Goal: Task Accomplishment & Management: Complete application form

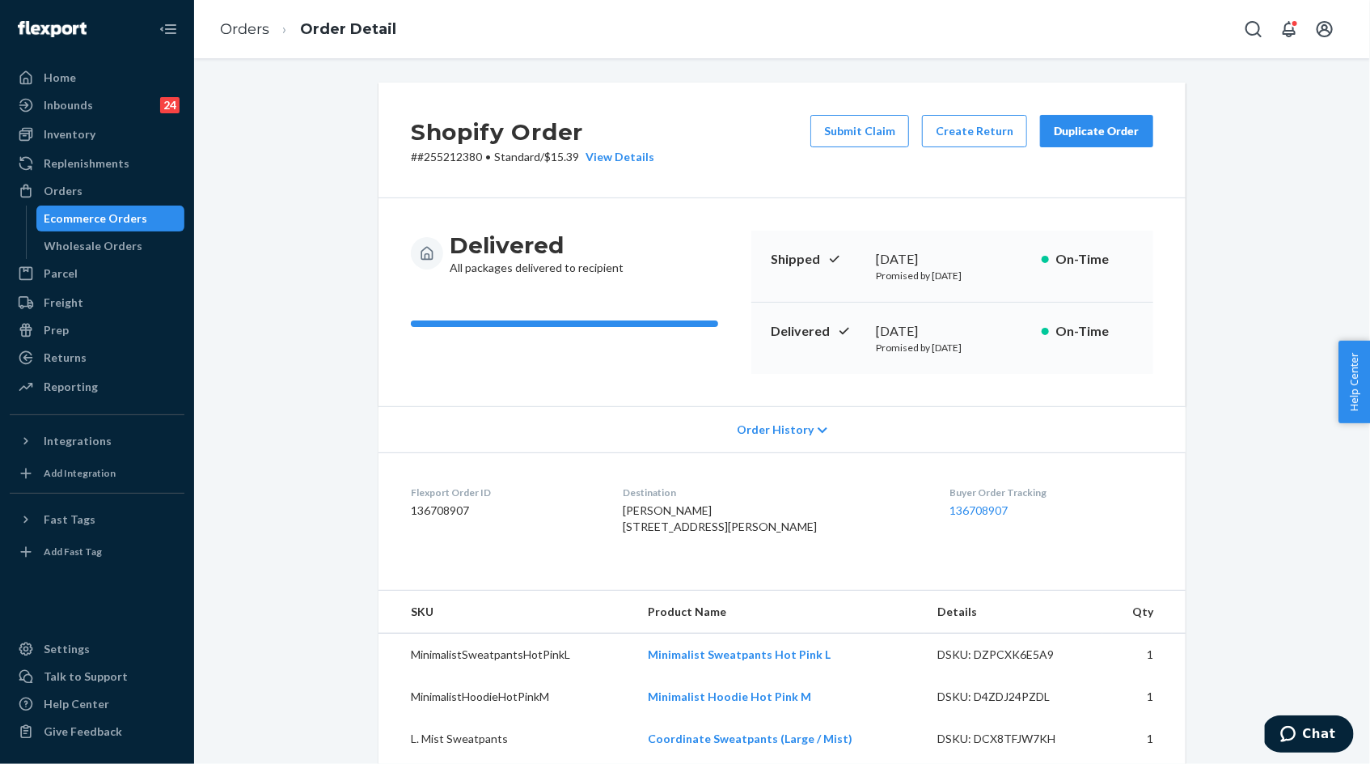
scroll to position [259, 0]
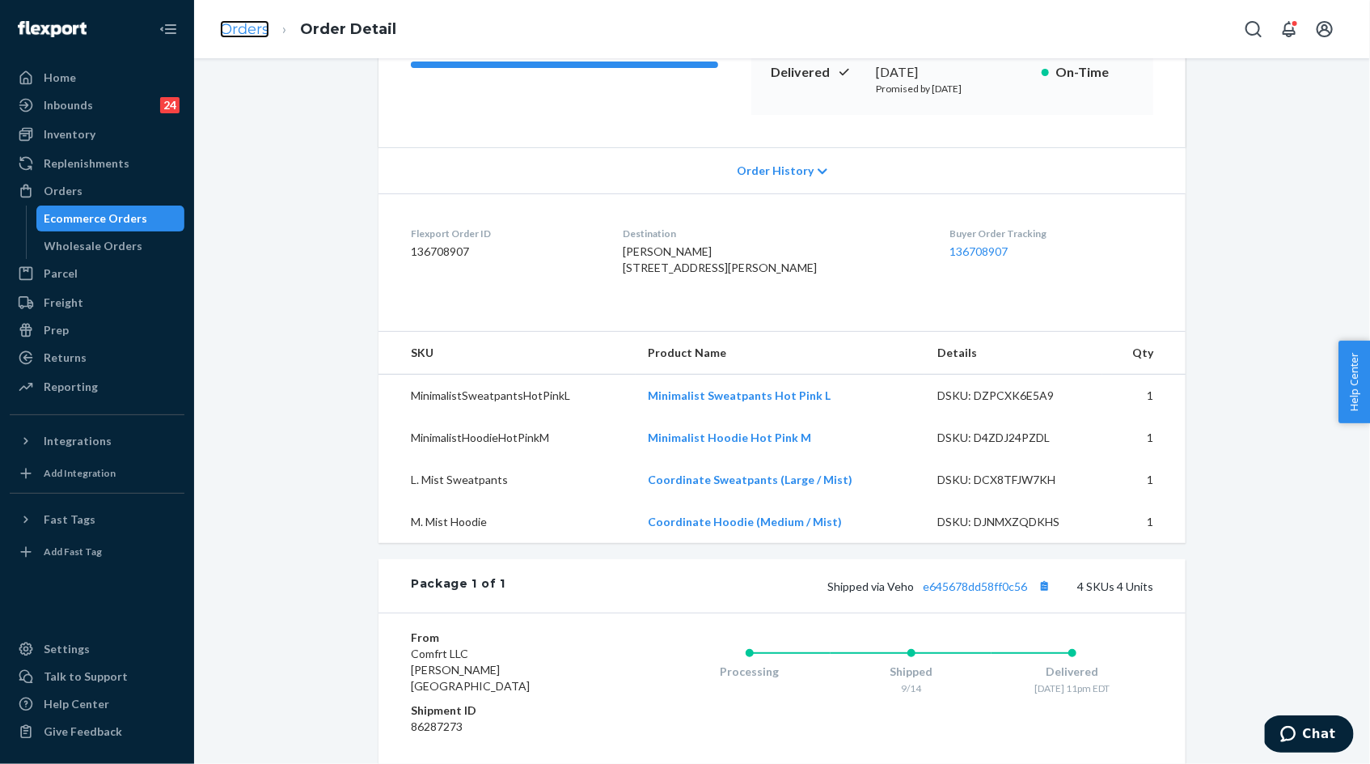
click at [242, 29] on link "Orders" at bounding box center [244, 29] width 49 height 18
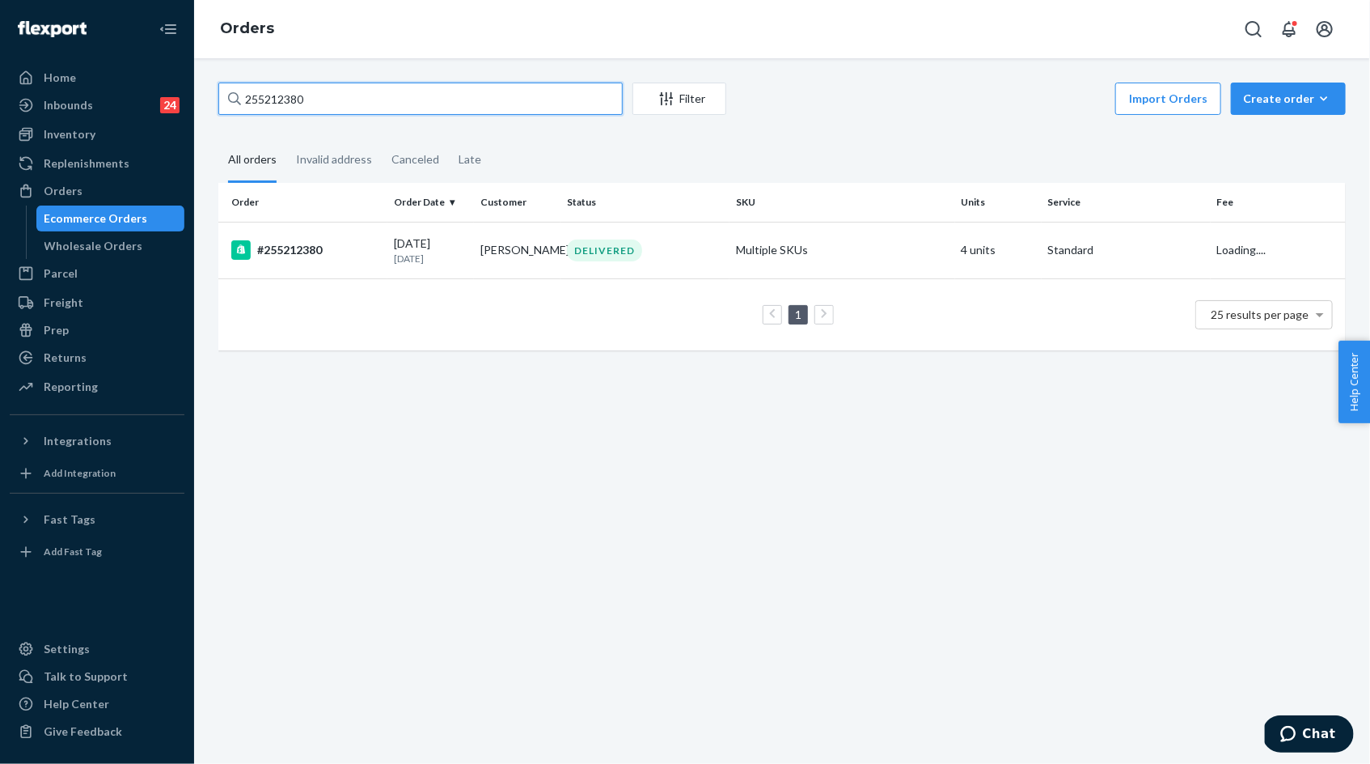
click at [316, 99] on input "255212380" at bounding box center [420, 99] width 404 height 32
paste input "4165749"
type input "254165749"
click at [413, 246] on div "07/14/2025 2 months ago" at bounding box center [431, 250] width 74 height 30
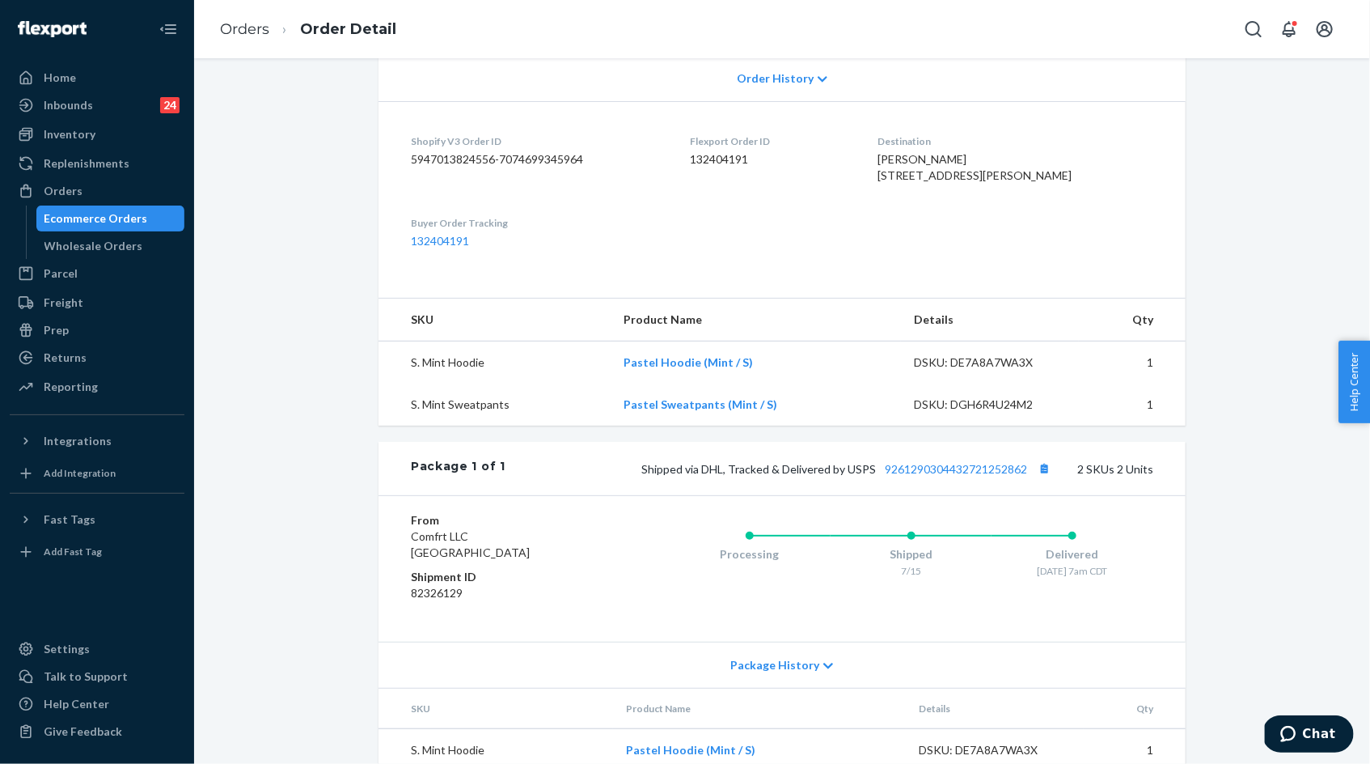
scroll to position [480, 0]
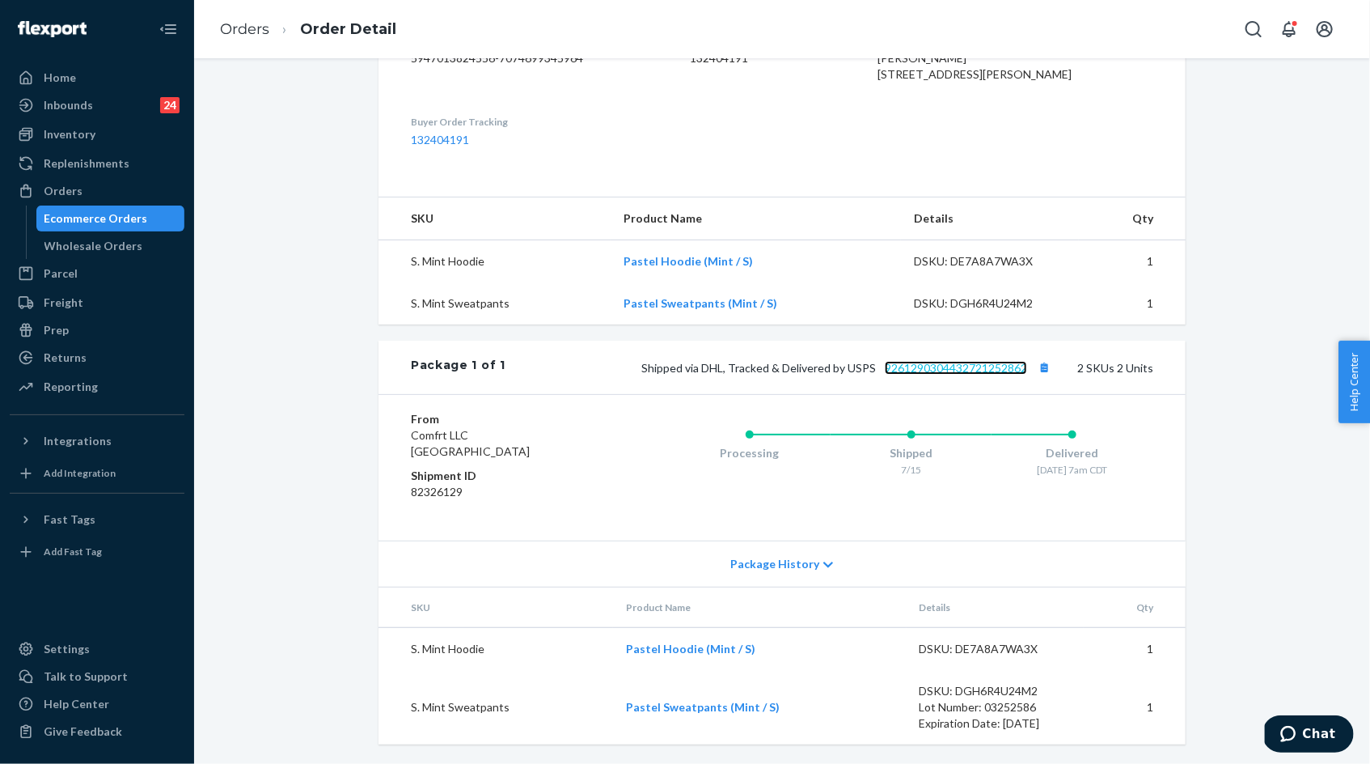
click at [1000, 370] on link "9261290304432721252862" at bounding box center [956, 368] width 142 height 14
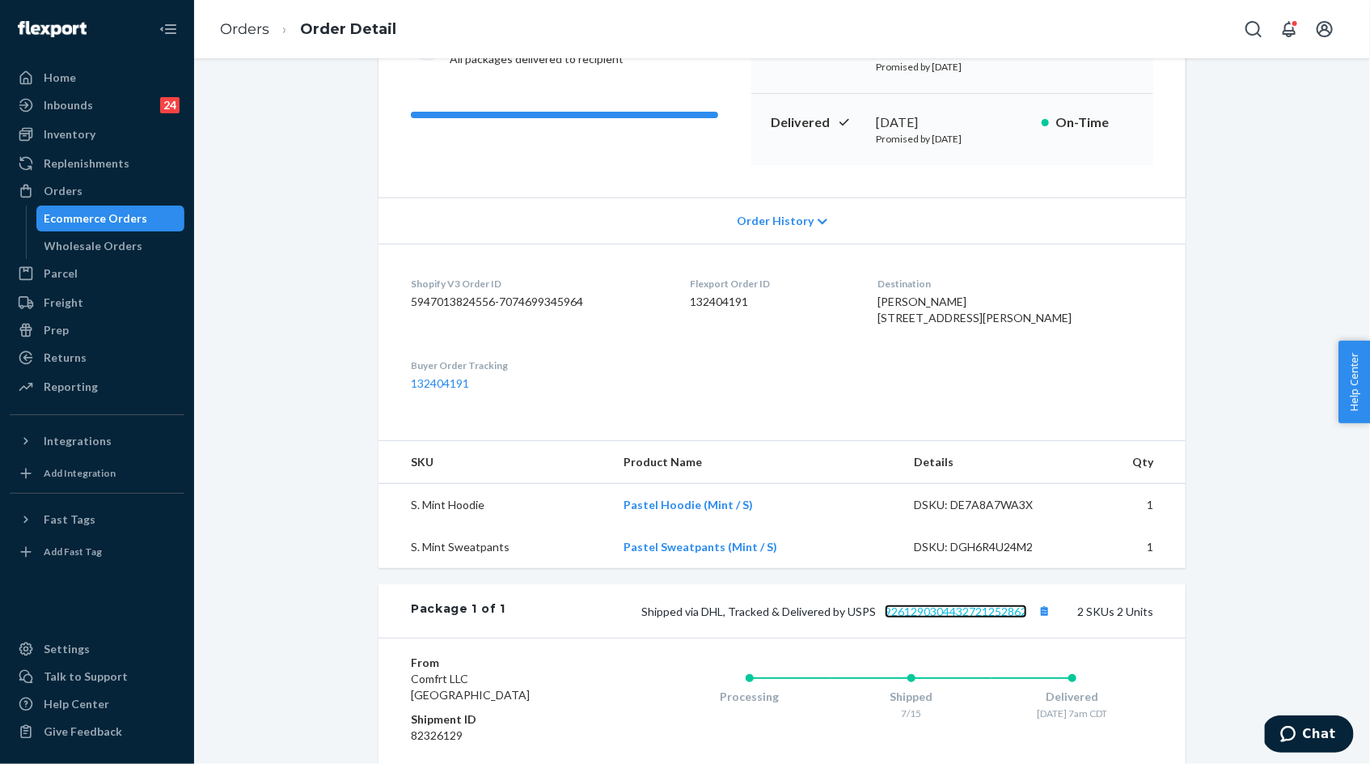
scroll to position [285, 0]
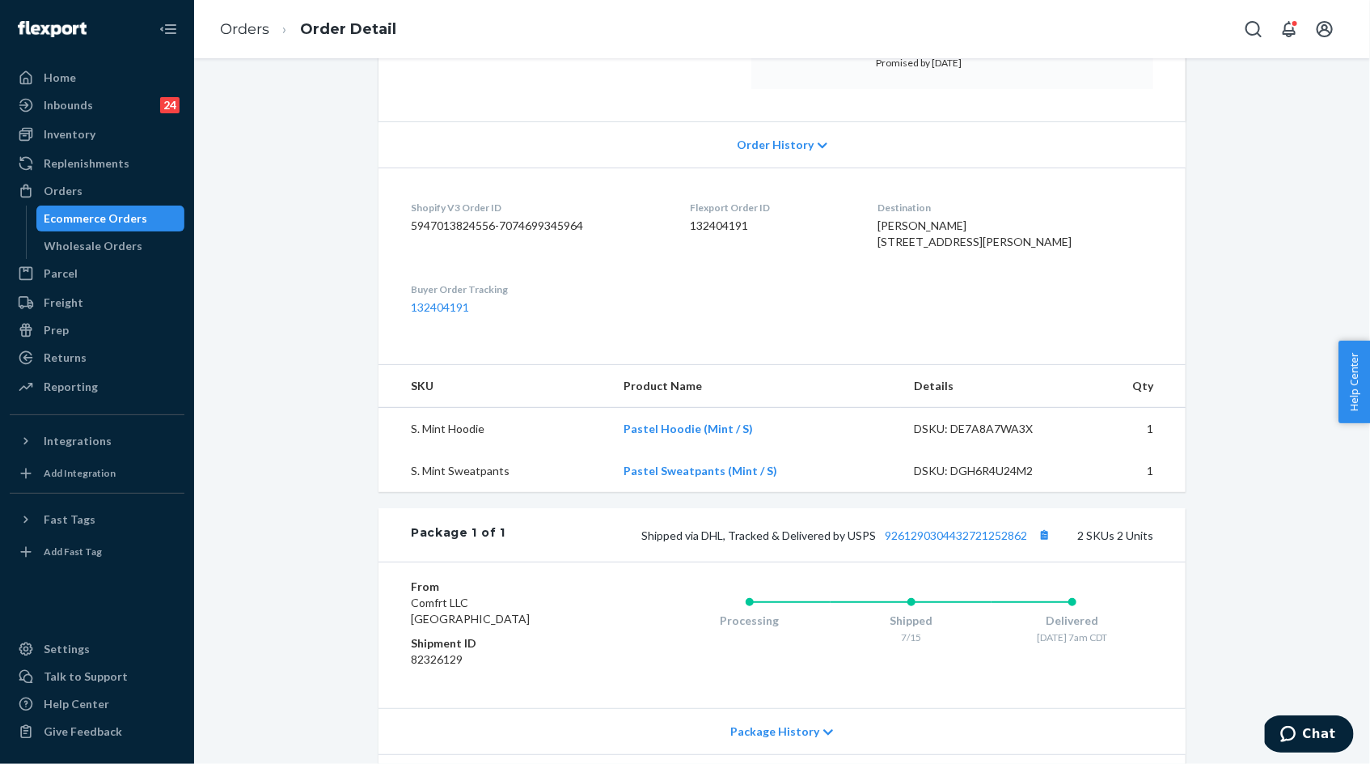
click at [647, 542] on span "Shipped via DHL, Tracked & Delivered by USPS 9261290304432721252862" at bounding box center [847, 535] width 413 height 14
drag, startPoint x: 647, startPoint y: 565, endPoint x: 869, endPoint y: 572, distance: 221.7
click at [869, 545] on div "Shipped via DHL, Tracked & Delivered by USPS 9261290304432721252862 2 SKUs 2 Un…" at bounding box center [830, 534] width 648 height 21
copy span "Shipped via DHL, Tracked & Delivered by USPS"
click at [111, 362] on div "Returns" at bounding box center [96, 357] width 171 height 23
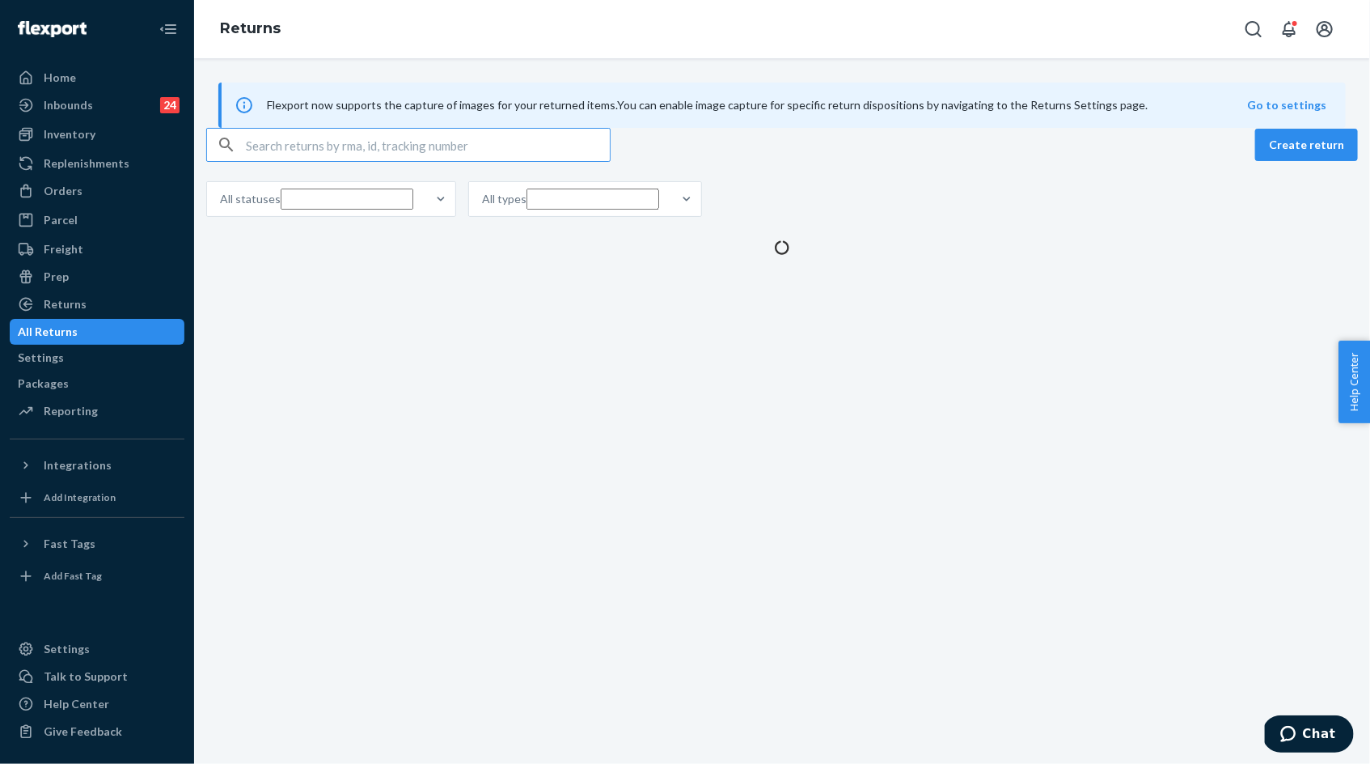
click at [328, 161] on input "text" at bounding box center [428, 145] width 364 height 32
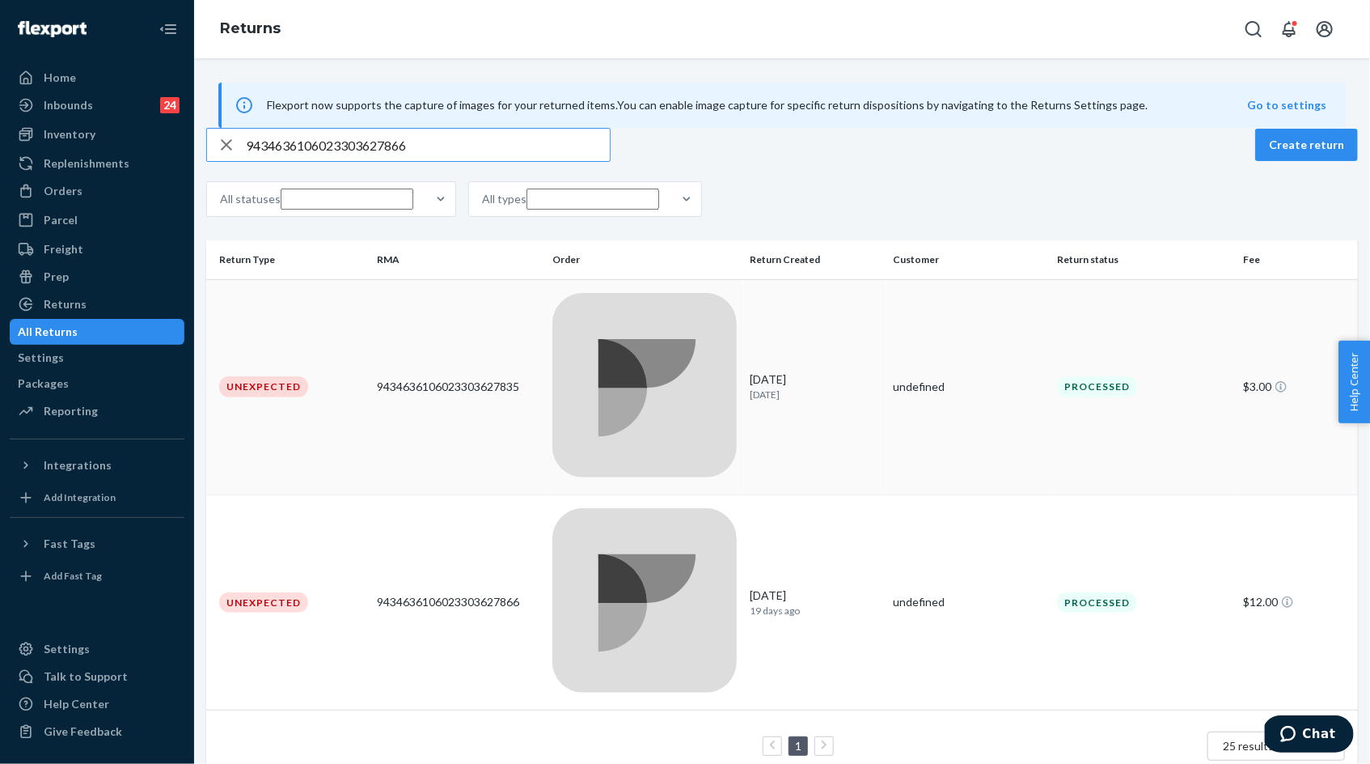
type input "9434636106023303627866"
click at [452, 379] on div "9434636106023303627835" at bounding box center [458, 387] width 163 height 16
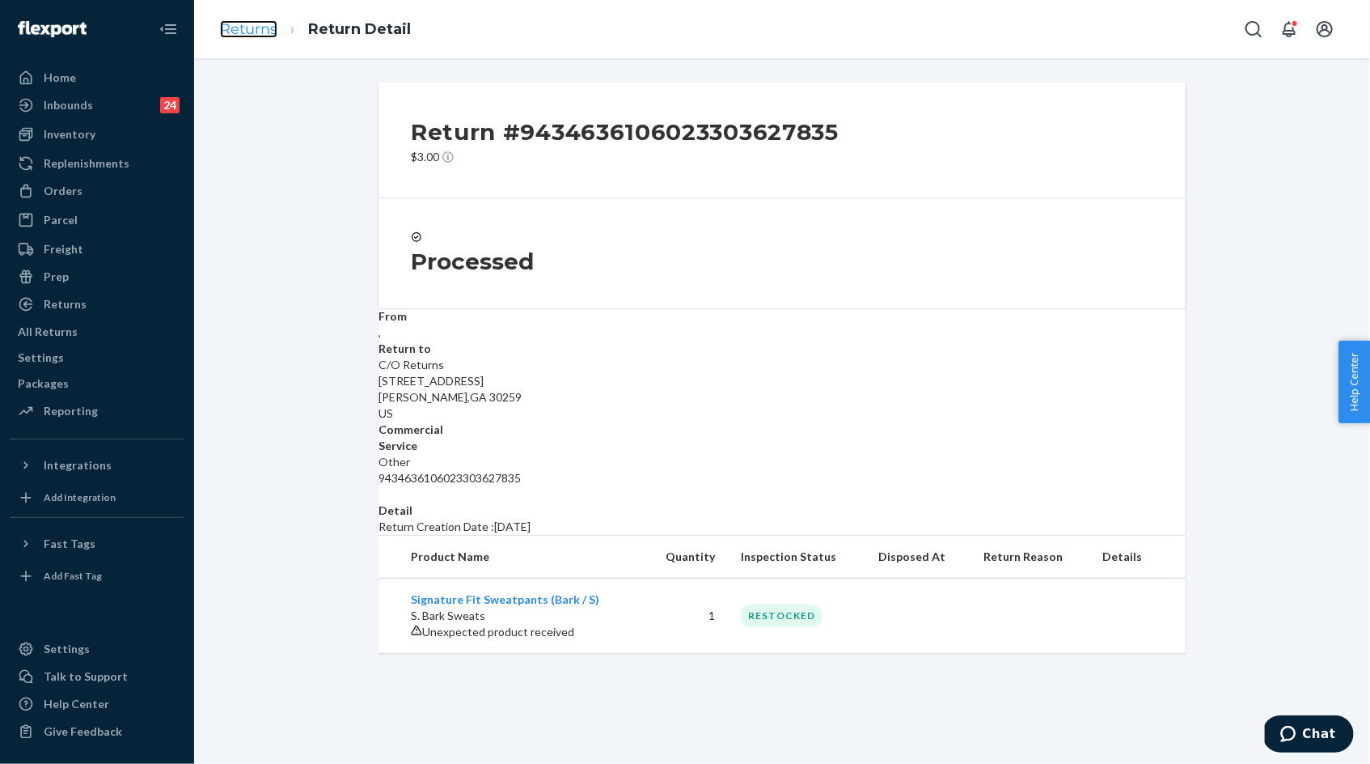
click at [259, 30] on link "Returns" at bounding box center [248, 29] width 57 height 18
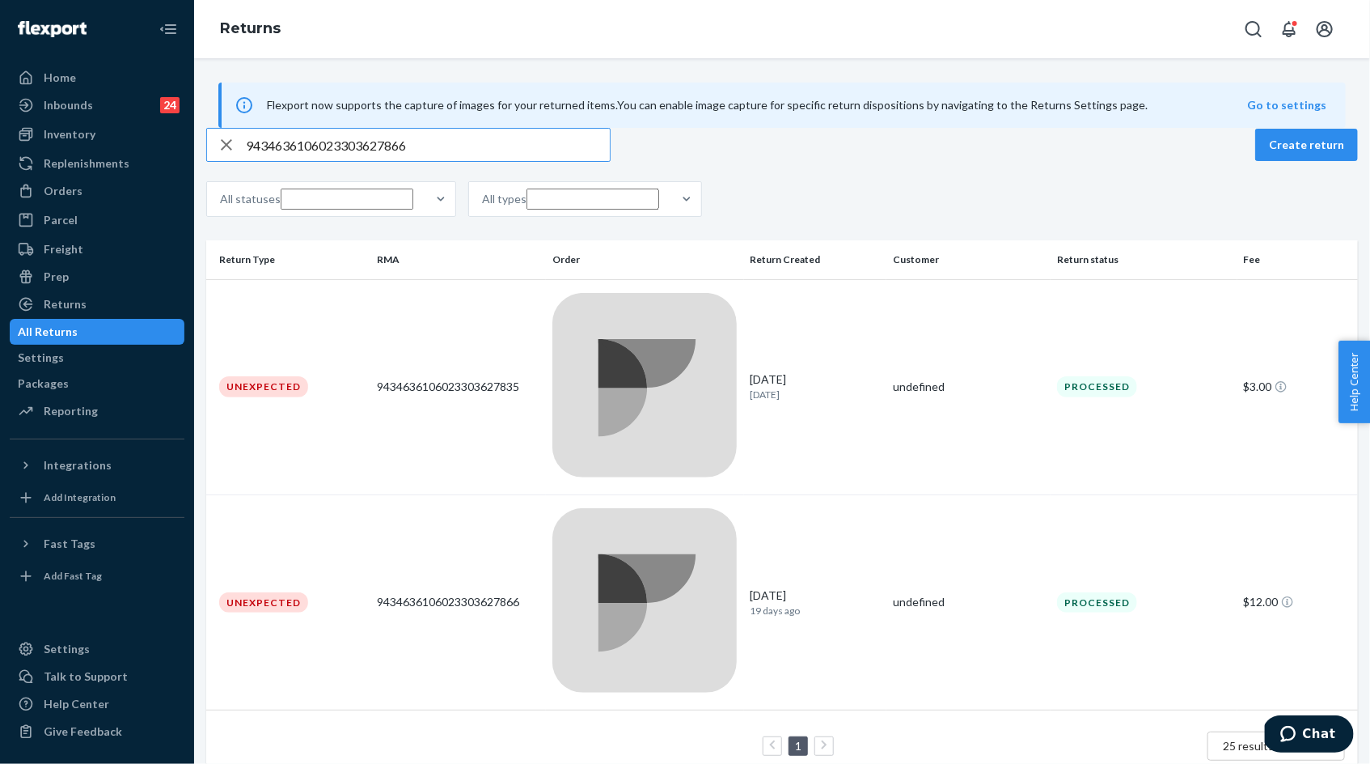
click at [336, 161] on input "9434636106023303627866" at bounding box center [428, 145] width 364 height 32
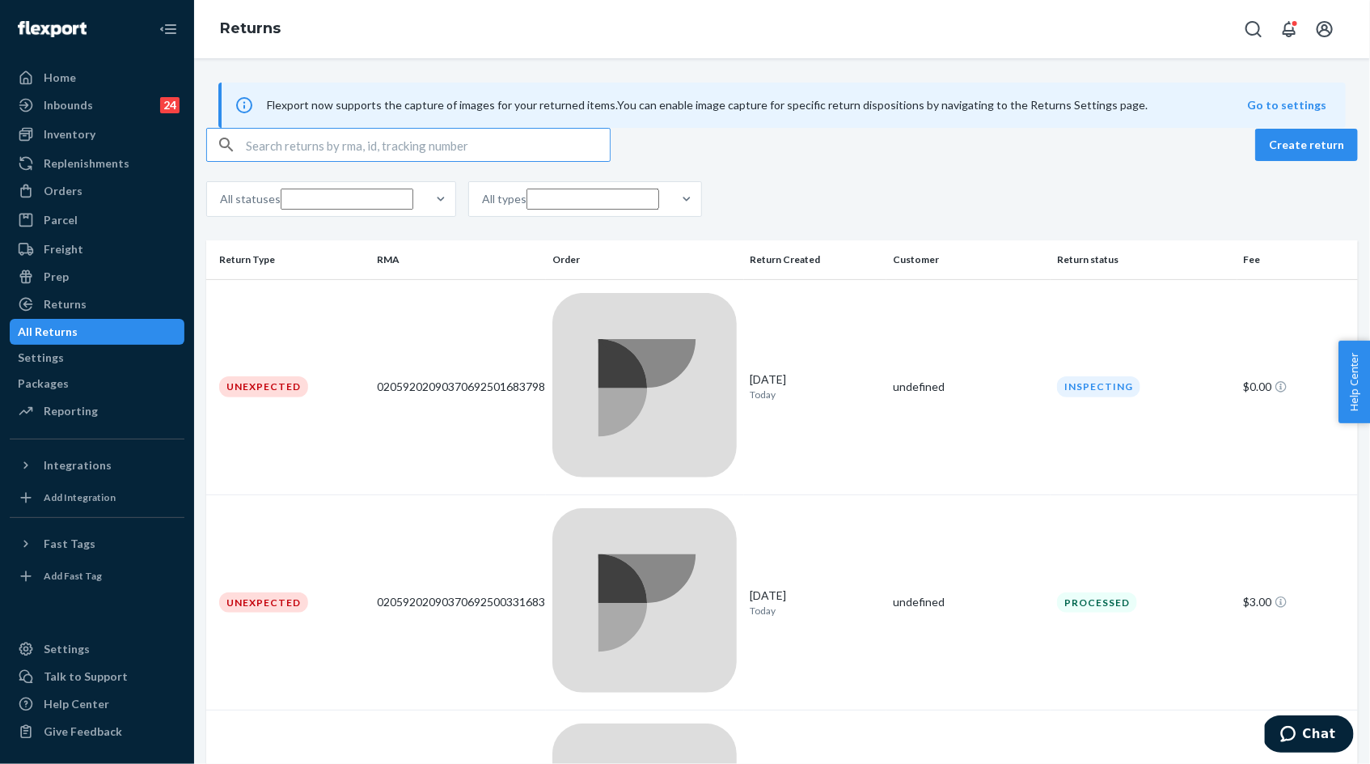
click at [396, 161] on input "text" at bounding box center [428, 145] width 364 height 32
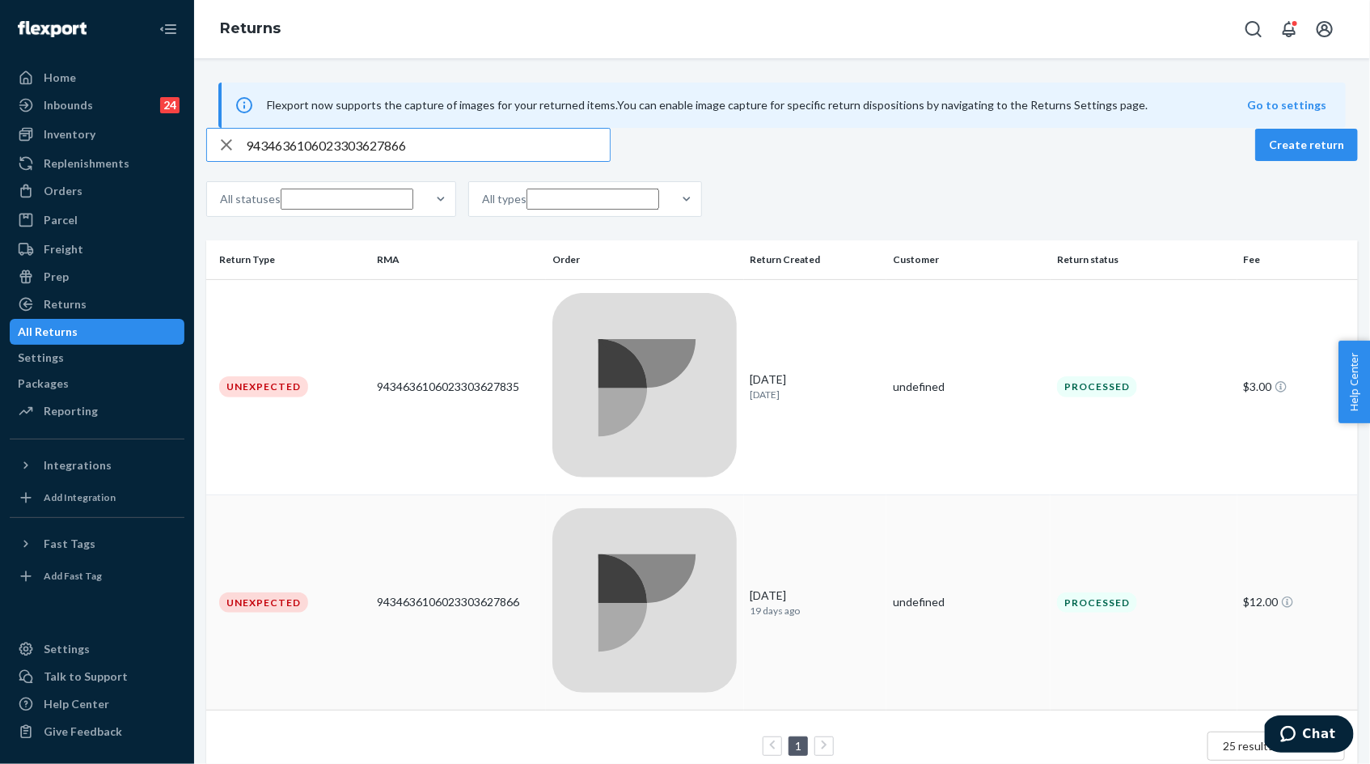
type input "9434636106023303627866"
click at [441, 594] on div "9434636106023303627866" at bounding box center [458, 602] width 163 height 16
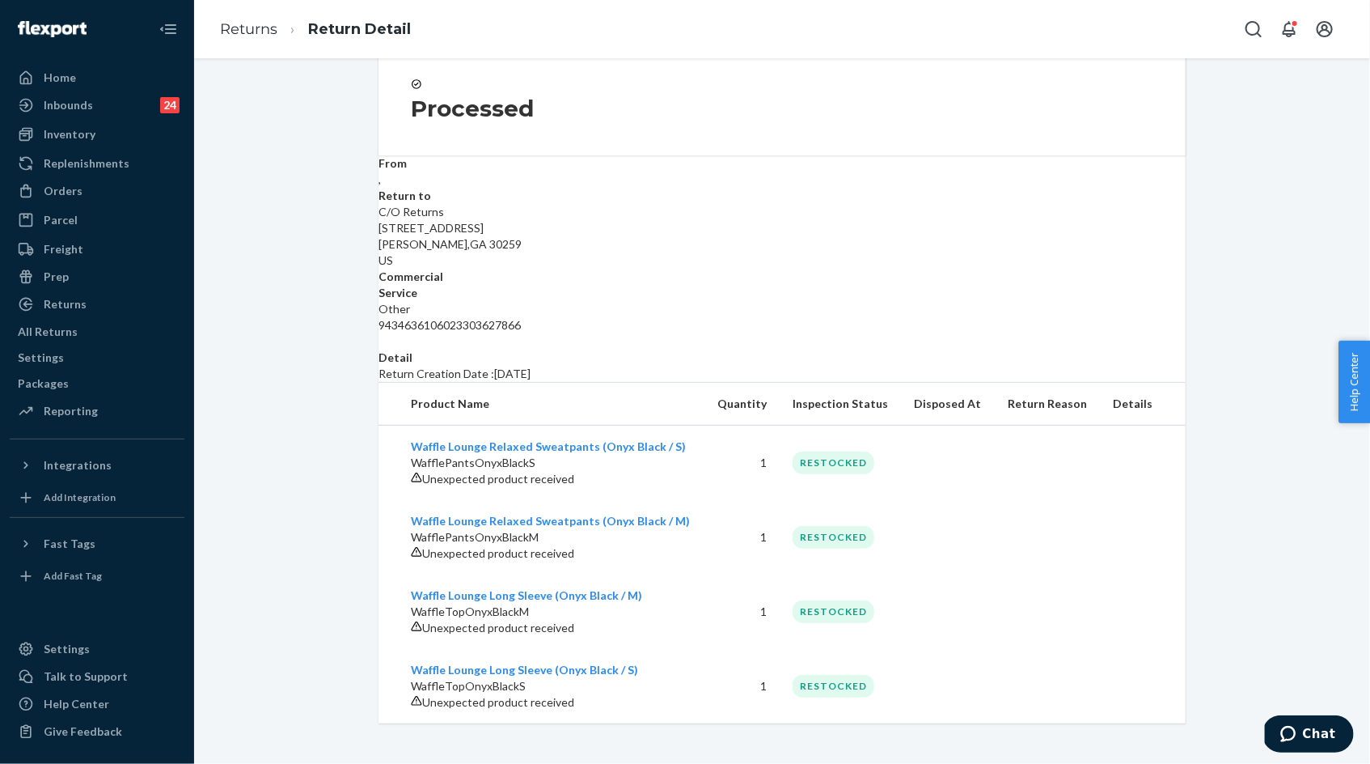
scroll to position [230, 0]
click at [243, 34] on link "Returns" at bounding box center [248, 29] width 57 height 18
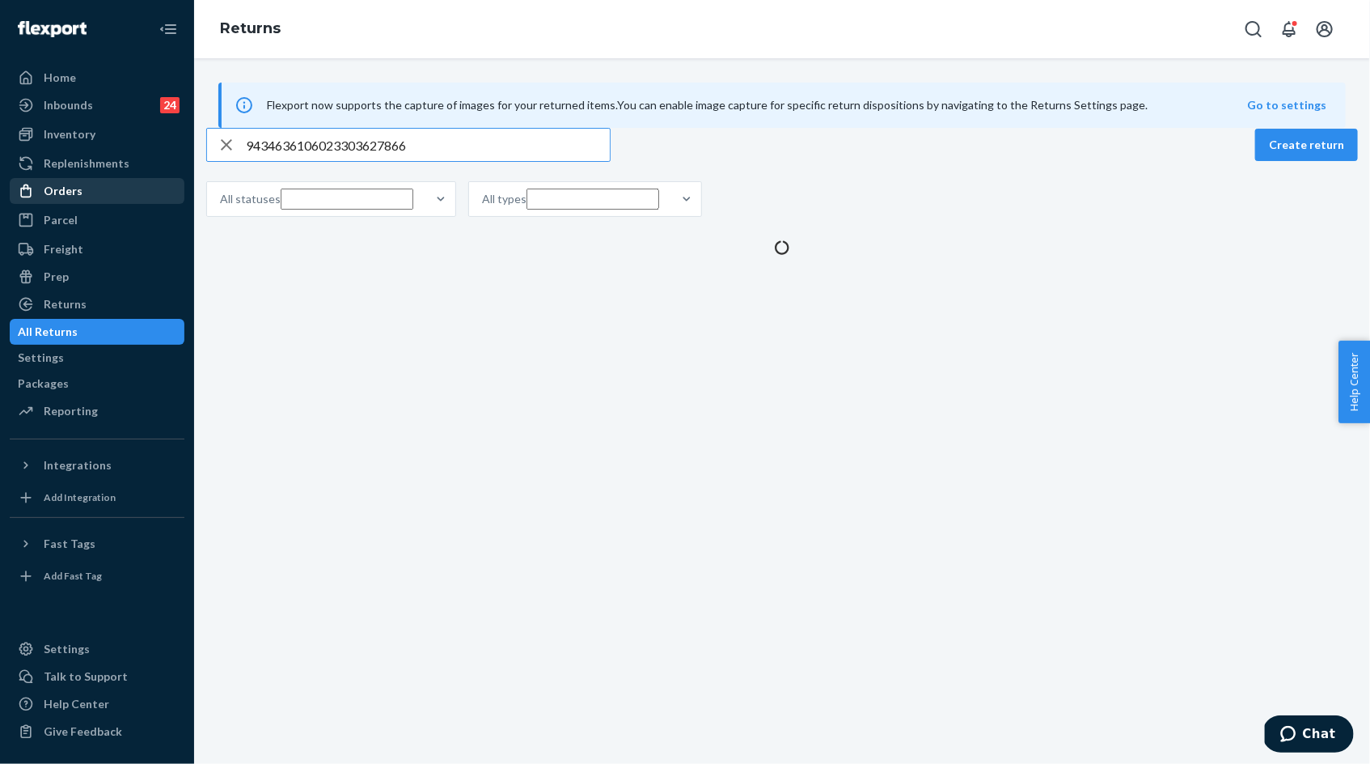
click at [116, 194] on div "Orders" at bounding box center [96, 191] width 171 height 23
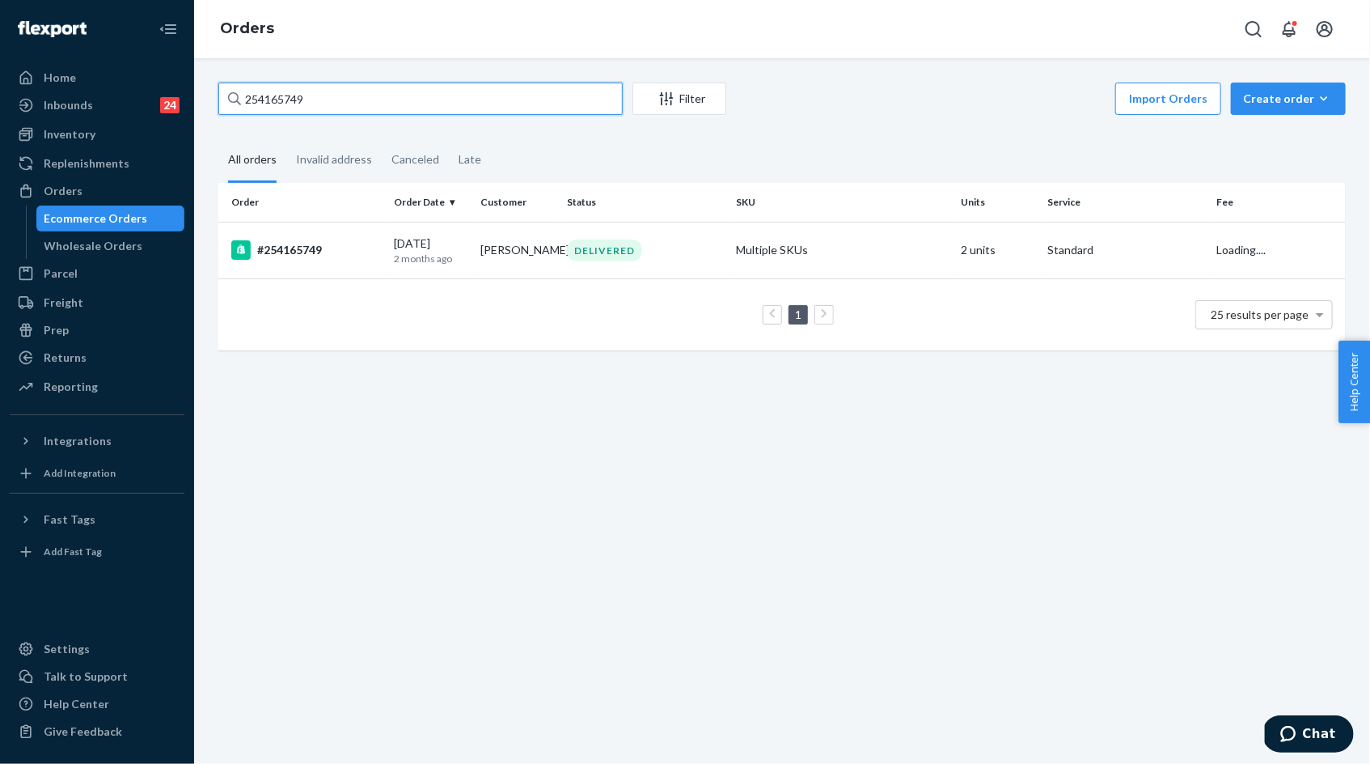
click at [326, 103] on input "254165749" at bounding box center [420, 99] width 404 height 32
paste input "81555"
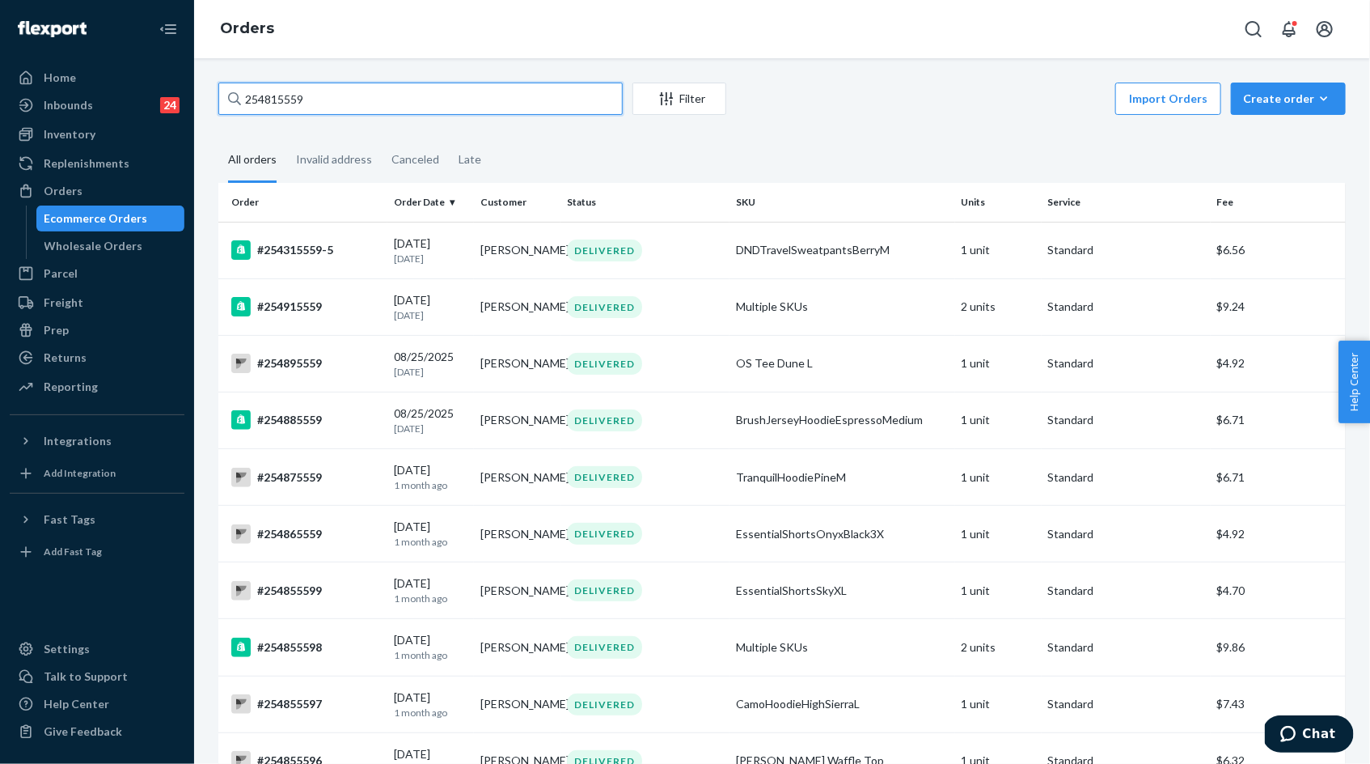
click at [290, 101] on input "254815559" at bounding box center [420, 99] width 404 height 32
paste input "5072815"
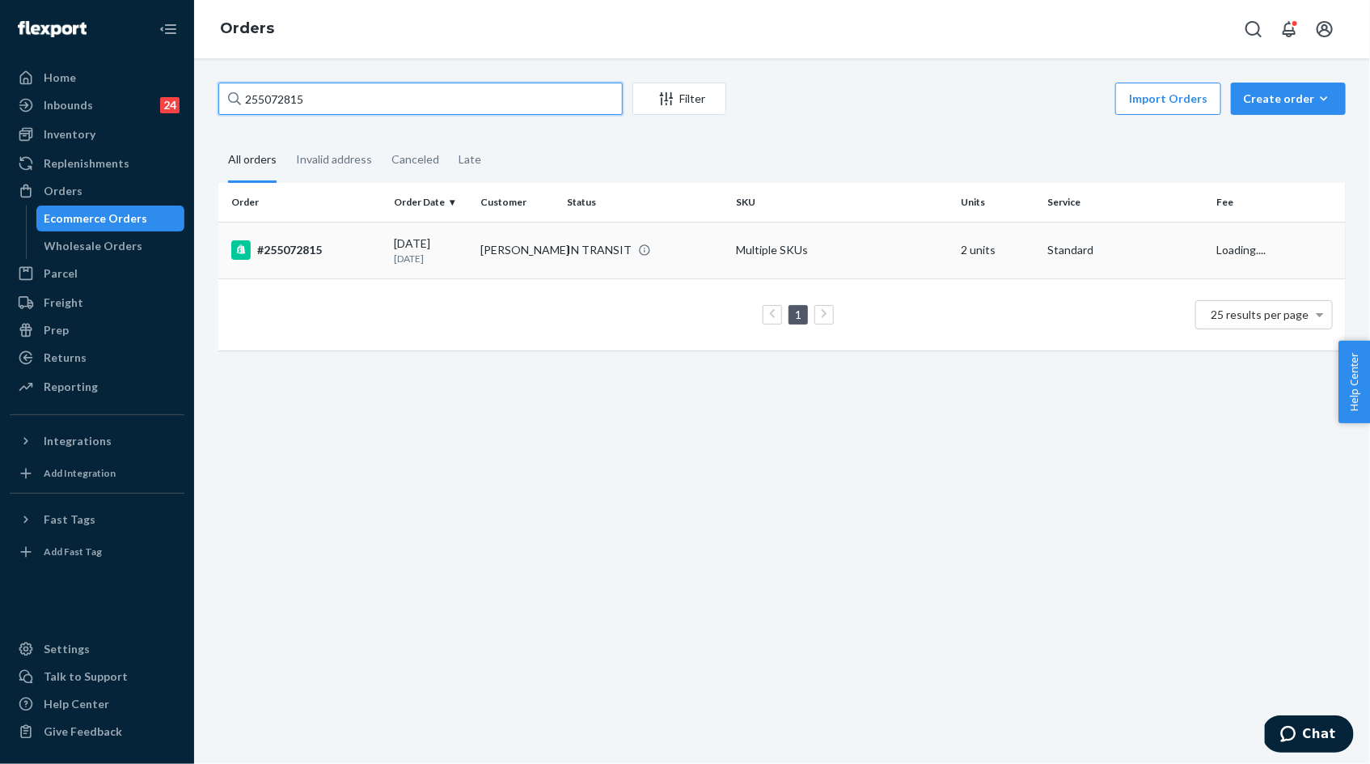
type input "255072815"
click at [438, 260] on p "[DATE]" at bounding box center [431, 259] width 74 height 14
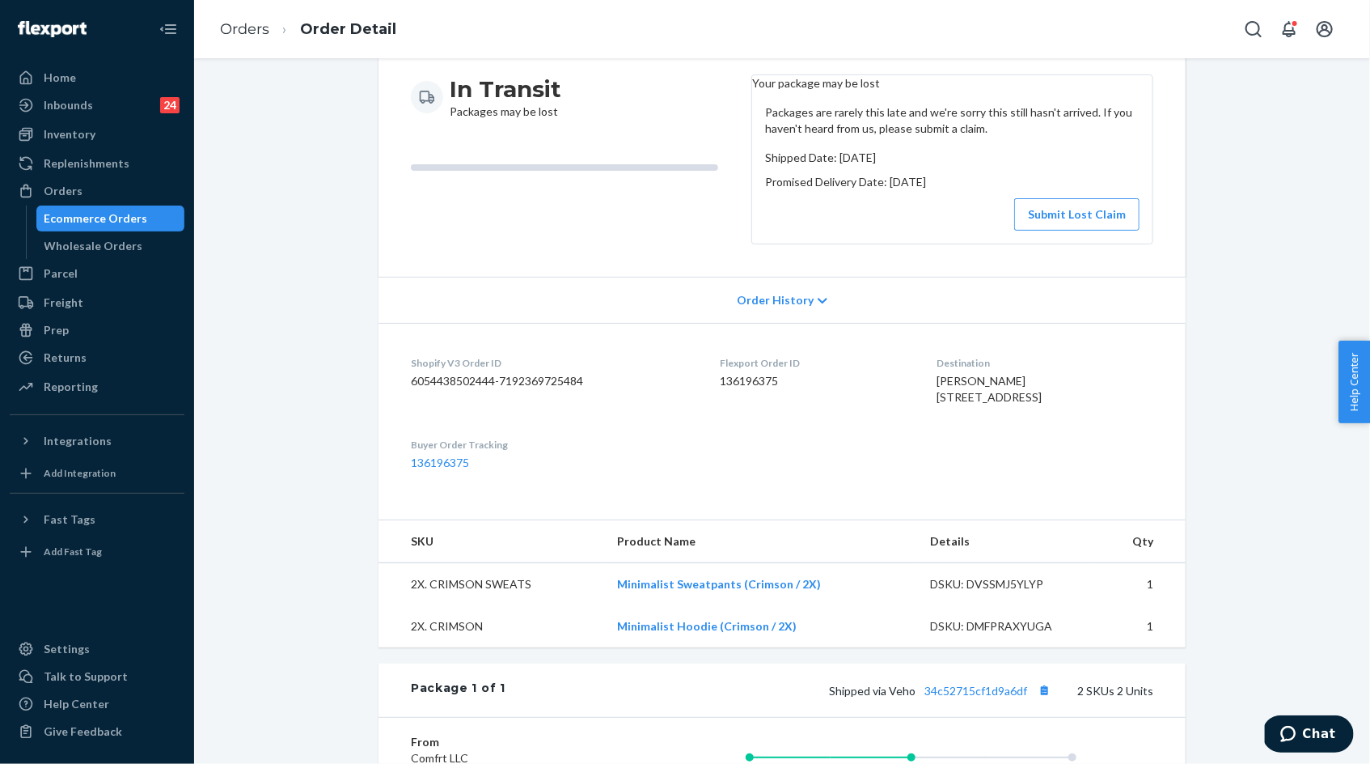
scroll to position [158, 0]
click at [1100, 218] on button "Submit Lost Claim" at bounding box center [1076, 213] width 125 height 32
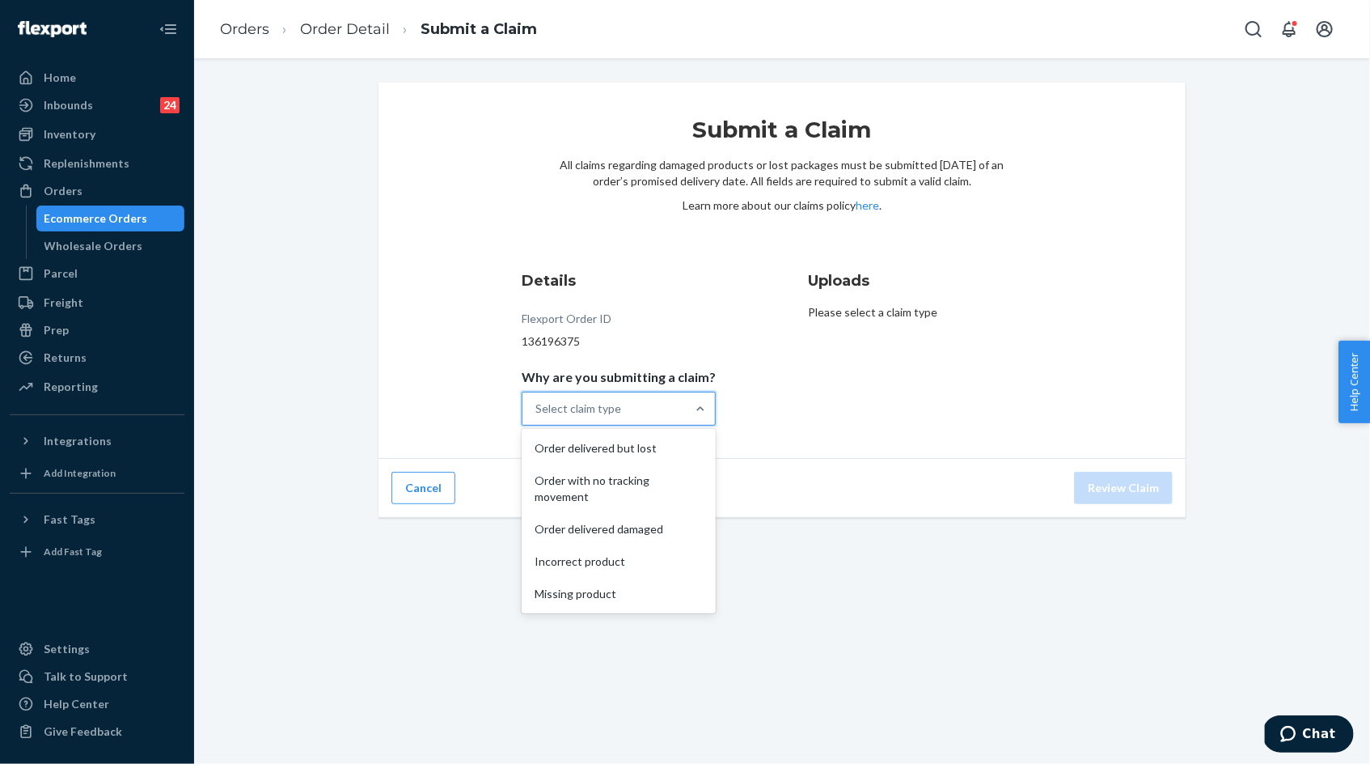
click at [621, 410] on div "Select claim type" at bounding box center [578, 408] width 86 height 16
click at [537, 410] on input "Why are you submitting a claim? option Order delivered but lost focused, 1 of 5…" at bounding box center [536, 408] width 2 height 16
click at [617, 483] on div "Order with no tracking movement" at bounding box center [619, 488] width 188 height 49
click at [537, 417] on input "Why are you submitting a claim? option Order with no tracking movement focused,…" at bounding box center [536, 408] width 2 height 16
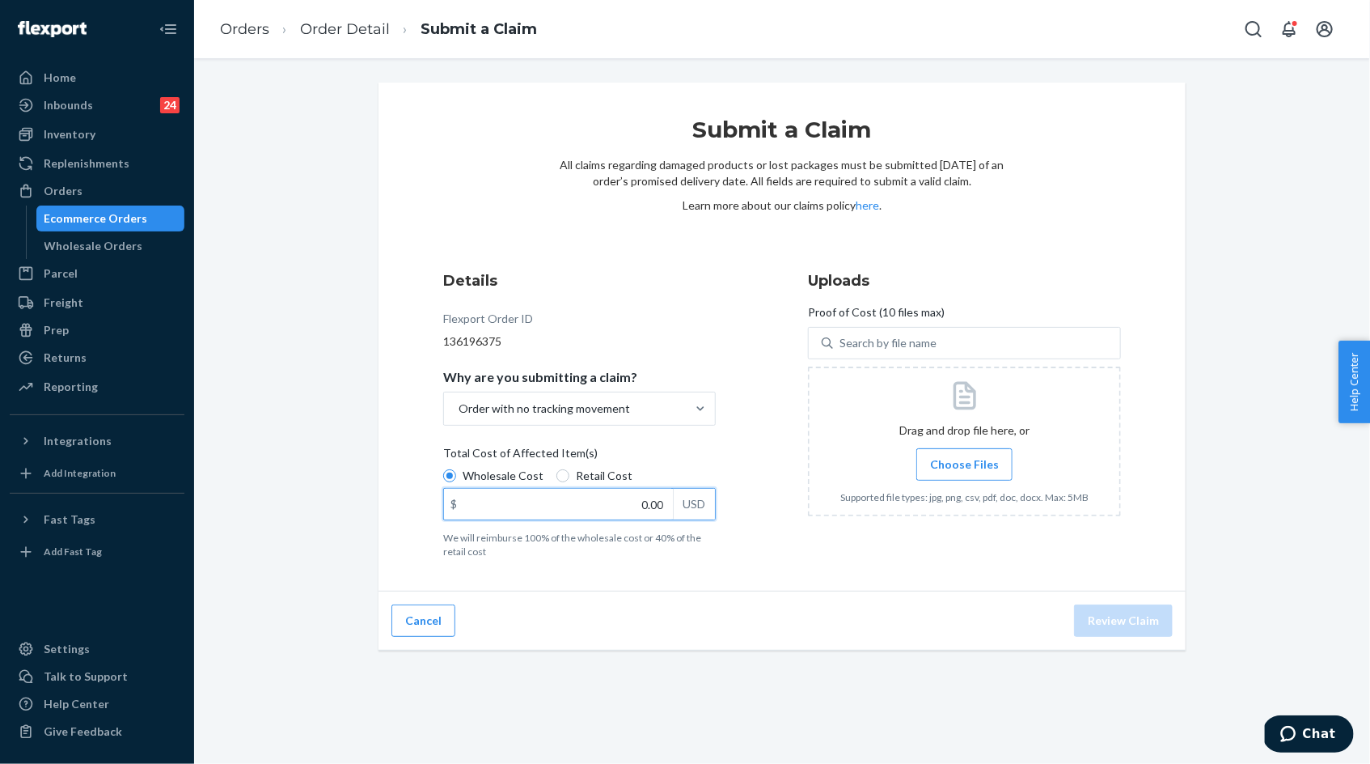
click at [618, 512] on input "0.00" at bounding box center [558, 504] width 229 height 31
type input "79.00"
click at [967, 470] on span "Choose Files" at bounding box center [964, 464] width 69 height 16
click at [965, 470] on input "Choose Files" at bounding box center [964, 464] width 1 height 18
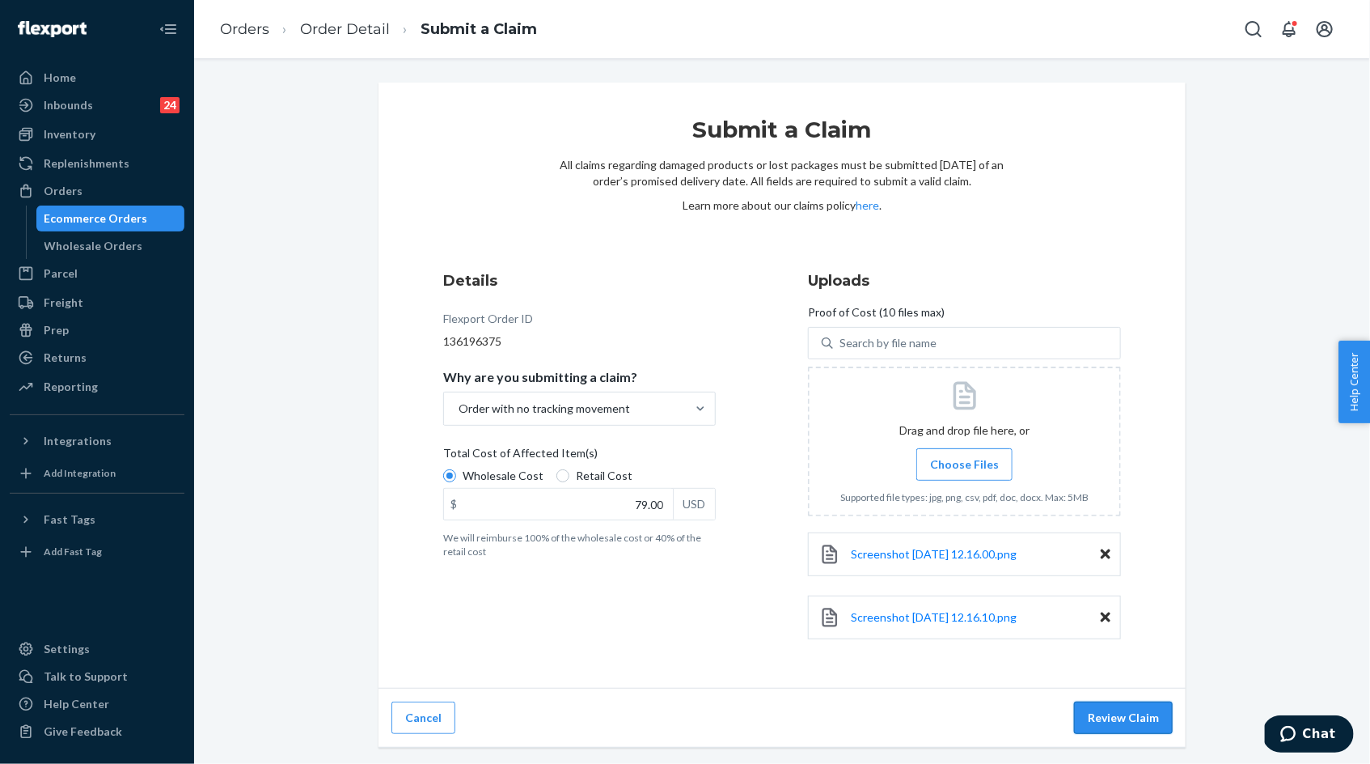
click at [1107, 712] on button "Review Claim" at bounding box center [1123, 717] width 99 height 32
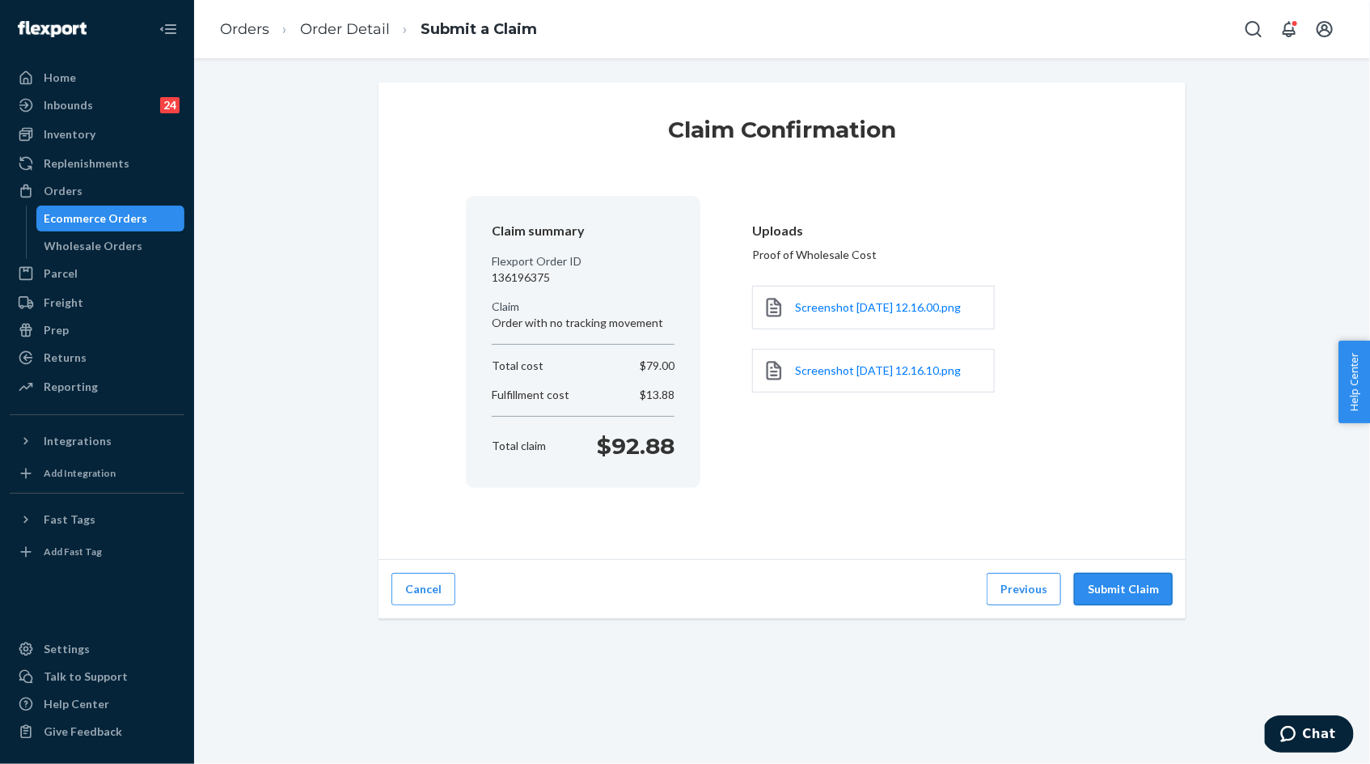
click at [1128, 590] on button "Submit Claim" at bounding box center [1123, 589] width 99 height 32
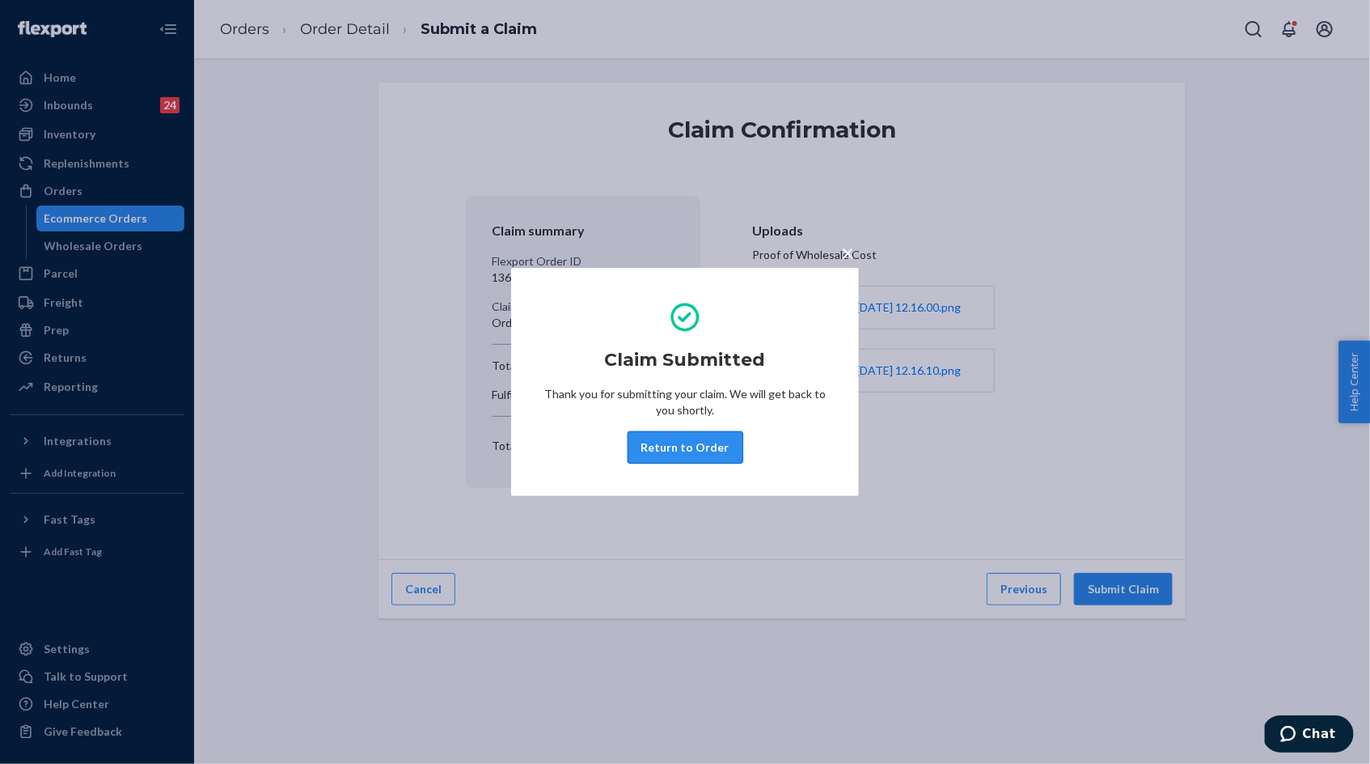
click at [716, 447] on button "Return to Order" at bounding box center [686, 447] width 116 height 32
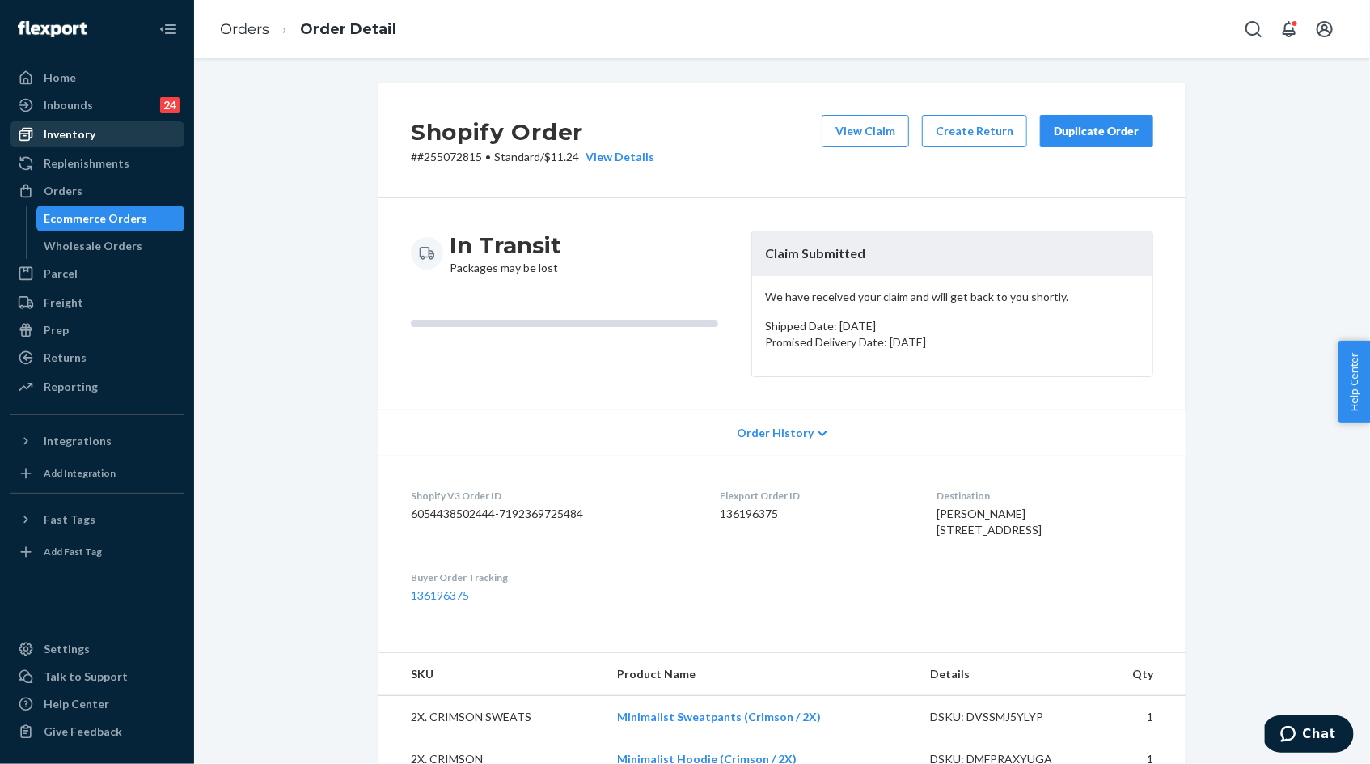
click at [95, 138] on div "Inventory" at bounding box center [96, 134] width 171 height 23
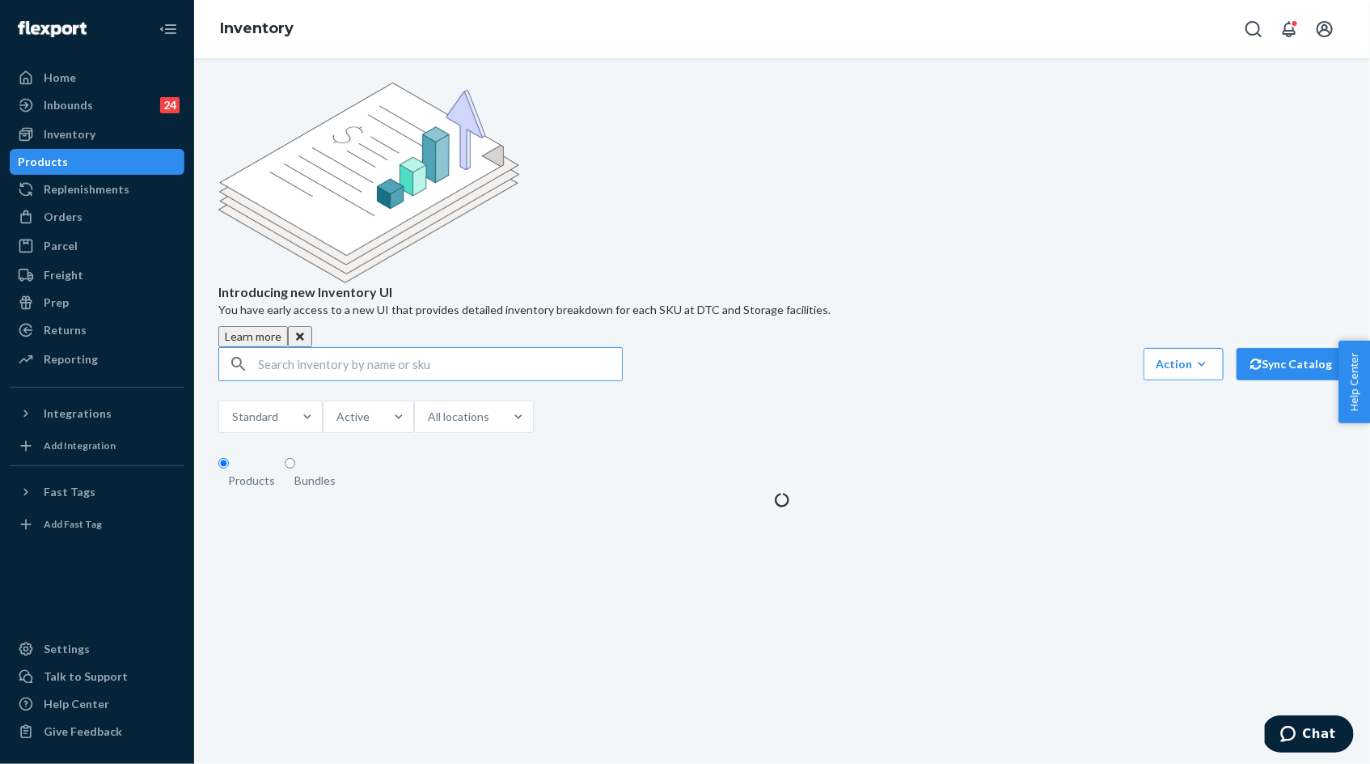
click at [334, 348] on input "text" at bounding box center [440, 364] width 364 height 32
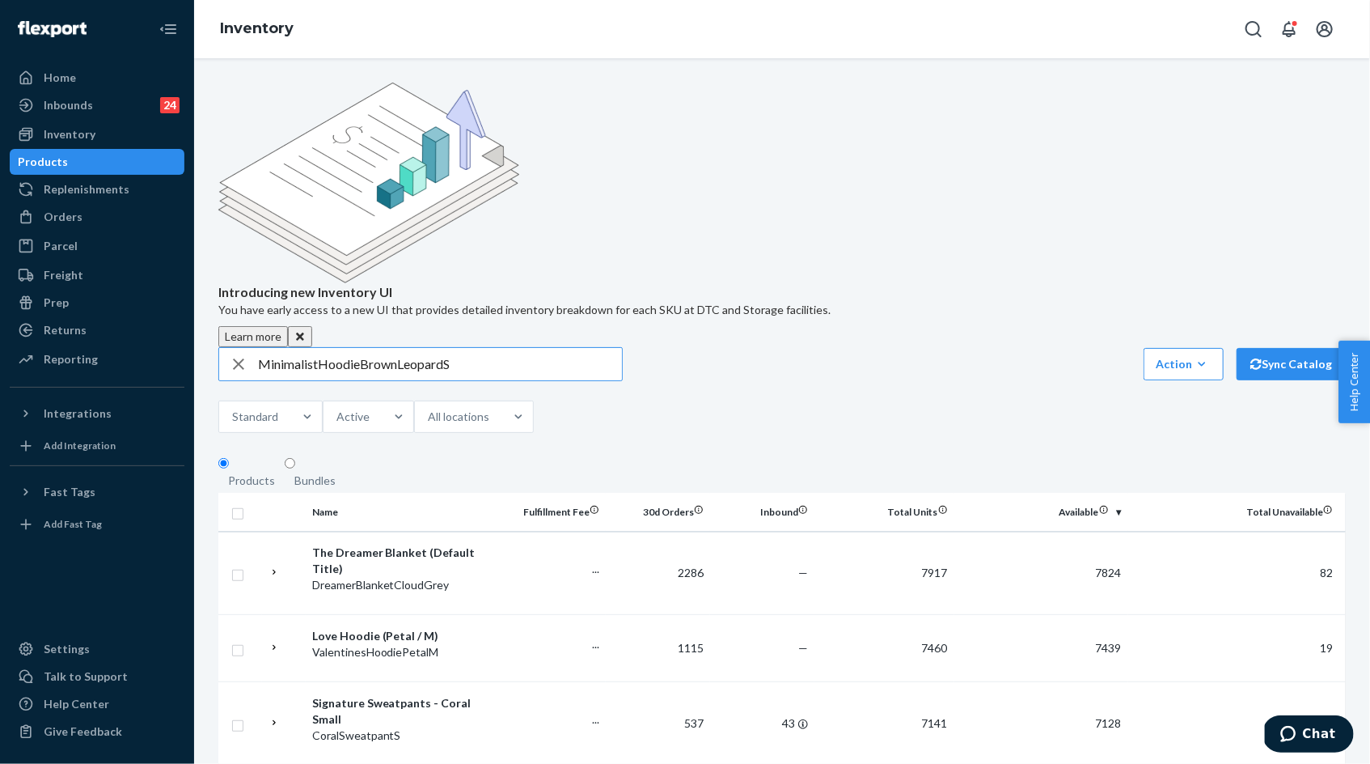
click at [315, 348] on input "MinimalistHoodieBrownLeopardS" at bounding box center [440, 364] width 364 height 32
drag, startPoint x: 360, startPoint y: 239, endPoint x: 212, endPoint y: 239, distance: 148.0
click at [298, 348] on input "BrownLeopardS" at bounding box center [440, 364] width 364 height 32
click at [378, 348] on input "Brown LeopardS" at bounding box center [440, 364] width 364 height 32
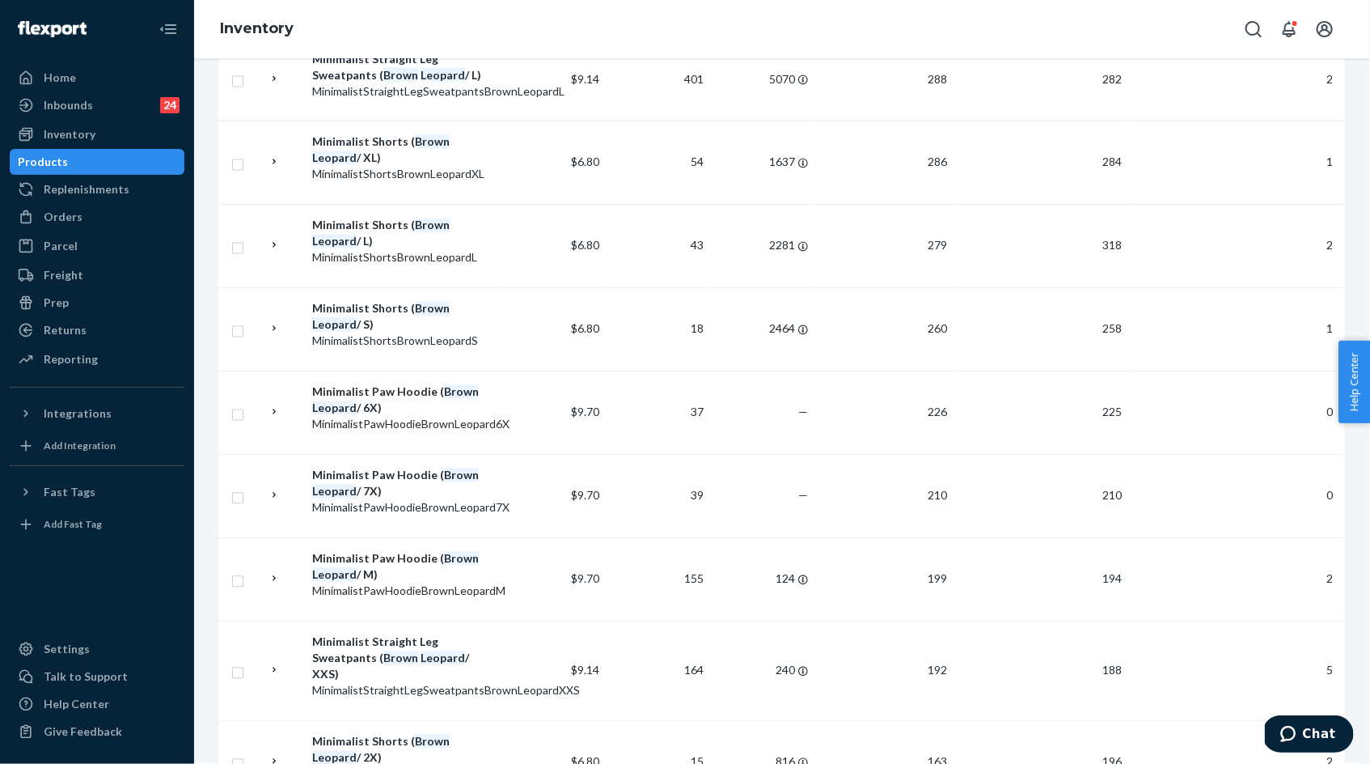
scroll to position [1605, 0]
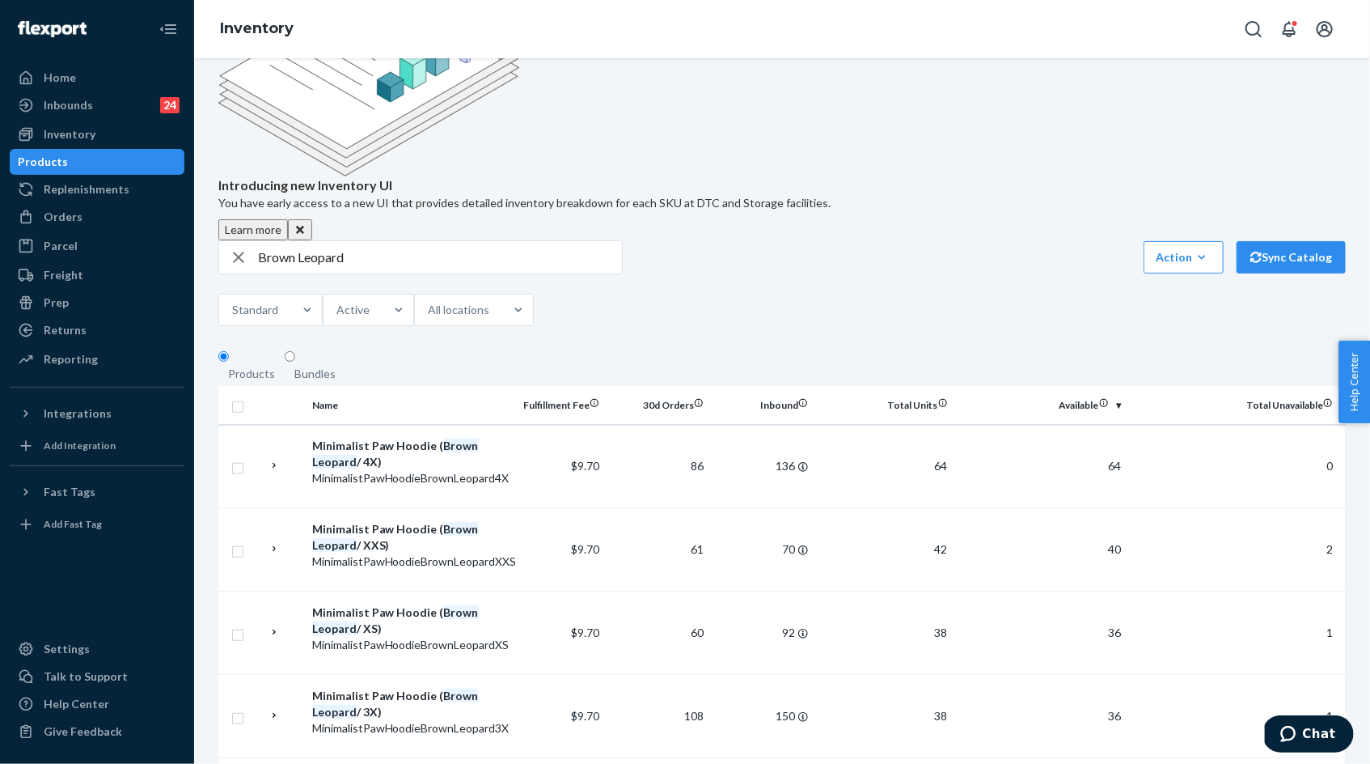
scroll to position [108, 0]
click at [284, 239] on input "Brown Leopard" at bounding box center [440, 255] width 364 height 32
type input "steel grey Leopard"
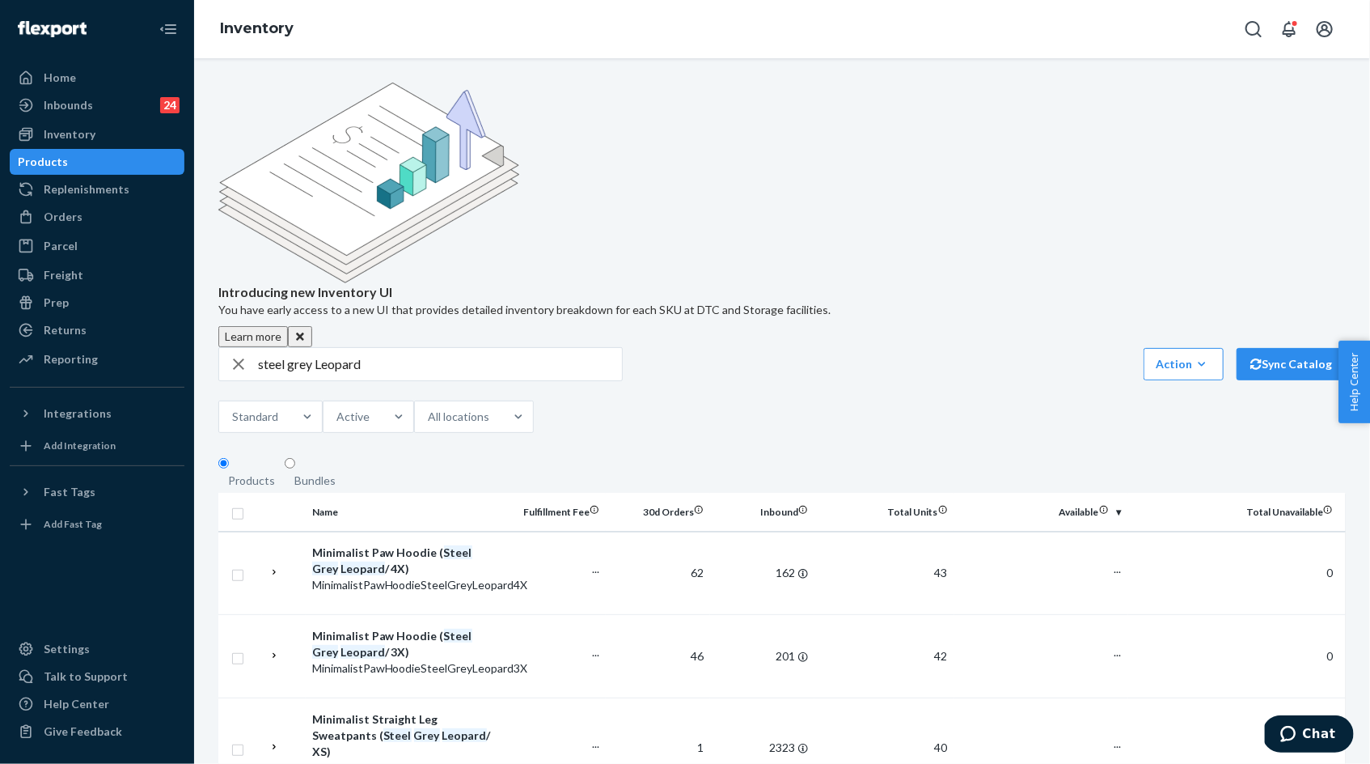
scroll to position [1156, 0]
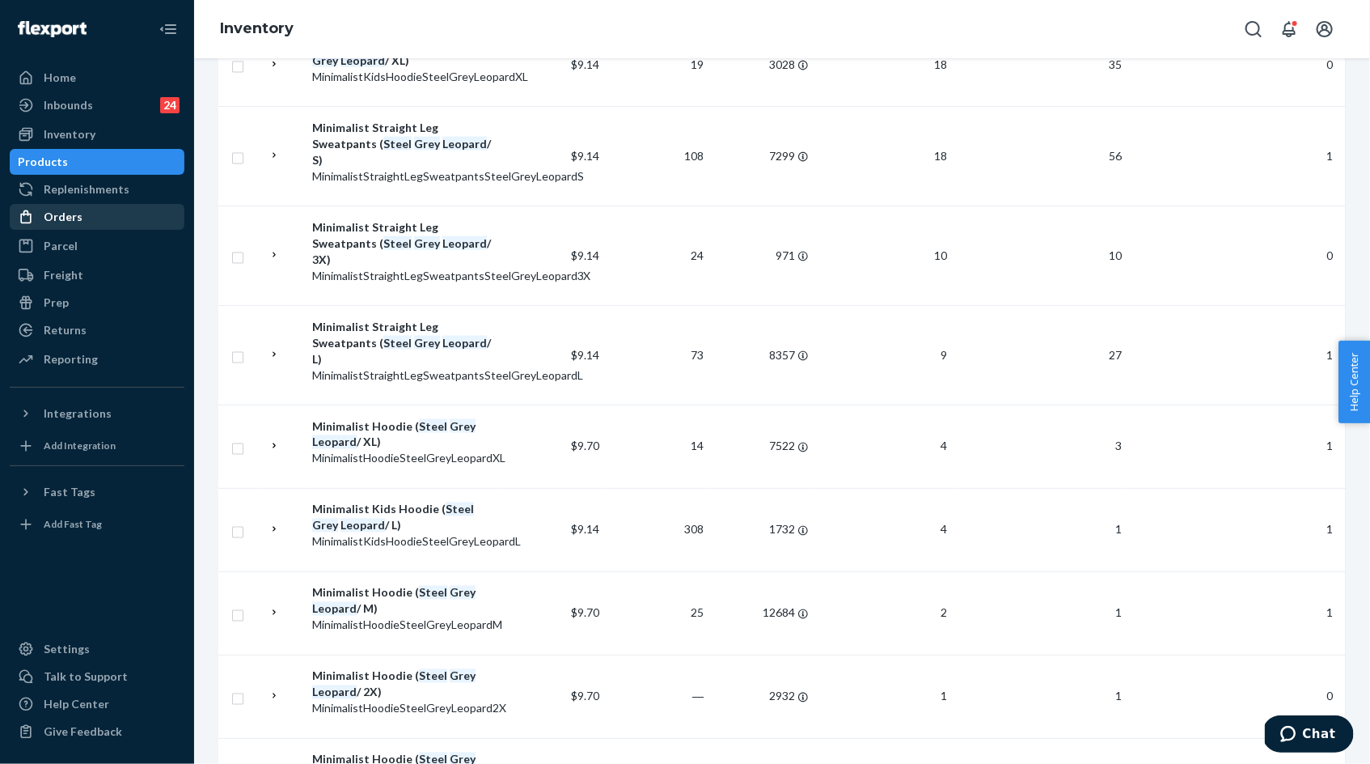
click at [99, 208] on div "Orders" at bounding box center [96, 216] width 171 height 23
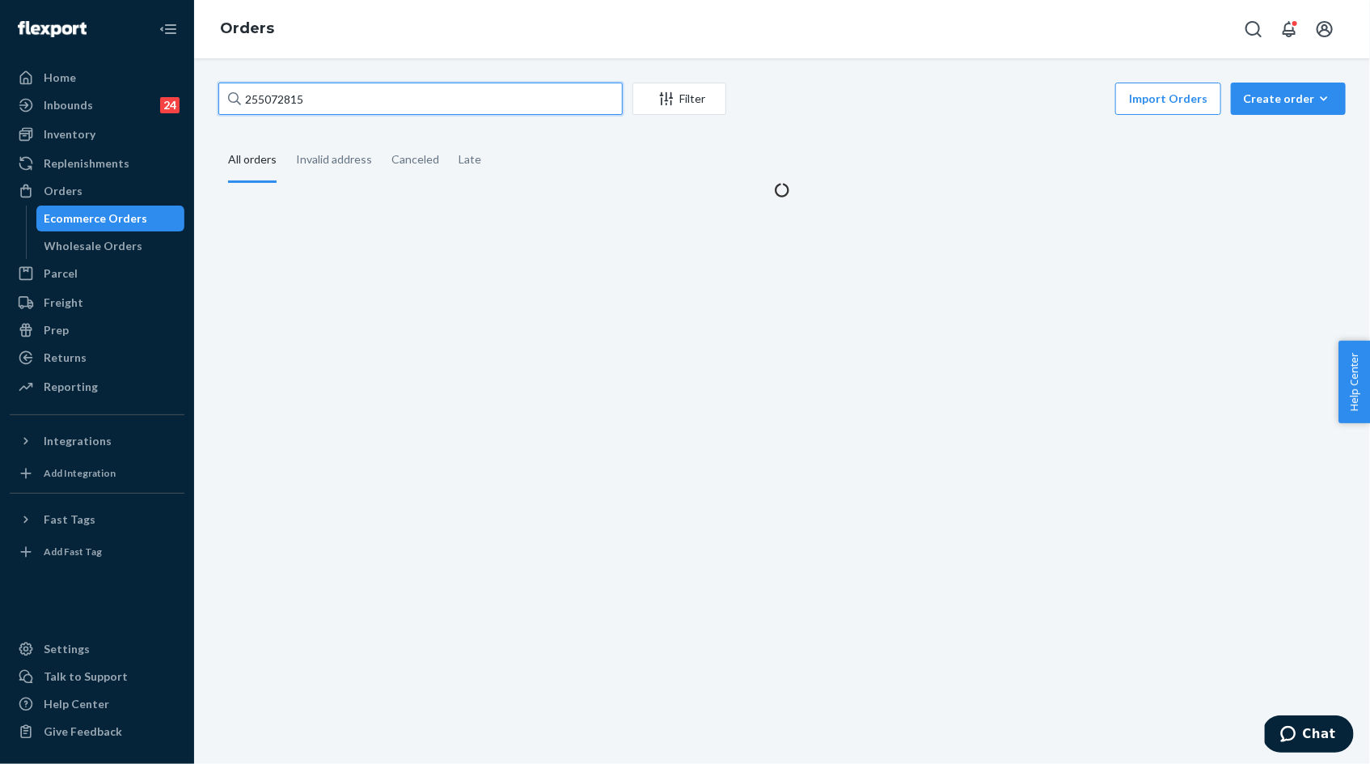
click at [304, 97] on input "255072815" at bounding box center [420, 99] width 404 height 32
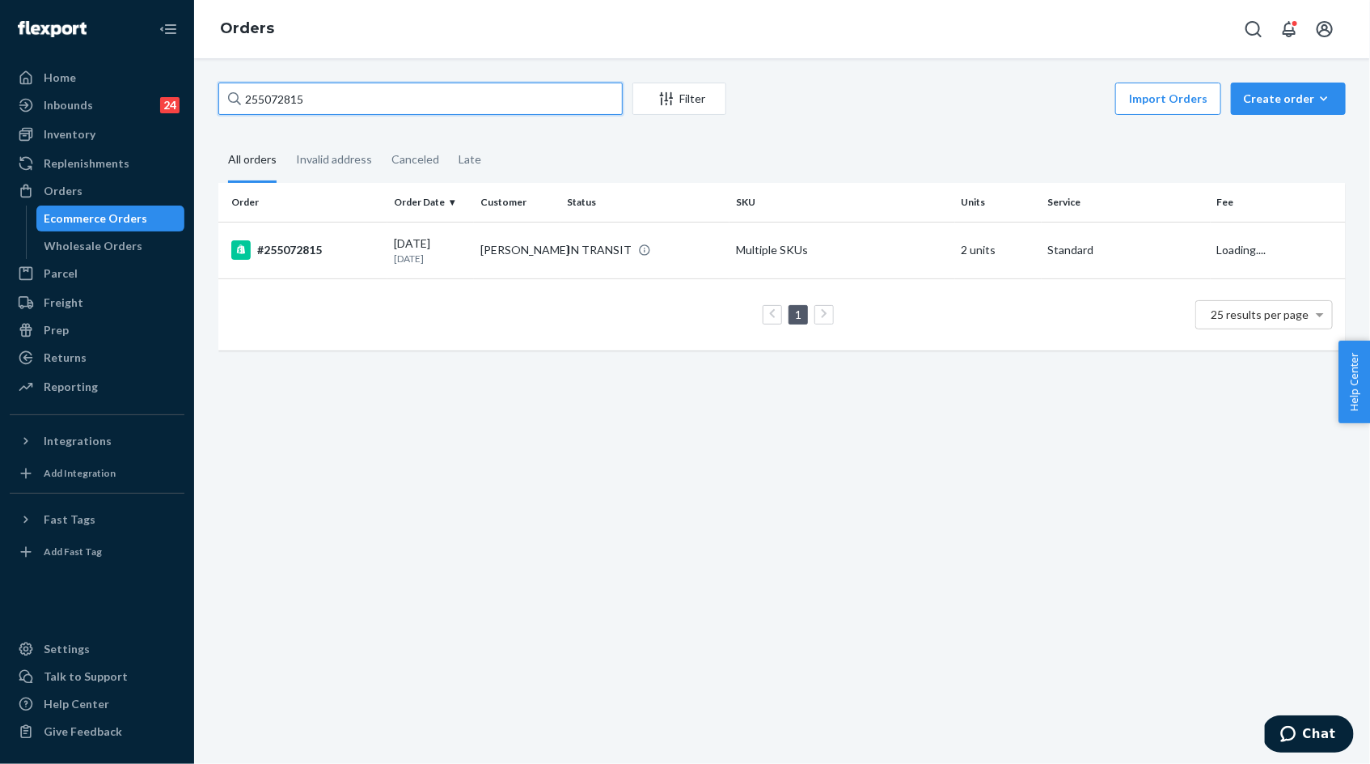
paste input "4987240"
type input "254987240"
click at [451, 260] on p "23 days ago" at bounding box center [431, 259] width 74 height 14
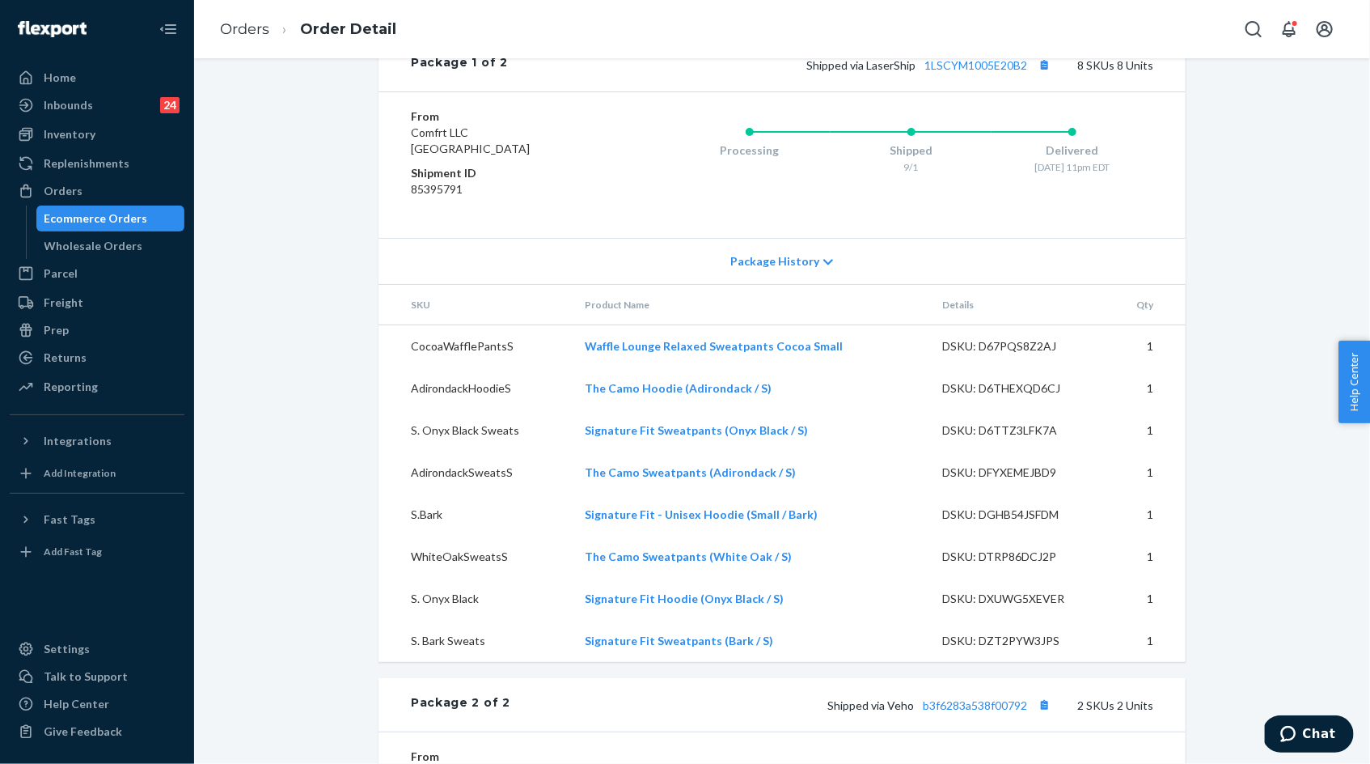
scroll to position [1035, 0]
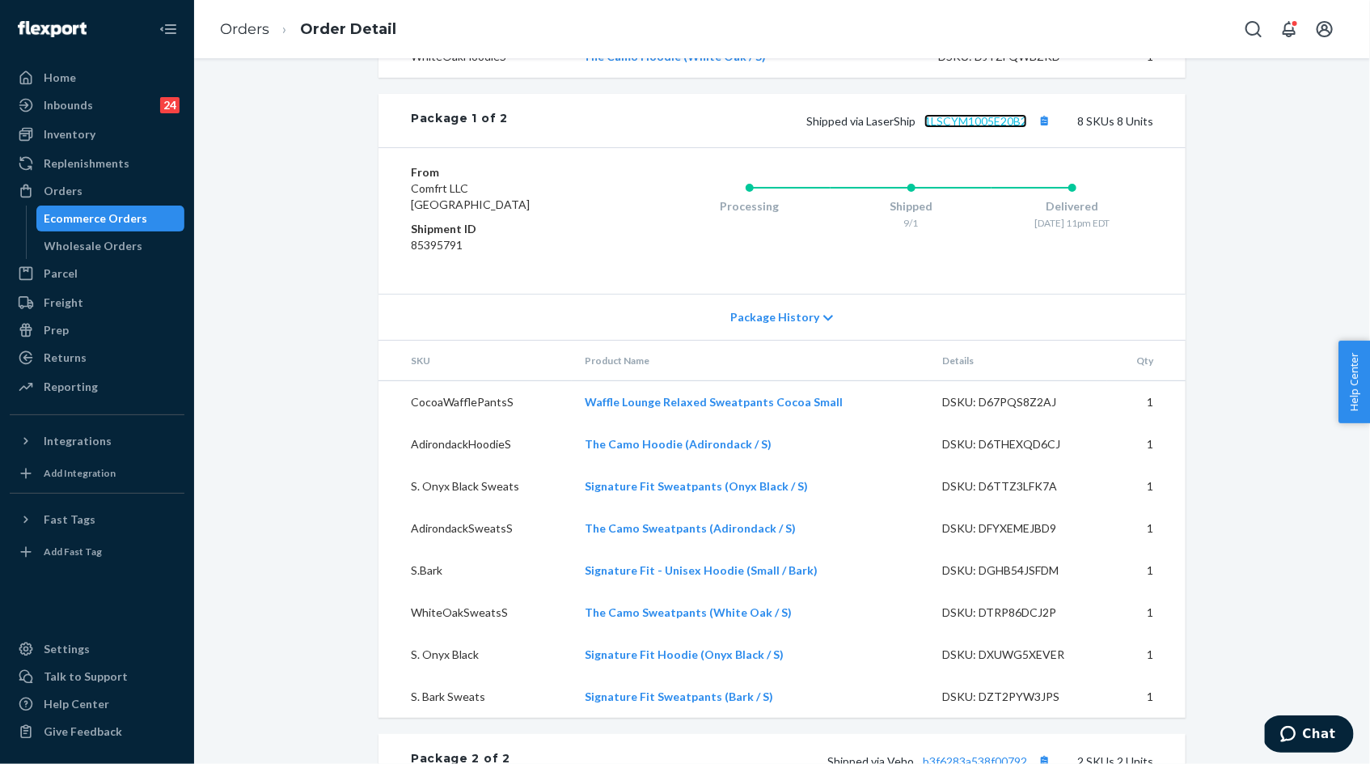
click at [996, 128] on link "1LSCYM1005E20B2" at bounding box center [976, 121] width 103 height 14
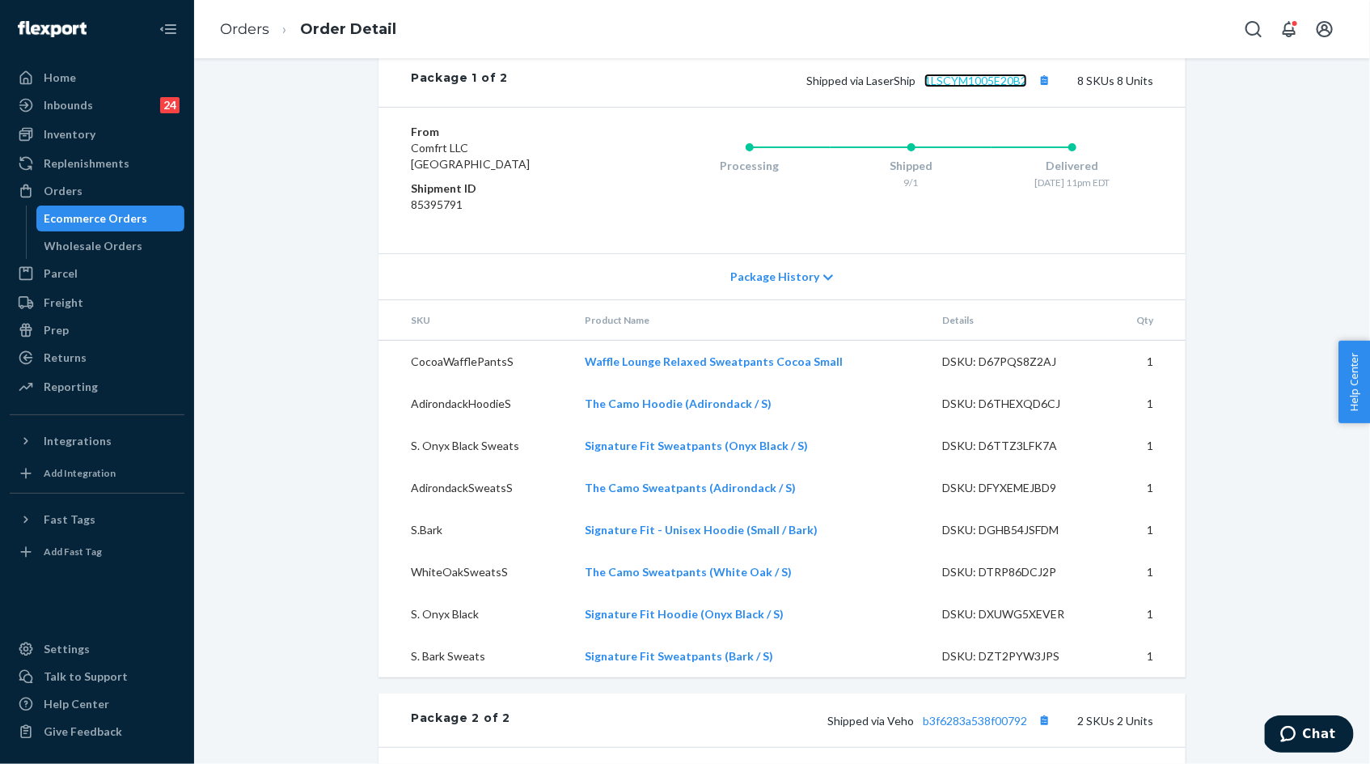
scroll to position [1077, 0]
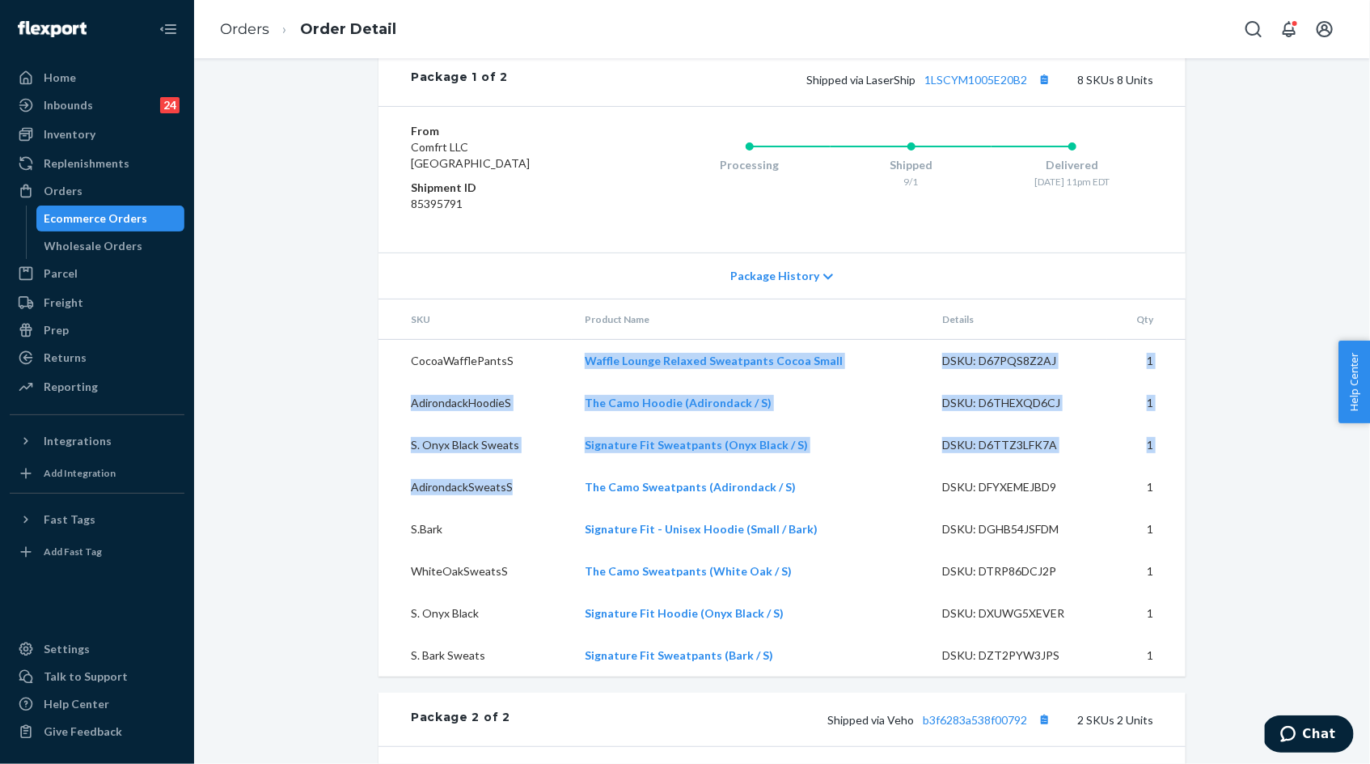
drag, startPoint x: 578, startPoint y: 389, endPoint x: 578, endPoint y: 522, distance: 132.6
click at [578, 523] on tbody "CocoaWafflePantsS Waffle Lounge Relaxed Sweatpants Cocoa Small DSKU: D67PQS8Z2A…" at bounding box center [782, 508] width 807 height 337
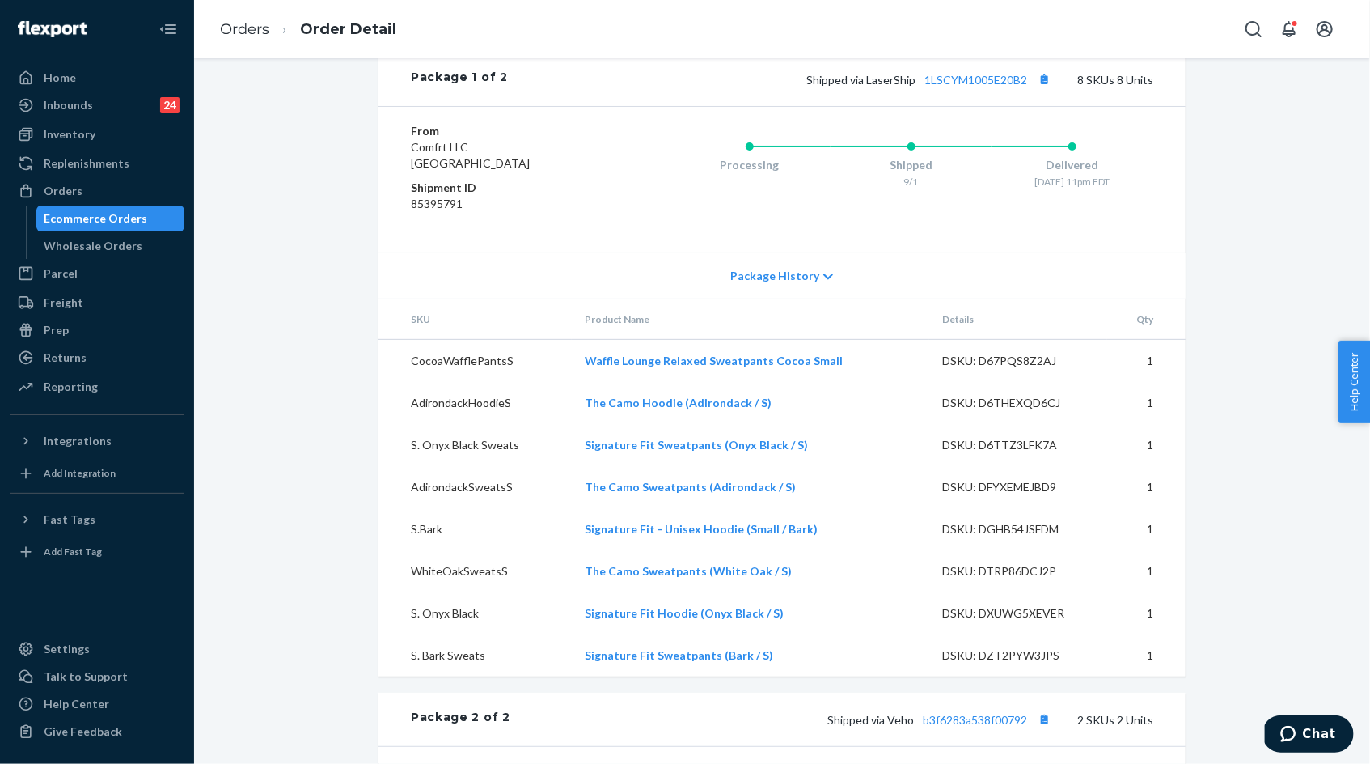
click at [567, 370] on td "CocoaWafflePantsS" at bounding box center [475, 361] width 193 height 43
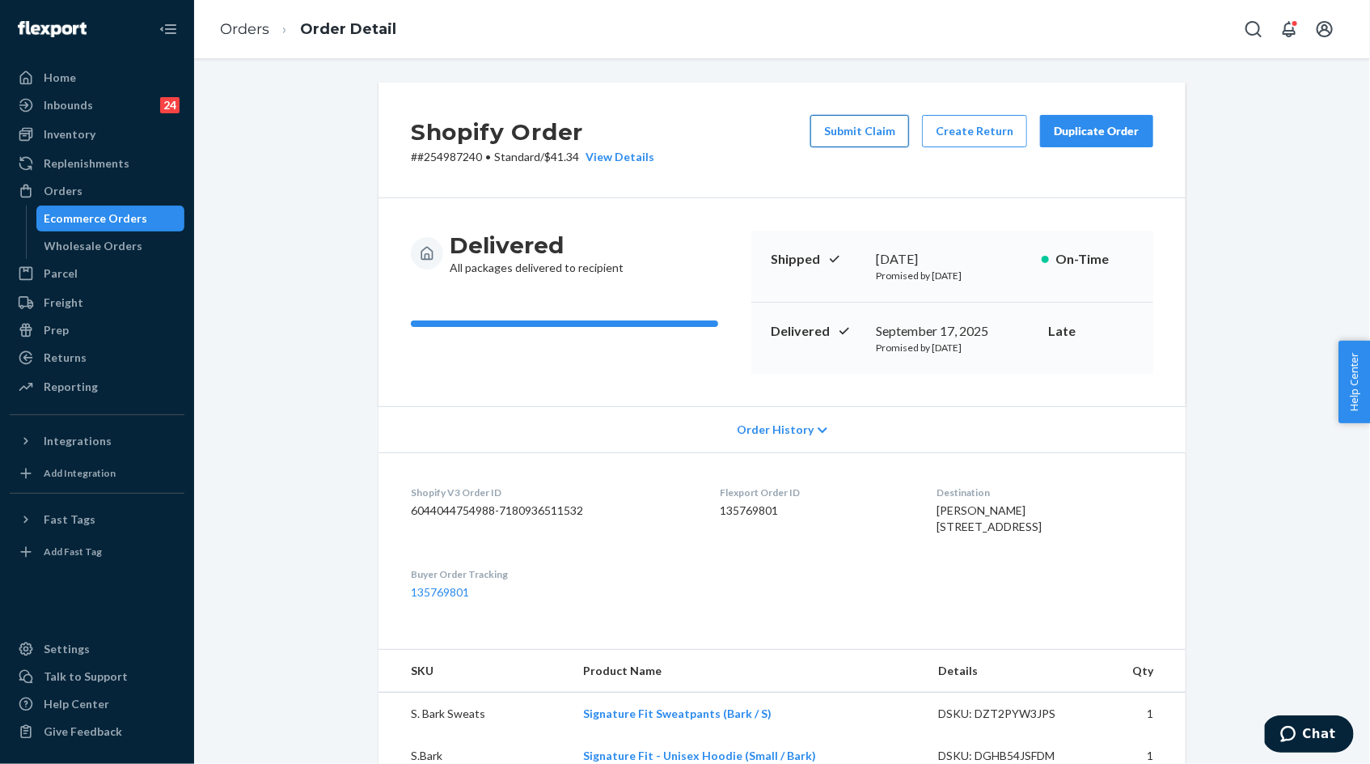
scroll to position [1, 0]
click at [863, 129] on button "Submit Claim" at bounding box center [859, 130] width 99 height 32
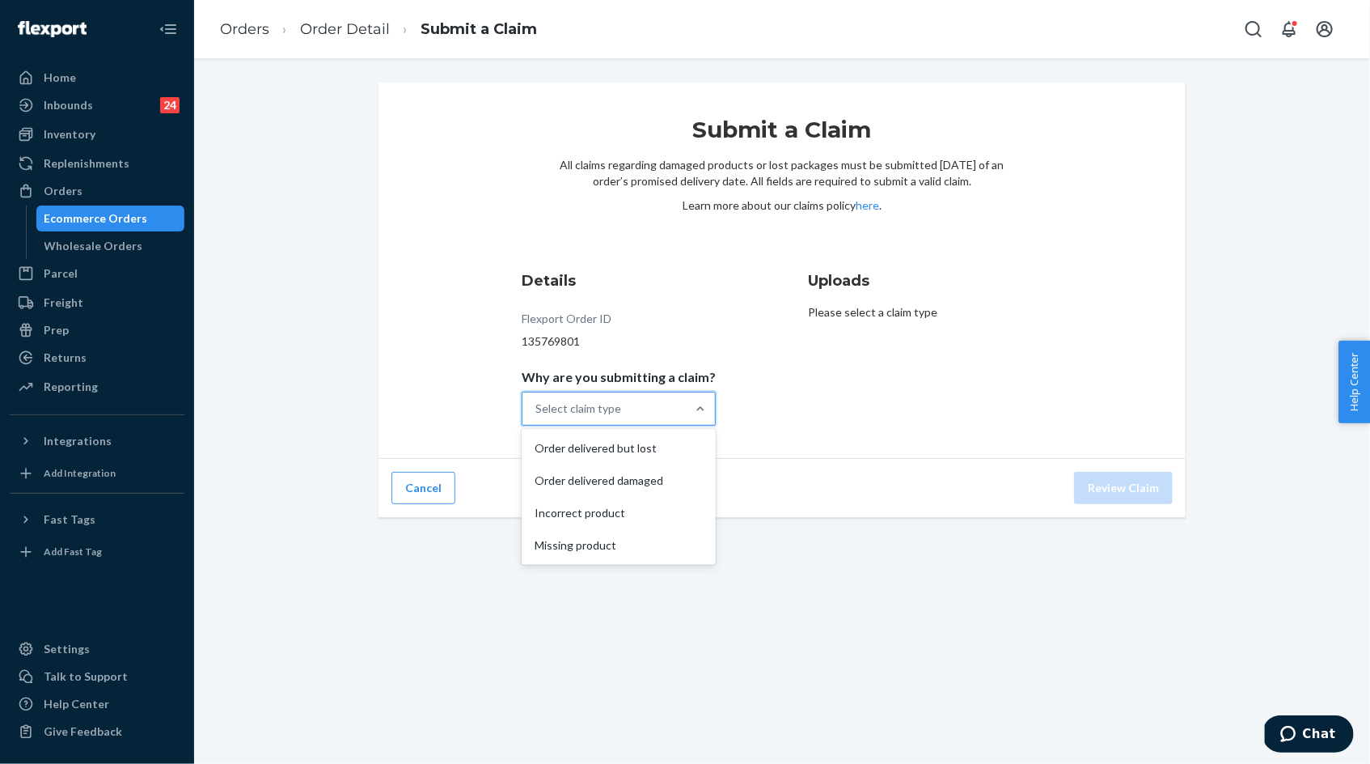
click at [610, 410] on div "Select claim type" at bounding box center [578, 408] width 86 height 16
click at [537, 410] on input "Why are you submitting a claim? option Order delivered but lost focused, 1 of 4…" at bounding box center [536, 408] width 2 height 16
click at [616, 442] on div "Order delivered but lost" at bounding box center [619, 448] width 188 height 32
click at [537, 417] on input "Why are you submitting a claim? option Order delivered but lost focused, 0 of 4…" at bounding box center [536, 408] width 2 height 16
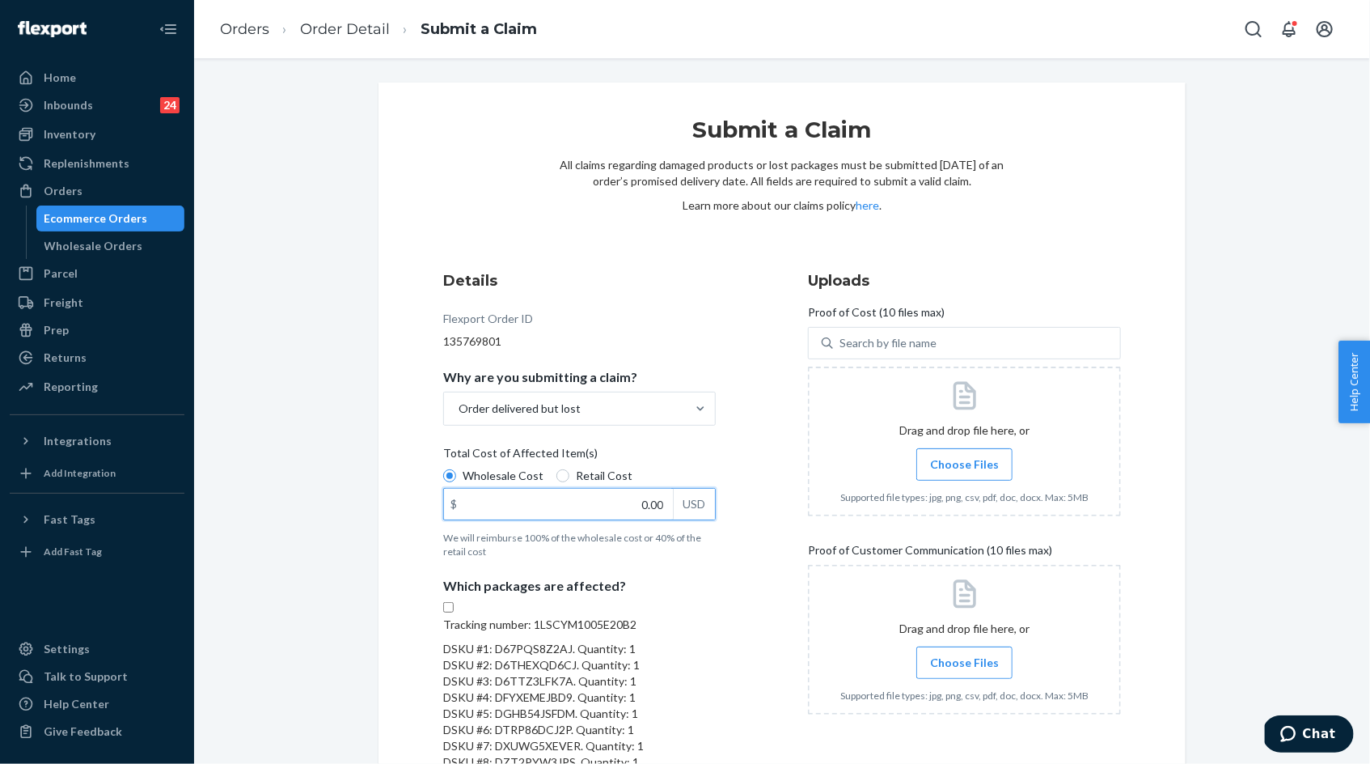
click at [618, 508] on input "0.00" at bounding box center [558, 504] width 229 height 31
click at [633, 501] on input "0.00" at bounding box center [558, 504] width 229 height 31
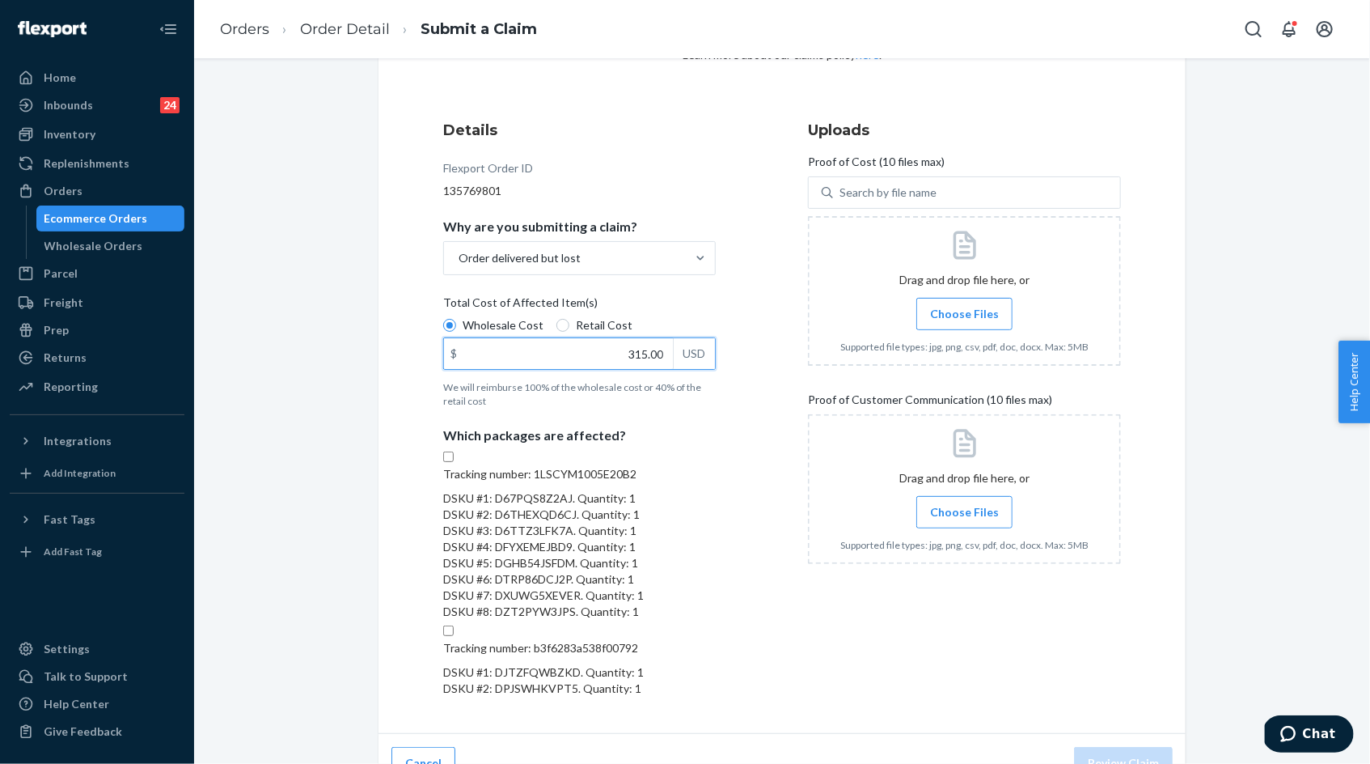
scroll to position [235, 0]
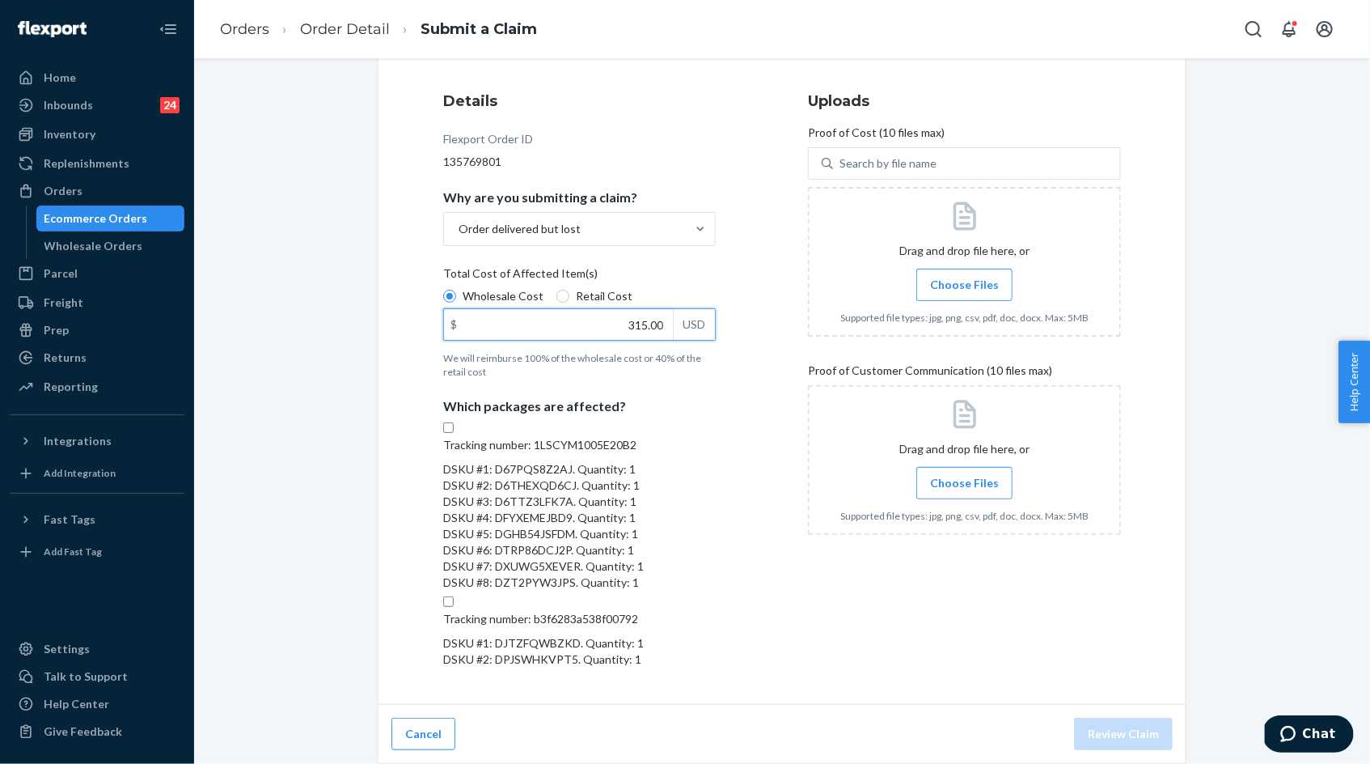
type input "315.00"
click at [454, 433] on input "Tracking number: 1LSCYM1005E20B2 DSKU #1: D67PQS8Z2AJ. Quantity: 1 DSKU #2: D6T…" at bounding box center [448, 427] width 11 height 11
checkbox input "true"
click at [971, 277] on span "Choose Files" at bounding box center [964, 285] width 69 height 16
click at [965, 276] on input "Choose Files" at bounding box center [964, 285] width 1 height 18
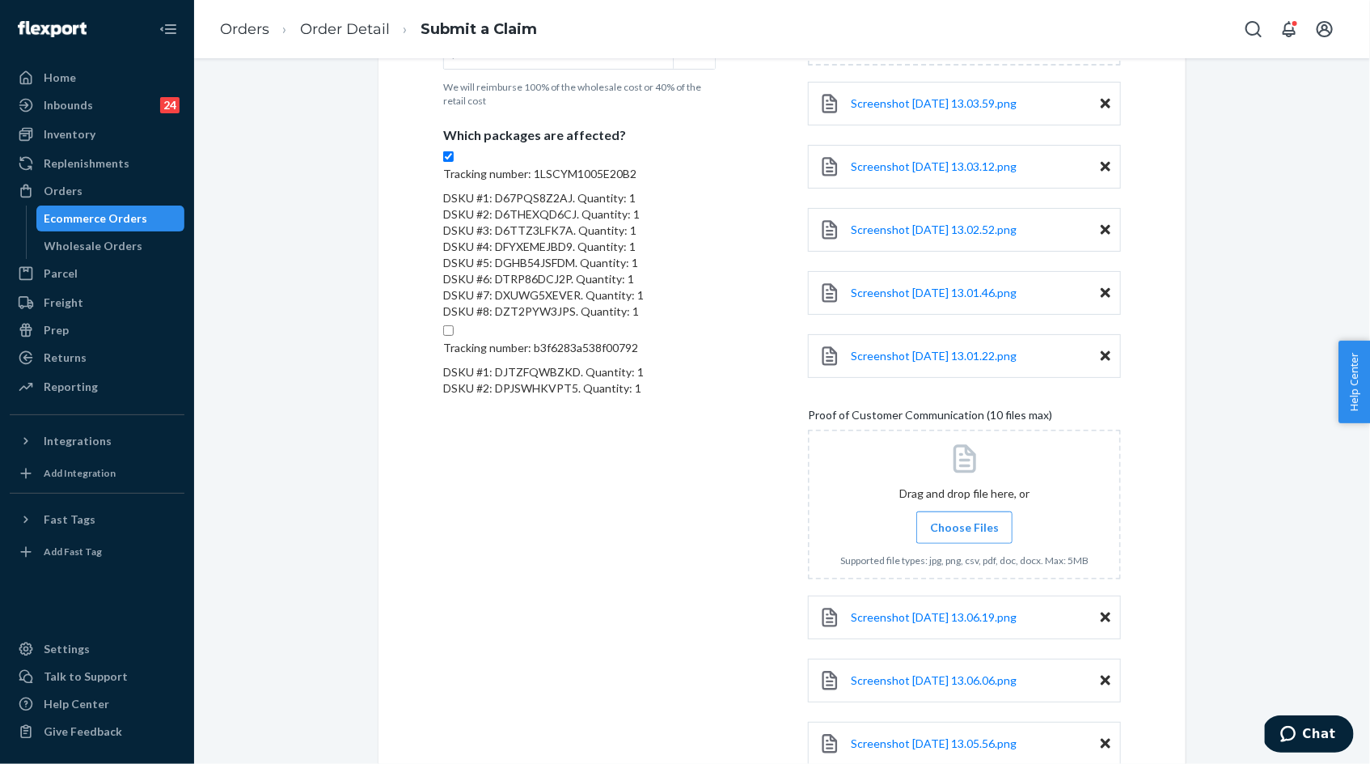
scroll to position [678, 0]
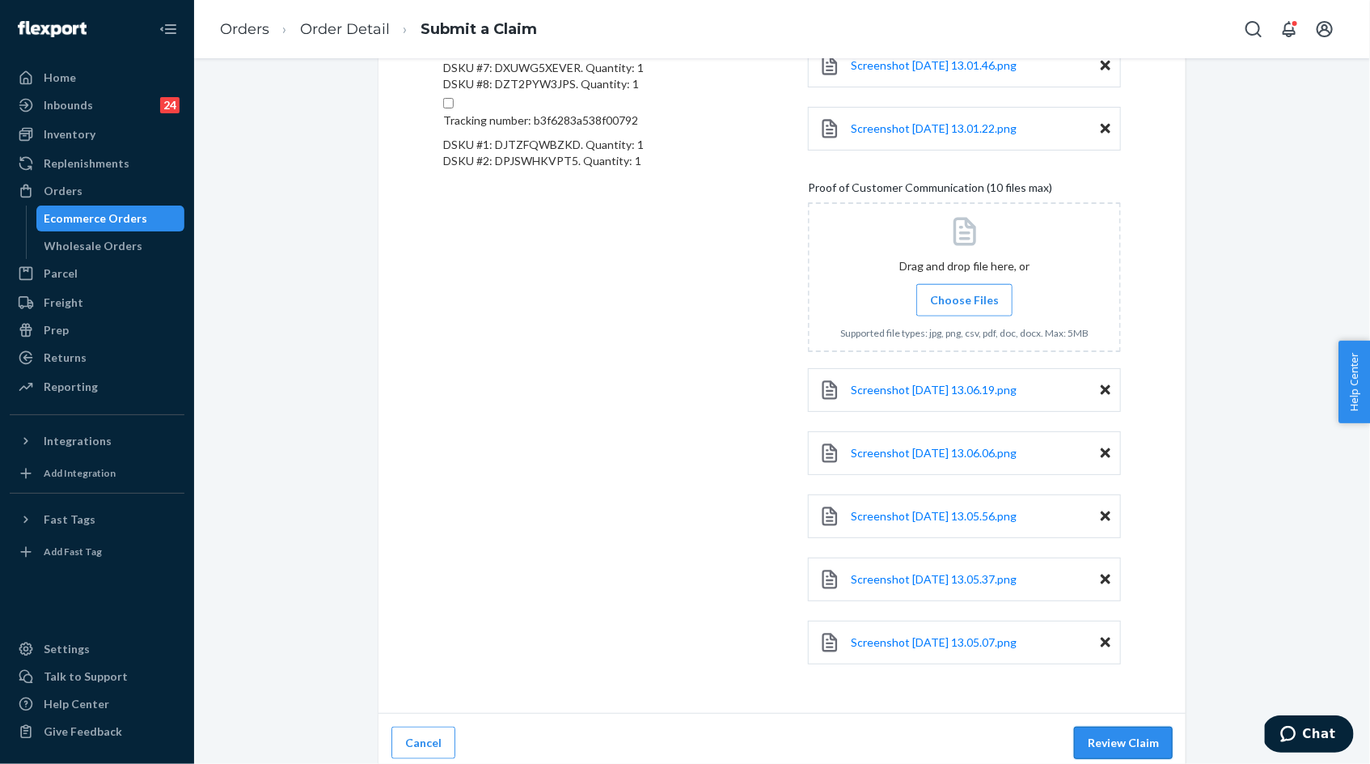
click at [1129, 734] on button "Review Claim" at bounding box center [1123, 742] width 99 height 32
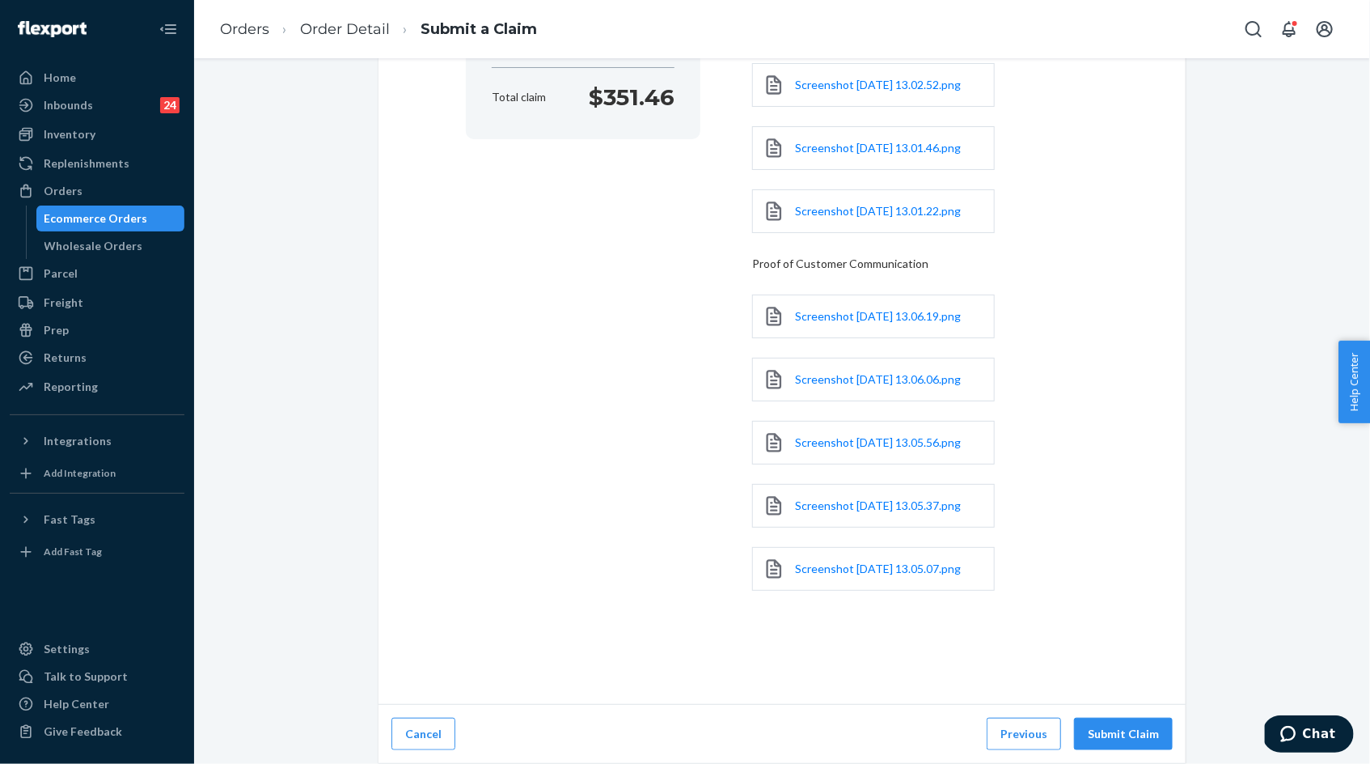
scroll to position [437, 0]
click at [1129, 734] on button "Submit Claim" at bounding box center [1123, 733] width 99 height 32
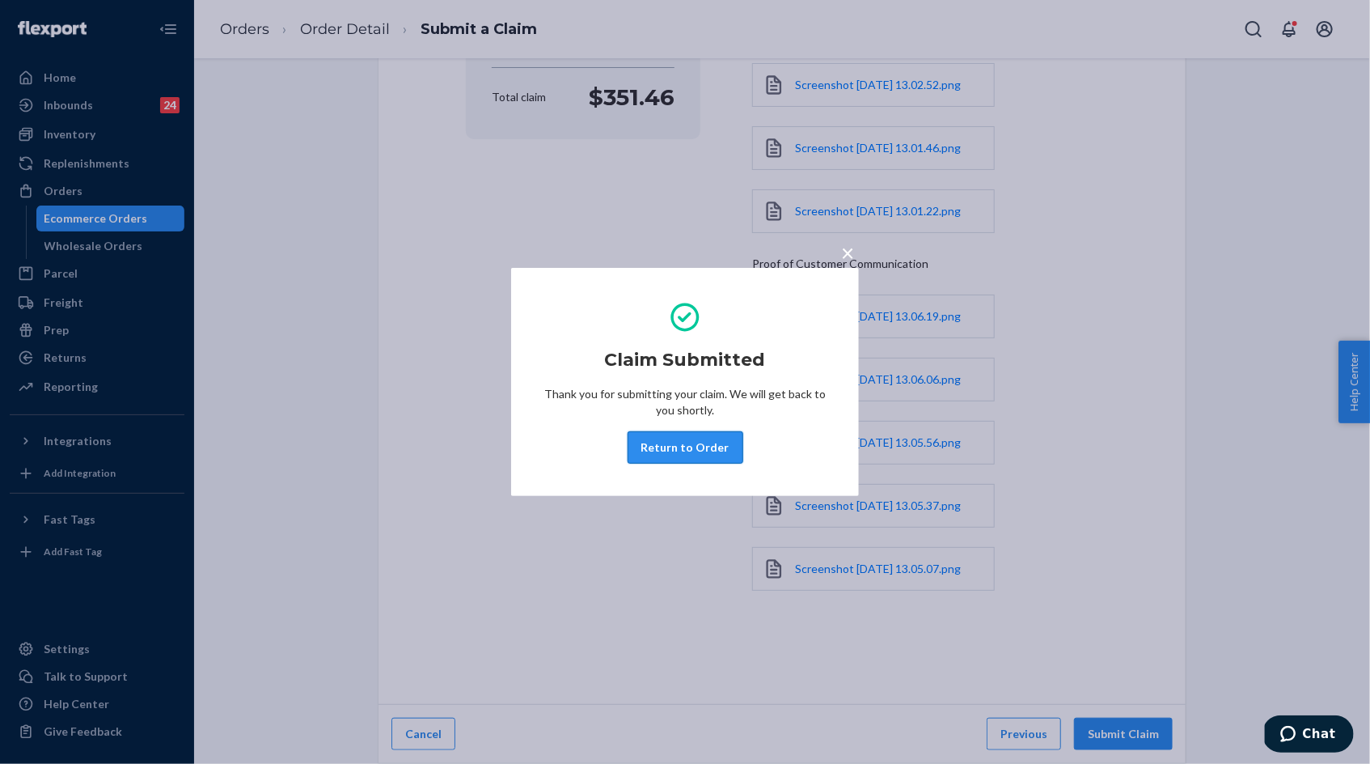
click at [666, 457] on button "Return to Order" at bounding box center [686, 447] width 116 height 32
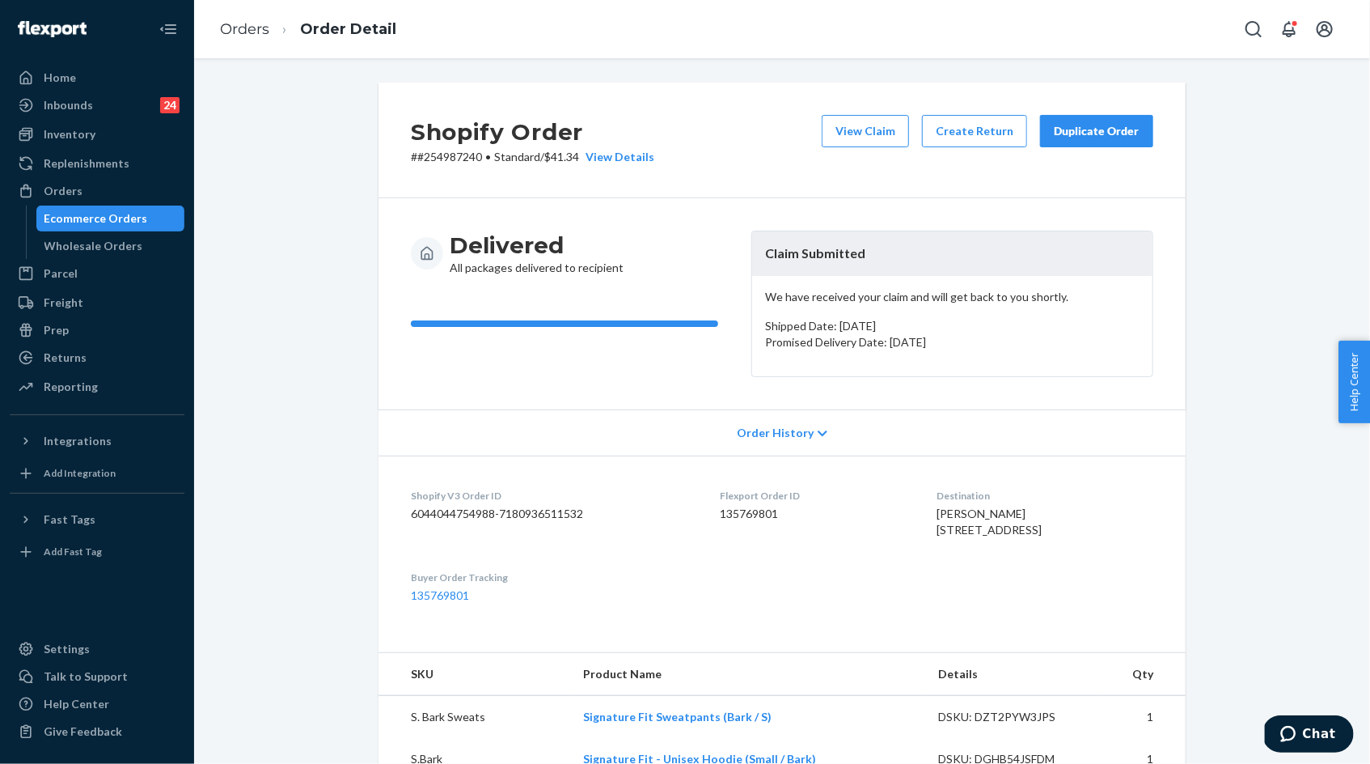
click at [454, 150] on p "# #254987240 • Standard / $41.34 View Details" at bounding box center [532, 157] width 243 height 16
copy p "254987240"
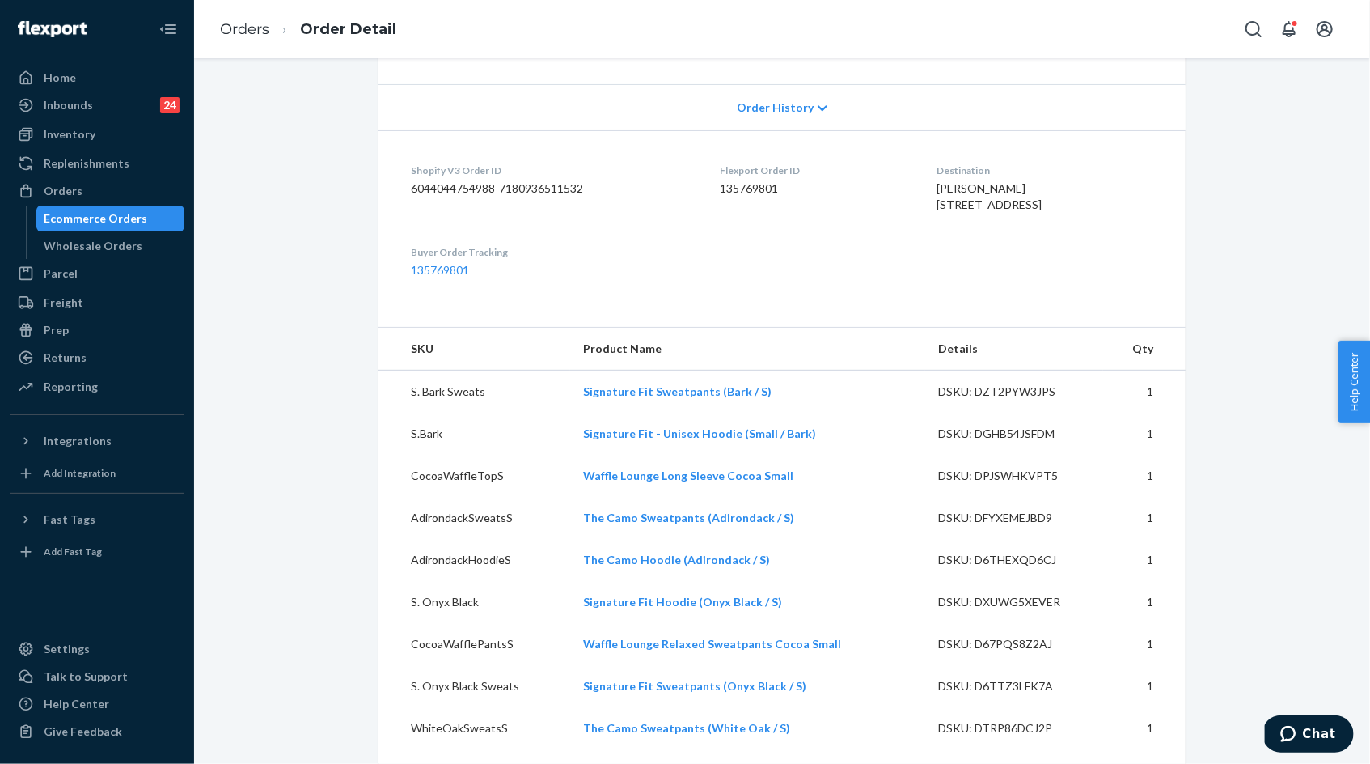
scroll to position [390, 0]
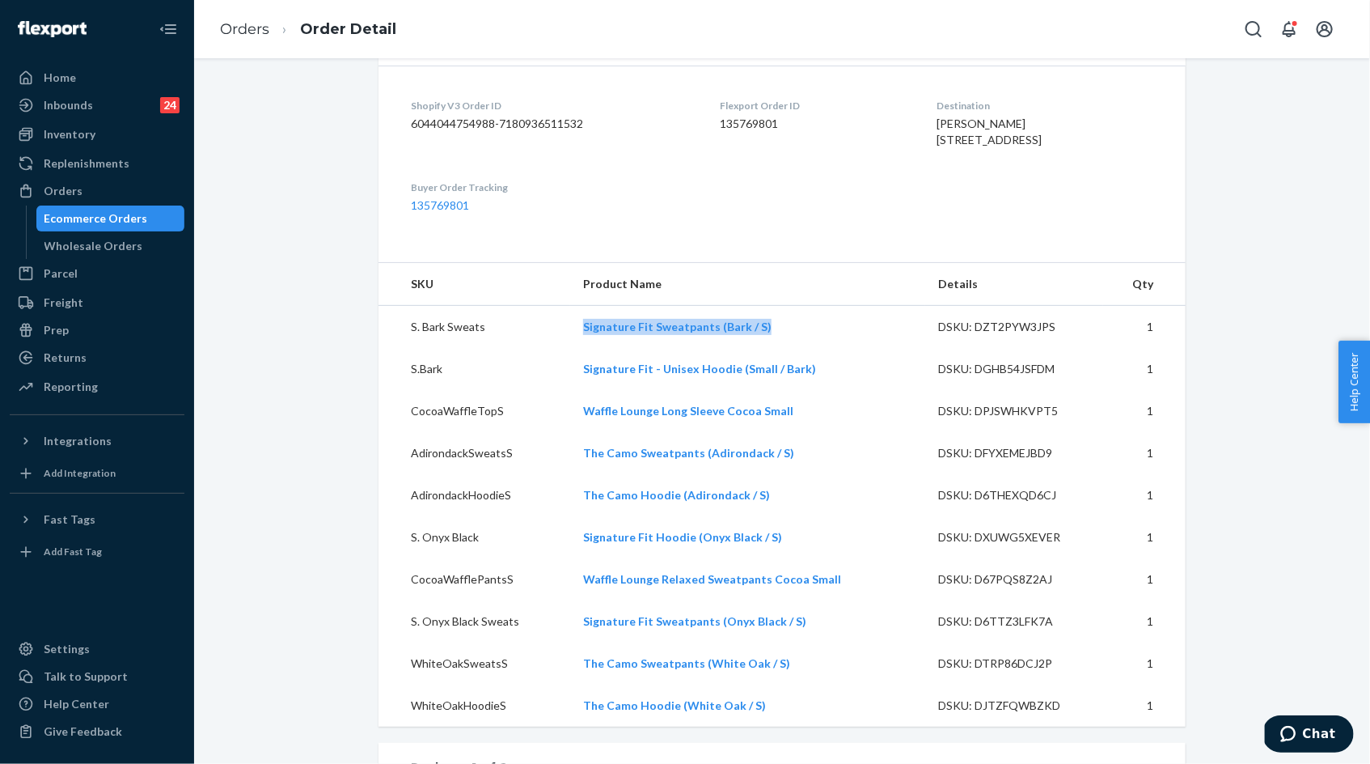
drag, startPoint x: 582, startPoint y: 360, endPoint x: 786, endPoint y: 360, distance: 203.8
click at [786, 349] on td "Signature Fit Sweatpants (Bark / S)" at bounding box center [747, 327] width 355 height 43
copy link "Signature Fit Sweatpants (Bark / S)"
drag, startPoint x: 582, startPoint y: 397, endPoint x: 806, endPoint y: 409, distance: 225.2
click at [806, 390] on td "Signature Fit - Unisex Hoodie (Small / Bark)" at bounding box center [747, 369] width 355 height 42
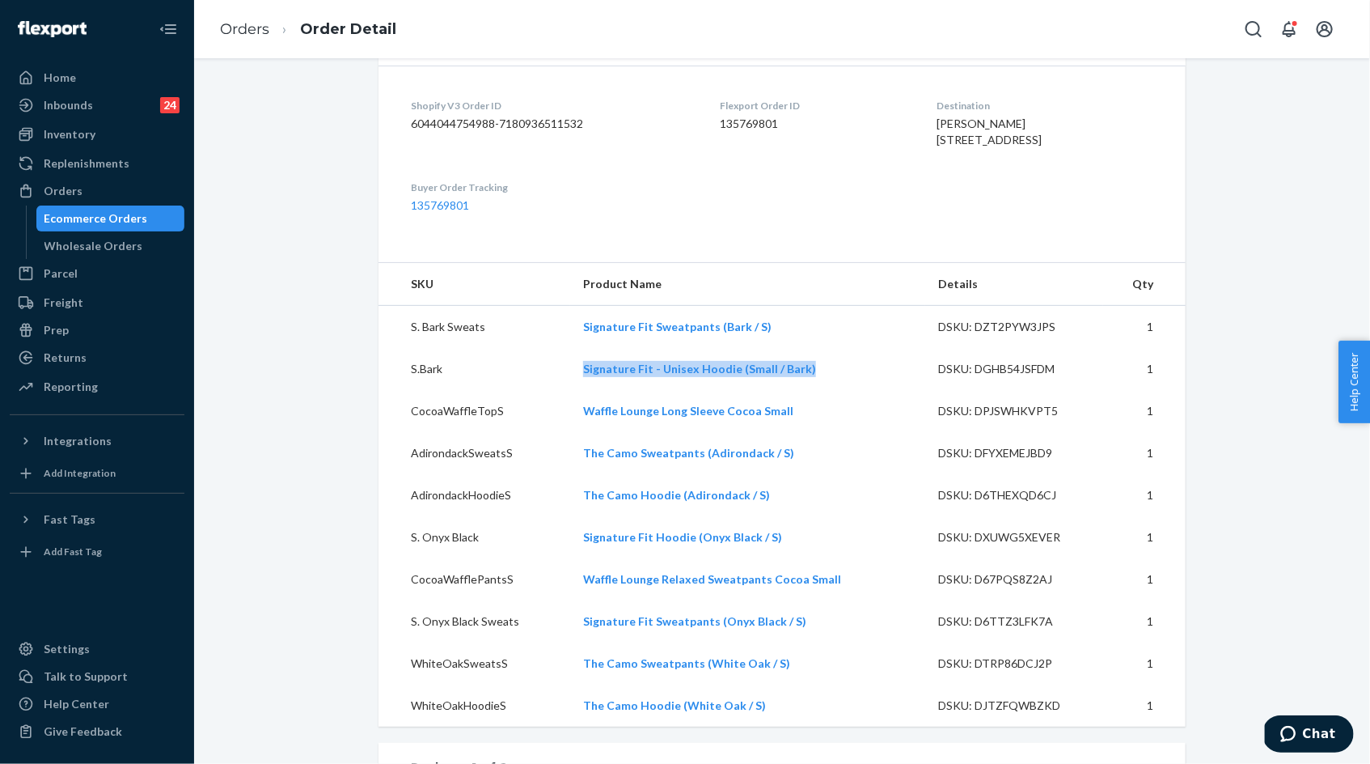
copy link "Signature Fit - Unisex Hoodie (Small / Bark)"
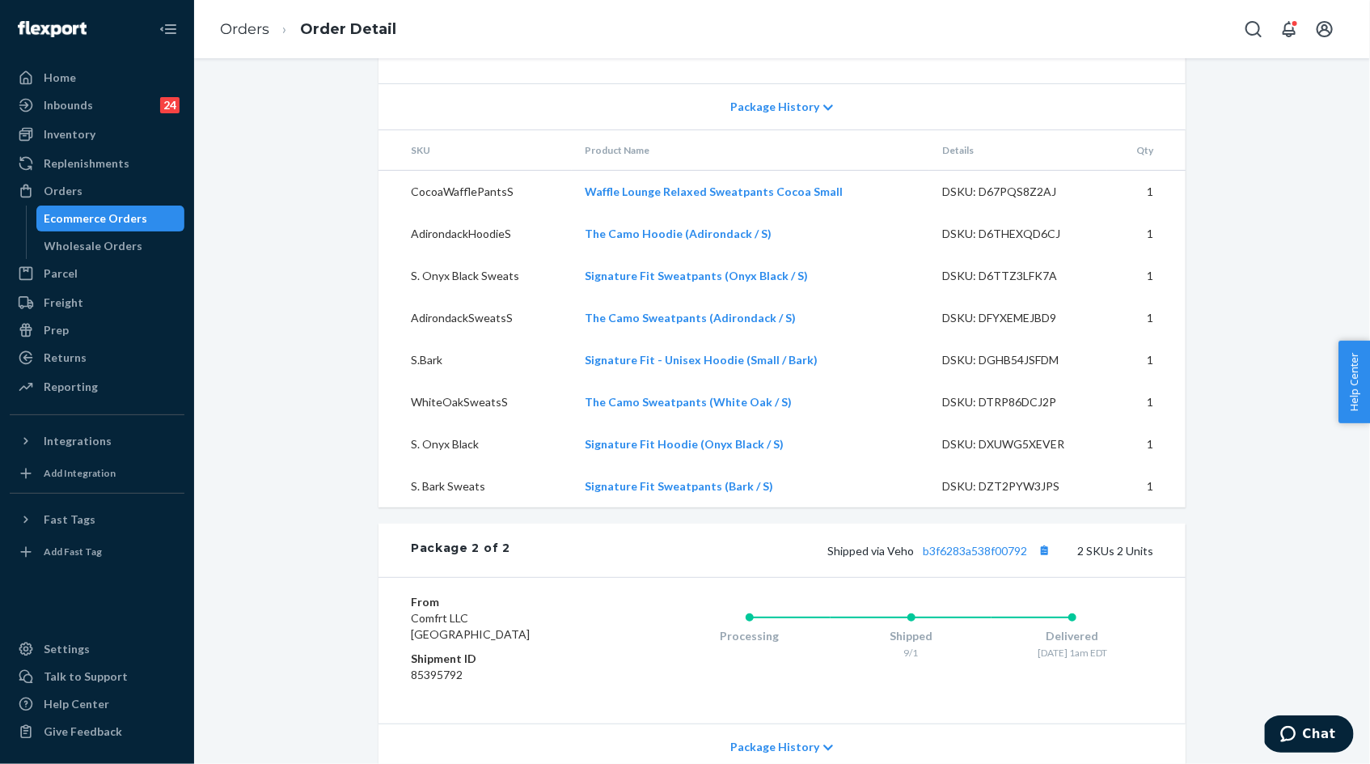
scroll to position [1242, 0]
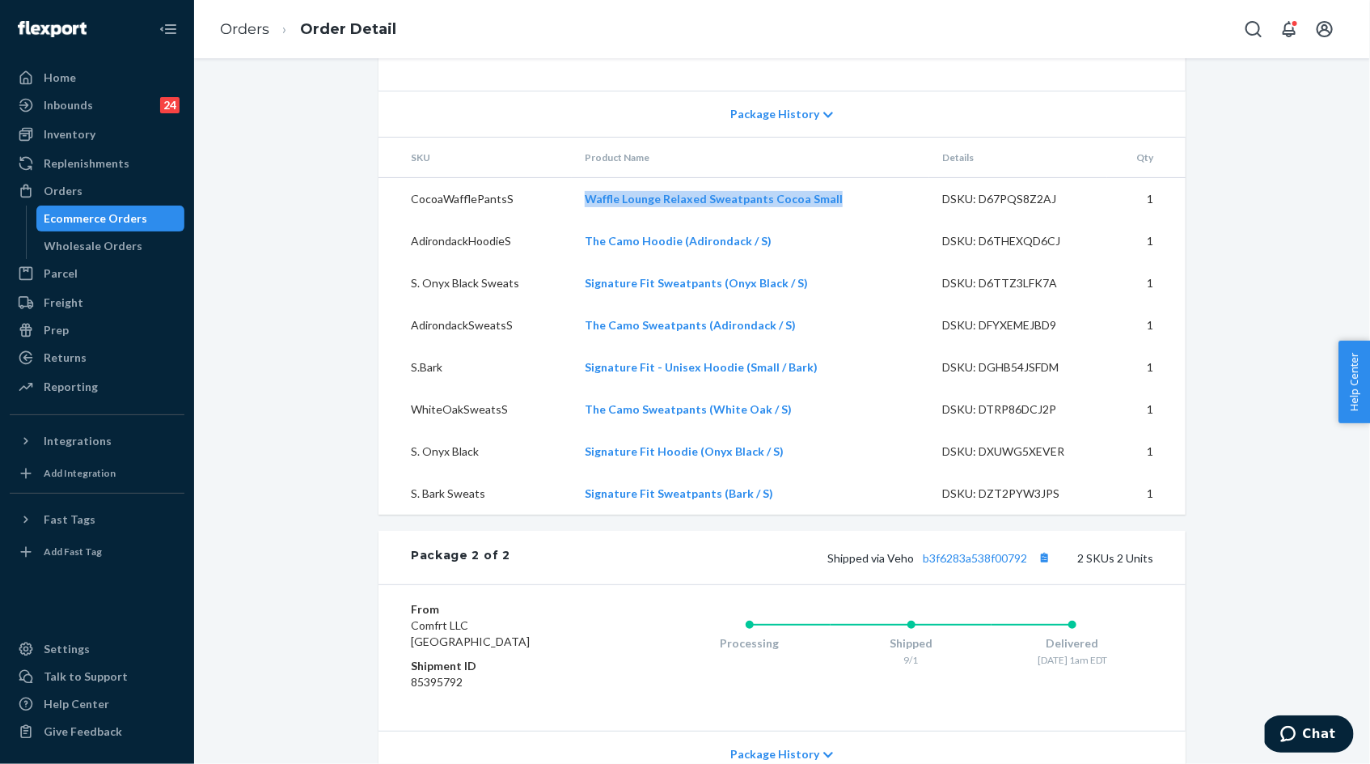
drag, startPoint x: 580, startPoint y: 226, endPoint x: 848, endPoint y: 230, distance: 268.6
click at [848, 221] on td "Waffle Lounge Relaxed Sweatpants Cocoa Small" at bounding box center [751, 199] width 358 height 43
copy link "Waffle Lounge Relaxed Sweatpants Cocoa Small"
drag, startPoint x: 579, startPoint y: 264, endPoint x: 793, endPoint y: 269, distance: 214.4
click at [793, 262] on td "The Camo Hoodie (Adirondack / S)" at bounding box center [751, 241] width 358 height 42
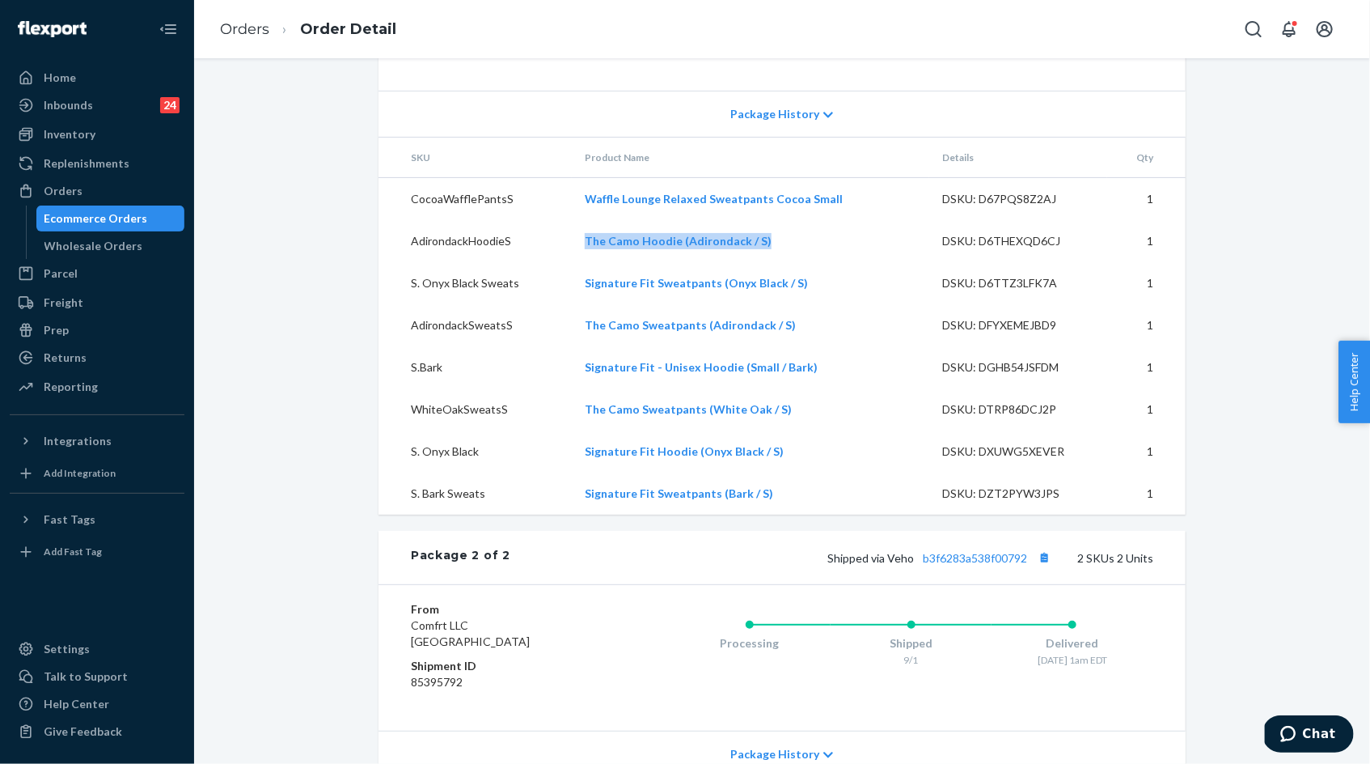
copy link "The Camo Hoodie (Adirondack / S)"
drag, startPoint x: 578, startPoint y: 311, endPoint x: 816, endPoint y: 314, distance: 237.8
click at [816, 304] on td "Signature Fit Sweatpants (Onyx Black / S)" at bounding box center [751, 283] width 358 height 42
copy link "Signature Fit Sweatpants (Onyx Black / S)"
drag, startPoint x: 582, startPoint y: 352, endPoint x: 809, endPoint y: 351, distance: 227.3
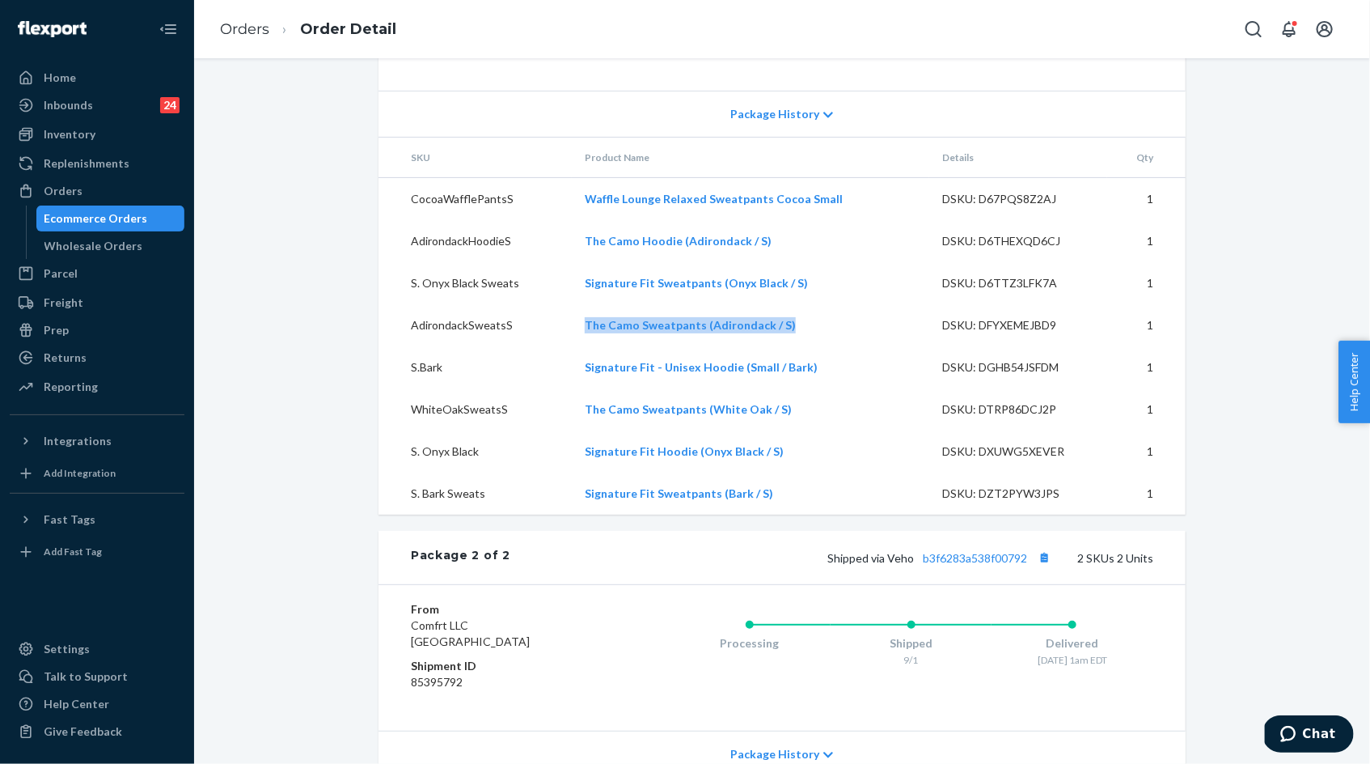
click at [808, 346] on td "The Camo Sweatpants (Adirondack / S)" at bounding box center [751, 325] width 358 height 42
copy link "The Camo Sweatpants (Adirondack / S)"
drag, startPoint x: 578, startPoint y: 392, endPoint x: 813, endPoint y: 396, distance: 234.6
click at [812, 388] on td "Signature Fit - Unisex Hoodie (Small / Bark)" at bounding box center [751, 367] width 358 height 42
copy link "Signature Fit - Unisex Hoodie (Small / Bark)"
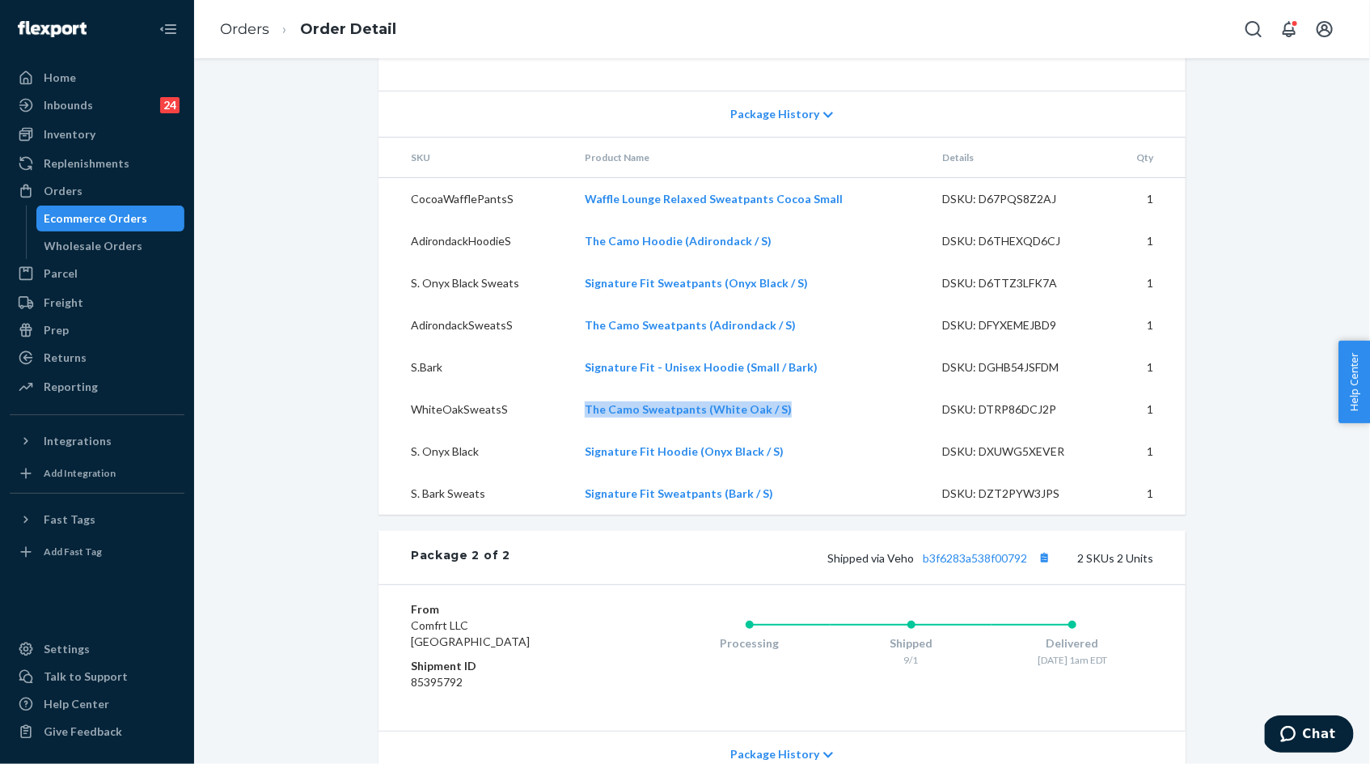
drag, startPoint x: 732, startPoint y: 438, endPoint x: 582, endPoint y: 437, distance: 150.5
click at [582, 430] on td "The Camo Sweatpants (White Oak / S)" at bounding box center [751, 409] width 358 height 42
copy link "The Camo Sweatpants (White Oak / S)"
drag, startPoint x: 570, startPoint y: 480, endPoint x: 805, endPoint y: 479, distance: 234.6
click at [805, 472] on tr "S. Onyx Black Signature Fit Hoodie (Onyx Black / S) DSKU: DXUWG5XEVER 1" at bounding box center [782, 451] width 807 height 42
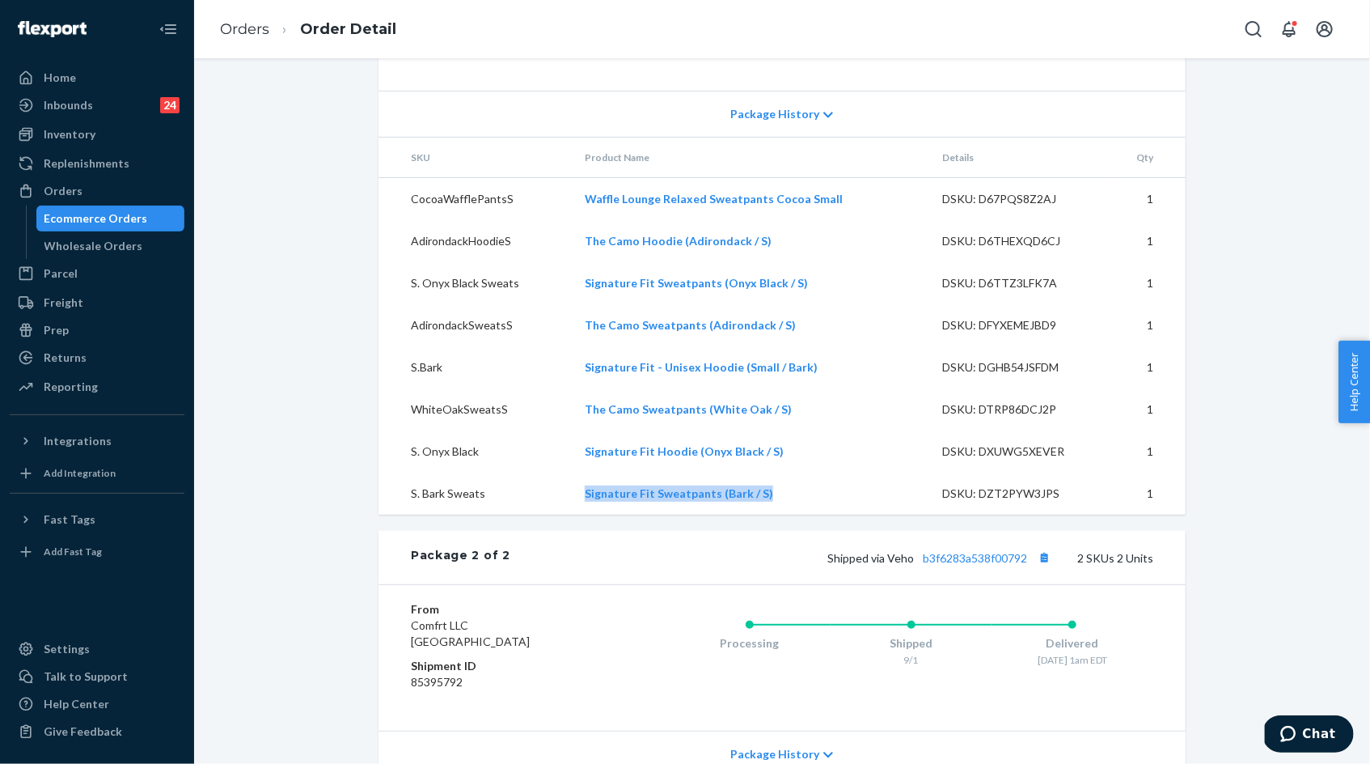
drag, startPoint x: 766, startPoint y: 518, endPoint x: 556, endPoint y: 514, distance: 209.5
click at [556, 514] on tr "S. Bark Sweats Signature Fit Sweatpants (Bark / S) DSKU: DZT2PYW3JPS 1" at bounding box center [782, 493] width 807 height 42
click at [250, 37] on link "Orders" at bounding box center [244, 29] width 49 height 18
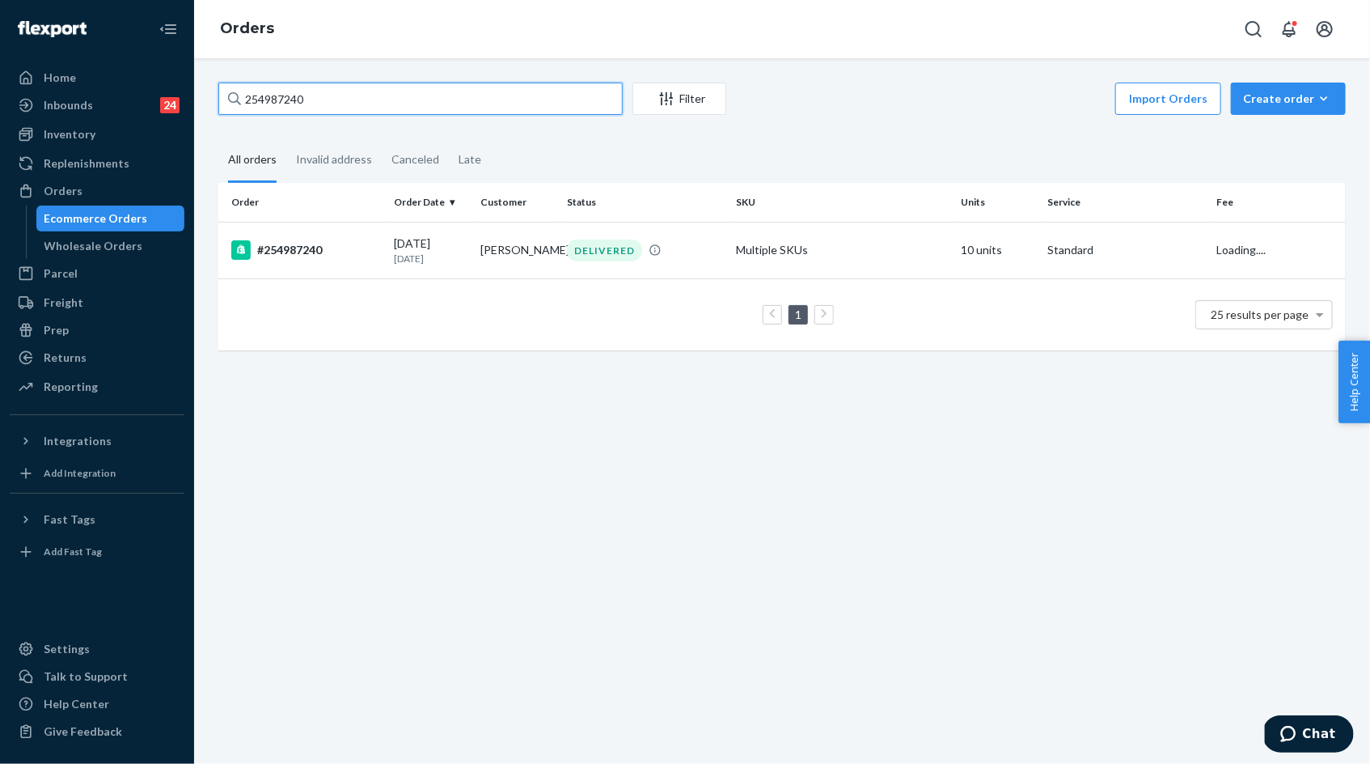
click at [283, 103] on input "254987240" at bounding box center [420, 99] width 404 height 32
paste input "5198005"
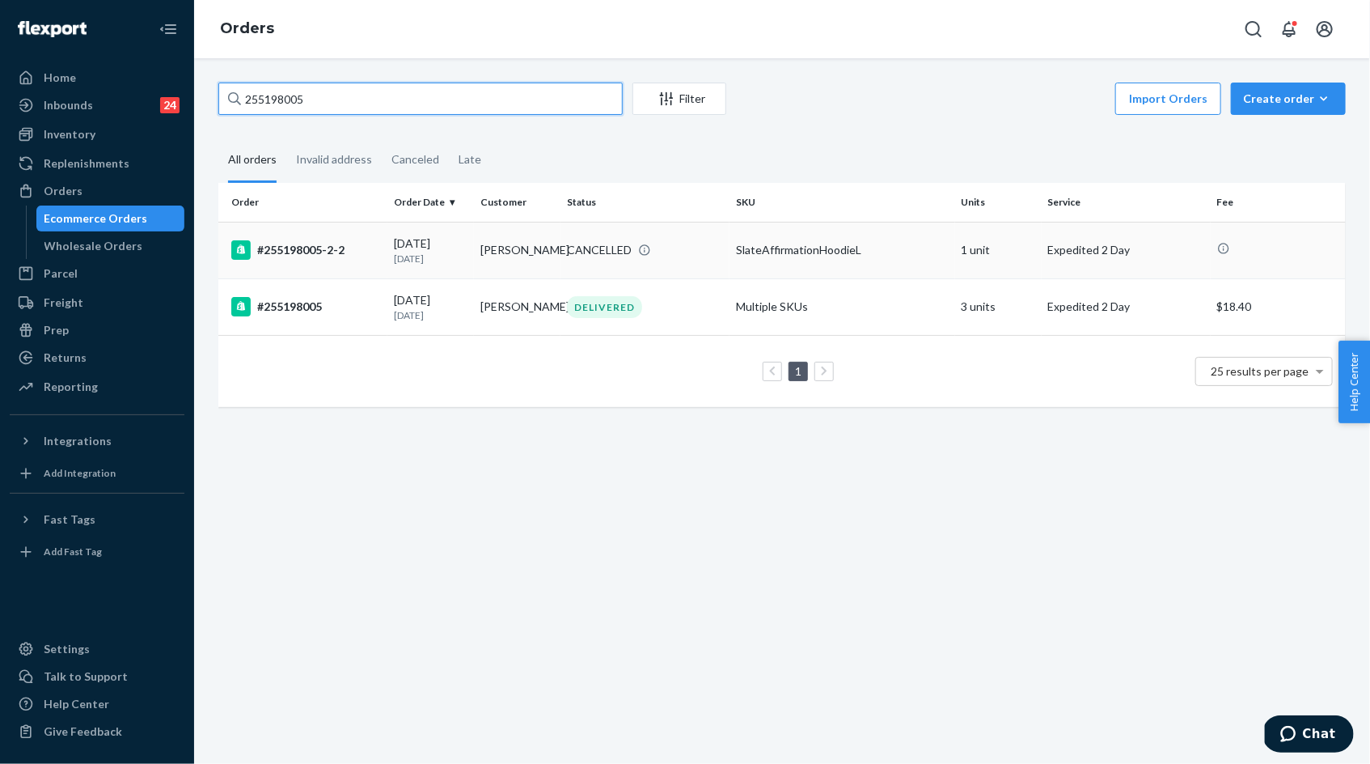
type input "255198005"
click at [454, 246] on div "[DATE] [DATE]" at bounding box center [431, 250] width 74 height 30
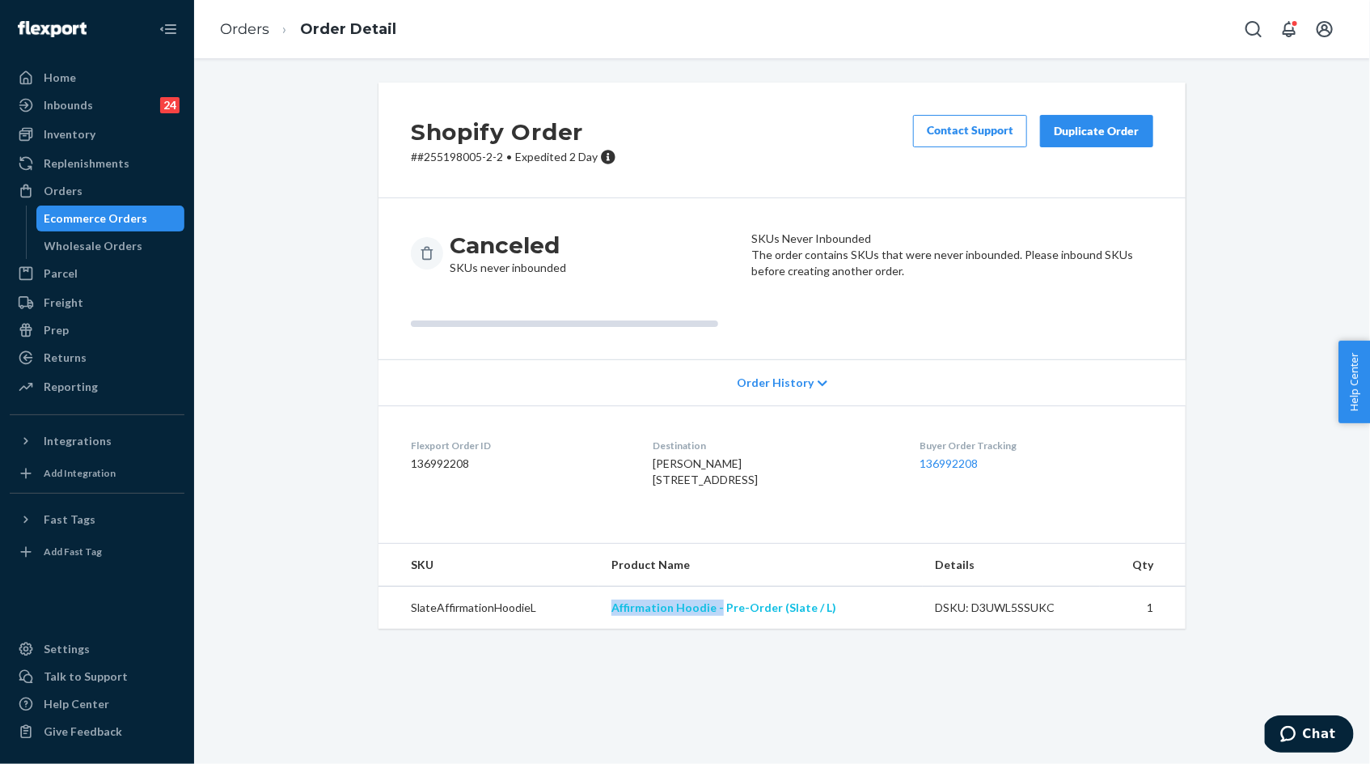
drag, startPoint x: 613, startPoint y: 639, endPoint x: 724, endPoint y: 642, distance: 110.9
click at [724, 629] on td "Affirmation Hoodie - Pre-Order (Slate / L)" at bounding box center [761, 607] width 324 height 43
click at [1077, 131] on div "Duplicate Order" at bounding box center [1097, 131] width 86 height 16
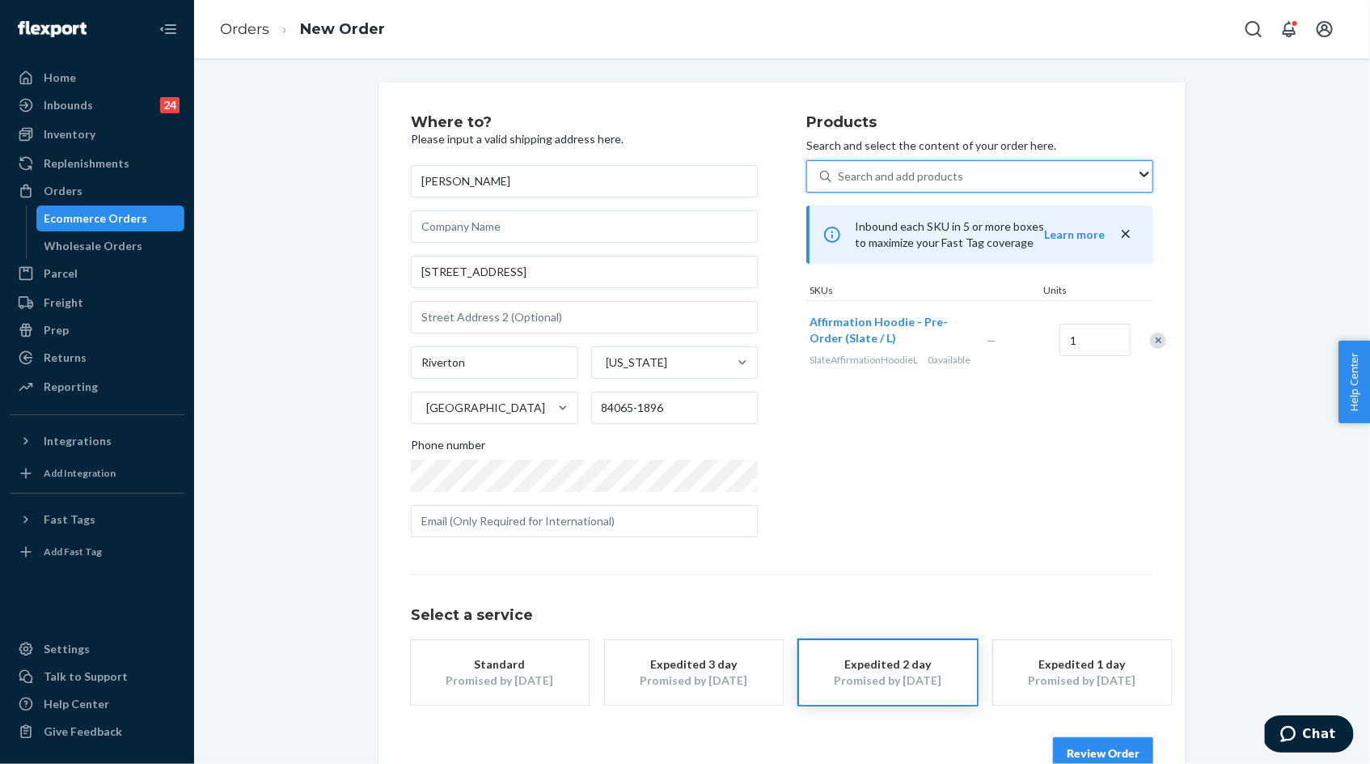
click at [941, 163] on div "Search and add products" at bounding box center [983, 176] width 305 height 29
click at [840, 168] on input "0 results available. Use Up and Down to choose options, press Enter to select t…" at bounding box center [839, 176] width 2 height 16
paste input "Affirmation Hoodie -"
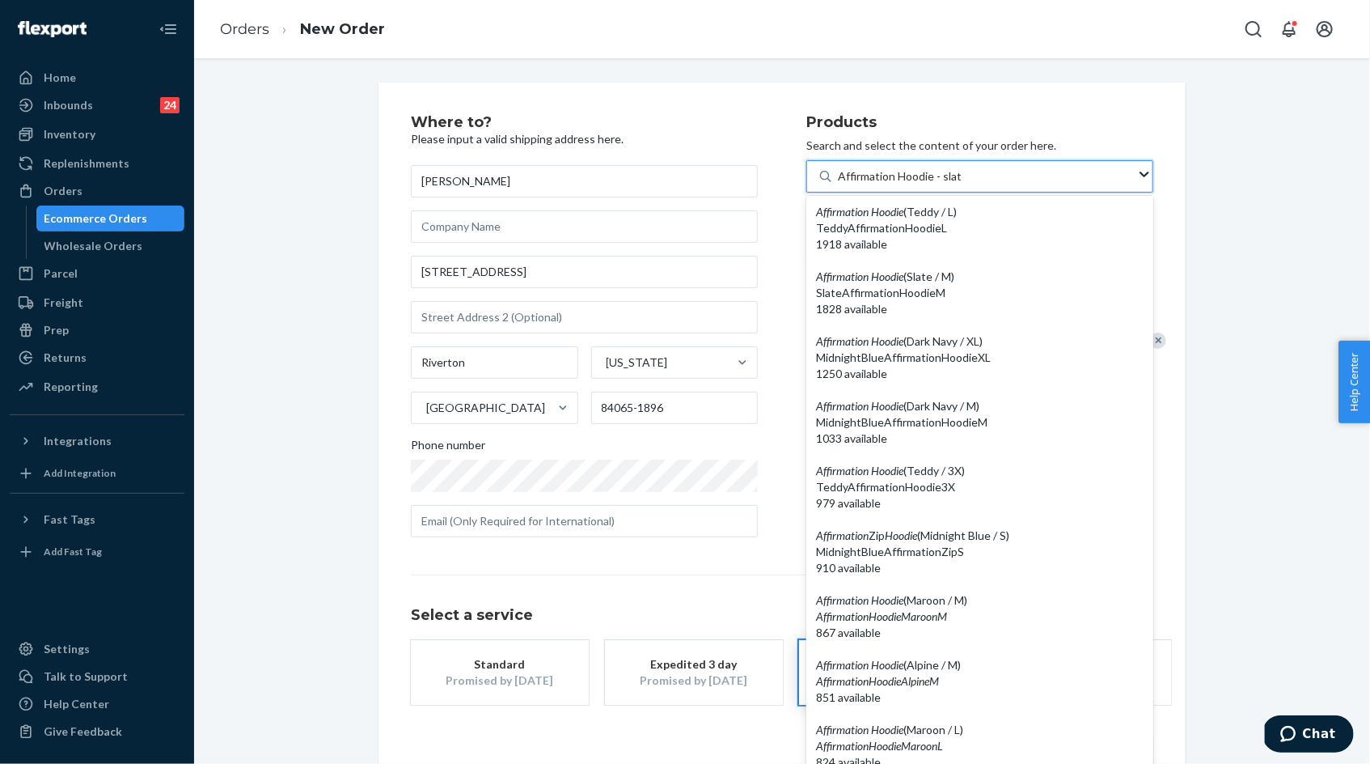
type input "Affirmation Hoodie - slate"
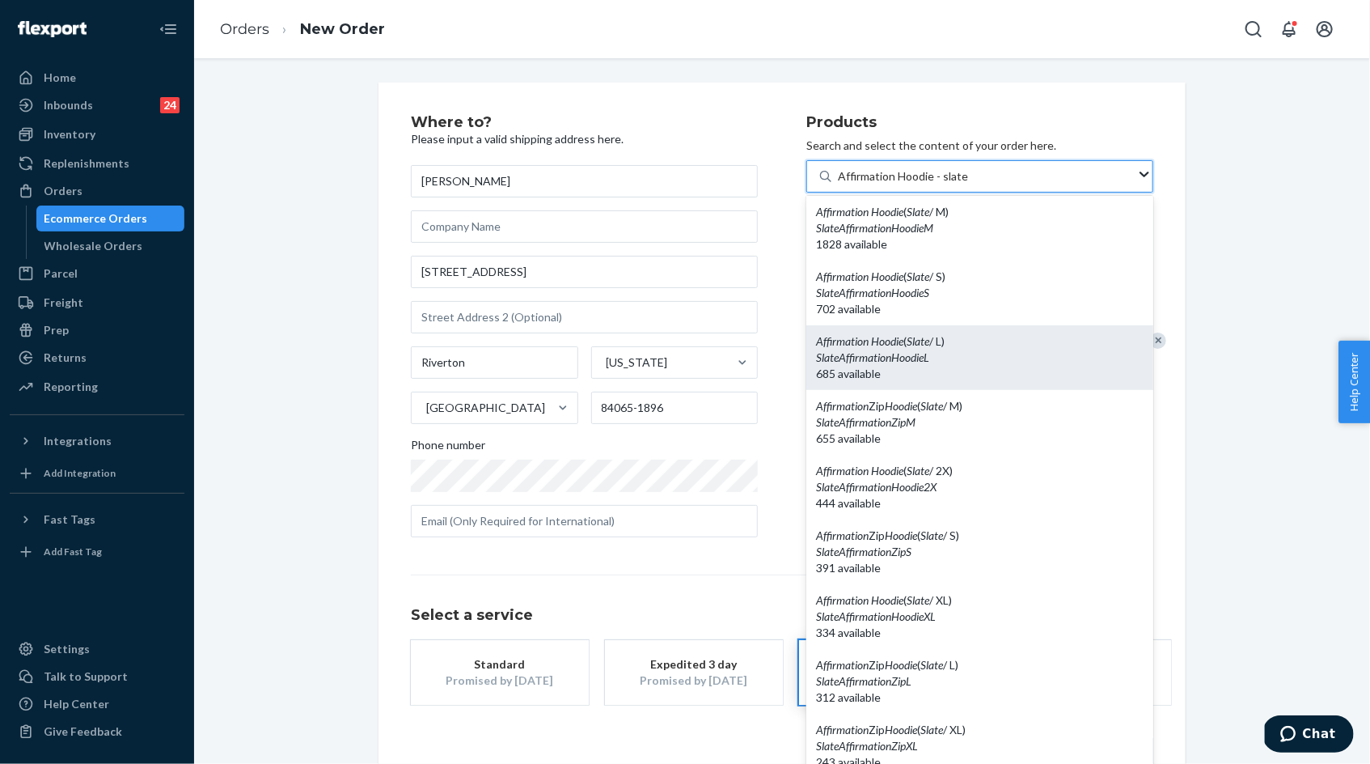
click at [990, 333] on div "Affirmation Hoodie ( Slate / L)" at bounding box center [980, 341] width 328 height 16
click at [985, 184] on input "Affirmation Hoodie - slate" at bounding box center [911, 176] width 147 height 16
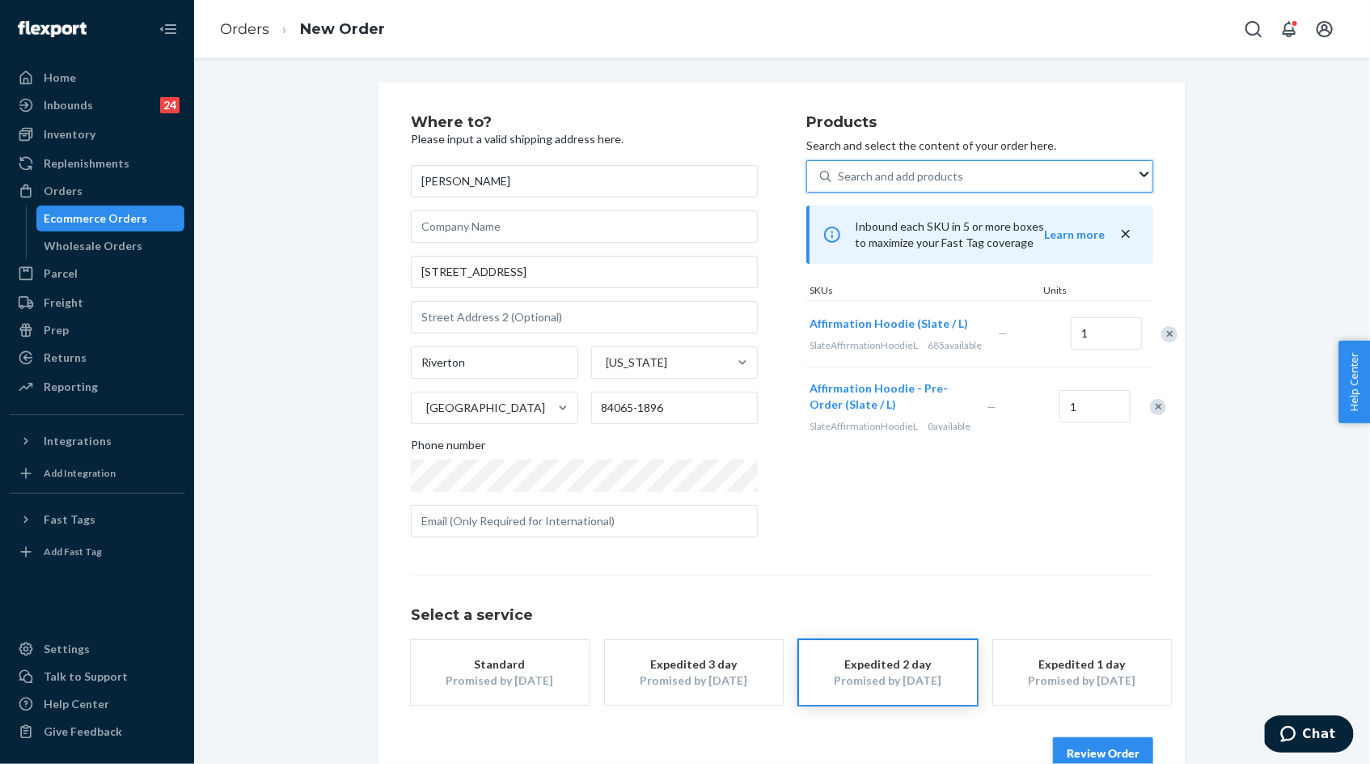
click at [1150, 415] on div "Remove Item" at bounding box center [1158, 407] width 16 height 16
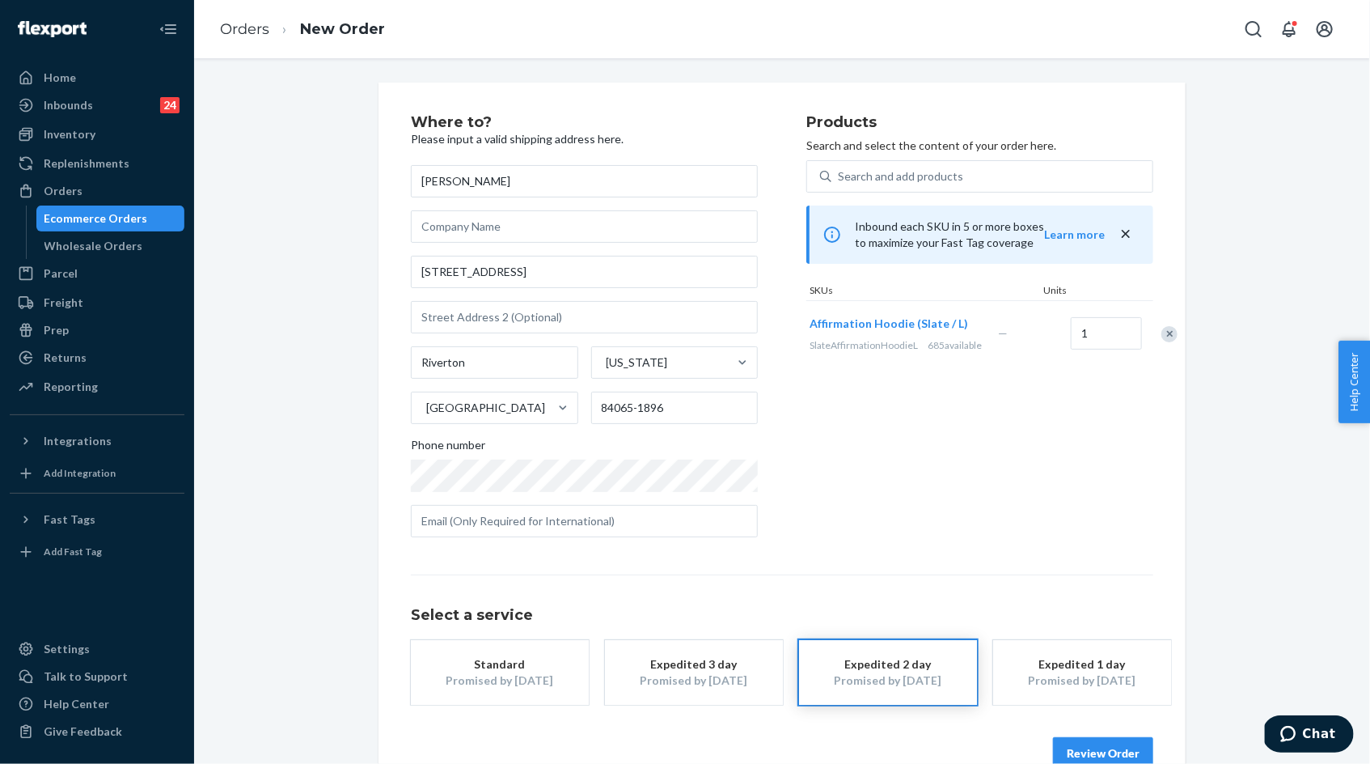
scroll to position [53, 0]
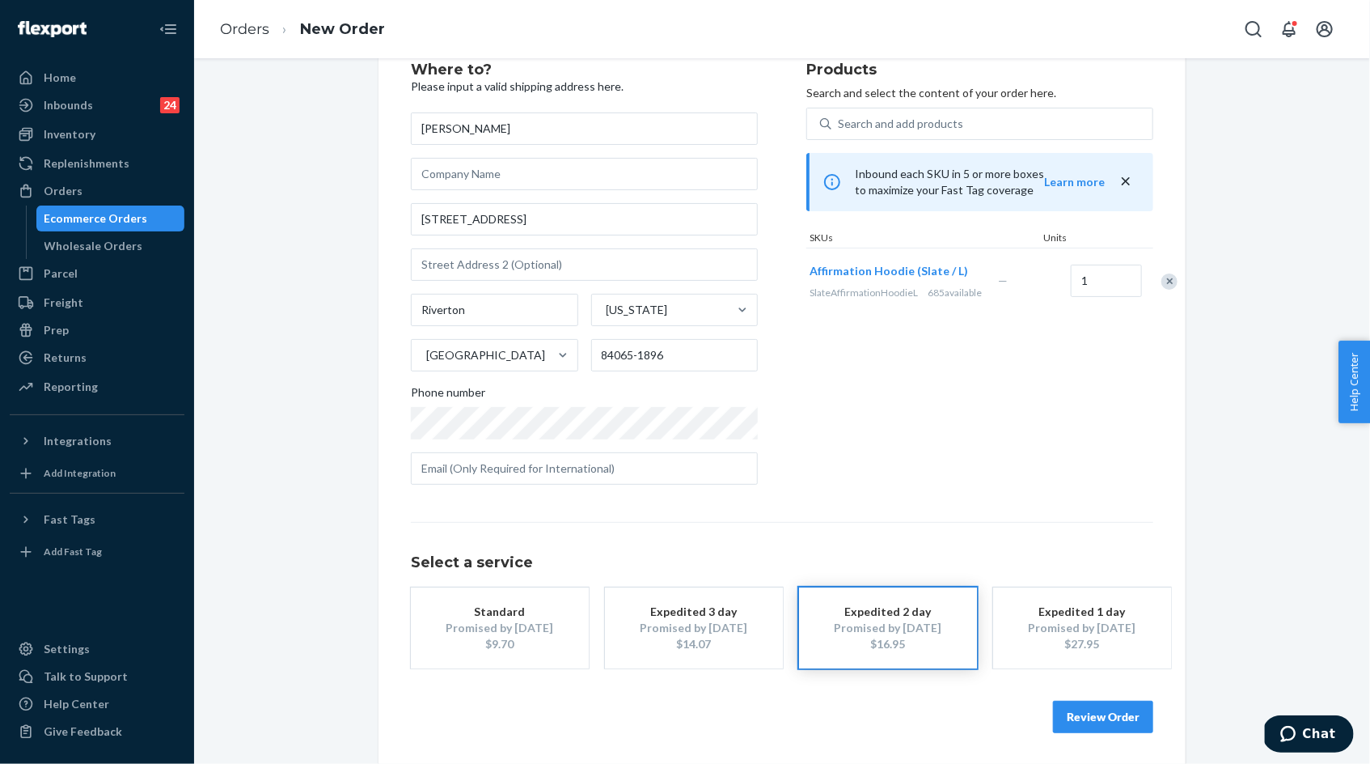
click at [1088, 717] on button "Review Order" at bounding box center [1103, 716] width 100 height 32
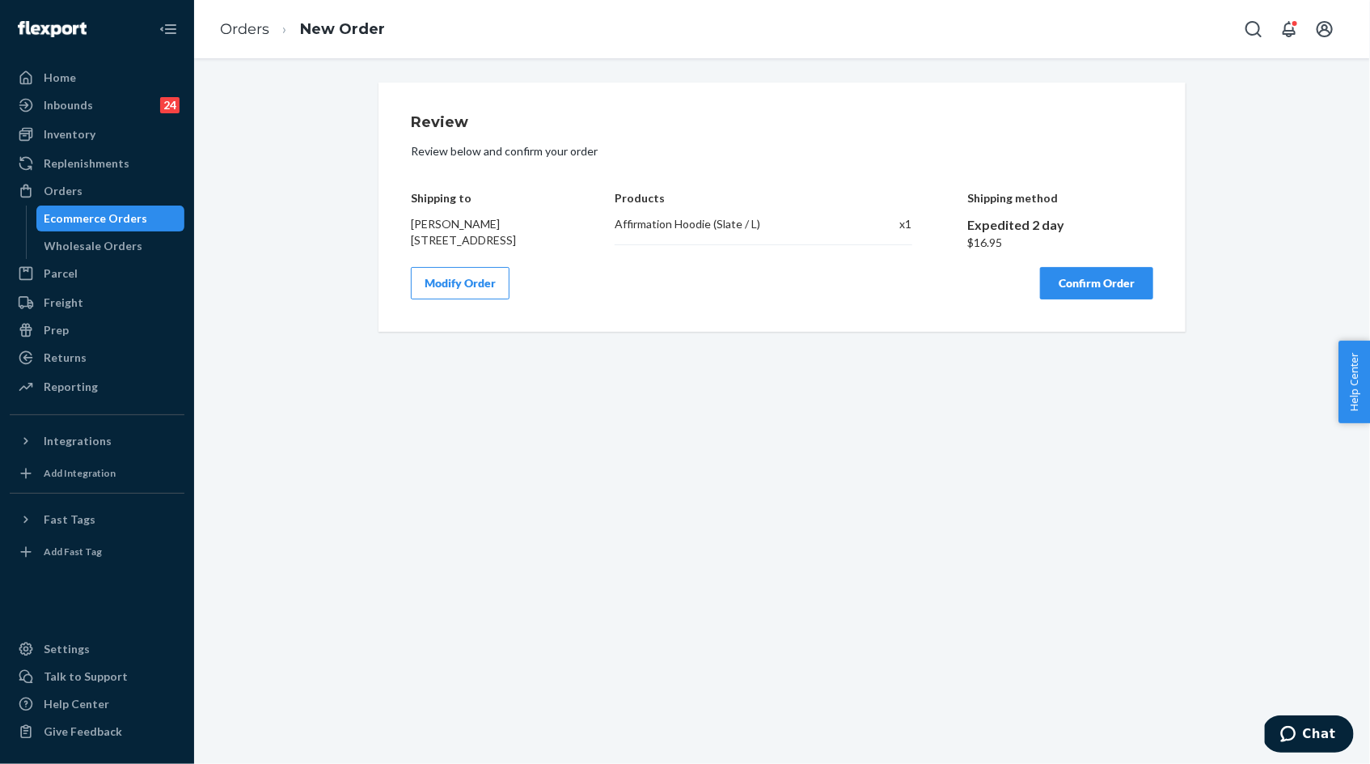
scroll to position [0, 0]
click at [1081, 299] on button "Confirm Order" at bounding box center [1096, 283] width 113 height 32
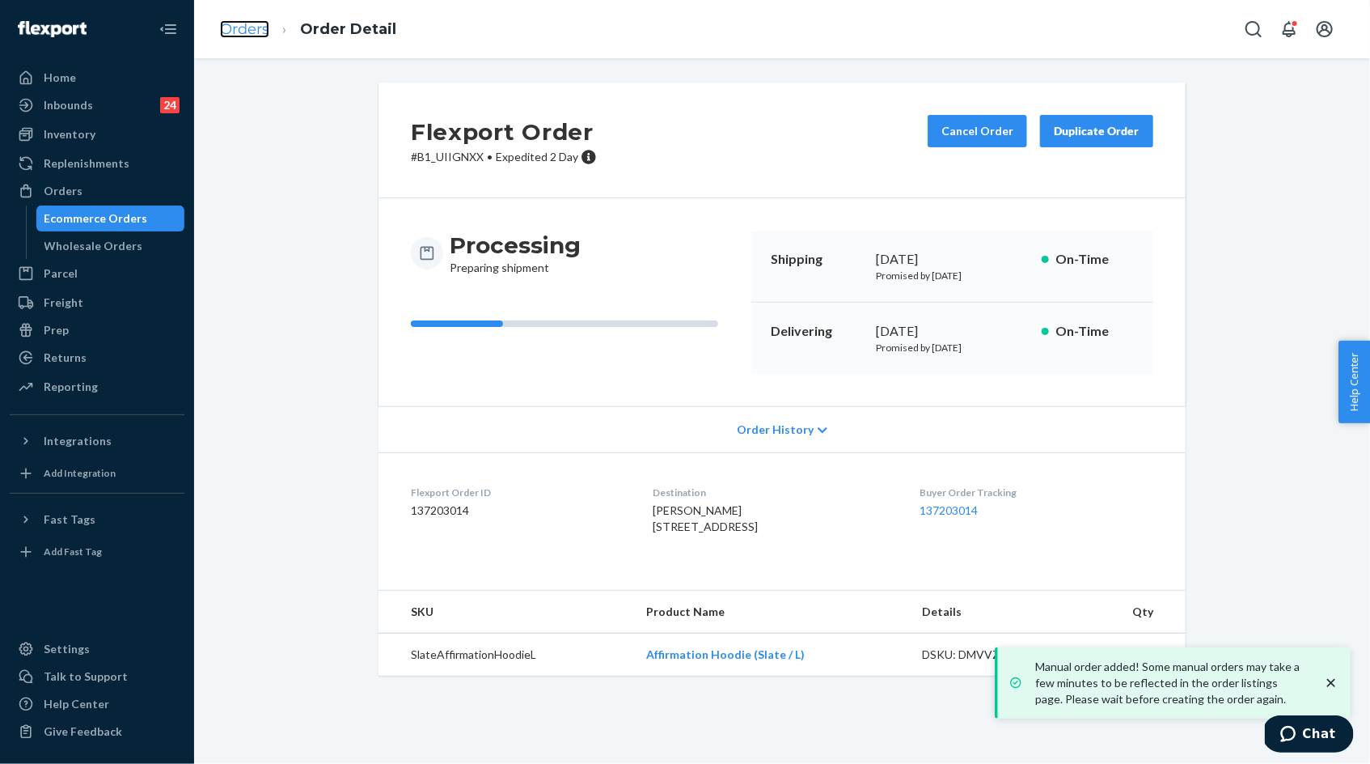
click at [255, 28] on link "Orders" at bounding box center [244, 29] width 49 height 18
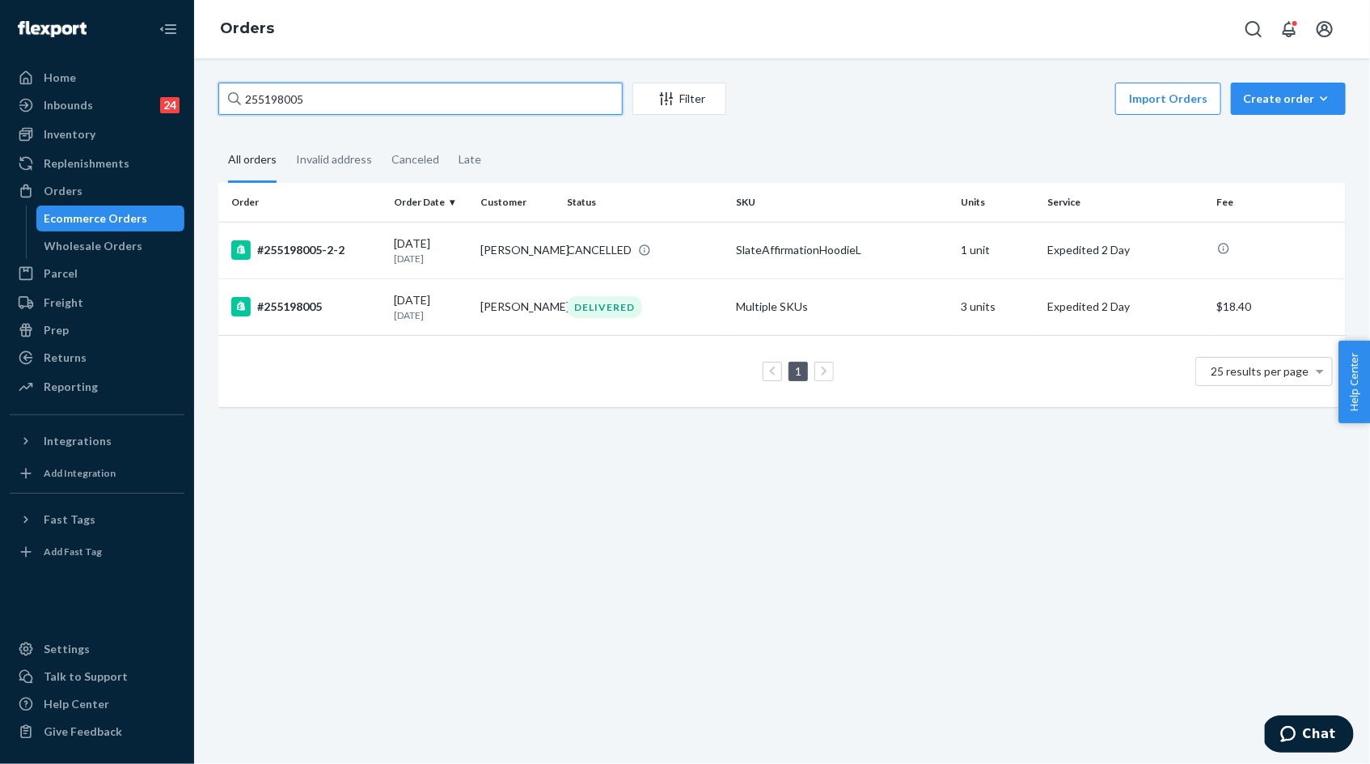
click at [349, 96] on input "255198005" at bounding box center [420, 99] width 404 height 32
click at [271, 97] on input "255198005" at bounding box center [420, 99] width 404 height 32
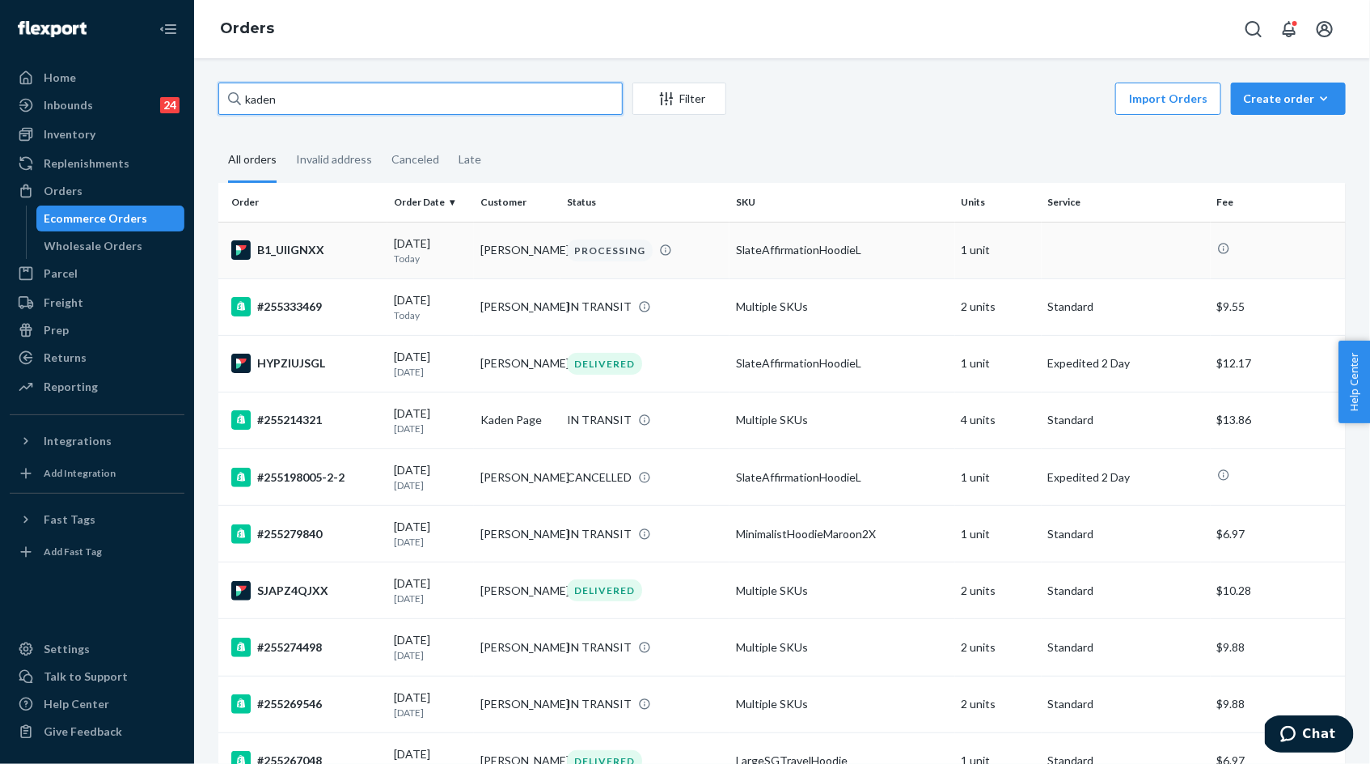
type input "kaden"
click at [434, 246] on div "09/23/2025 Today" at bounding box center [431, 250] width 74 height 30
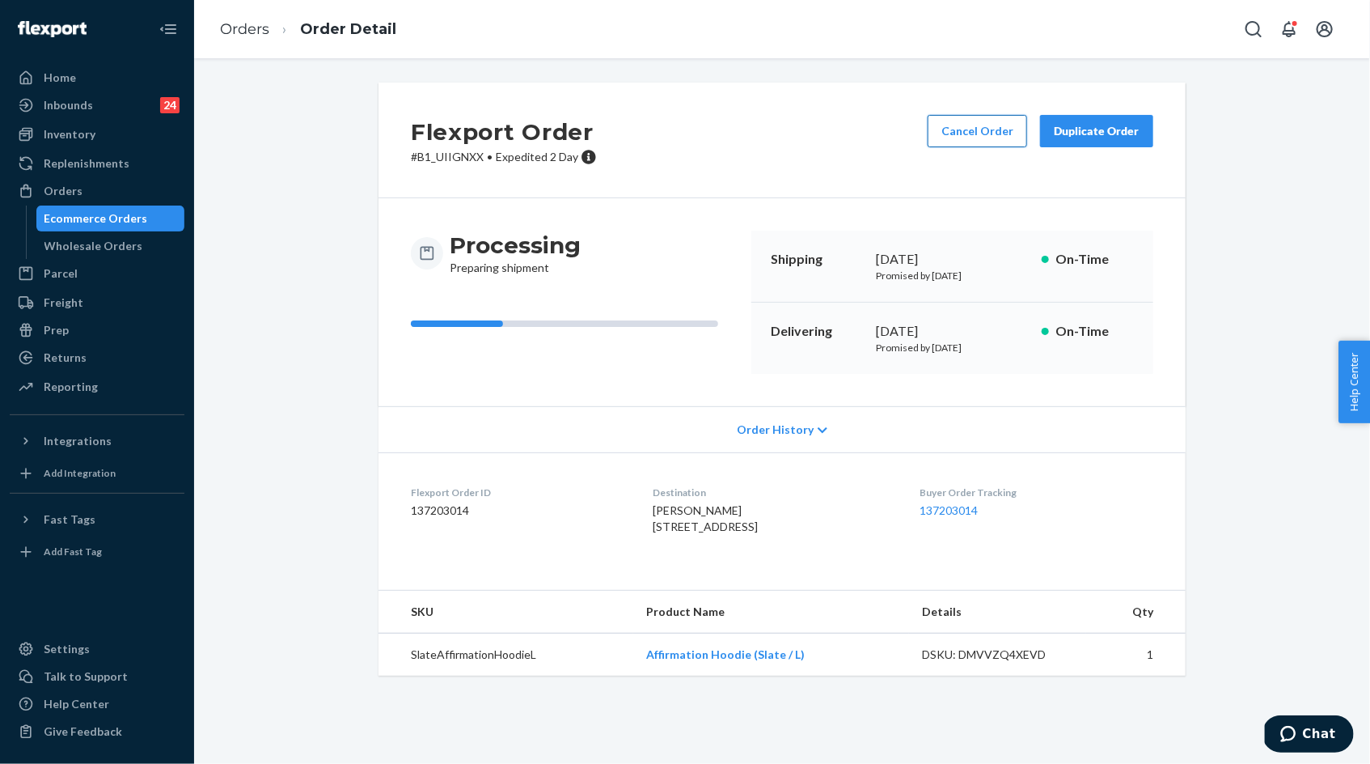
click at [975, 132] on button "Cancel Order" at bounding box center [977, 131] width 99 height 32
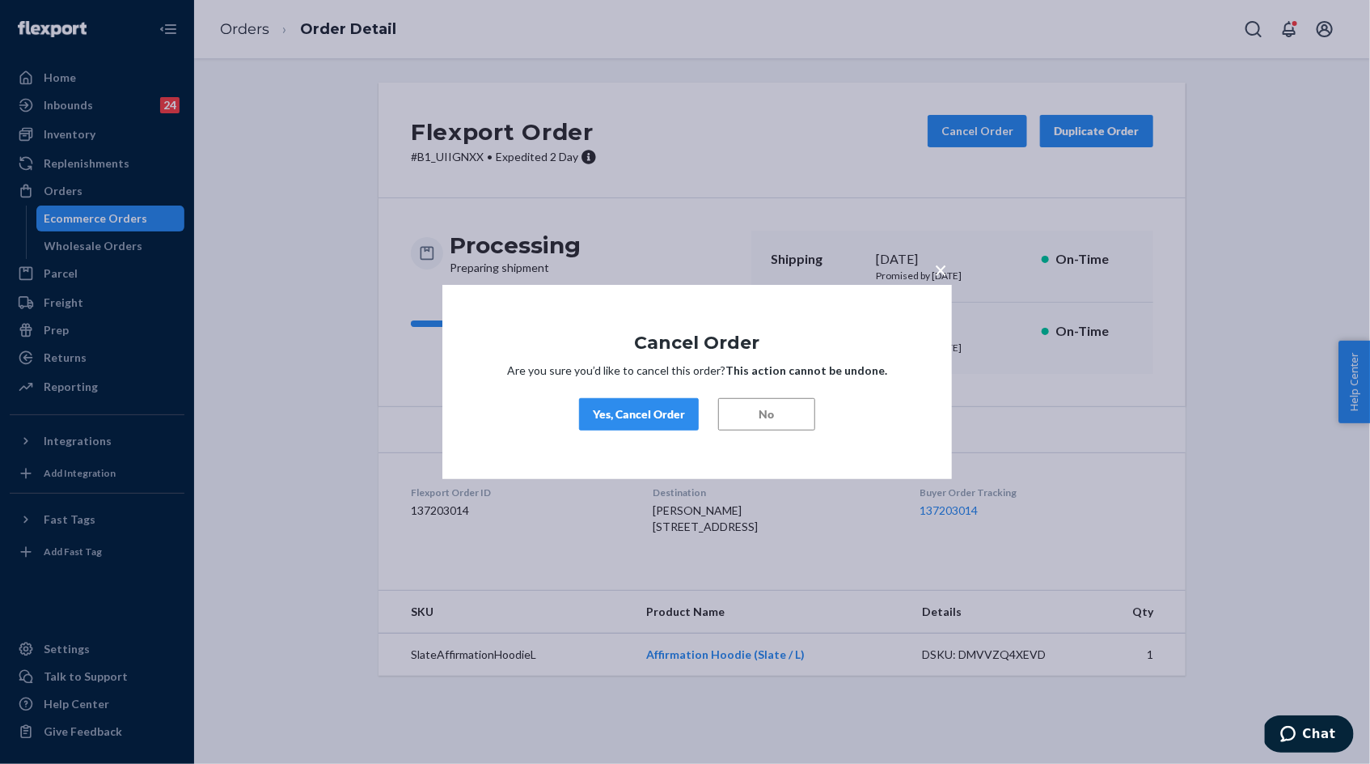
click at [644, 417] on div "Yes, Cancel Order" at bounding box center [639, 414] width 92 height 16
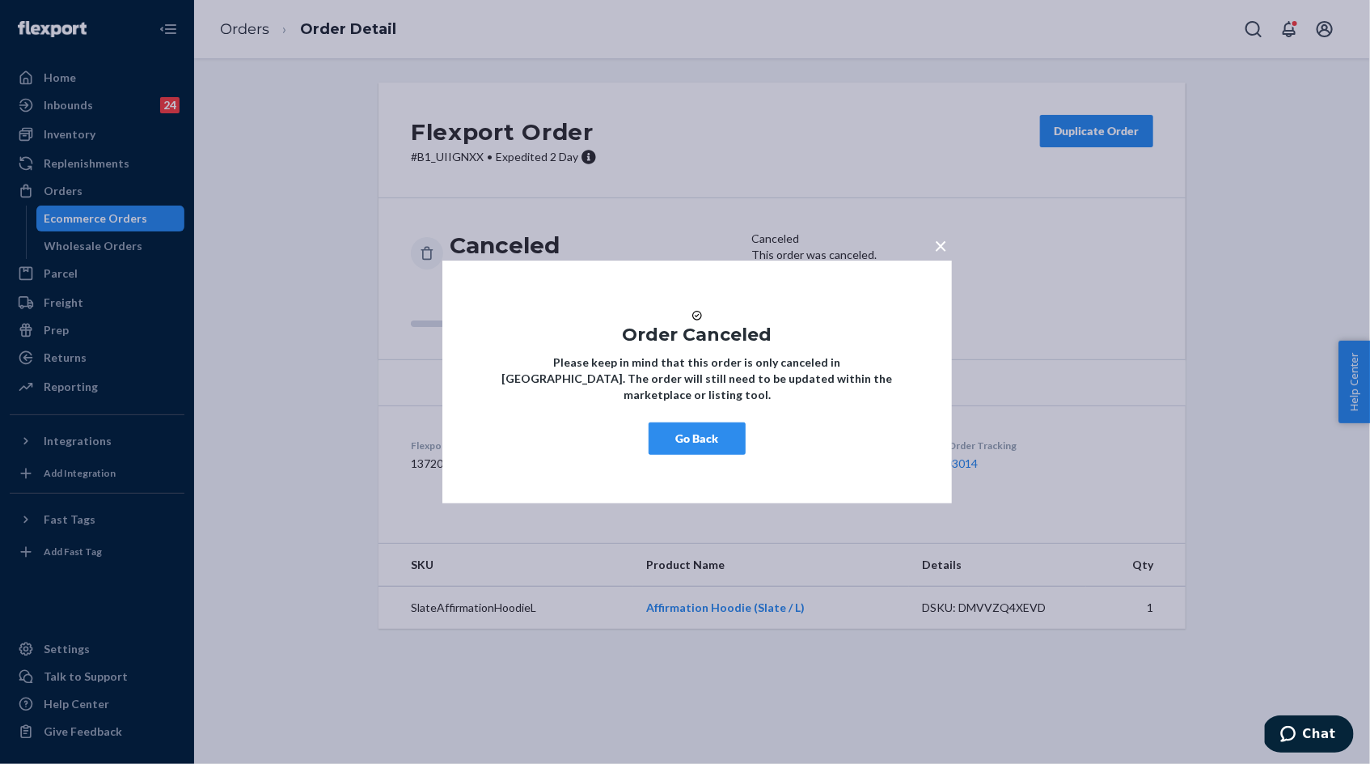
click at [689, 449] on button "Go Back" at bounding box center [697, 438] width 97 height 32
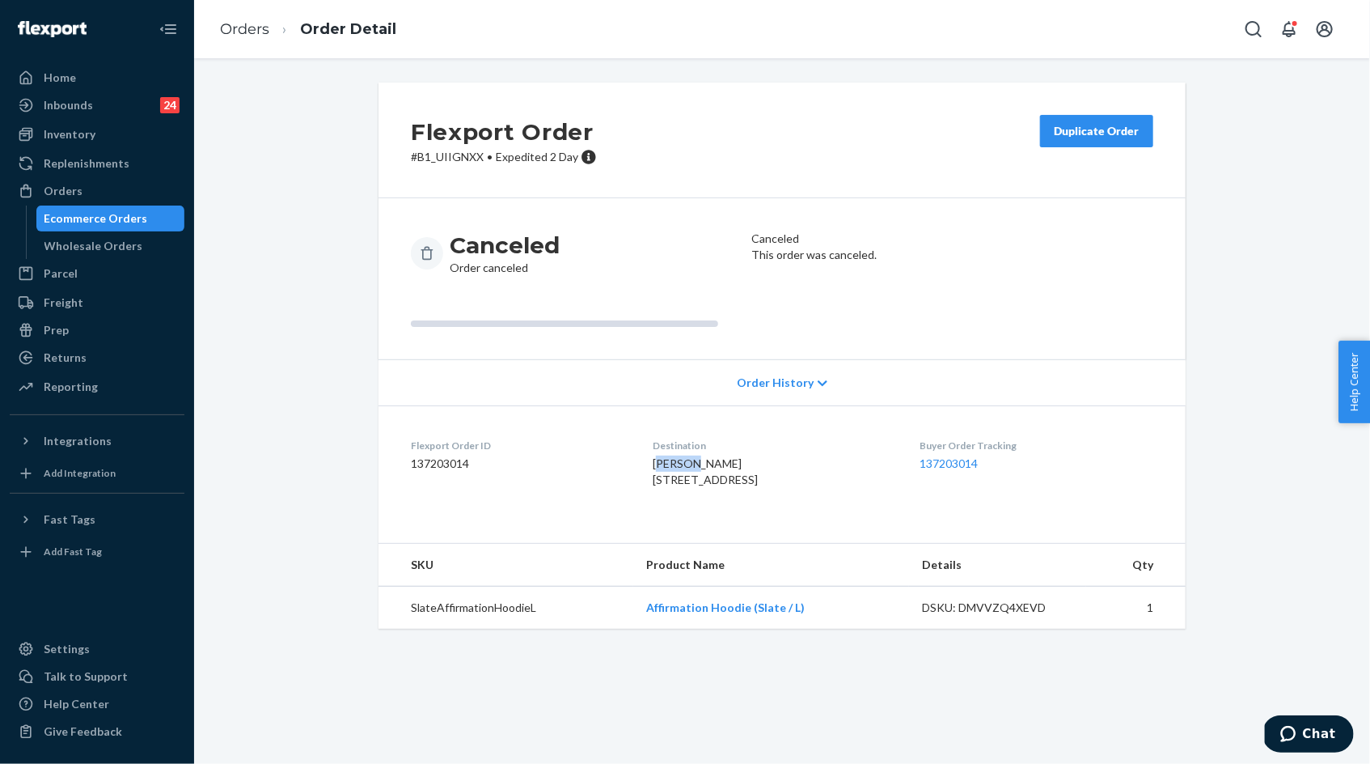
drag, startPoint x: 654, startPoint y: 462, endPoint x: 692, endPoint y: 463, distance: 38.0
click at [692, 463] on span "Kaden Parrish 13581 S Soncy Ln Riverton, UT 84065-1896 US" at bounding box center [705, 471] width 105 height 30
click at [653, 466] on span "Kaden Parrish 13581 S Soncy Ln Riverton, UT 84065-1896 US" at bounding box center [705, 471] width 105 height 30
drag, startPoint x: 650, startPoint y: 466, endPoint x: 714, endPoint y: 464, distance: 63.9
click at [714, 465] on span "Kaden Parrish 13581 S Soncy Ln Riverton, UT 84065-1896 US" at bounding box center [705, 471] width 105 height 30
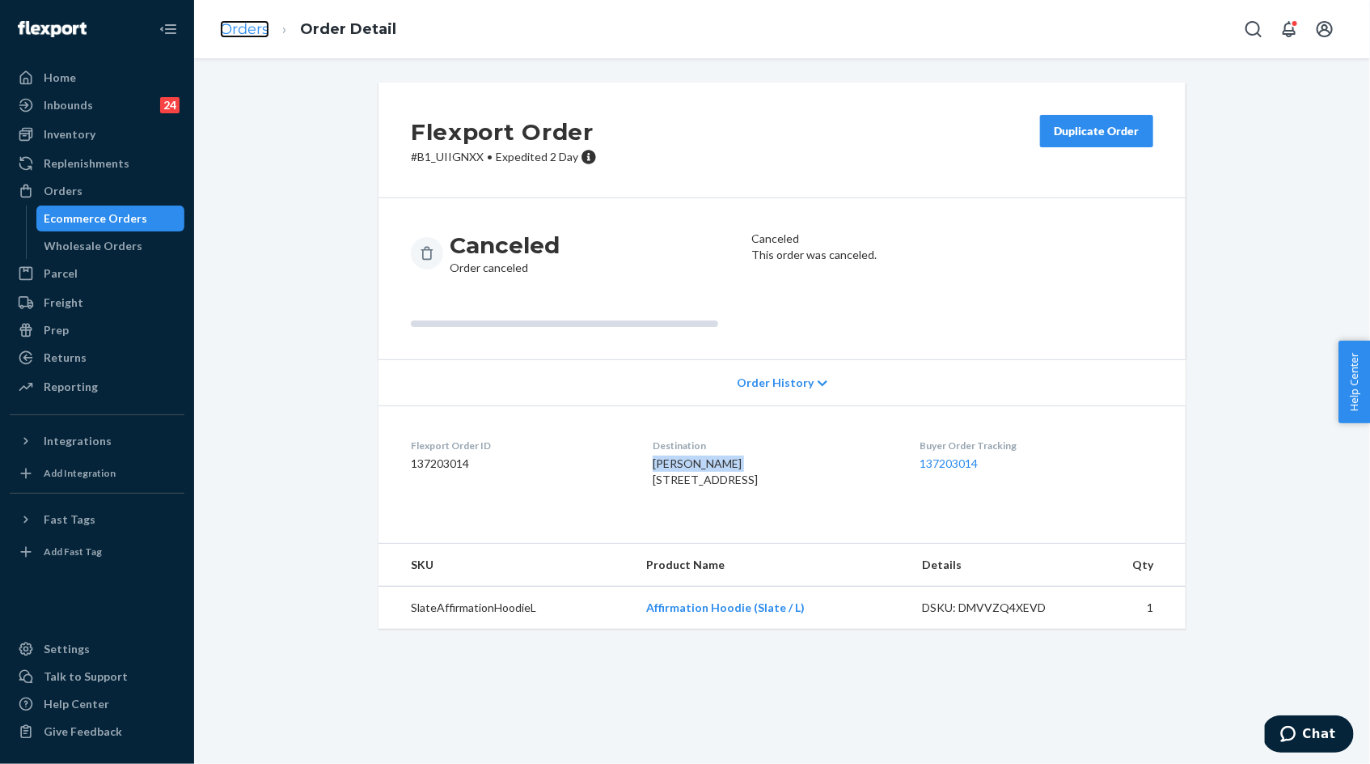
click at [255, 35] on link "Orders" at bounding box center [244, 29] width 49 height 18
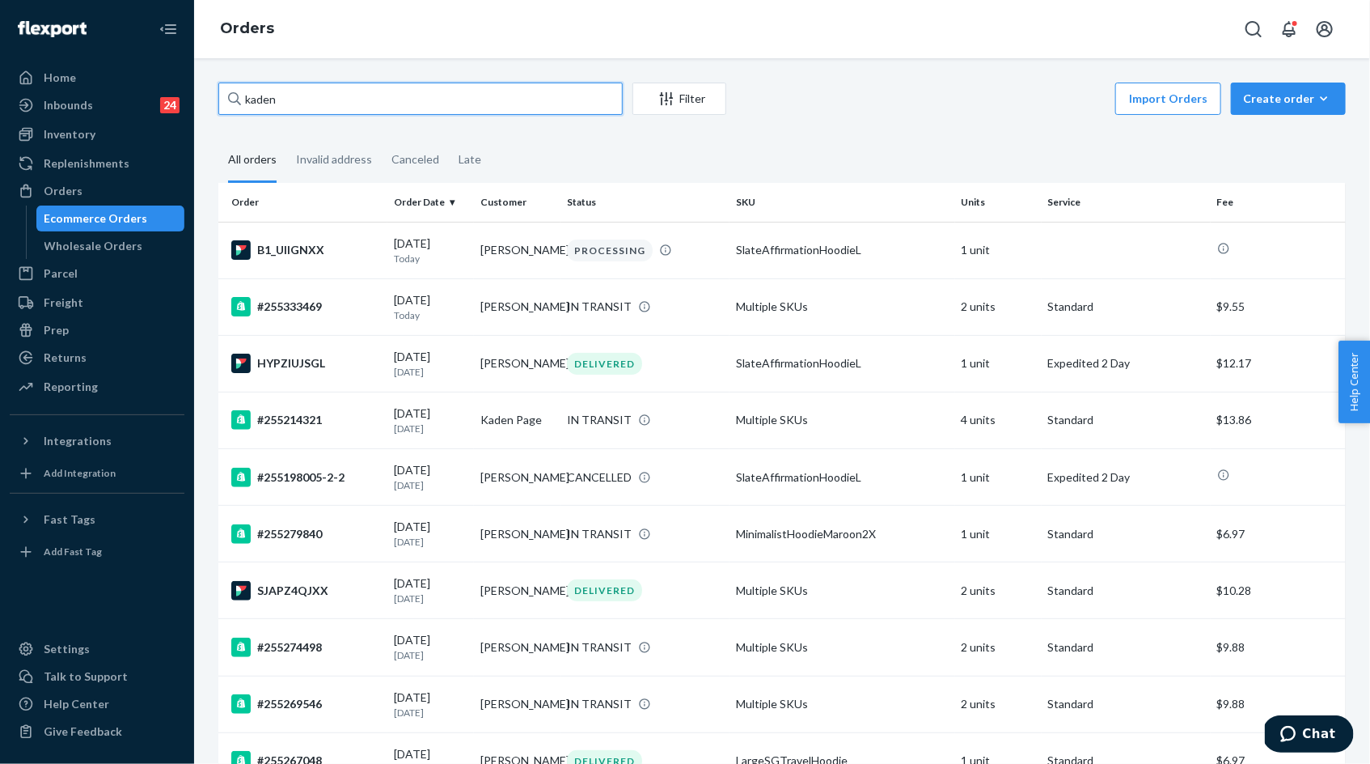
click at [439, 101] on input "kaden" at bounding box center [420, 99] width 404 height 32
paste input "Kaden Parrish"
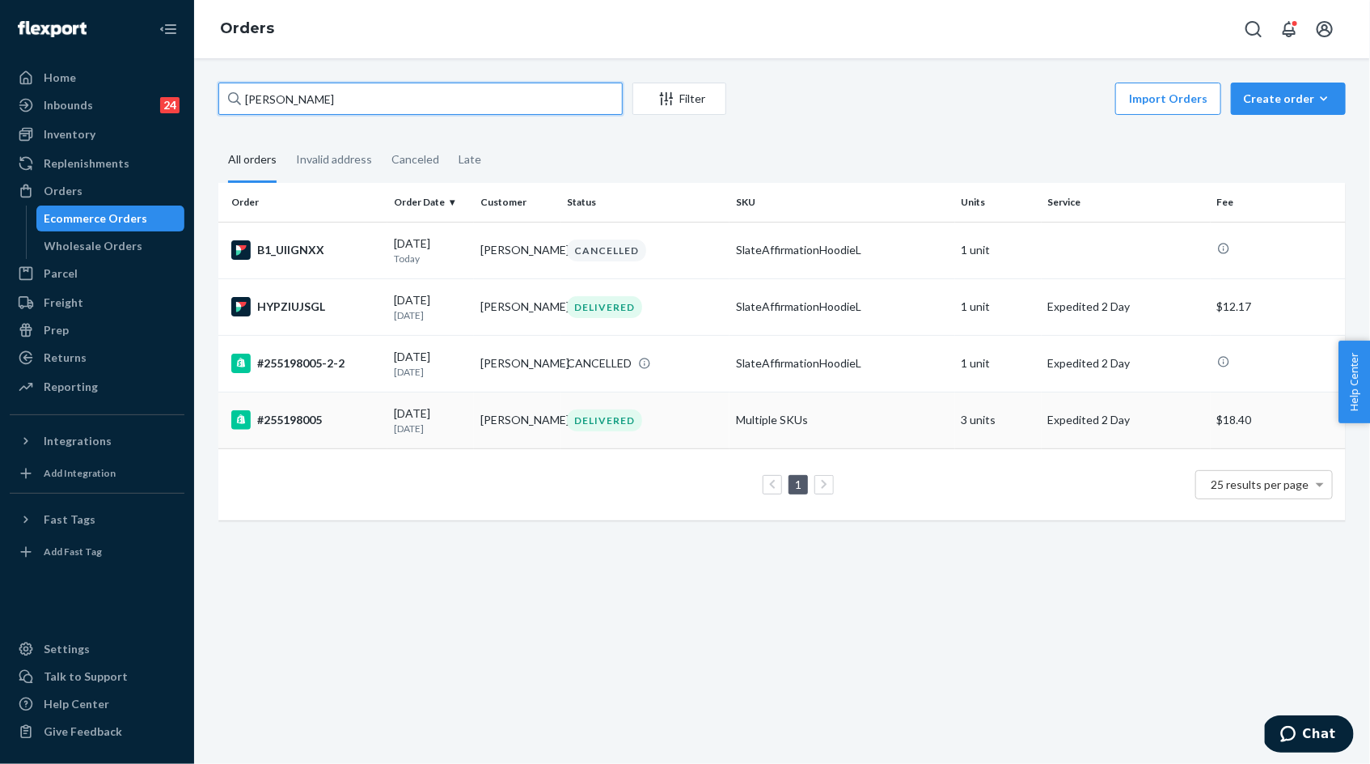
type input "Kaden Parrish"
click at [431, 417] on div "09/13/2025 10 days ago" at bounding box center [431, 420] width 74 height 30
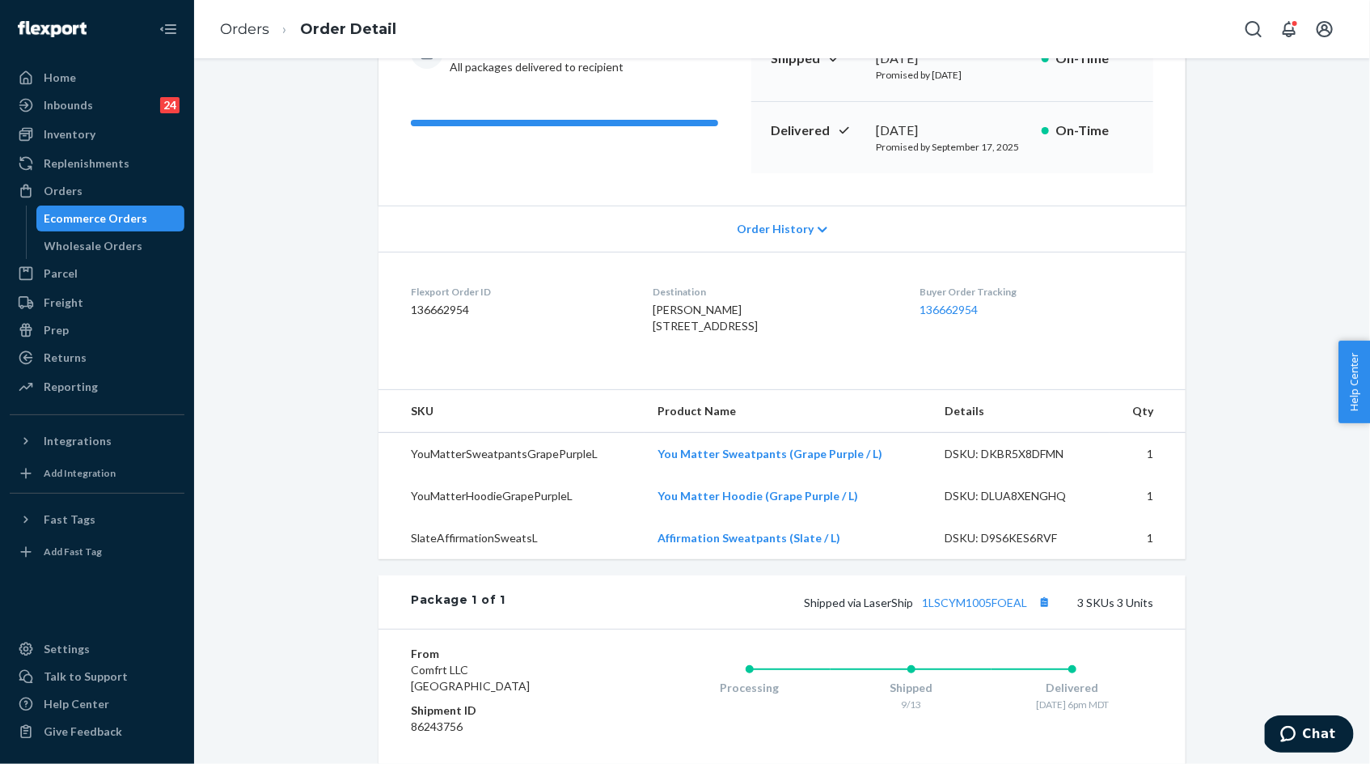
scroll to position [374, 0]
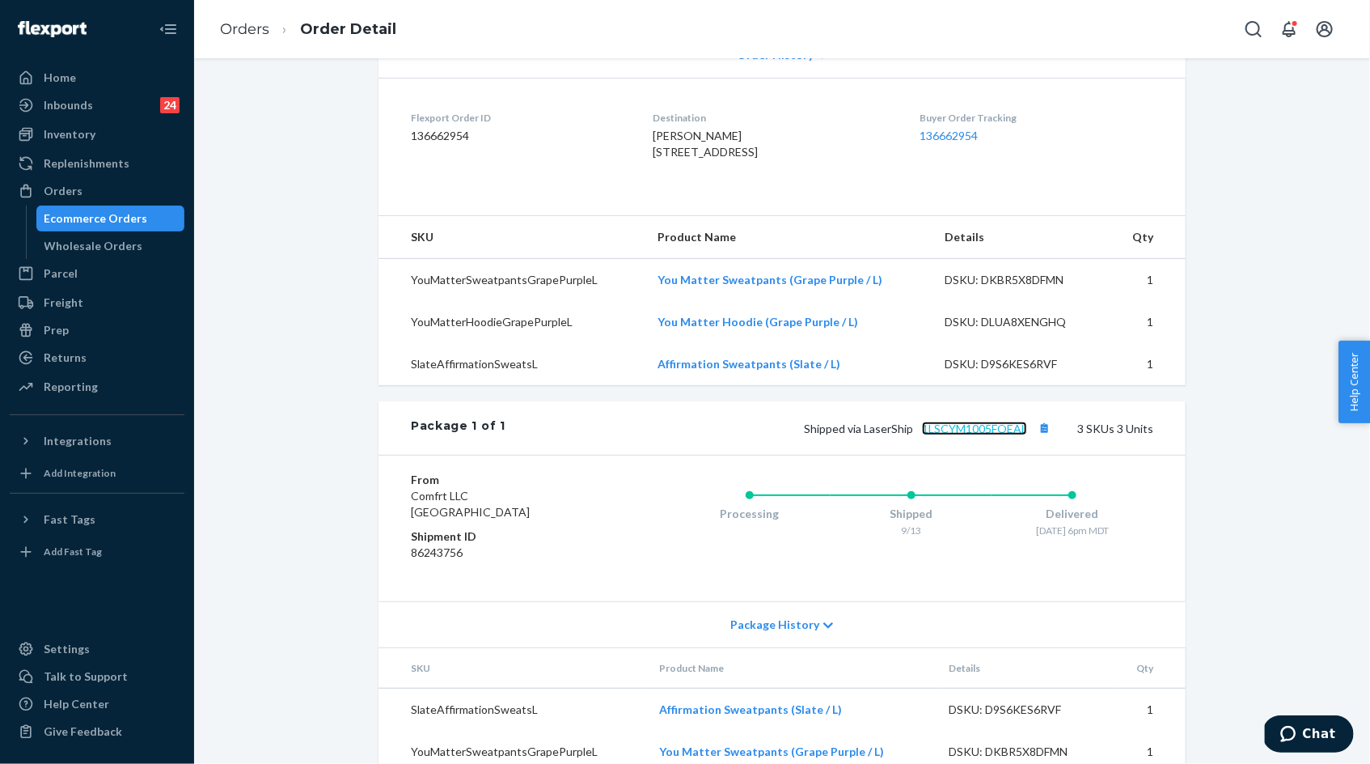
click at [991, 435] on link "1LSCYM1005FOEAL" at bounding box center [974, 428] width 105 height 14
drag, startPoint x: 662, startPoint y: 307, endPoint x: 870, endPoint y: 2, distance: 367.9
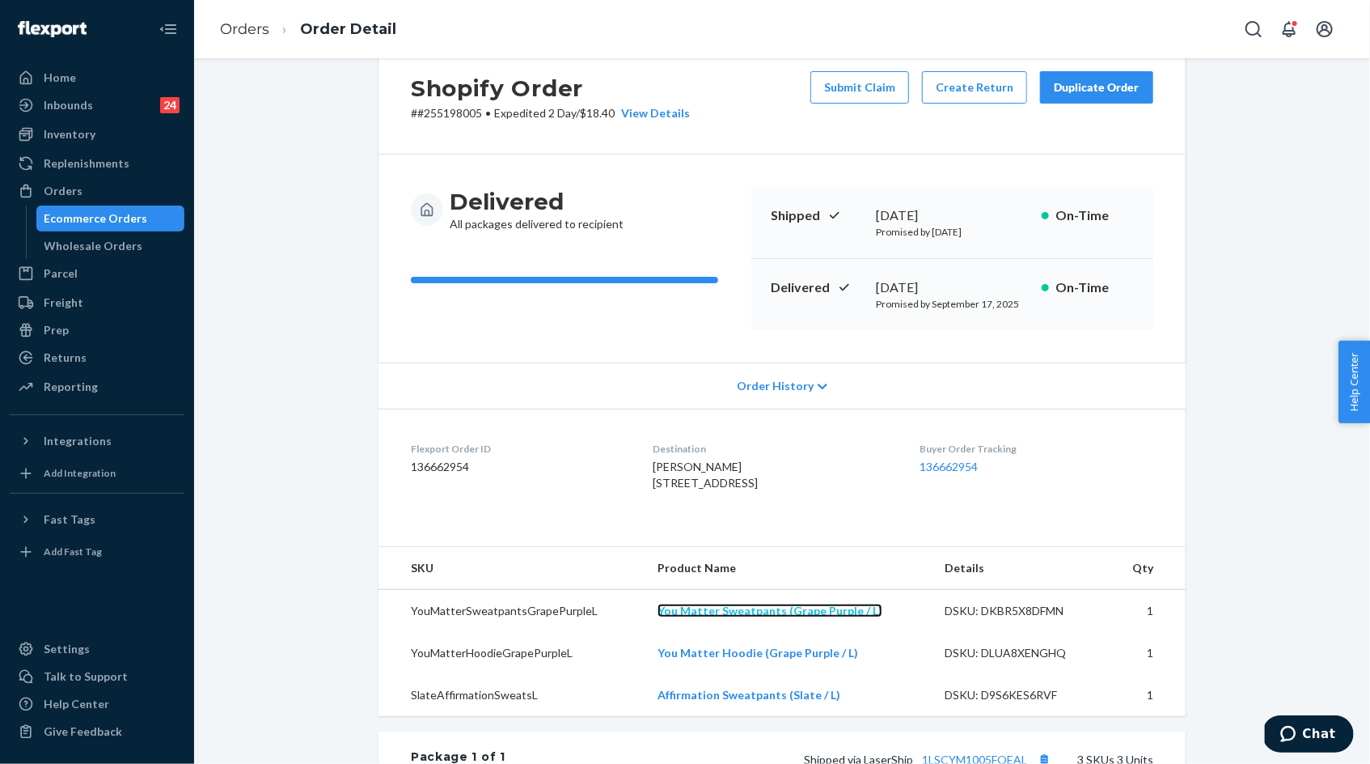
scroll to position [0, 0]
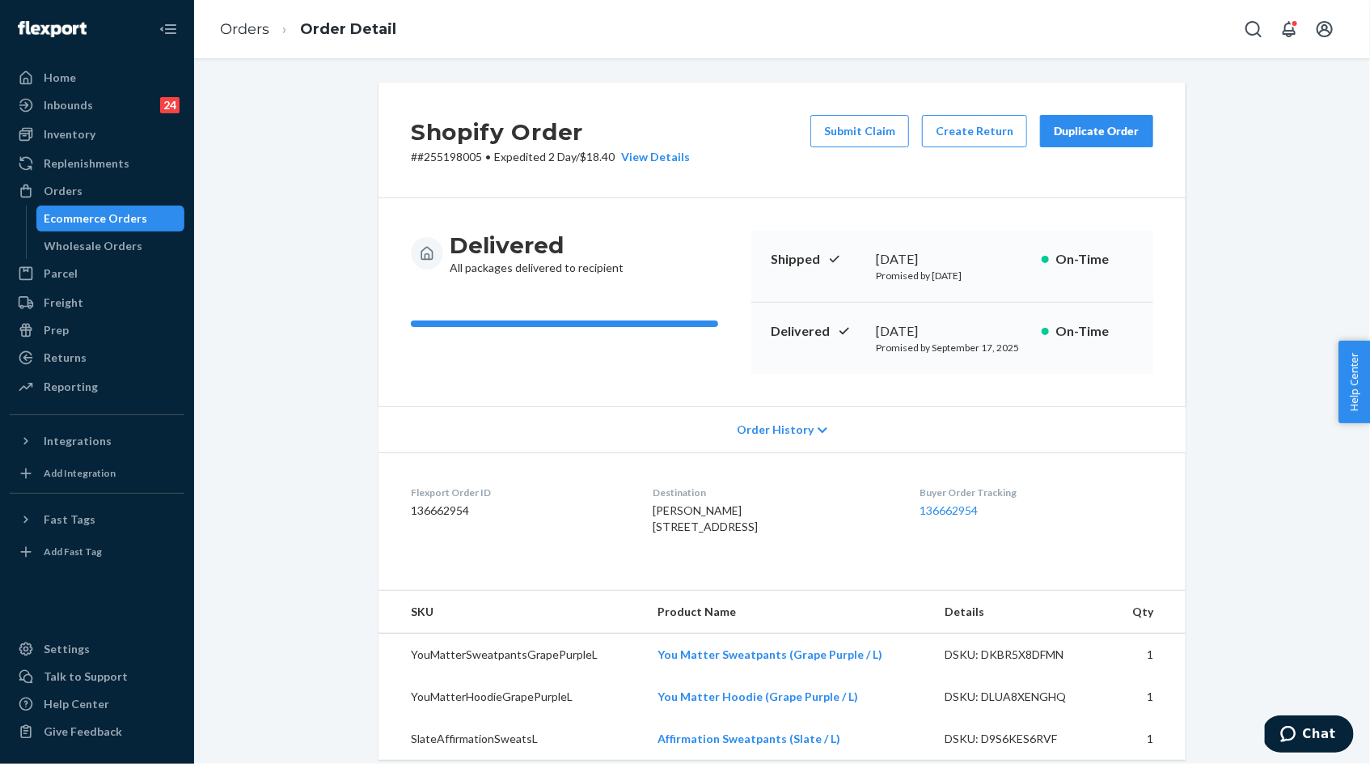
click at [459, 155] on p "# #255198005 • Expedited 2 Day / $18.40 View Details" at bounding box center [550, 157] width 279 height 16
click at [246, 35] on link "Orders" at bounding box center [244, 29] width 49 height 18
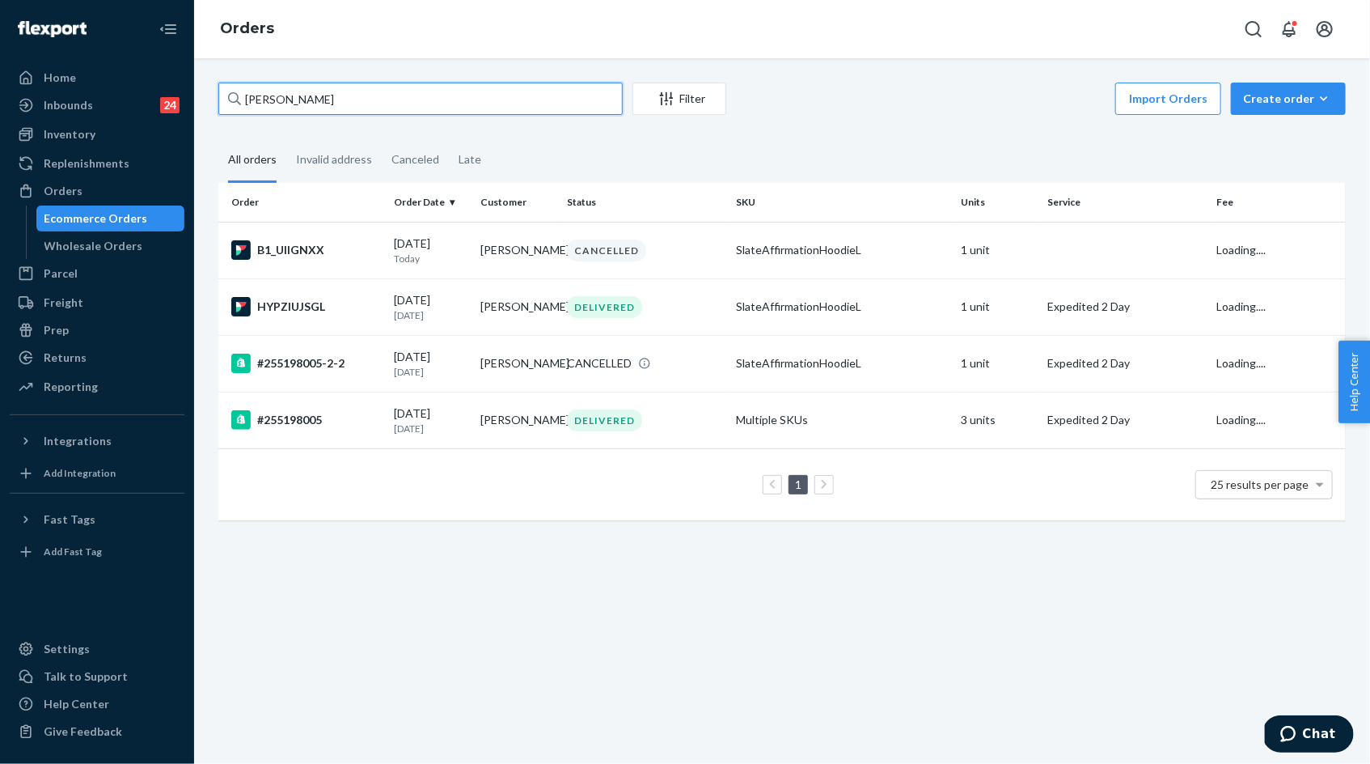
click at [349, 97] on input "Kaden Parrish" at bounding box center [420, 99] width 404 height 32
paste input "253473778"
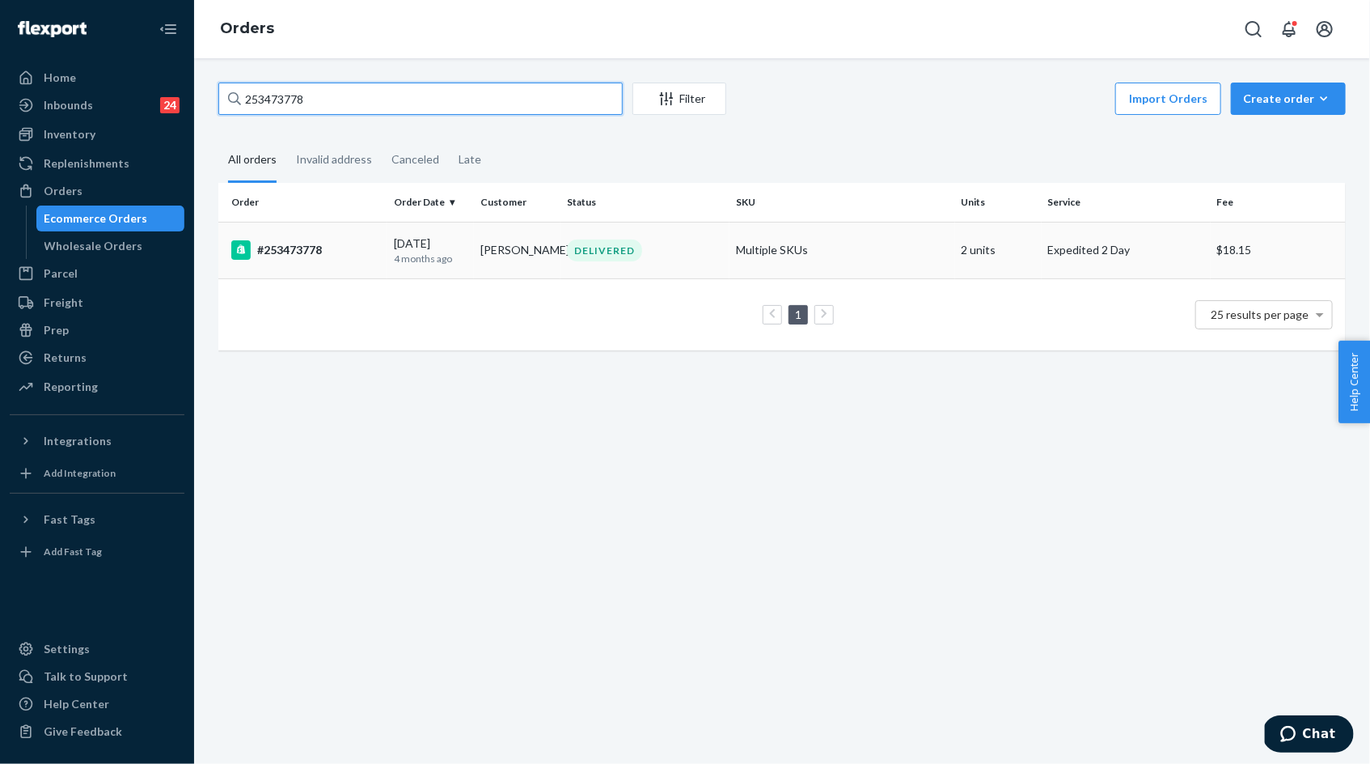
type input "253473778"
click at [430, 255] on p "4 months ago" at bounding box center [431, 259] width 74 height 14
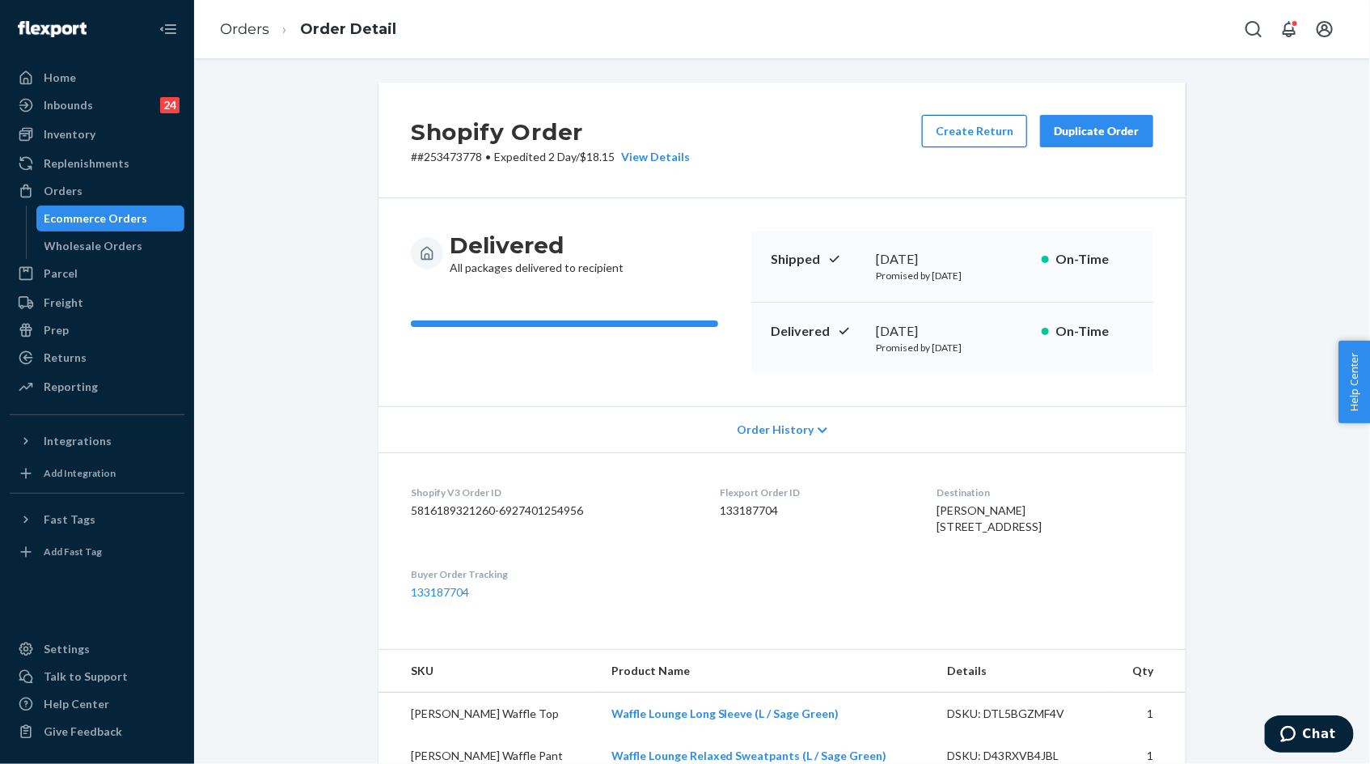
click at [992, 128] on button "Create Return" at bounding box center [974, 131] width 105 height 32
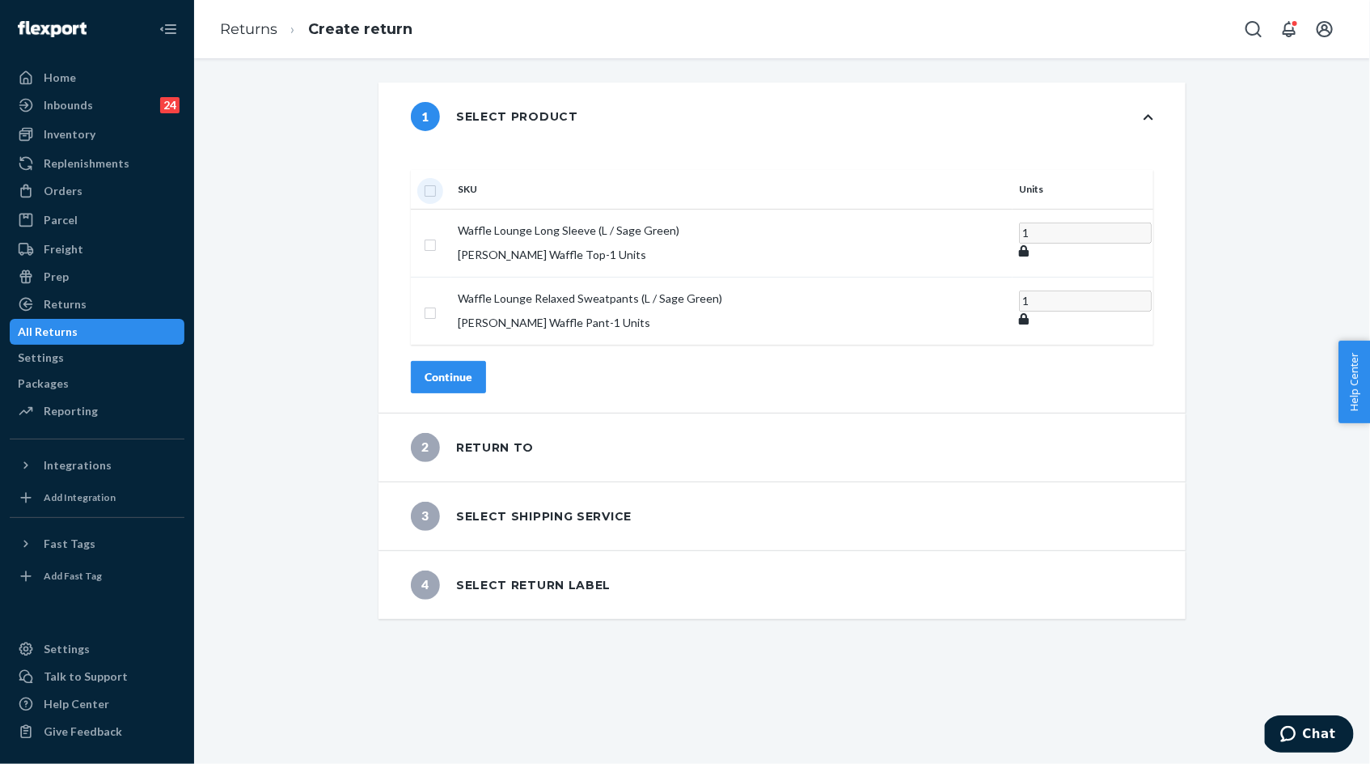
click at [437, 180] on input "checkbox" at bounding box center [430, 188] width 13 height 17
checkbox input "true"
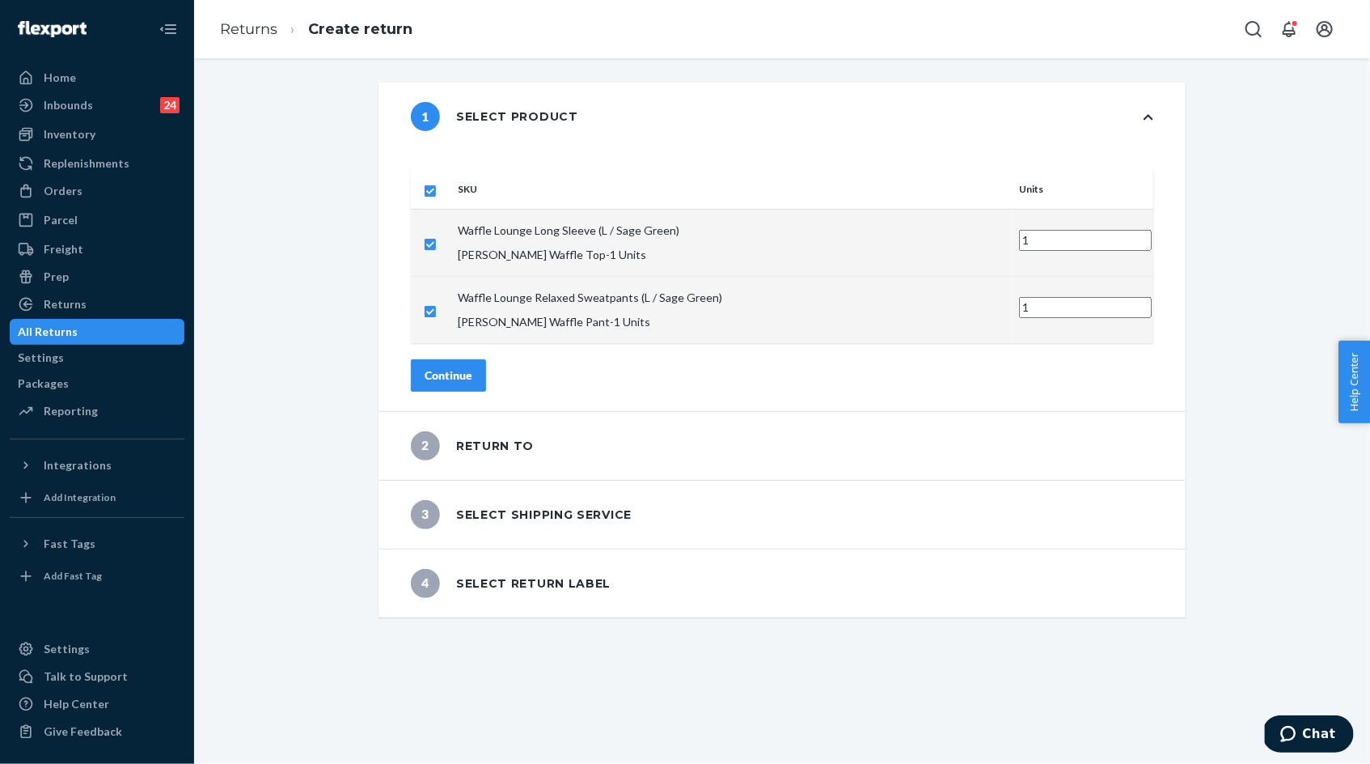
click at [486, 359] on button "Continue" at bounding box center [448, 375] width 75 height 32
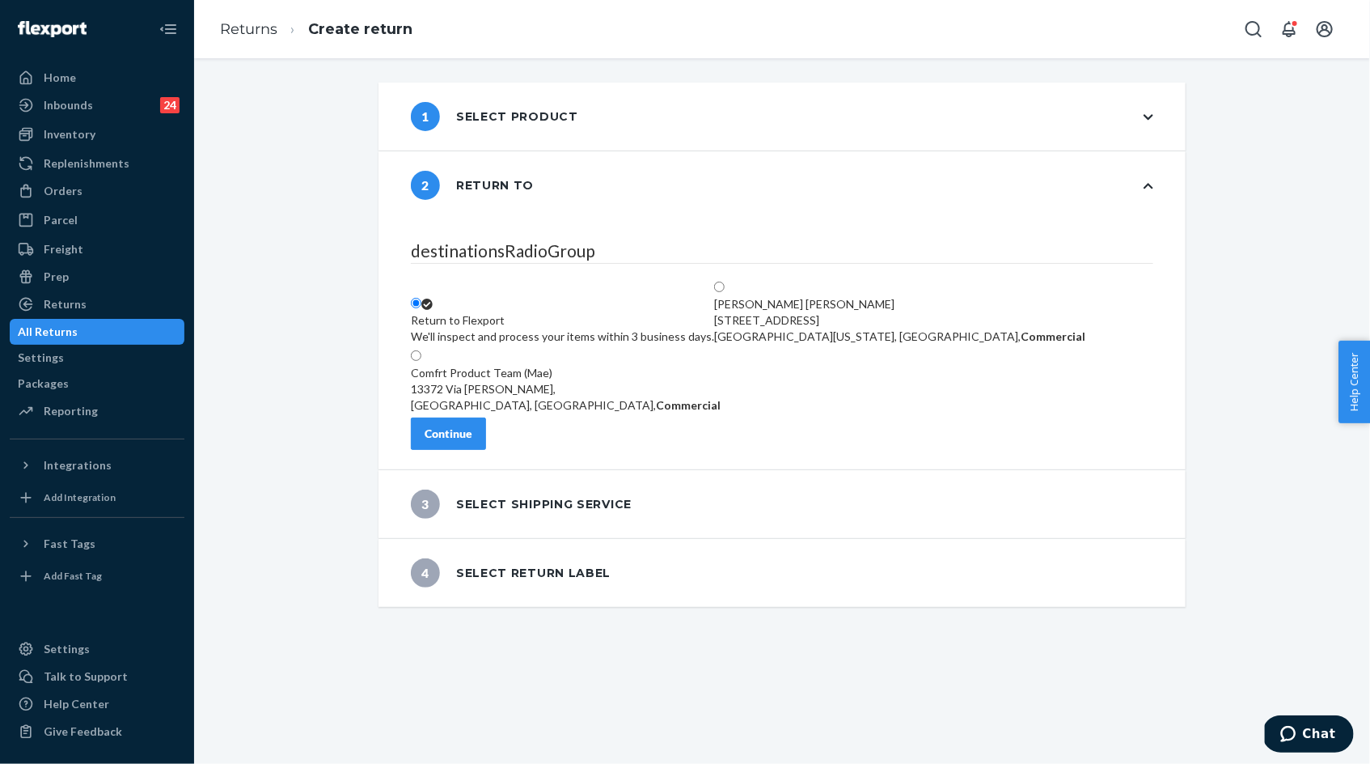
click at [472, 434] on div "Continue" at bounding box center [449, 433] width 48 height 16
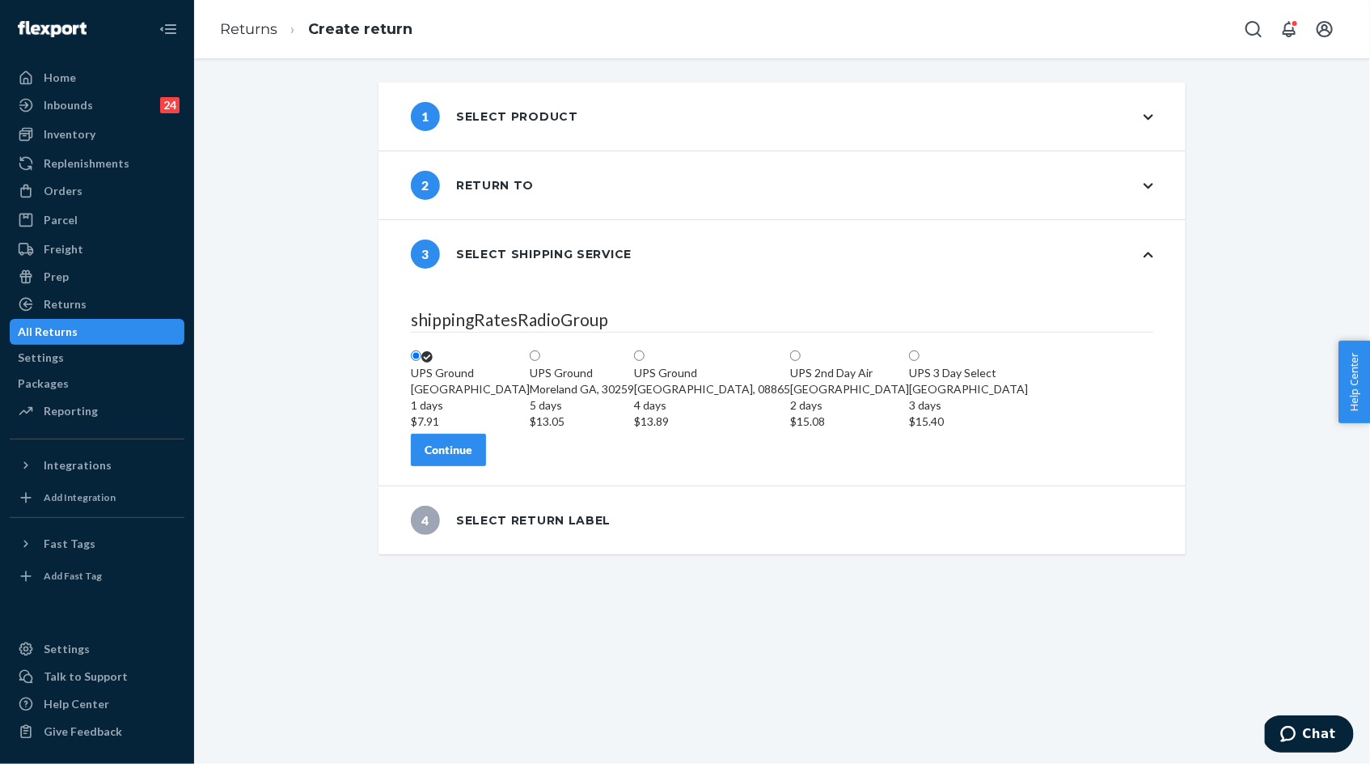
click at [486, 466] on button "Continue" at bounding box center [448, 450] width 75 height 32
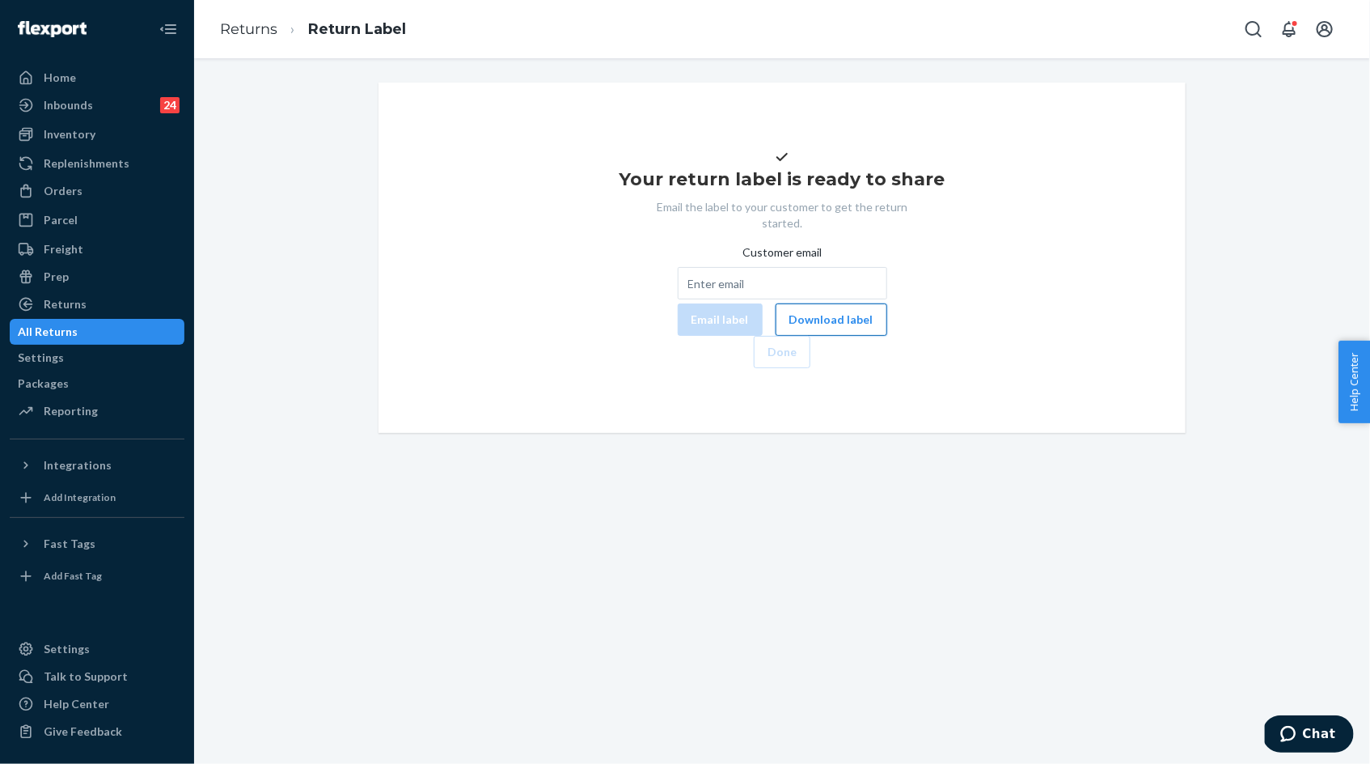
click at [776, 336] on button "Download label" at bounding box center [832, 319] width 112 height 32
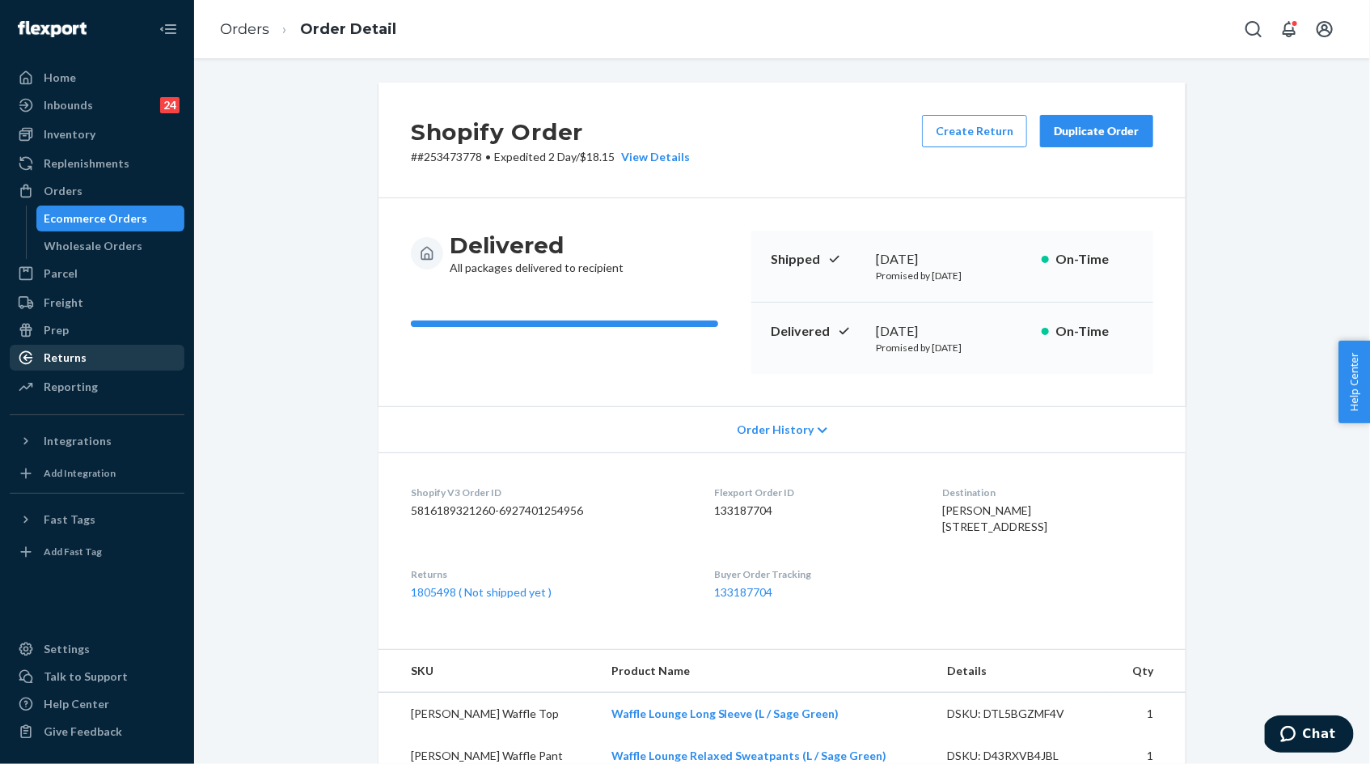
click at [111, 369] on link "Returns" at bounding box center [97, 358] width 175 height 26
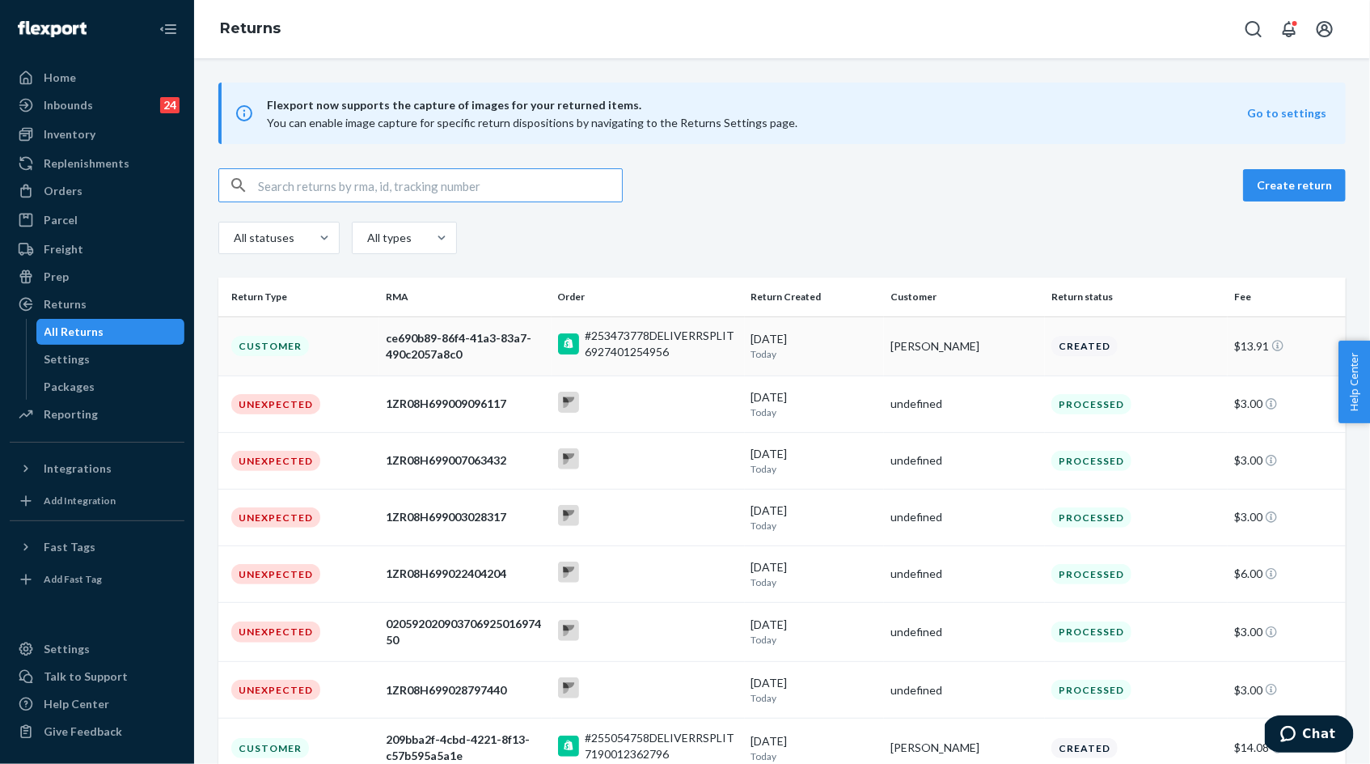
click at [454, 346] on div "ce690b89-86f4-41a3-83a7-490c2057a8c0" at bounding box center [465, 346] width 159 height 32
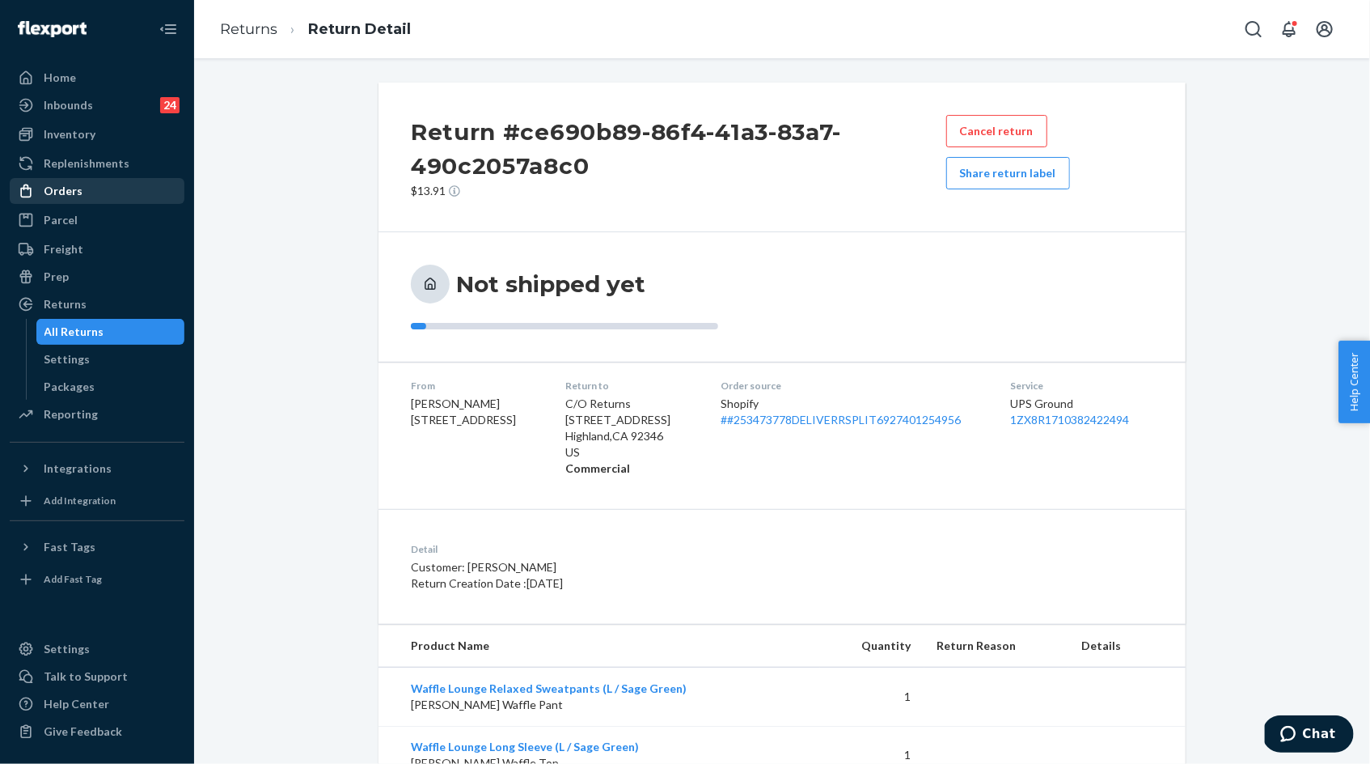
click at [107, 194] on div "Orders" at bounding box center [96, 191] width 171 height 23
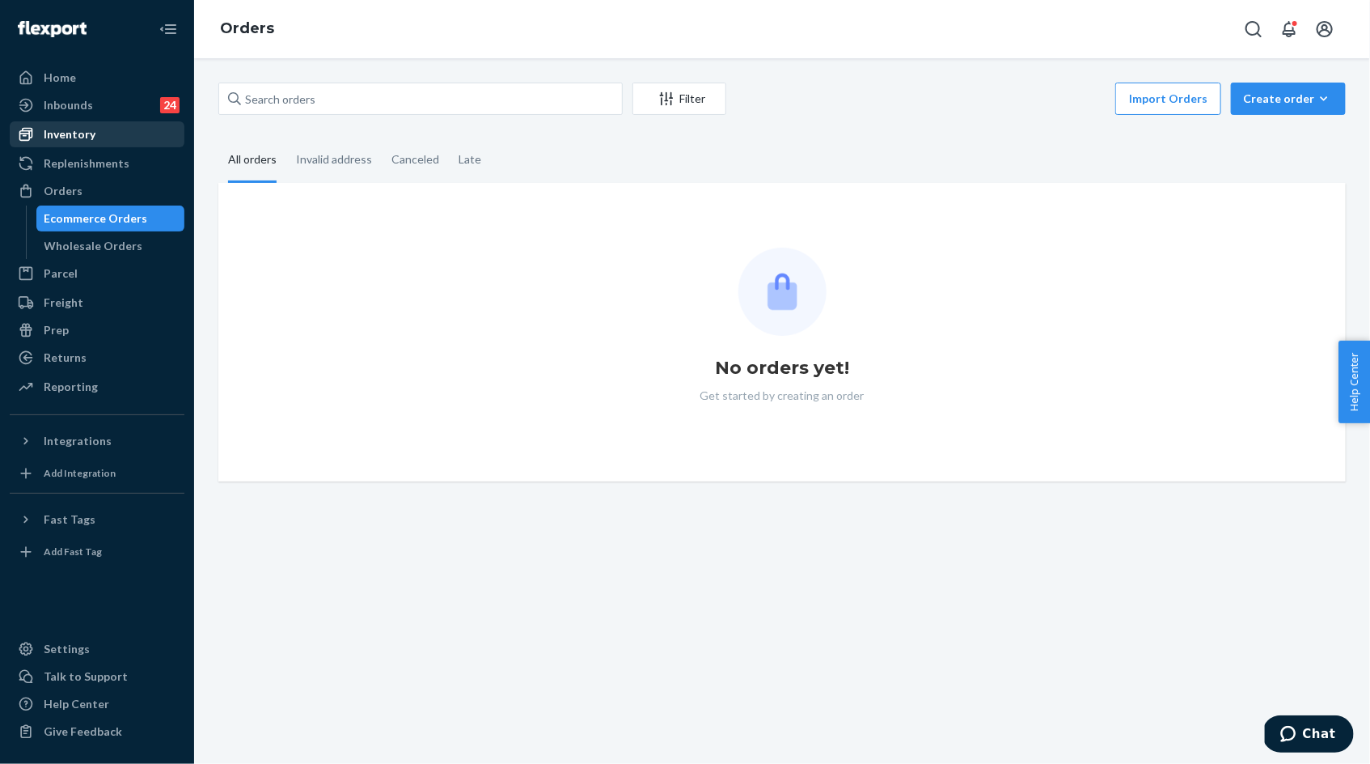
click at [107, 135] on div "Inventory" at bounding box center [96, 134] width 171 height 23
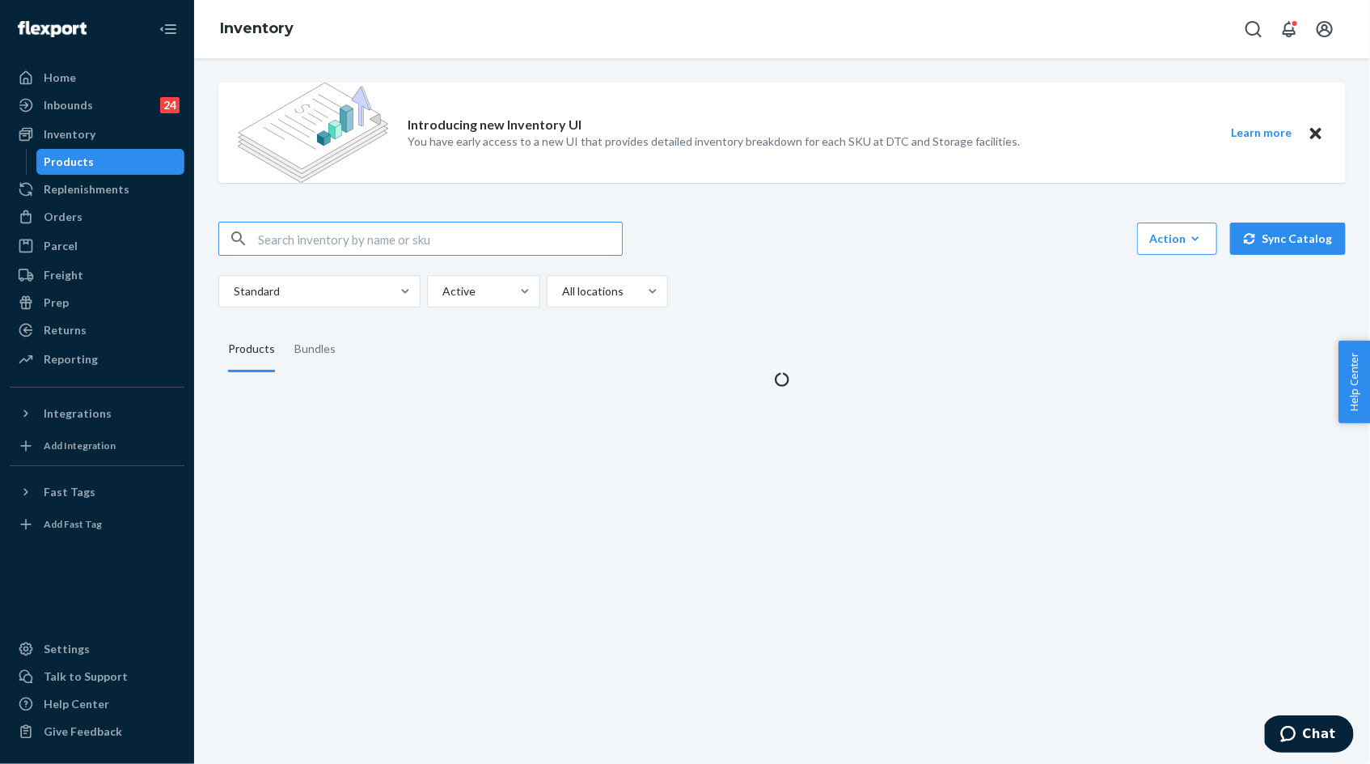
click at [323, 231] on input "text" at bounding box center [440, 238] width 364 height 32
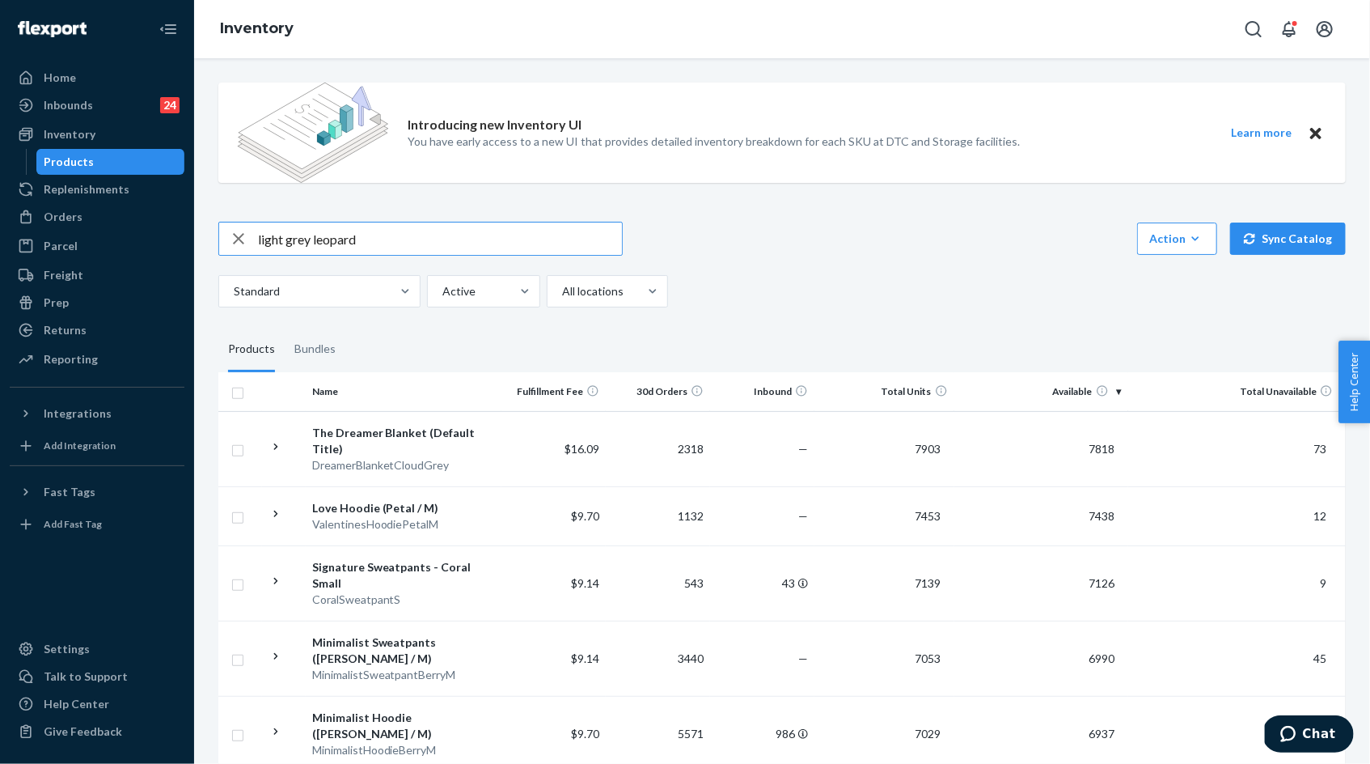
type input "light grey leopard"
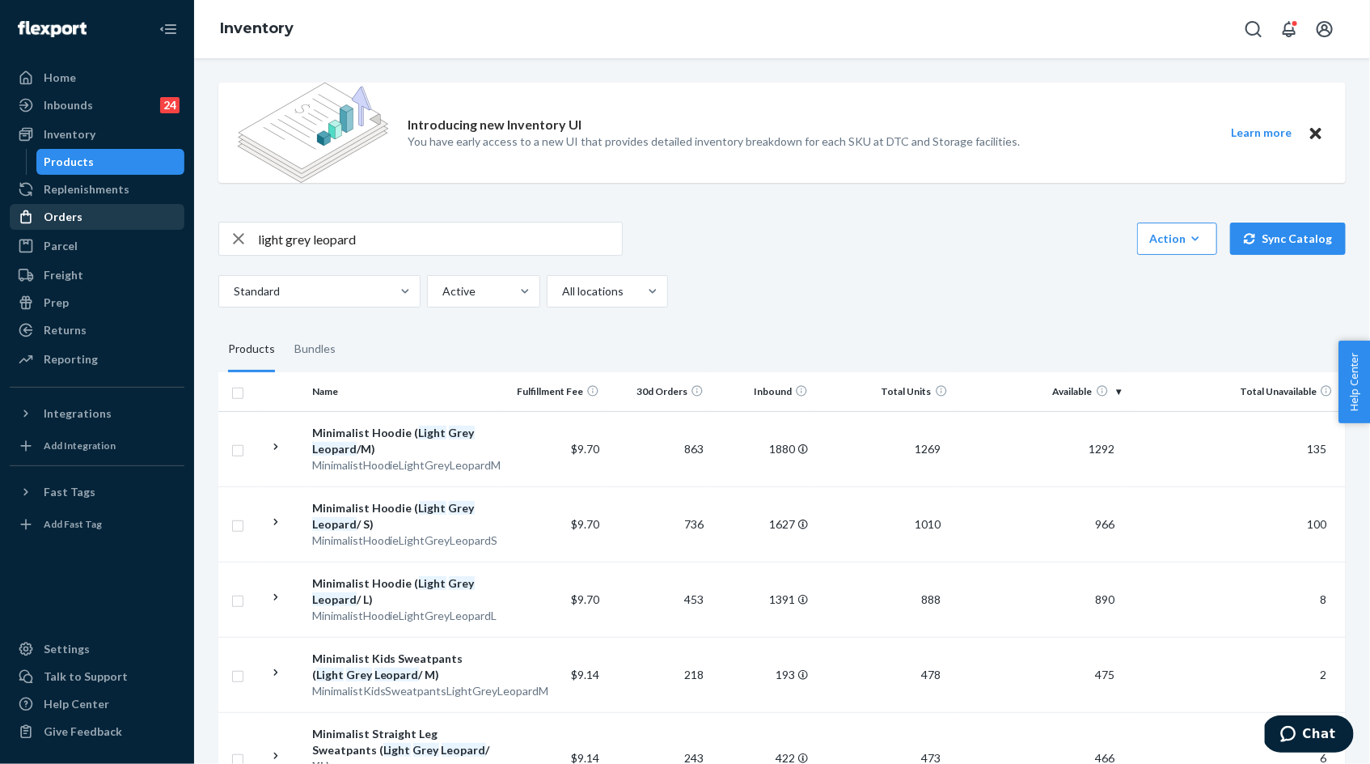
click at [101, 216] on div "Orders" at bounding box center [96, 216] width 171 height 23
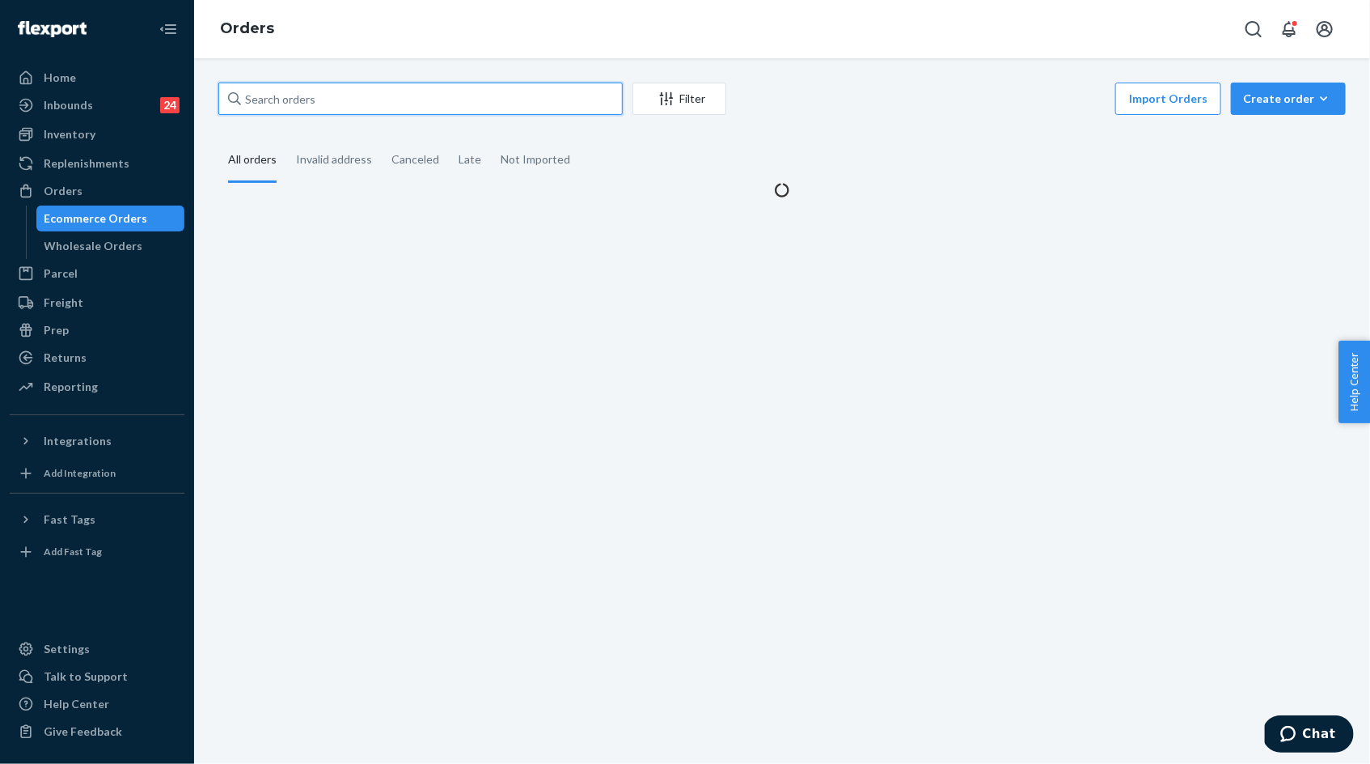
click at [277, 96] on input "text" at bounding box center [420, 99] width 404 height 32
paste input "254167753"
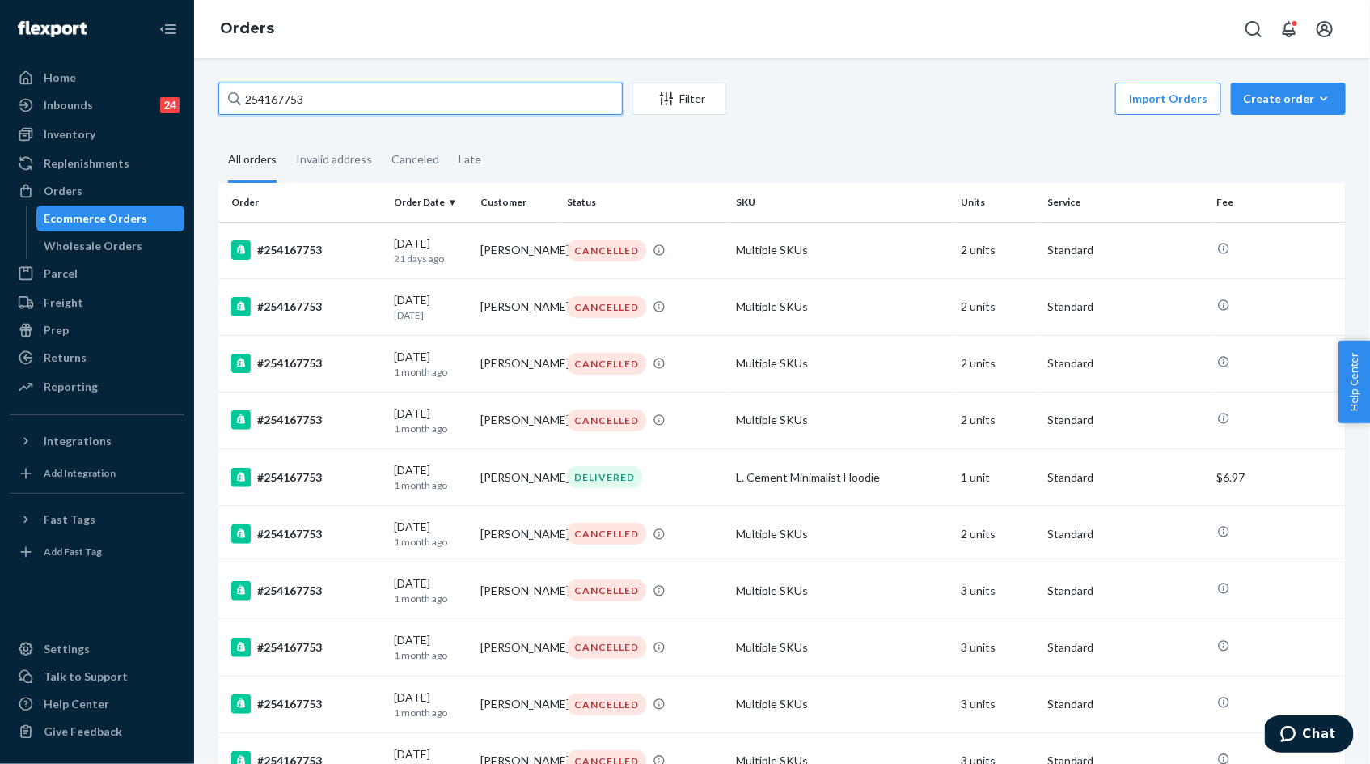
click at [277, 101] on input "254167753" at bounding box center [420, 99] width 404 height 32
paste input "3894996"
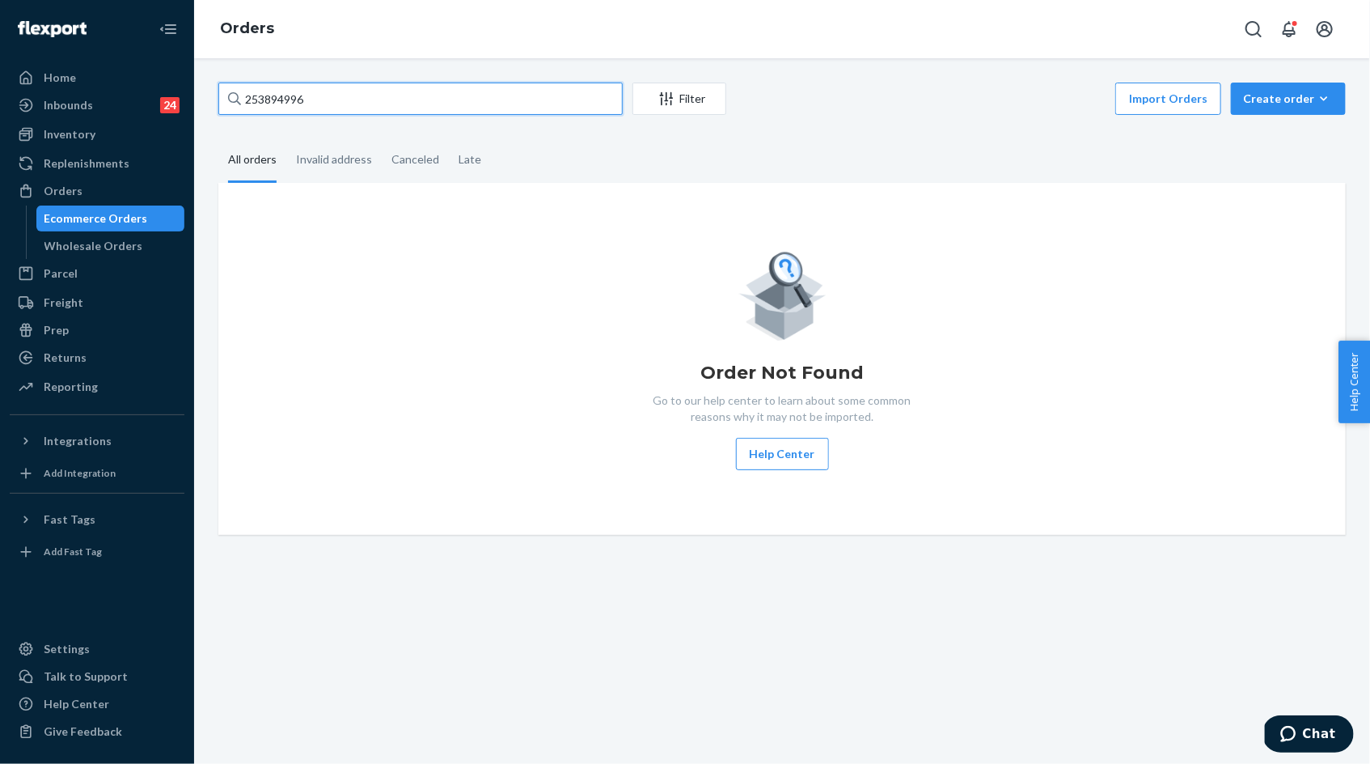
click at [277, 104] on input "253894996" at bounding box center [420, 99] width 404 height 32
paste input "text"
type input "253894996"
click at [105, 137] on div "Inventory" at bounding box center [96, 134] width 171 height 23
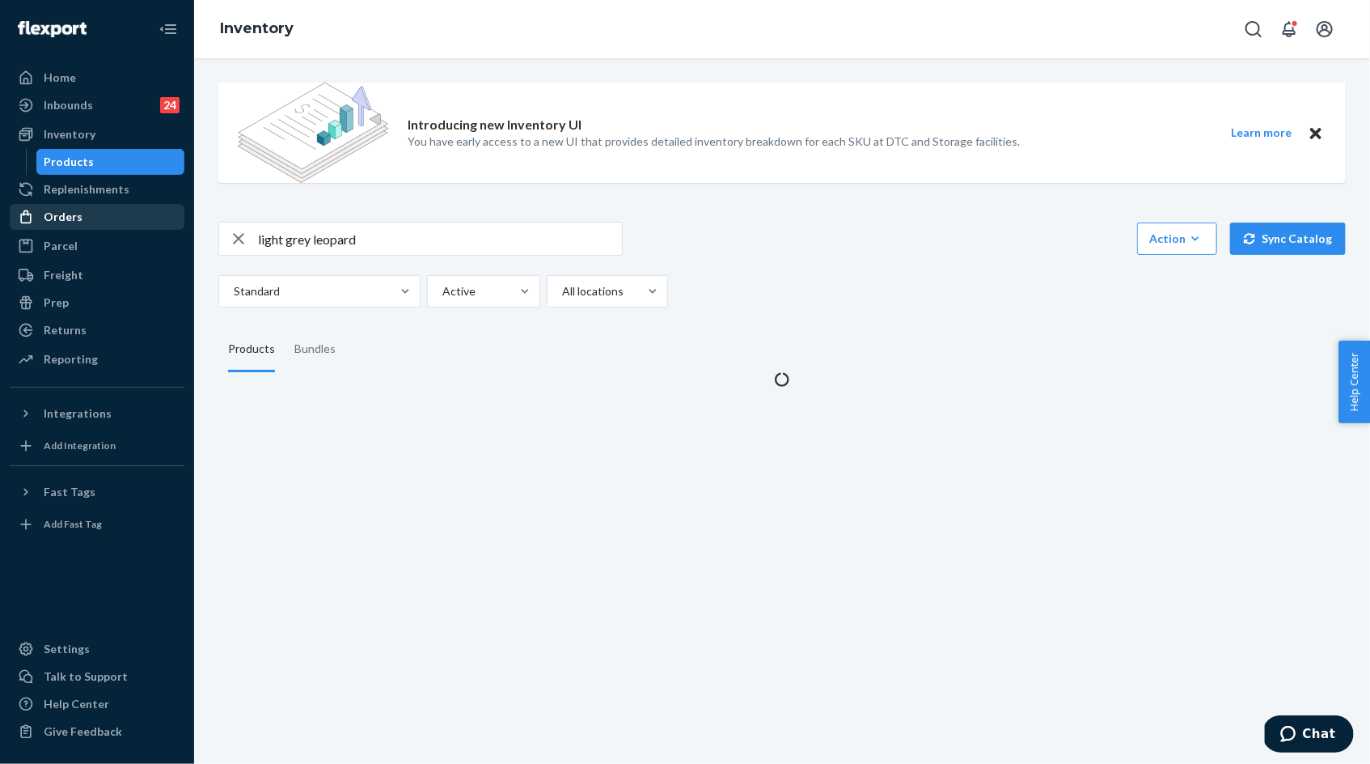
click at [102, 217] on div "Orders" at bounding box center [96, 216] width 171 height 23
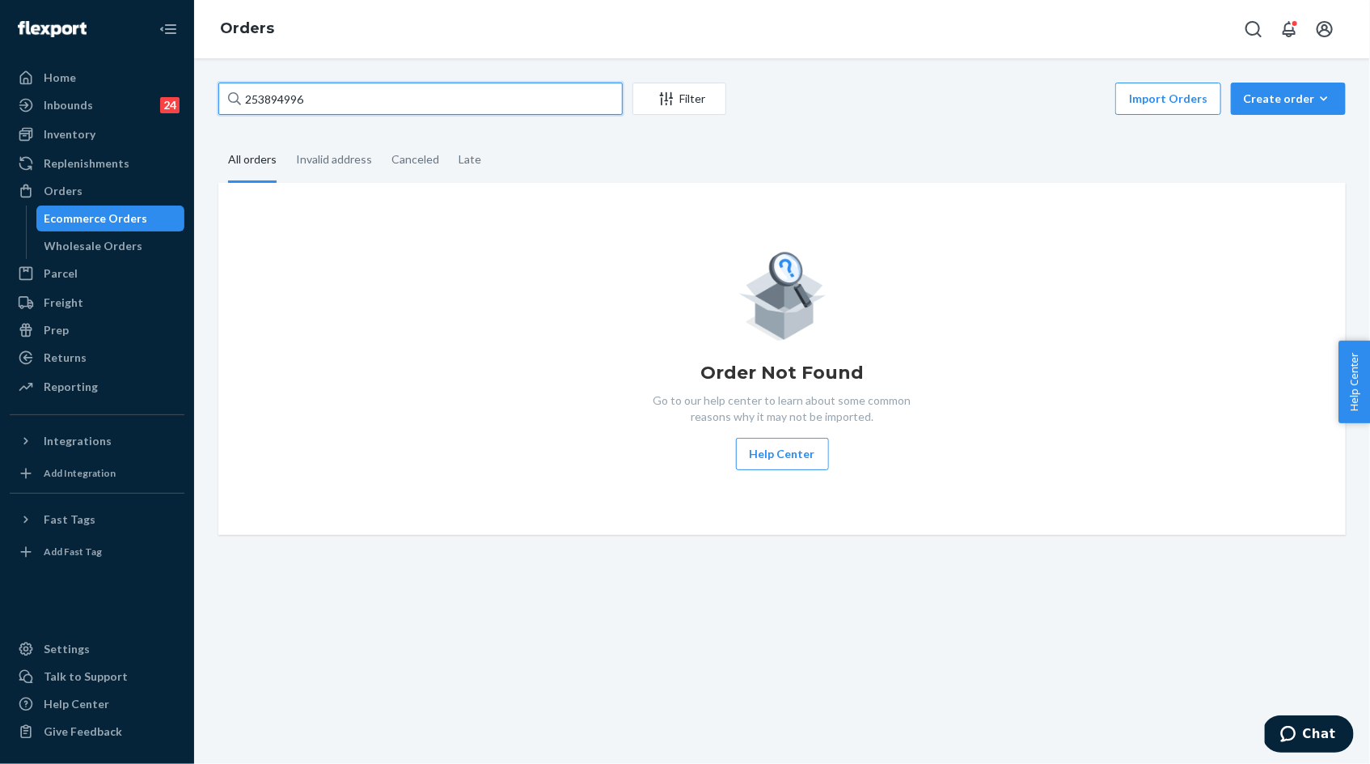
click at [295, 99] on input "253894996" at bounding box center [420, 99] width 404 height 32
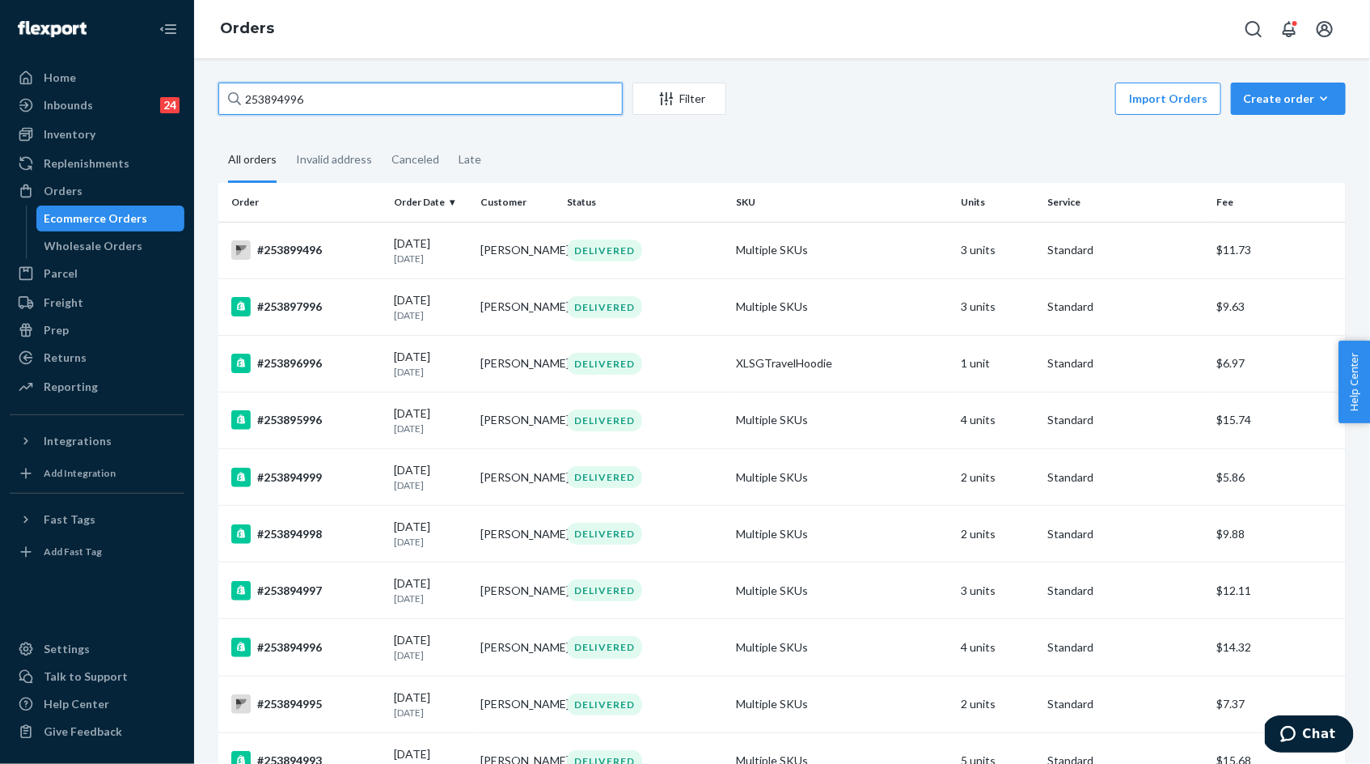
click at [279, 109] on input "253894996" at bounding box center [420, 99] width 404 height 32
click at [279, 98] on input "253894996" at bounding box center [420, 99] width 404 height 32
click at [256, 103] on input "253894996" at bounding box center [420, 99] width 404 height 32
paste input "046003"
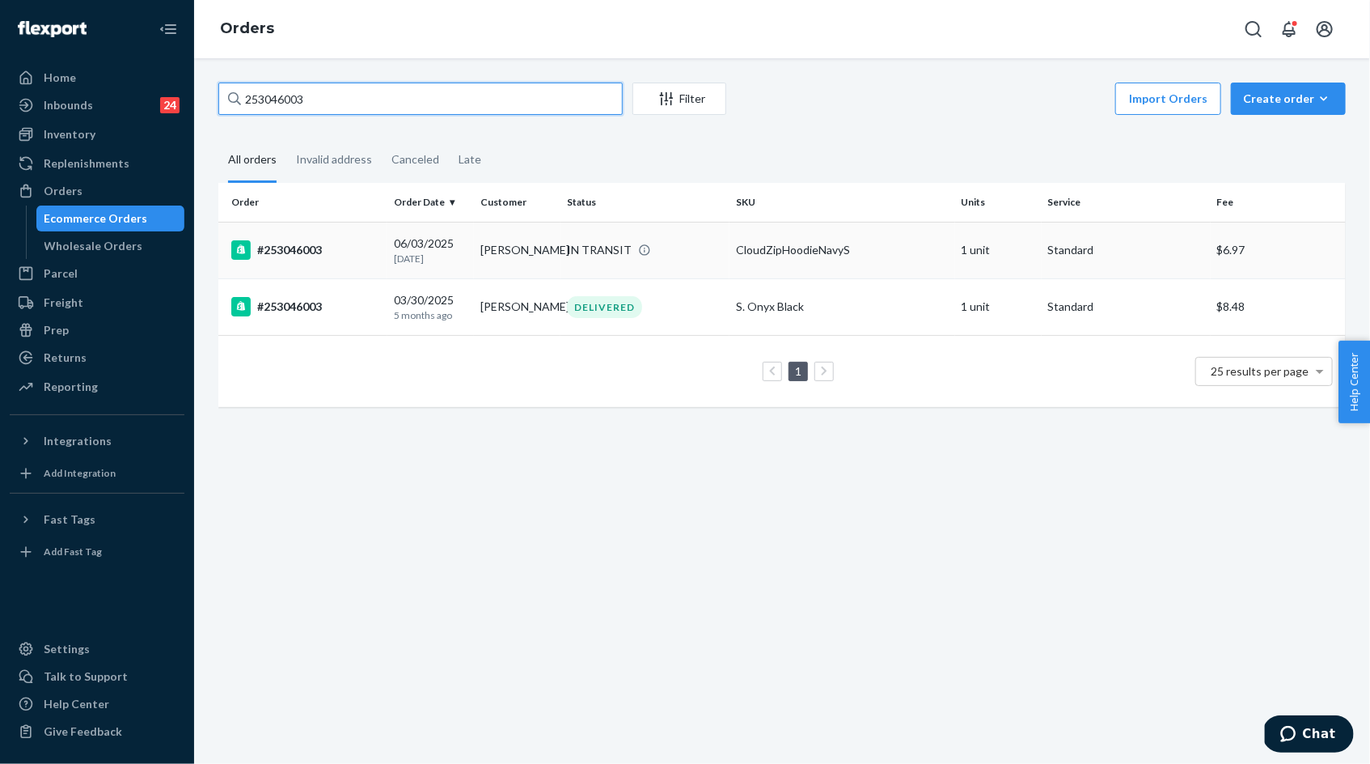
type input "253046003"
click at [435, 249] on div "[DATE] [DATE]" at bounding box center [431, 250] width 74 height 30
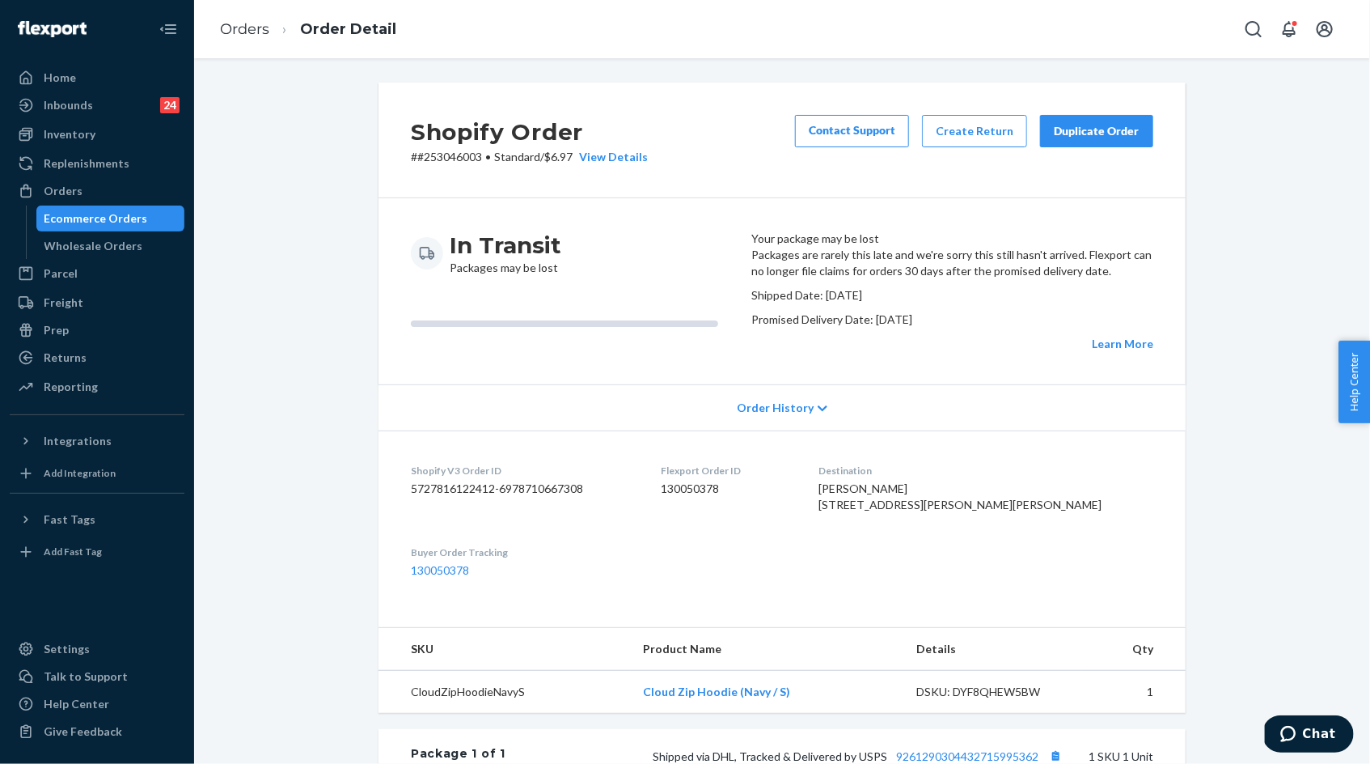
click at [1086, 129] on div "Duplicate Order" at bounding box center [1097, 131] width 86 height 16
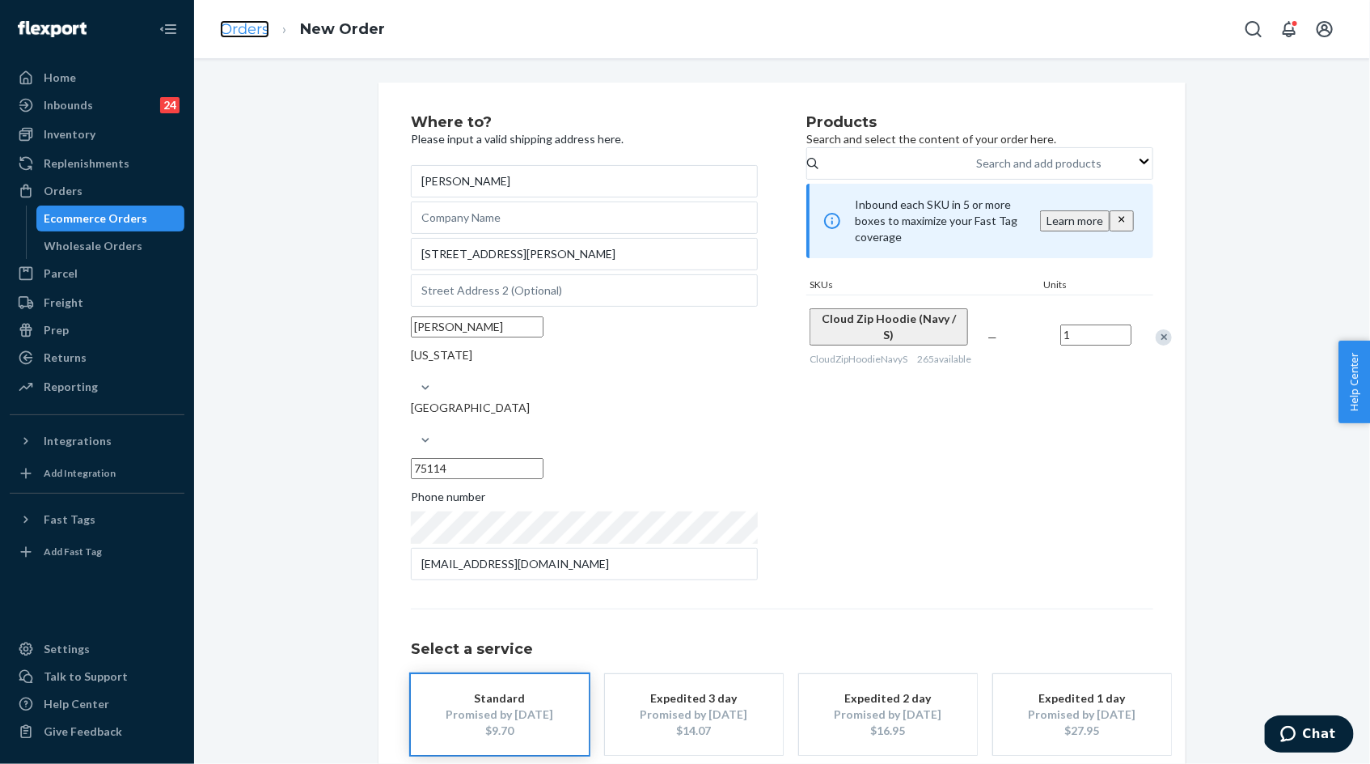
click at [252, 32] on link "Orders" at bounding box center [244, 29] width 49 height 18
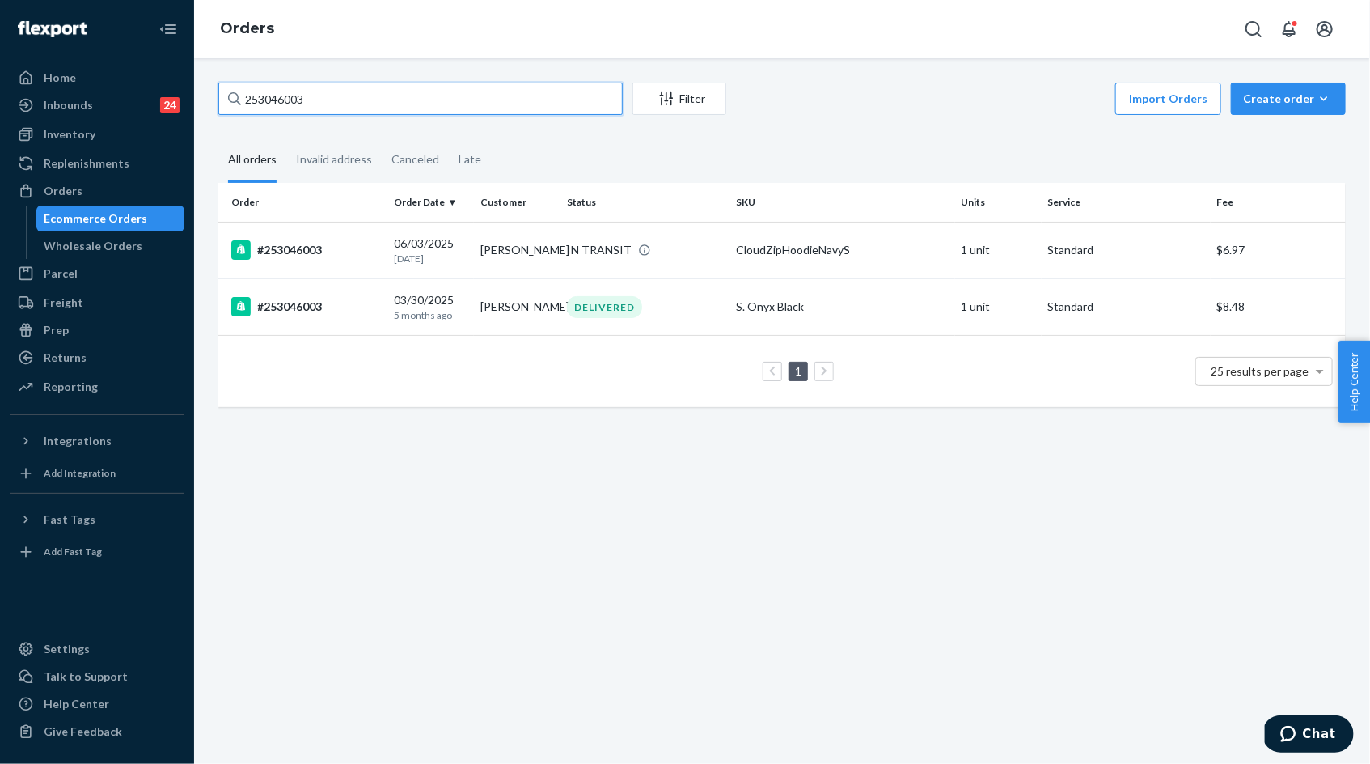
click at [263, 100] on input "253046003" at bounding box center [420, 99] width 404 height 32
paste input "BYUQSBOILL"
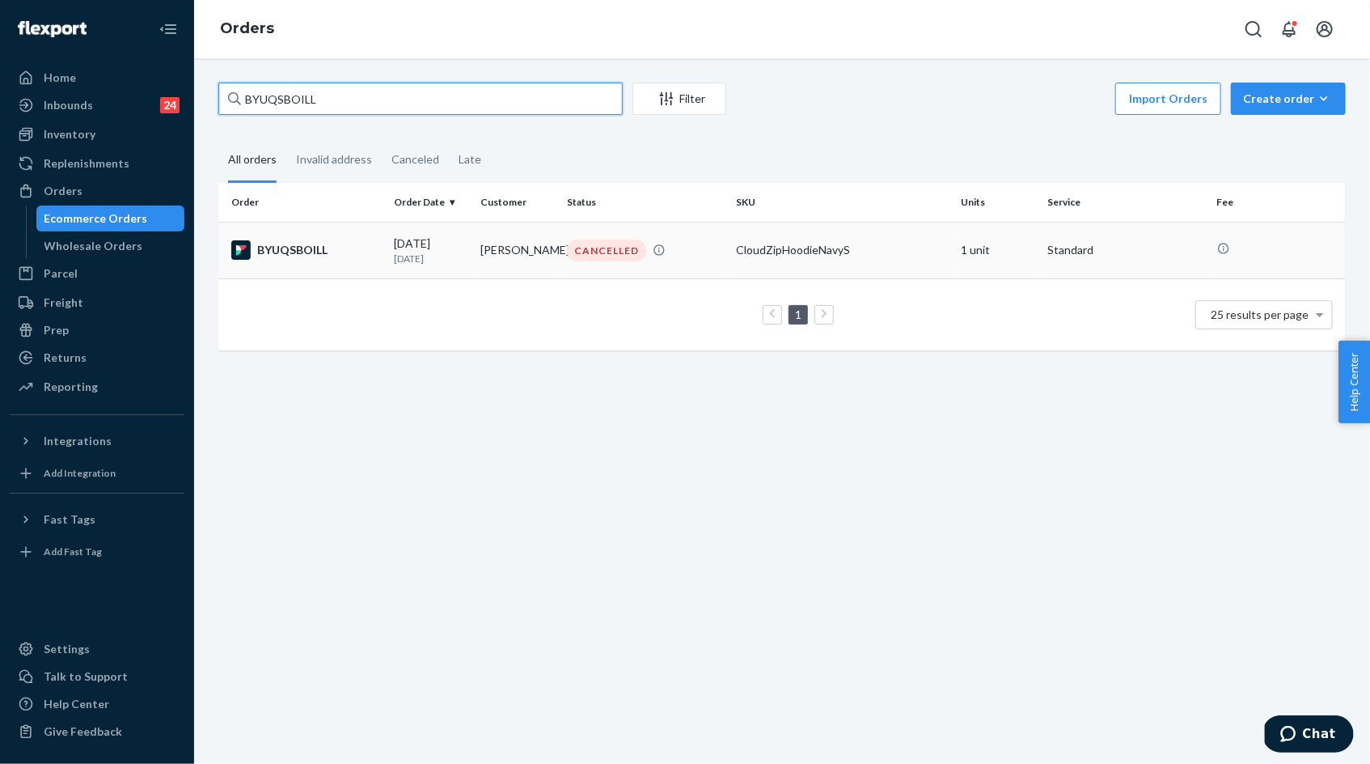
type input "BYUQSBOILL"
click at [400, 252] on p "[DATE]" at bounding box center [431, 259] width 74 height 14
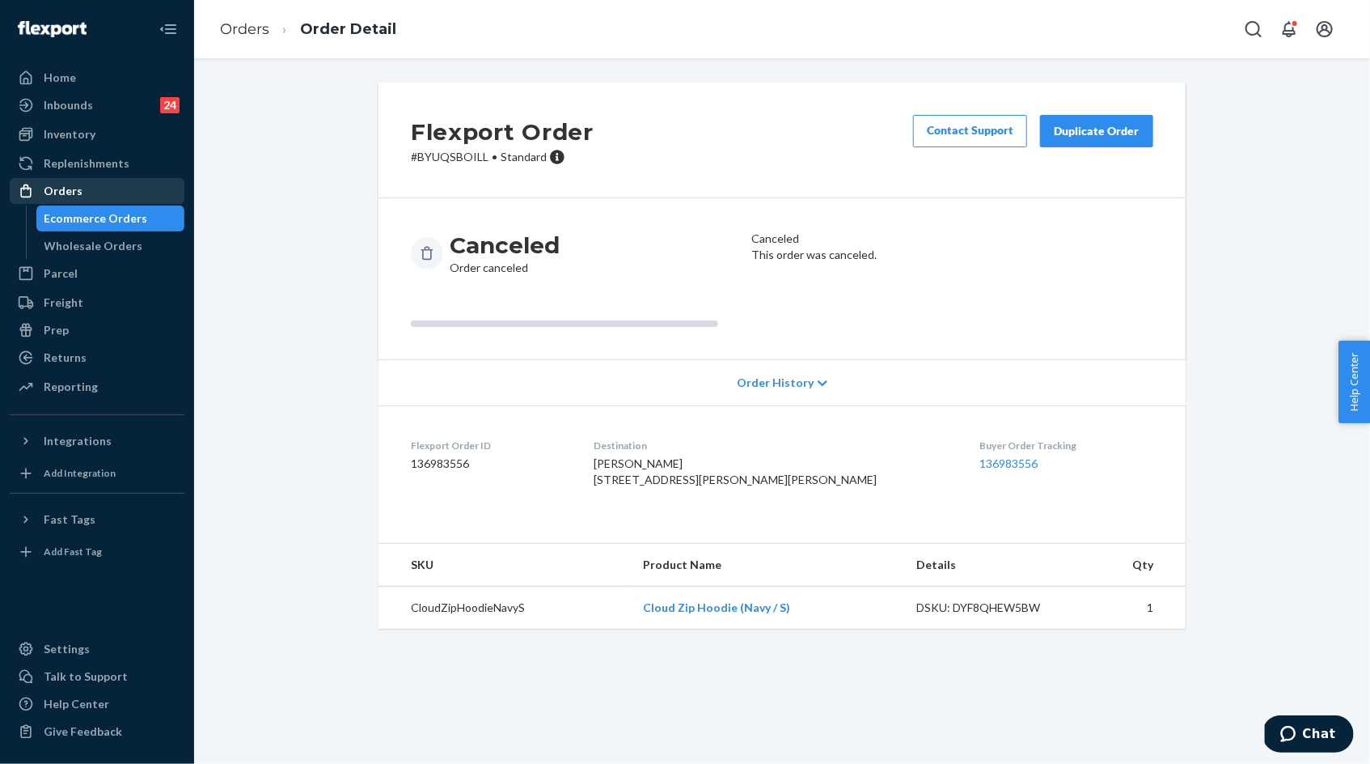
click at [78, 195] on div "Orders" at bounding box center [63, 191] width 39 height 16
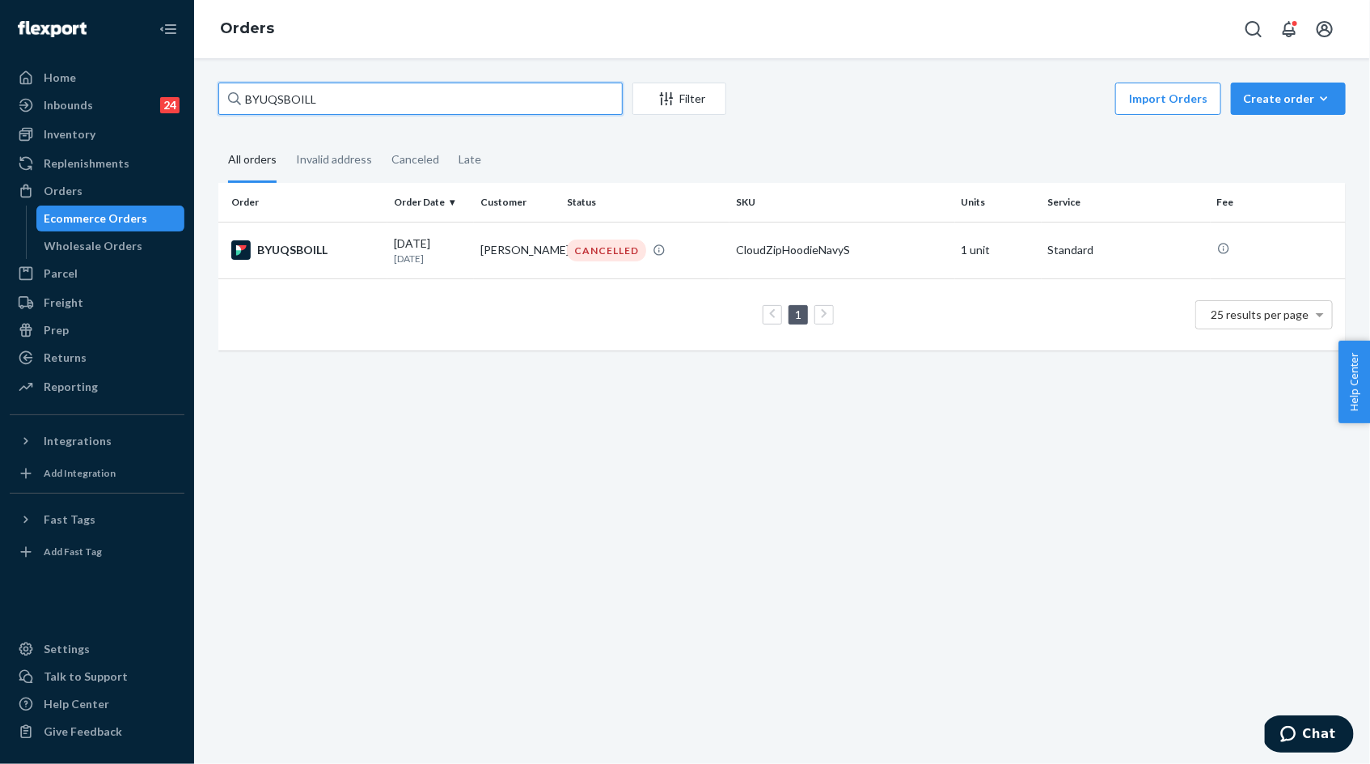
click at [319, 104] on input "BYUQSBOILL" at bounding box center [420, 99] width 404 height 32
paste input "253046003"
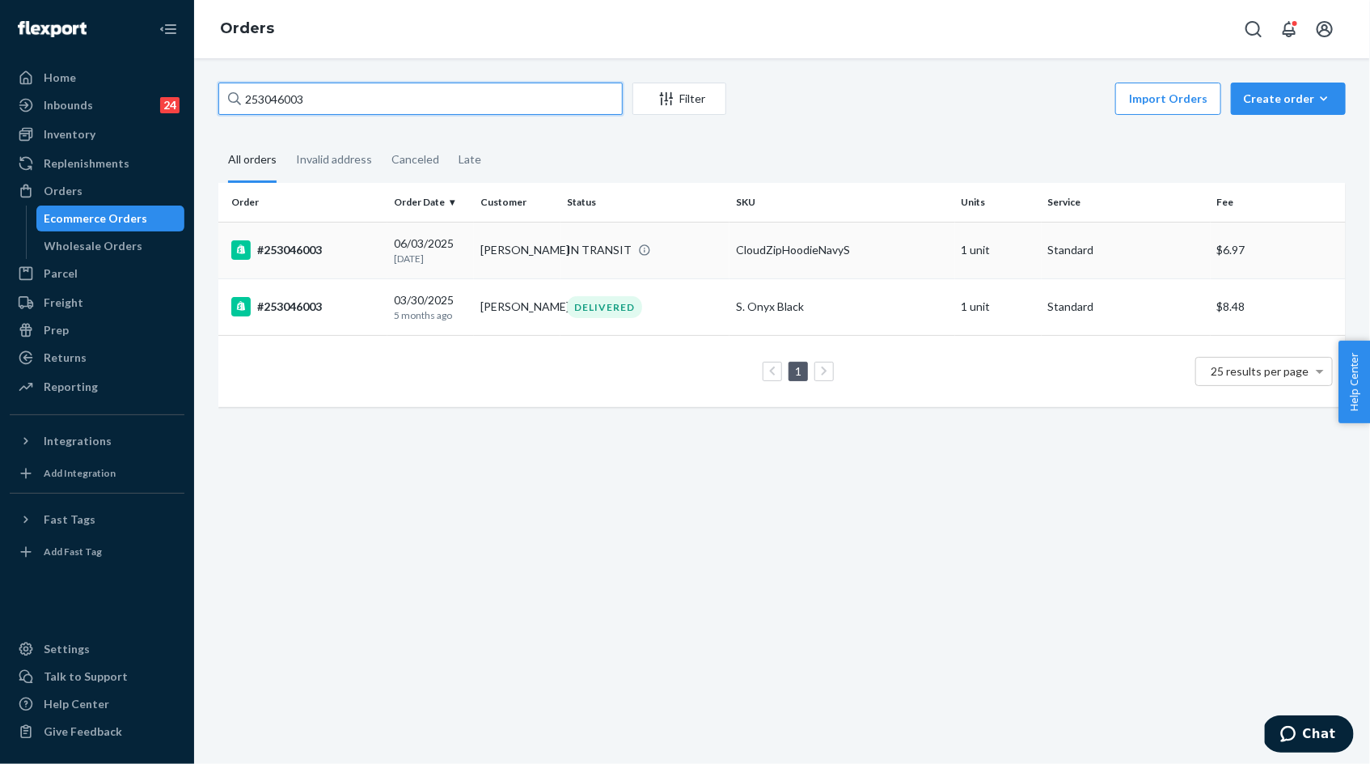
type input "253046003"
click at [436, 252] on p "[DATE]" at bounding box center [431, 259] width 74 height 14
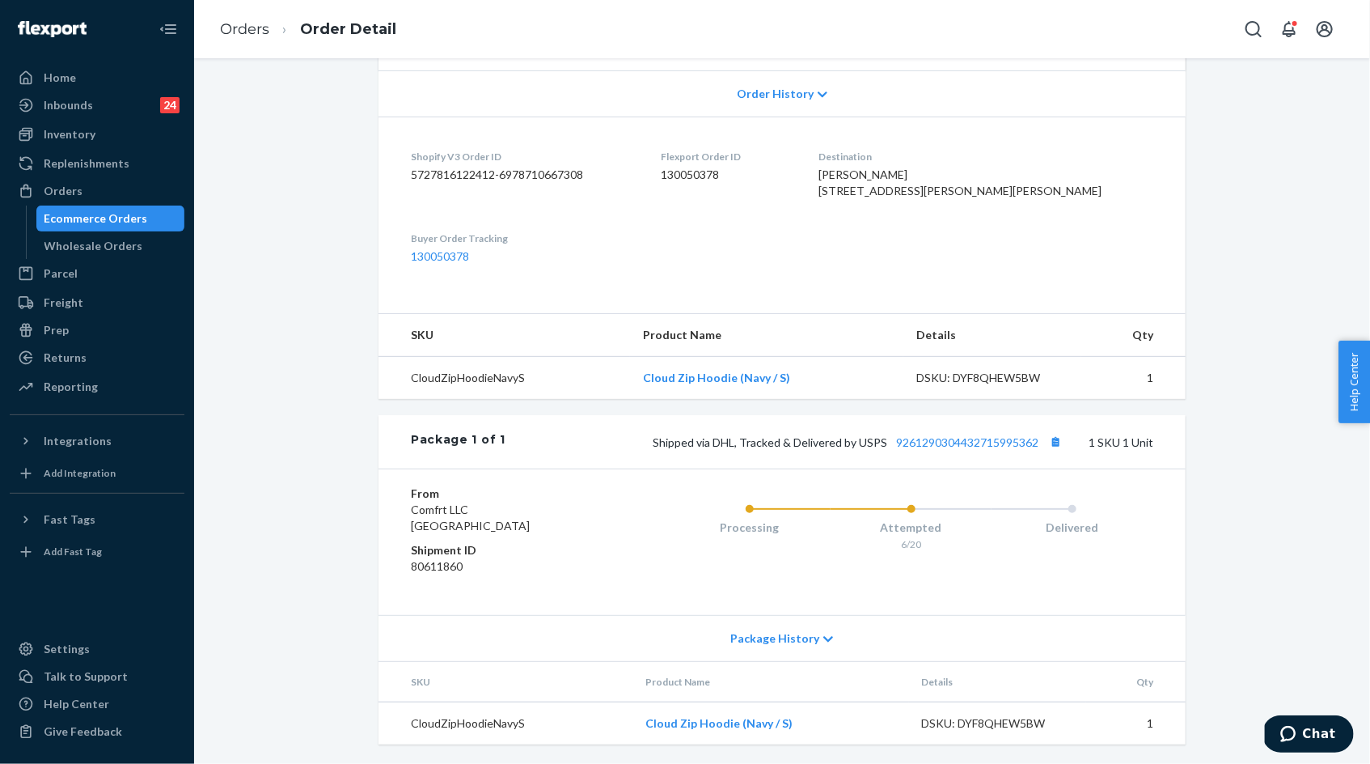
scroll to position [386, 0]
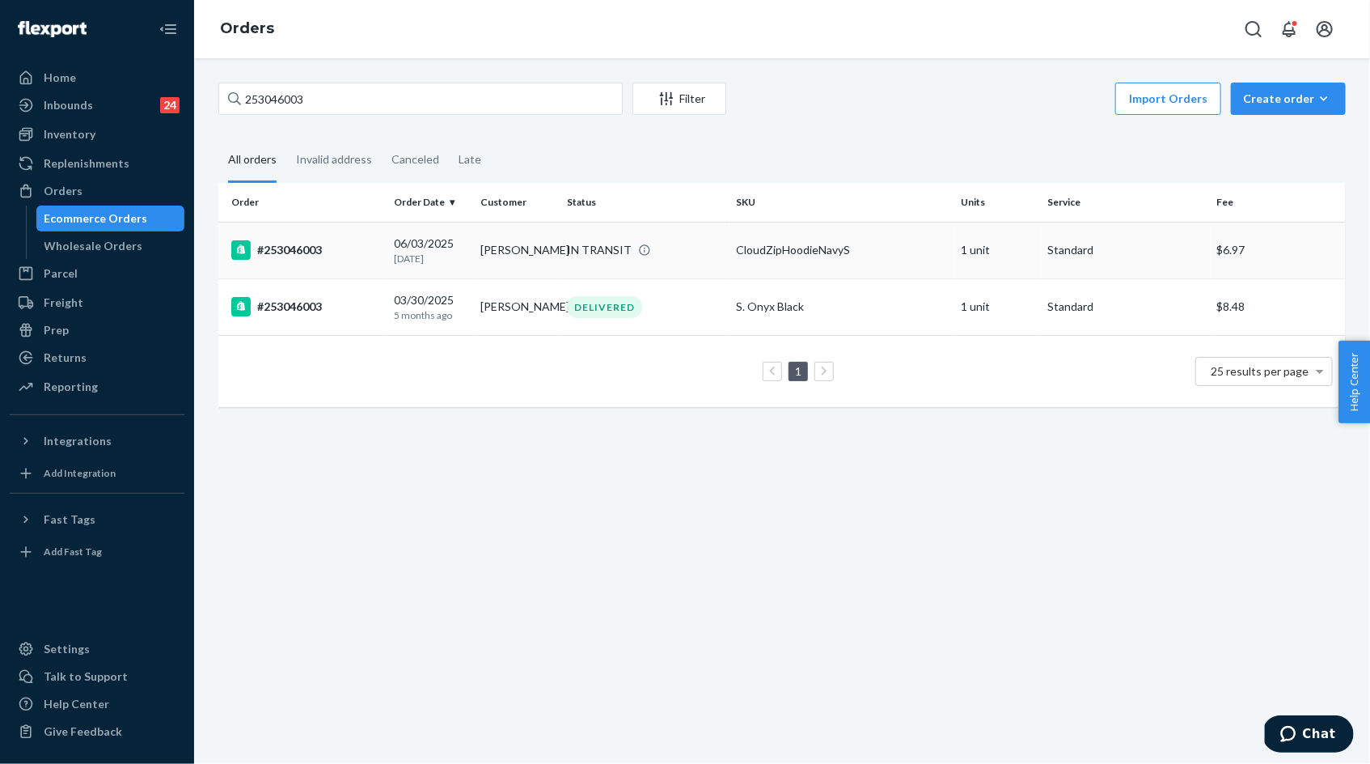
click at [516, 253] on td "[PERSON_NAME]" at bounding box center [517, 250] width 87 height 57
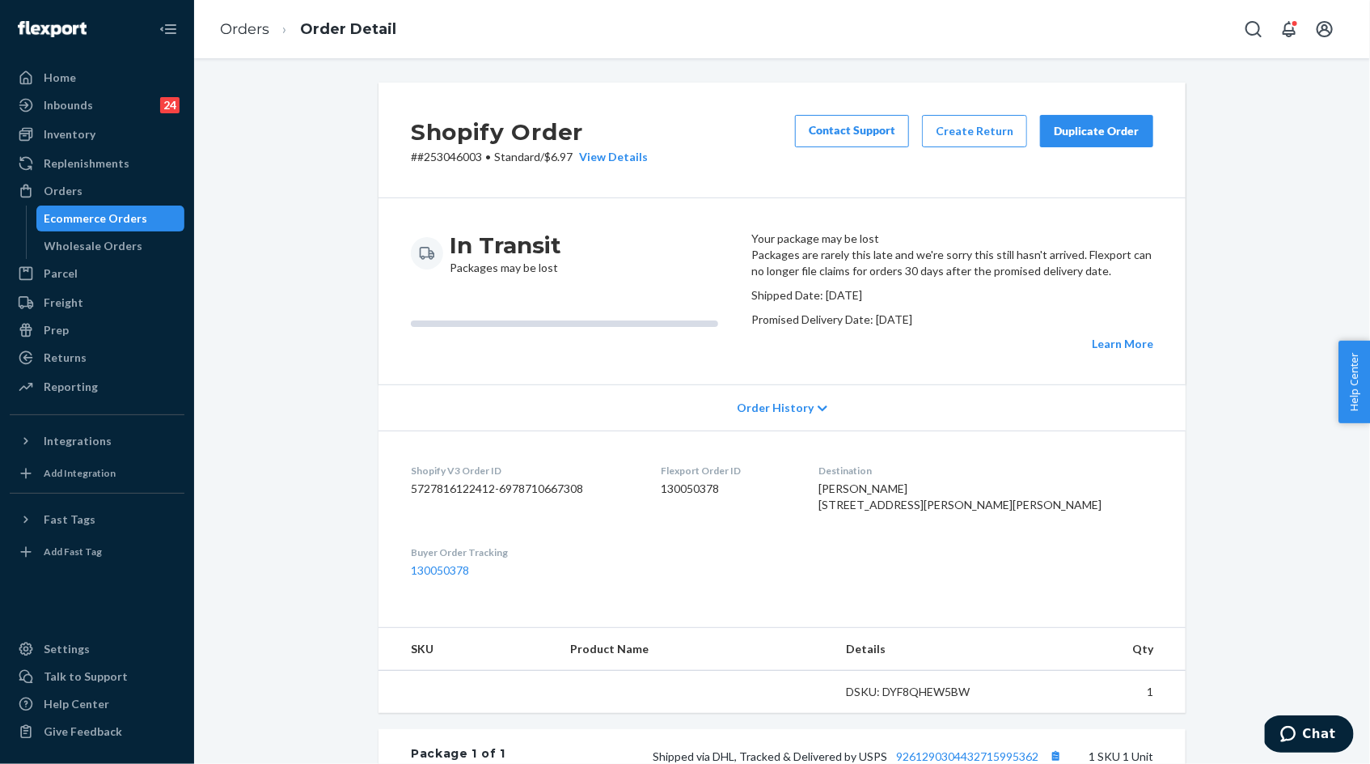
click at [1126, 121] on button "Duplicate Order" at bounding box center [1096, 131] width 113 height 32
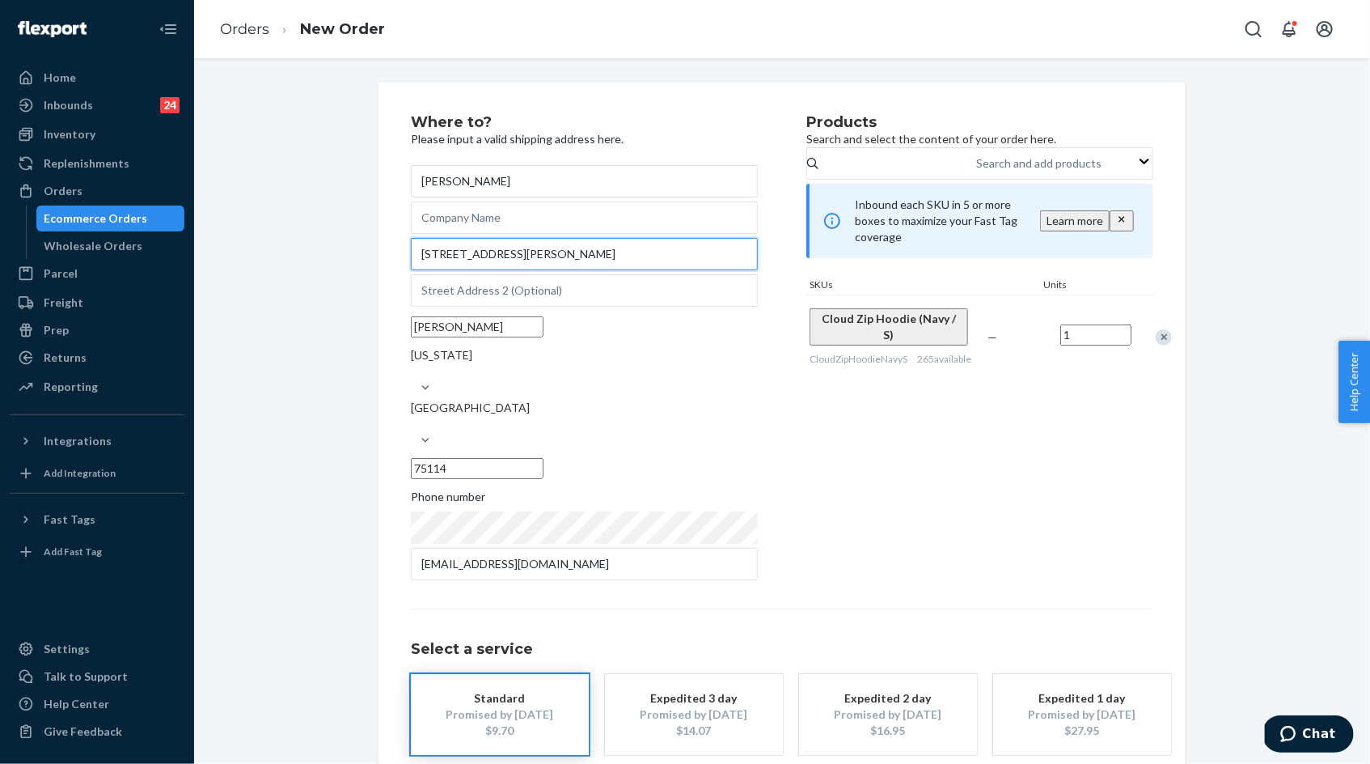
click at [459, 270] on input "[STREET_ADDRESS][PERSON_NAME]" at bounding box center [584, 254] width 347 height 32
paste input "[PERSON_NAME] s"
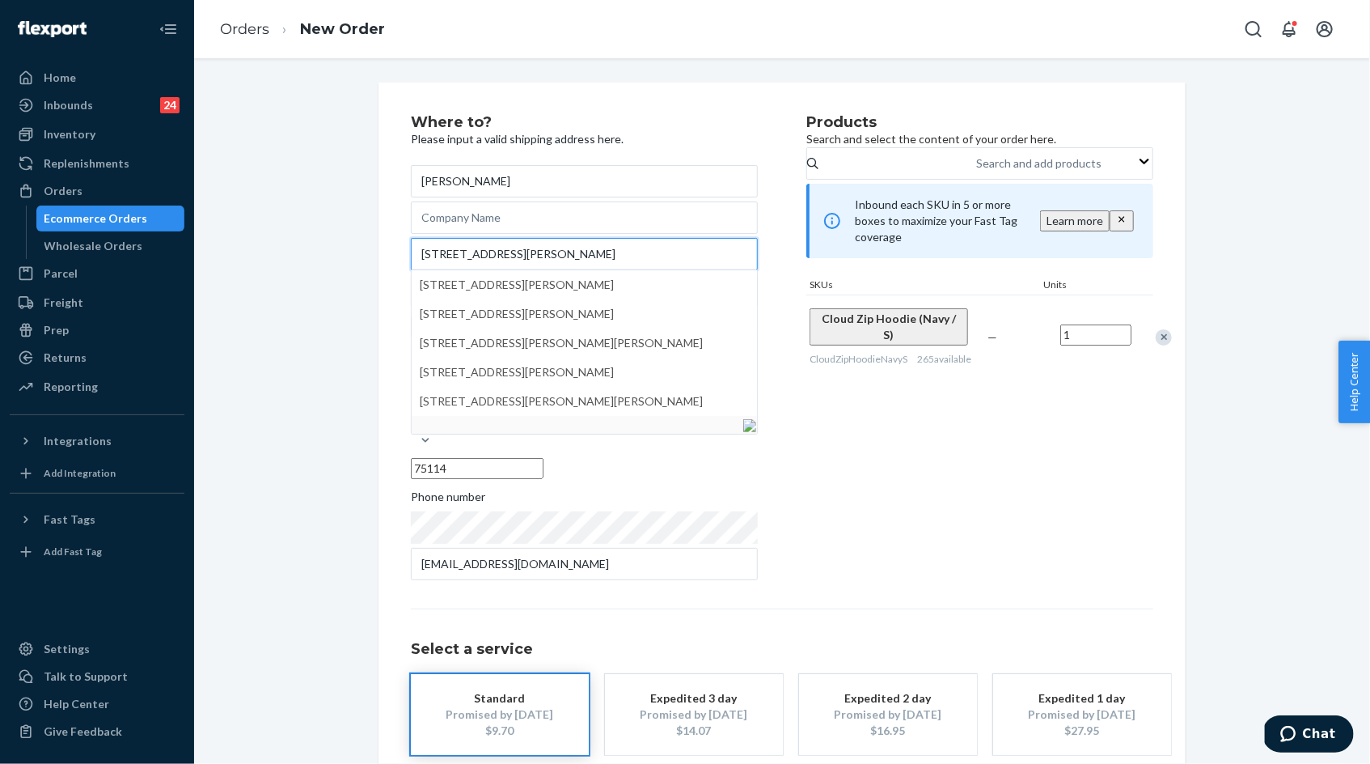
click at [459, 270] on input "[STREET_ADDRESS][PERSON_NAME]" at bounding box center [584, 254] width 347 height 32
click at [499, 270] on input "[STREET_ADDRESS][PERSON_NAME]" at bounding box center [584, 254] width 347 height 32
type input "[STREET_ADDRESS][PERSON_NAME]"
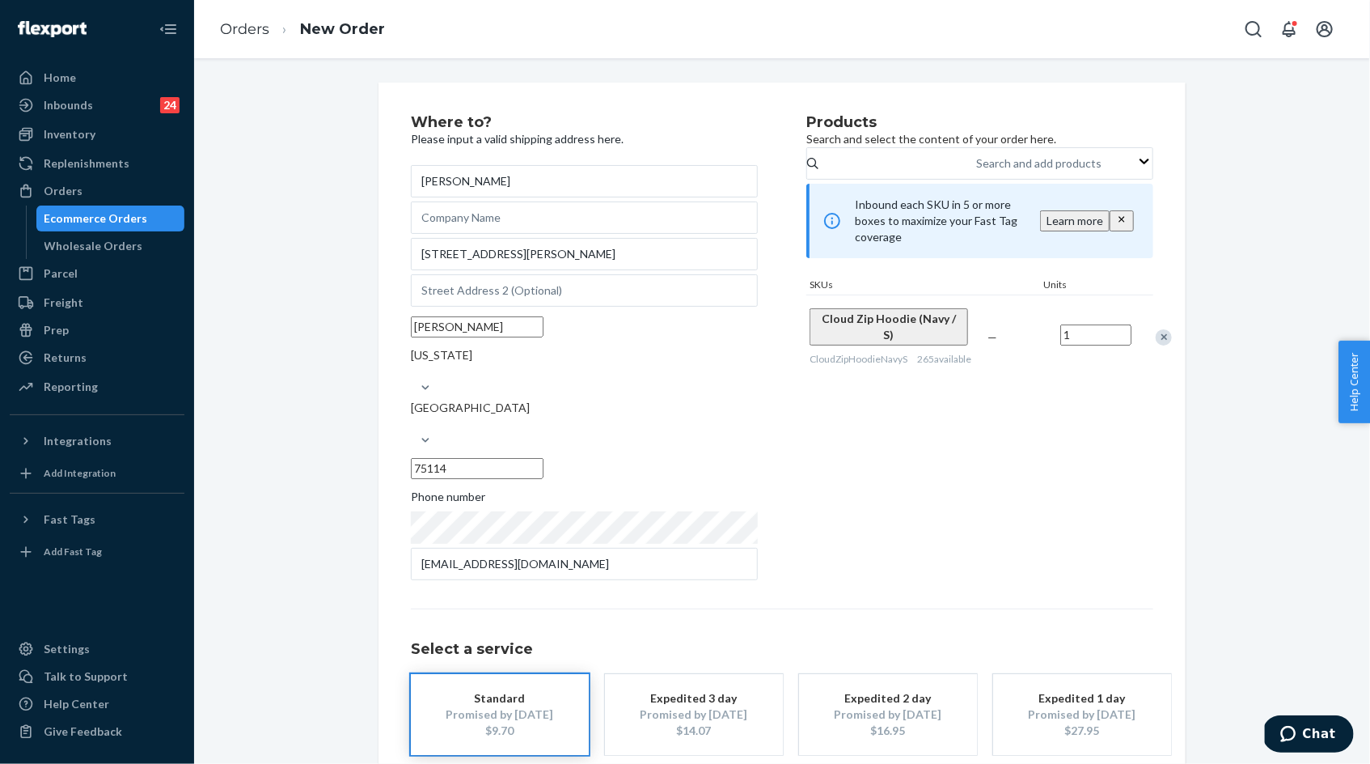
click at [1158, 389] on div "Where to? Please input a valid shipping address here. [PERSON_NAME] [STREET_ADD…" at bounding box center [782, 467] width 807 height 769
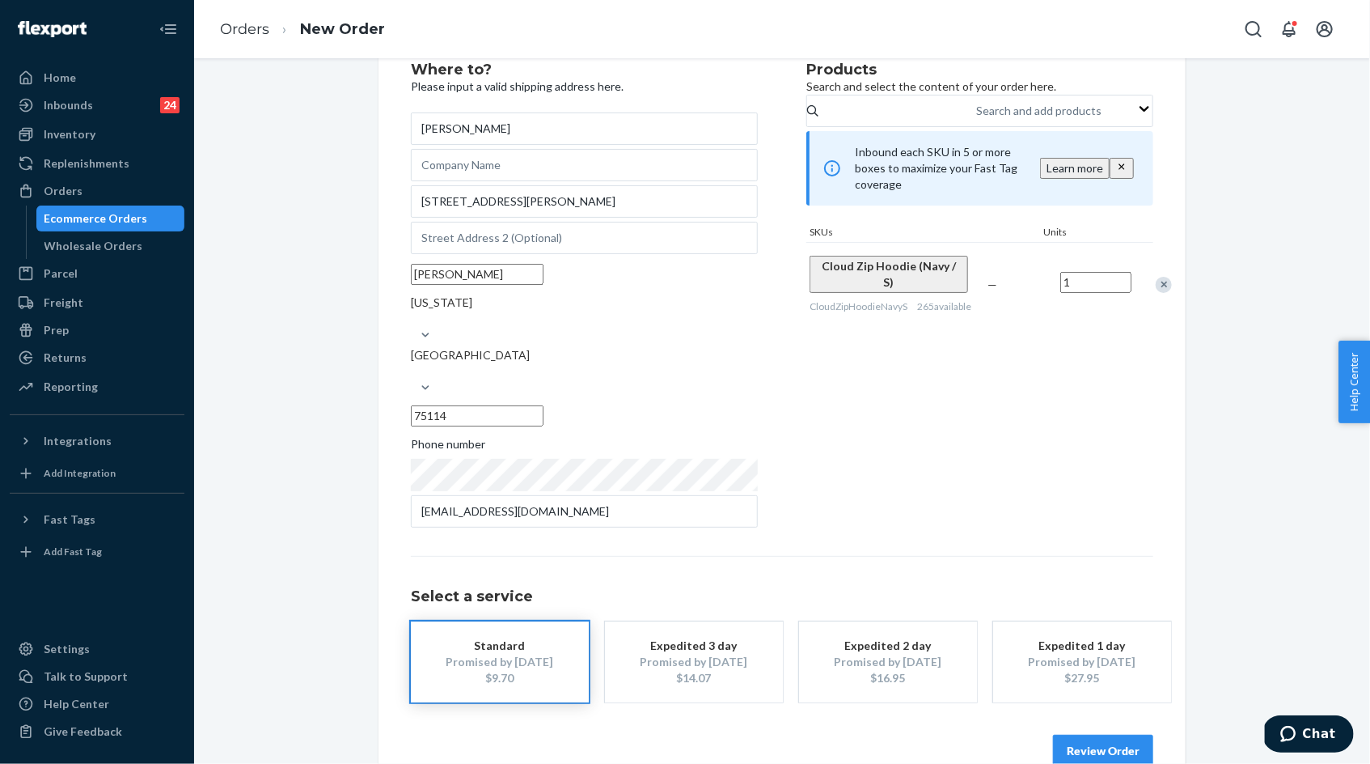
click at [1106, 734] on button "Review Order" at bounding box center [1103, 750] width 100 height 32
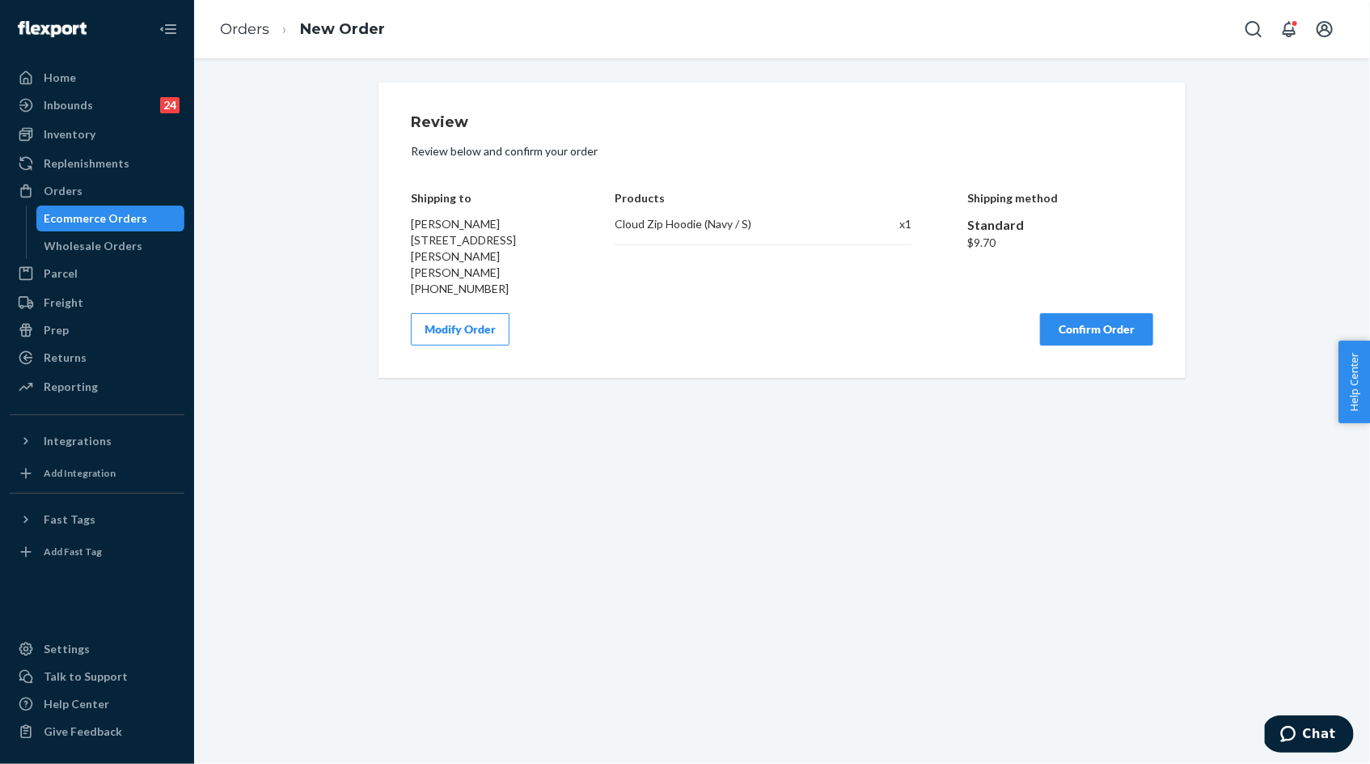
scroll to position [0, 0]
drag, startPoint x: 408, startPoint y: 198, endPoint x: 509, endPoint y: 255, distance: 115.9
click at [509, 255] on div "Review Review below and confirm your order Shipping to [PERSON_NAME] [STREET_AD…" at bounding box center [782, 230] width 807 height 295
copy div "Shipping to [PERSON_NAME] [STREET_ADDRESS][PERSON_NAME][PERSON_NAME]"
click at [731, 231] on div "Cloud Zip Hoodie (Navy / S)" at bounding box center [732, 224] width 234 height 16
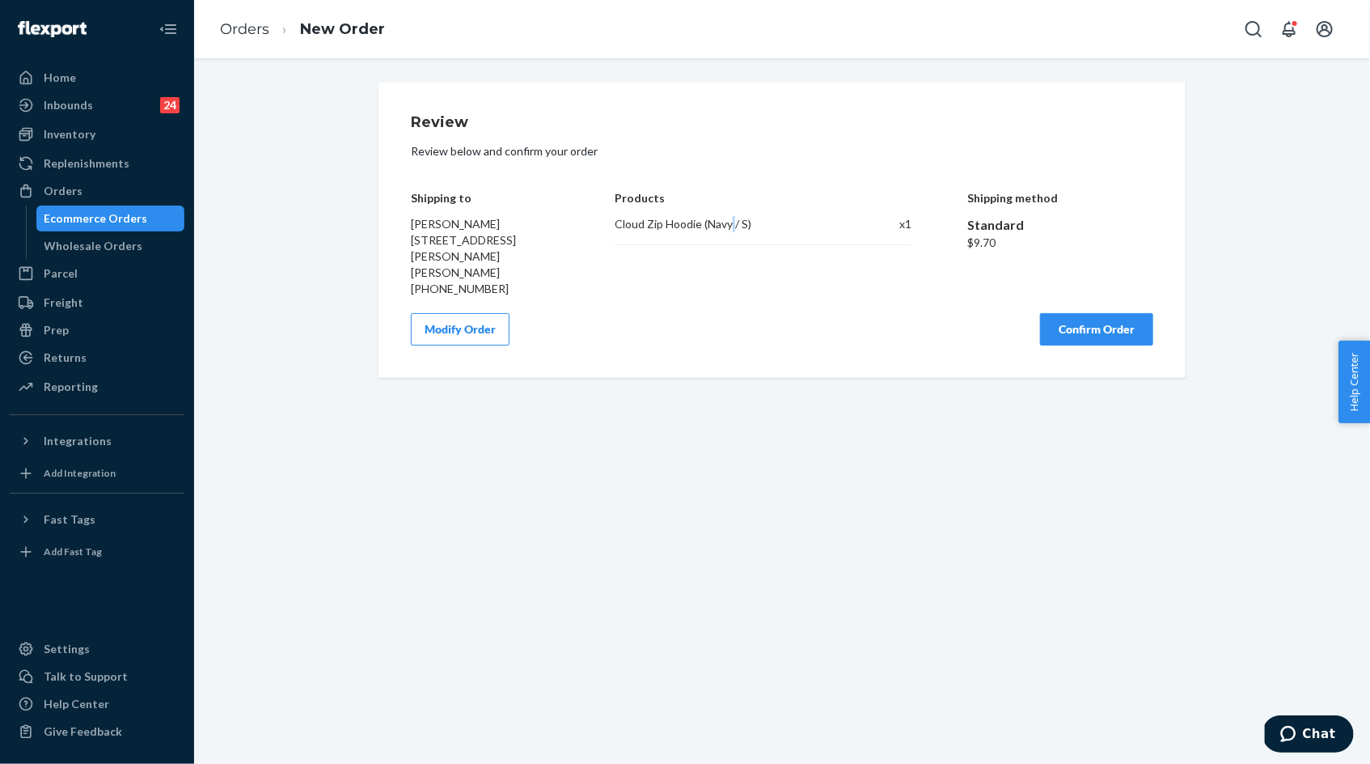
click at [731, 231] on div "Cloud Zip Hoodie (Navy / S)" at bounding box center [732, 224] width 234 height 16
copy div "Cloud Zip Hoodie (Navy / S)"
click at [1060, 322] on button "Confirm Order" at bounding box center [1096, 329] width 113 height 32
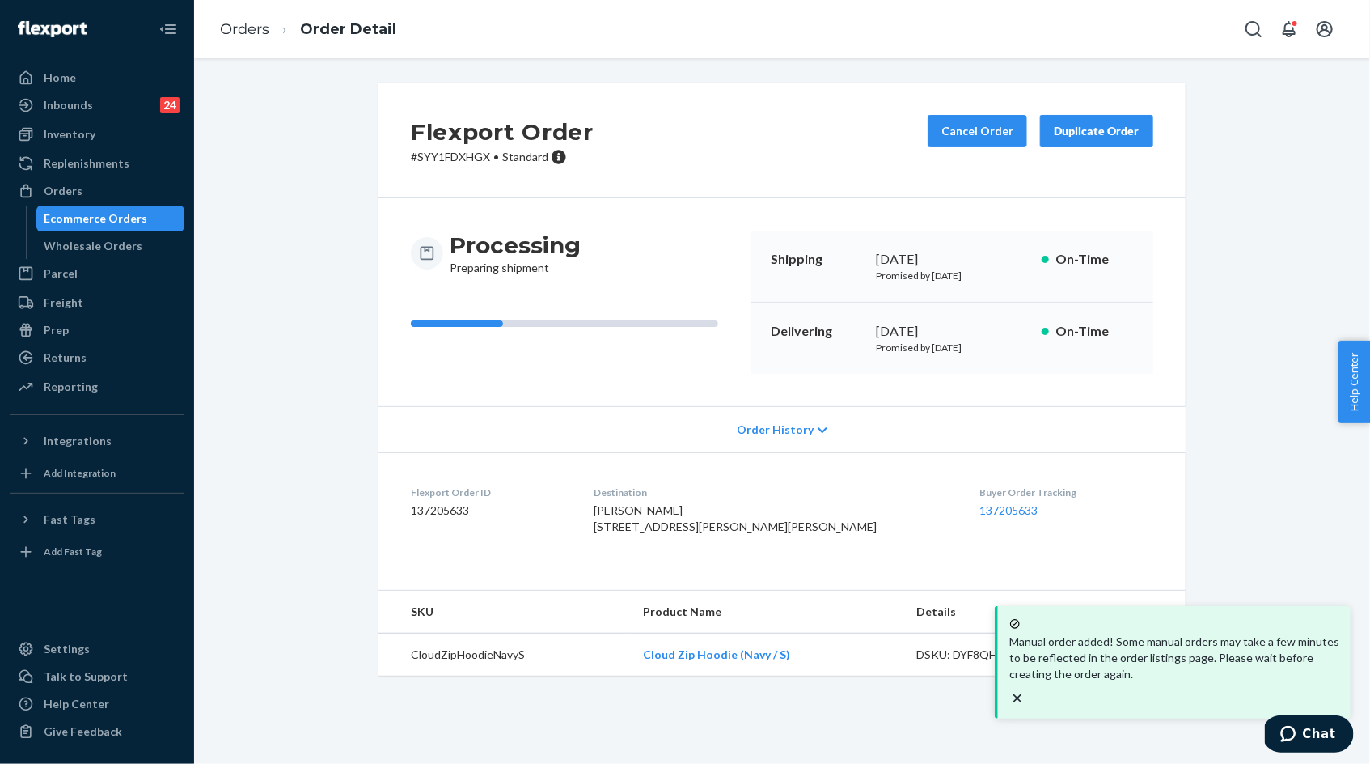
click at [470, 148] on h2 "Flexport Order" at bounding box center [502, 132] width 183 height 34
click at [476, 159] on p "# SYY1FDXHGX • Standard" at bounding box center [502, 157] width 183 height 16
copy p "SYY1FDXHGX"
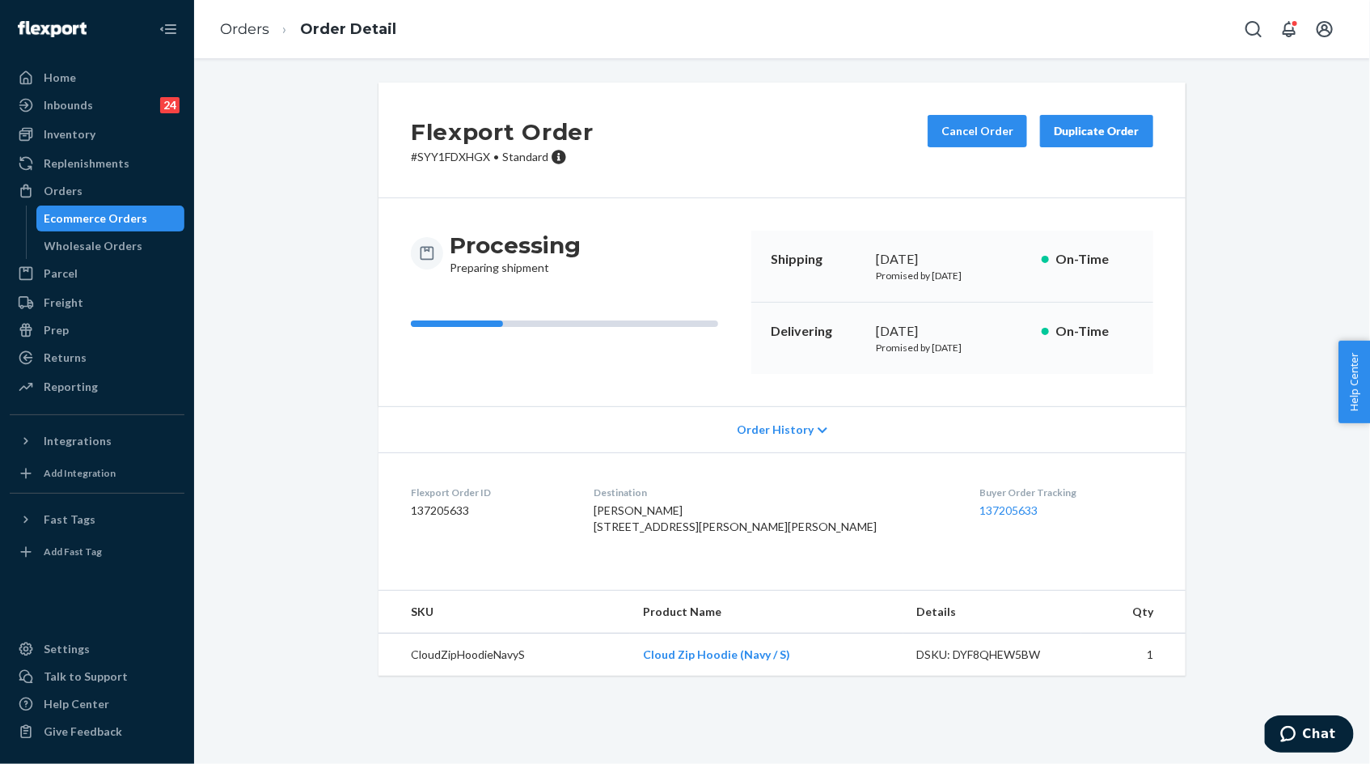
click at [643, 527] on dl "Flexport Order ID 137205633 Destination [PERSON_NAME] [STREET_ADDRESS][PERSON_N…" at bounding box center [782, 512] width 807 height 121
drag, startPoint x: 643, startPoint y: 527, endPoint x: 772, endPoint y: 535, distance: 129.6
click at [772, 535] on dl "Flexport Order ID 137205633 Destination [PERSON_NAME] [STREET_ADDRESS][PERSON_N…" at bounding box center [782, 512] width 807 height 121
copy span "[STREET_ADDRESS][PERSON_NAME][PERSON_NAME]"
click at [445, 158] on p "# SYY1FDXHGX • Standard" at bounding box center [502, 157] width 183 height 16
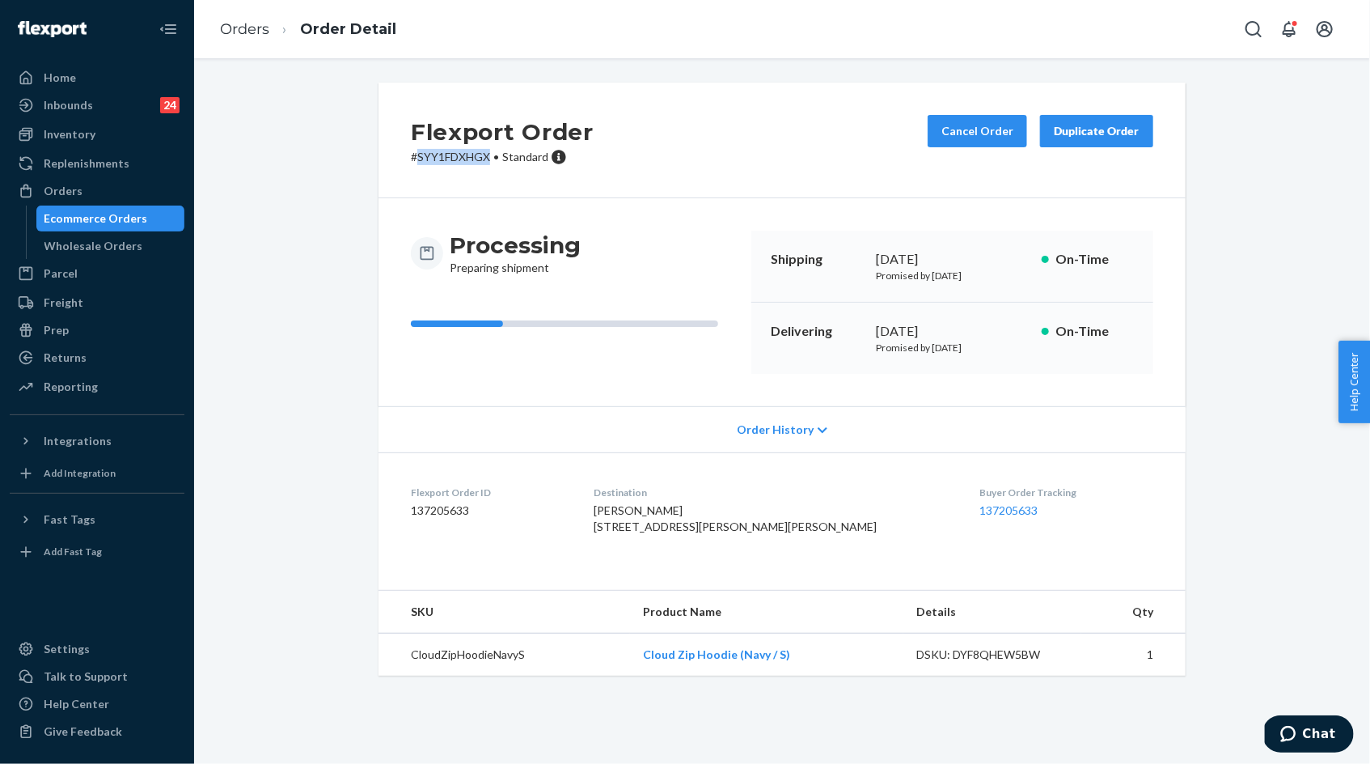
click at [445, 158] on p "# SYY1FDXHGX • Standard" at bounding box center [502, 157] width 183 height 16
copy p "SYY1FDXHGX"
click at [652, 515] on span "[PERSON_NAME] [STREET_ADDRESS][PERSON_NAME][PERSON_NAME]" at bounding box center [735, 518] width 283 height 30
drag, startPoint x: 652, startPoint y: 515, endPoint x: 719, endPoint y: 529, distance: 68.5
click at [719, 529] on span "[PERSON_NAME] [STREET_ADDRESS][PERSON_NAME][PERSON_NAME]" at bounding box center [735, 518] width 283 height 30
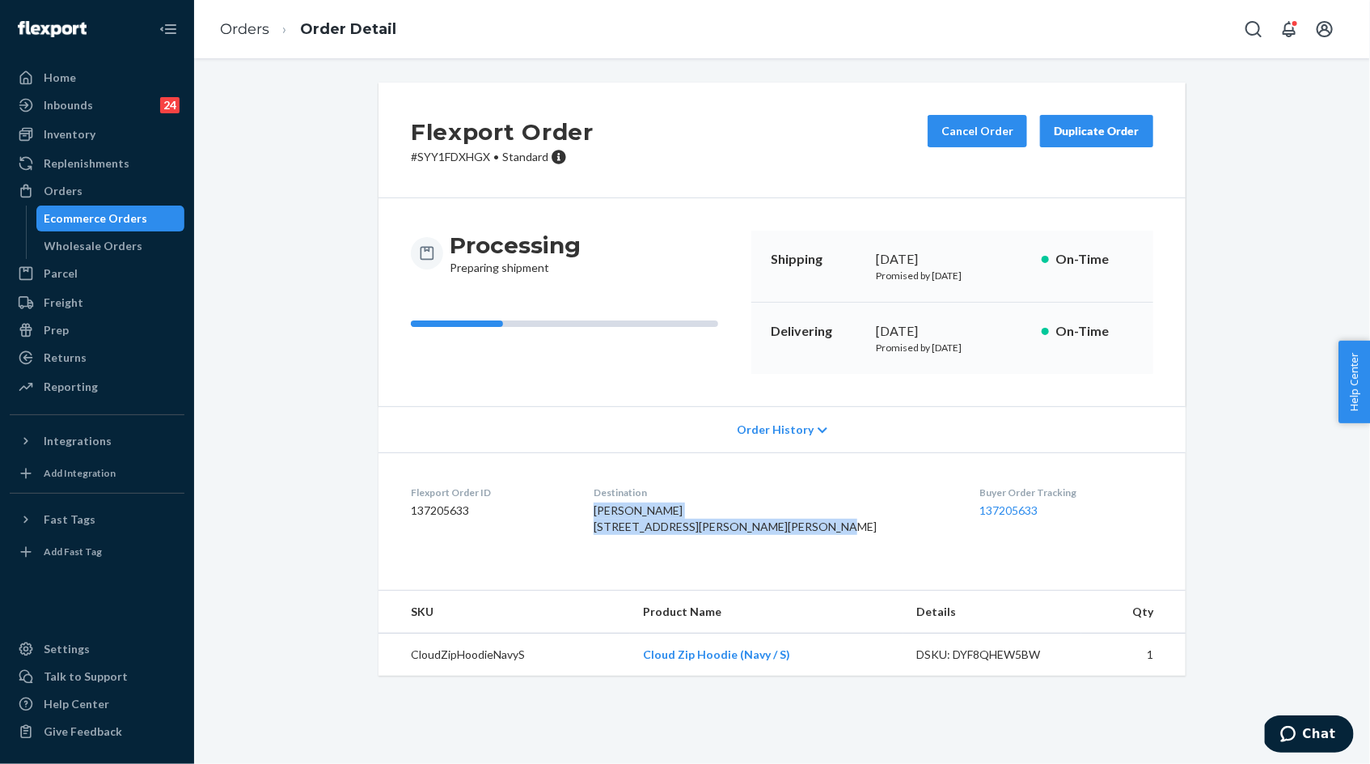
click at [757, 533] on span "[PERSON_NAME] [STREET_ADDRESS][PERSON_NAME][PERSON_NAME]" at bounding box center [735, 518] width 283 height 30
copy span "[PERSON_NAME] [STREET_ADDRESS][PERSON_NAME][PERSON_NAME]"
click at [248, 41] on ol "Orders Order Detail" at bounding box center [308, 30] width 202 height 48
click at [245, 34] on link "Orders" at bounding box center [244, 29] width 49 height 18
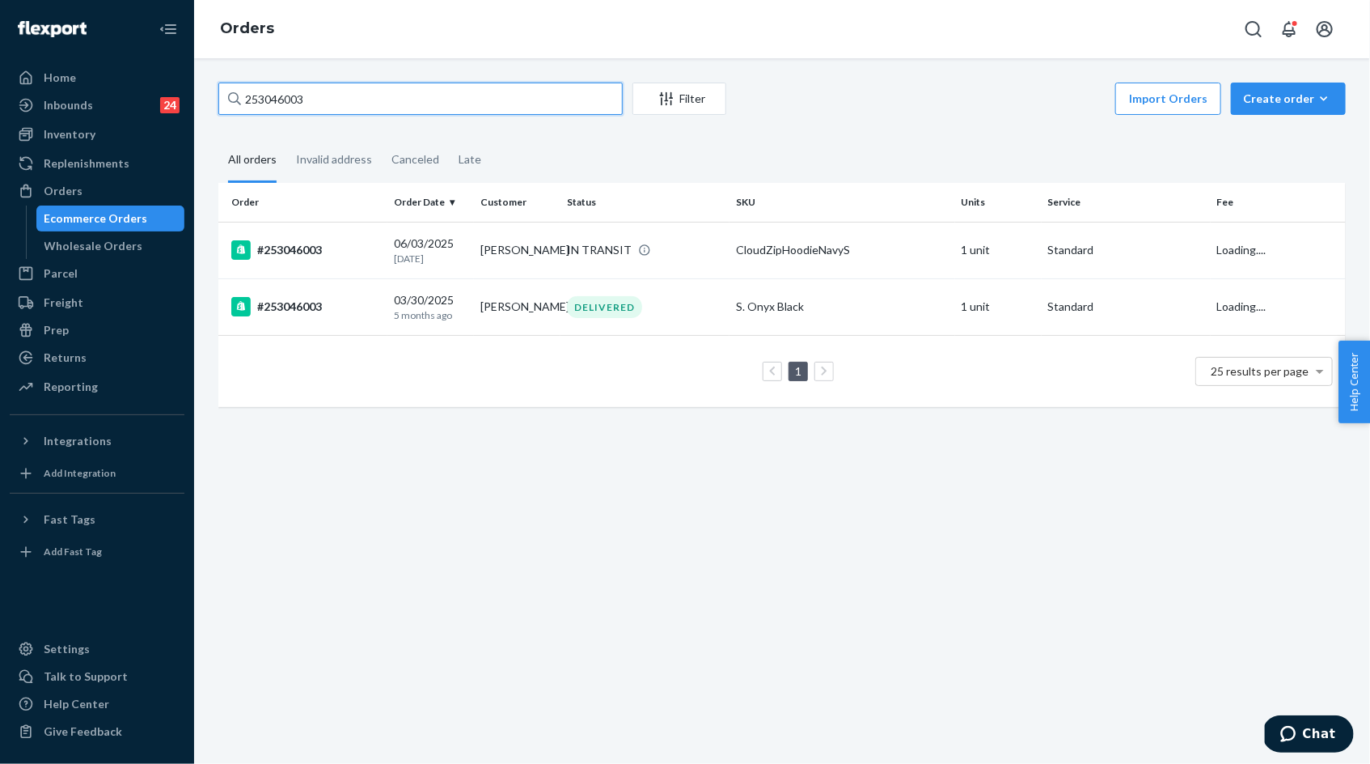
click at [276, 103] on input "253046003" at bounding box center [420, 99] width 404 height 32
paste input "5066037"
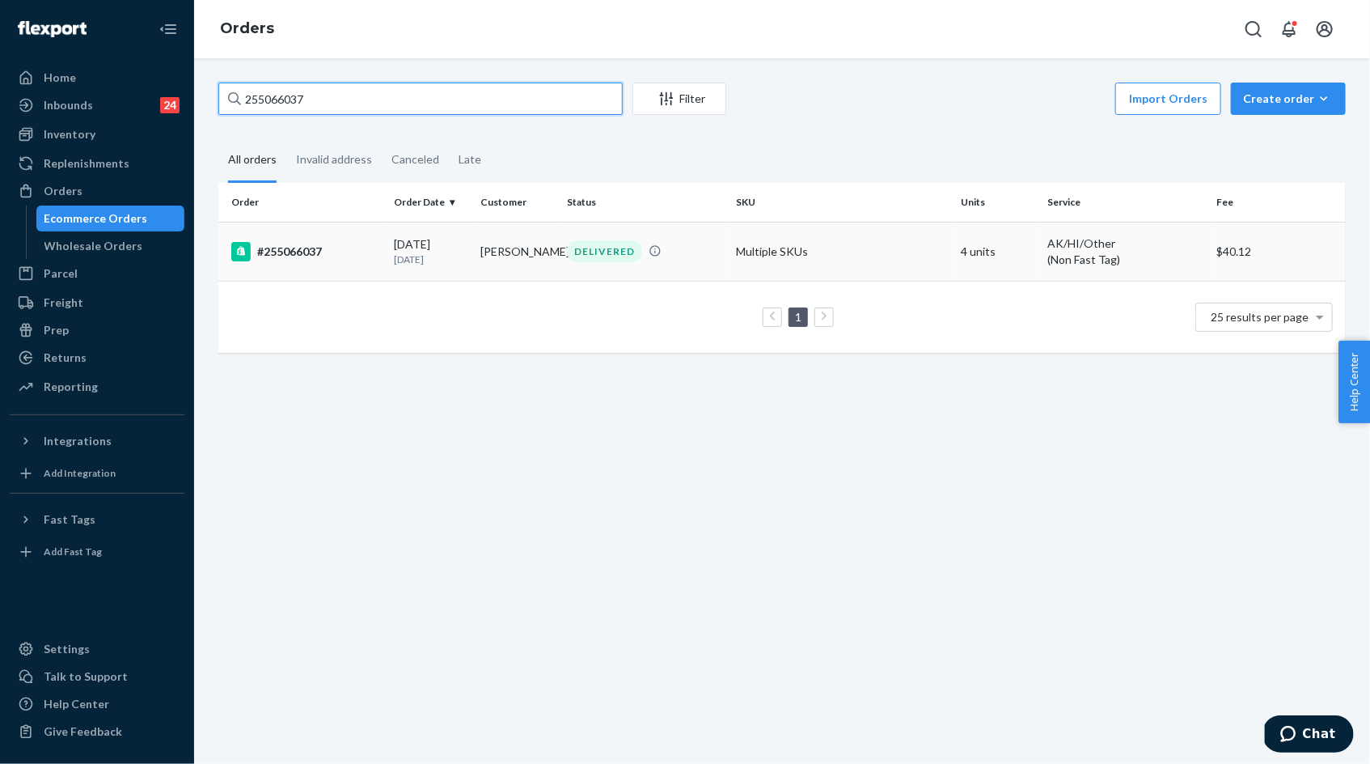
type input "255066037"
click at [419, 252] on p "[DATE]" at bounding box center [431, 259] width 74 height 14
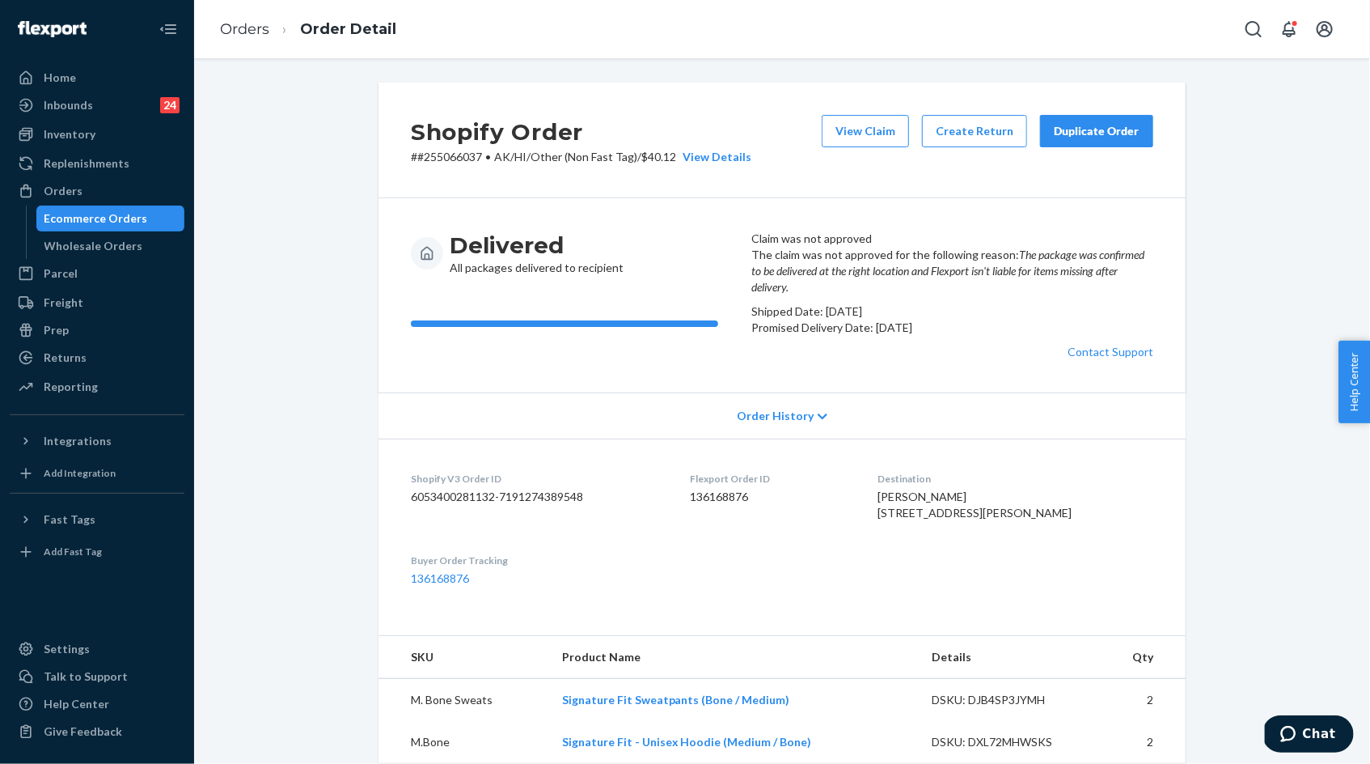
click at [1102, 134] on div "Duplicate Order" at bounding box center [1097, 131] width 86 height 16
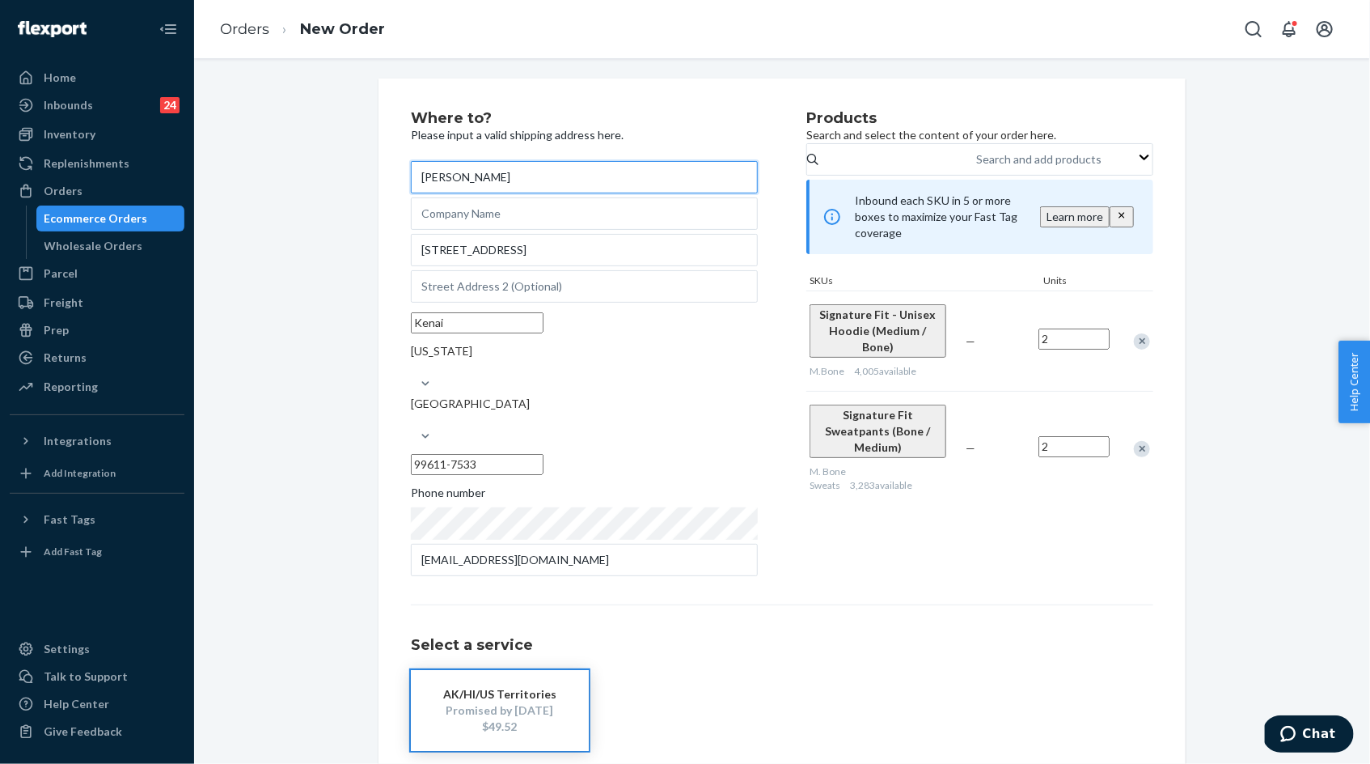
scroll to position [53, 0]
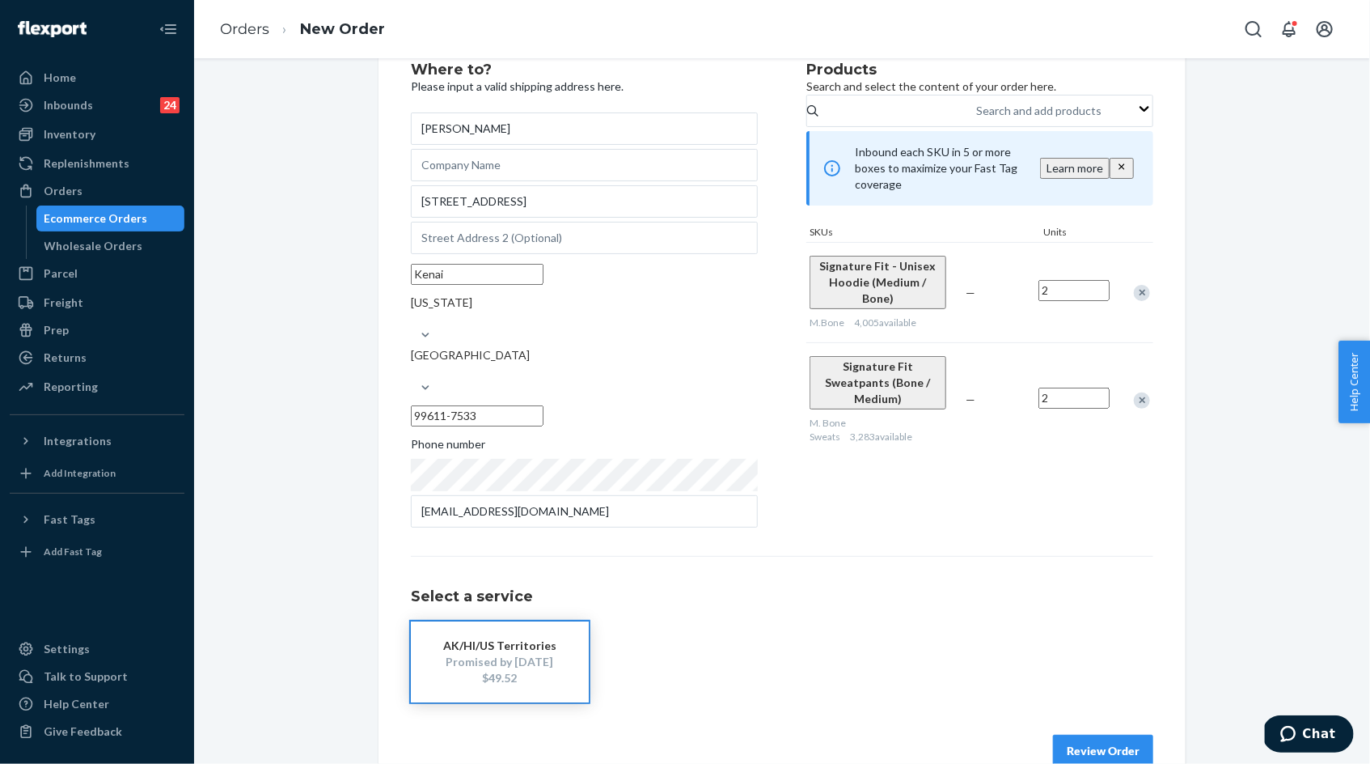
click at [1100, 734] on button "Review Order" at bounding box center [1103, 750] width 100 height 32
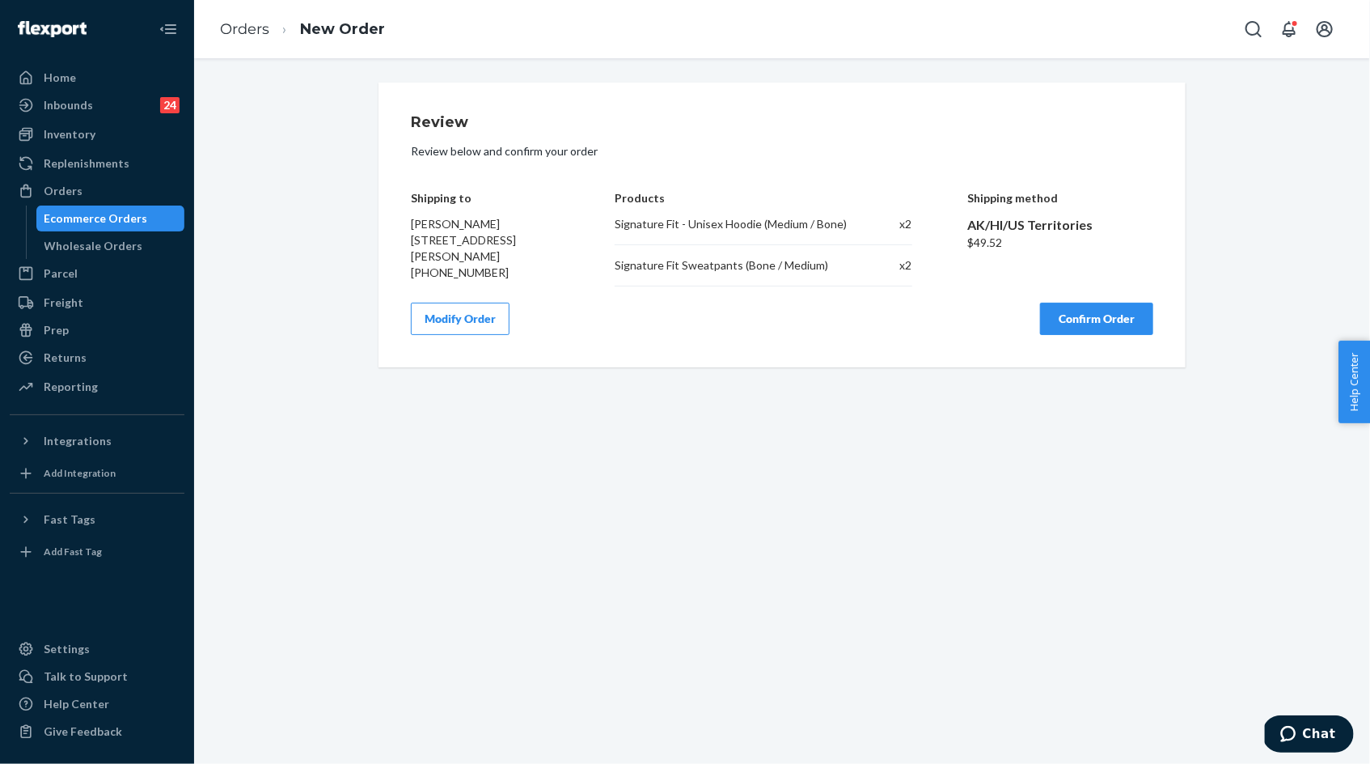
drag, startPoint x: 408, startPoint y: 197, endPoint x: 523, endPoint y: 258, distance: 130.3
click at [521, 259] on div "Review Review below and confirm your order Shipping to [PERSON_NAME] [STREET_AD…" at bounding box center [782, 225] width 807 height 285
copy div "Shipping to [PERSON_NAME] [STREET_ADDRESS][PERSON_NAME]"
click at [620, 222] on div "Signature Fit - Unisex Hoodie (Medium / Bone)" at bounding box center [732, 224] width 234 height 16
drag, startPoint x: 620, startPoint y: 222, endPoint x: 819, endPoint y: 266, distance: 203.7
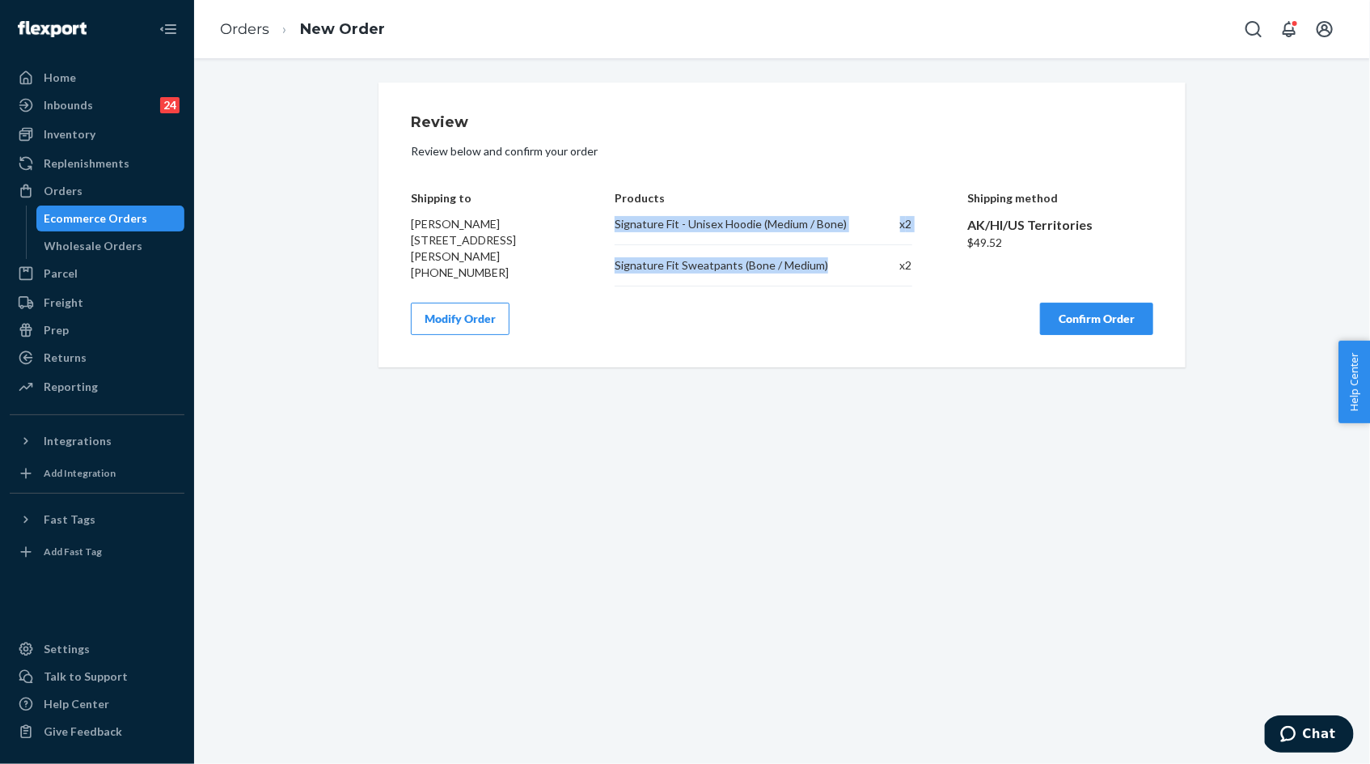
click at [819, 266] on div "Signature Fit - Unisex Hoodie (Medium / Bone) x 2 Signature Fit Sweatpants (Bon…" at bounding box center [763, 251] width 297 height 70
copy div "Signature Fit - Unisex Hoodie (Medium / Bone) x 2 Signature Fit Sweatpants (Bon…"
click at [1077, 315] on button "Confirm Order" at bounding box center [1096, 319] width 113 height 32
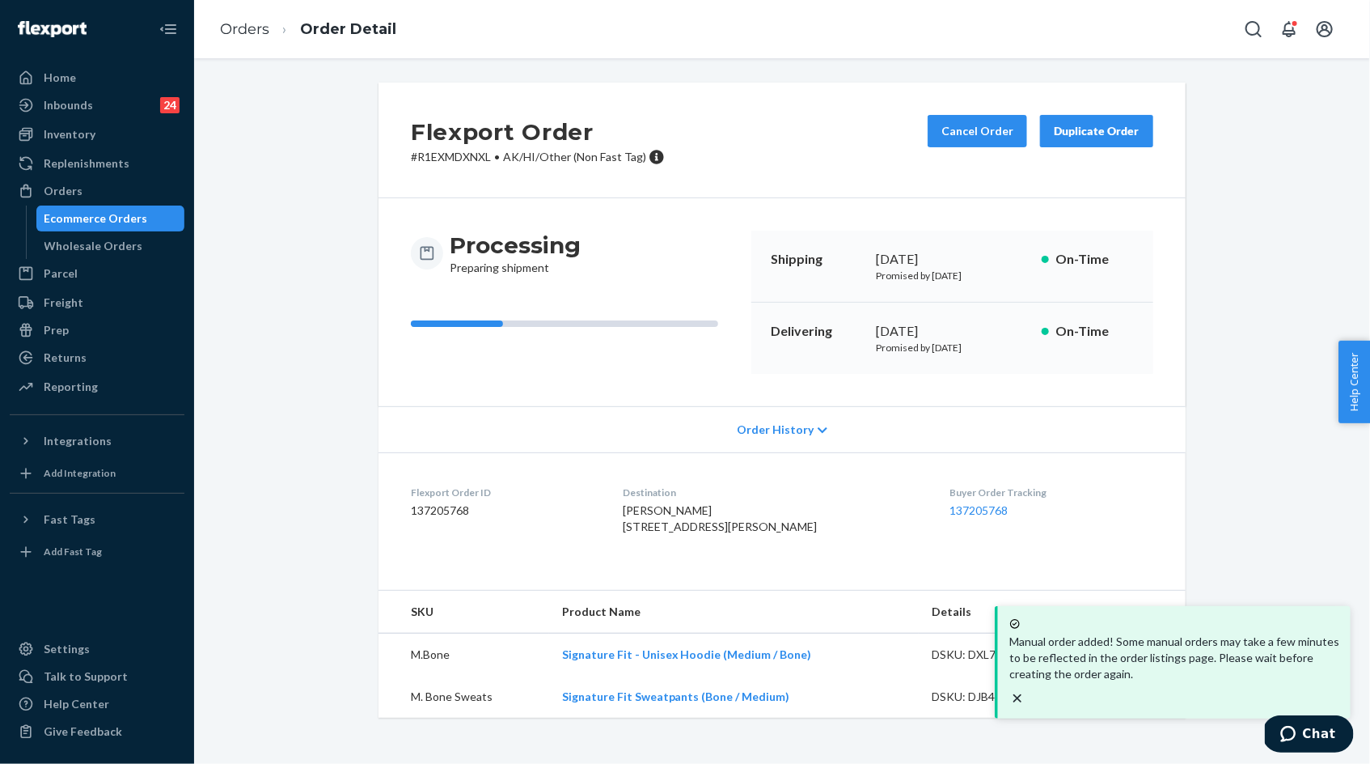
click at [463, 153] on p "# R1EXMDXNXL • AK/HI/Other (Non Fast Tag)" at bounding box center [538, 157] width 254 height 16
copy p "R1EXMDXNXL"
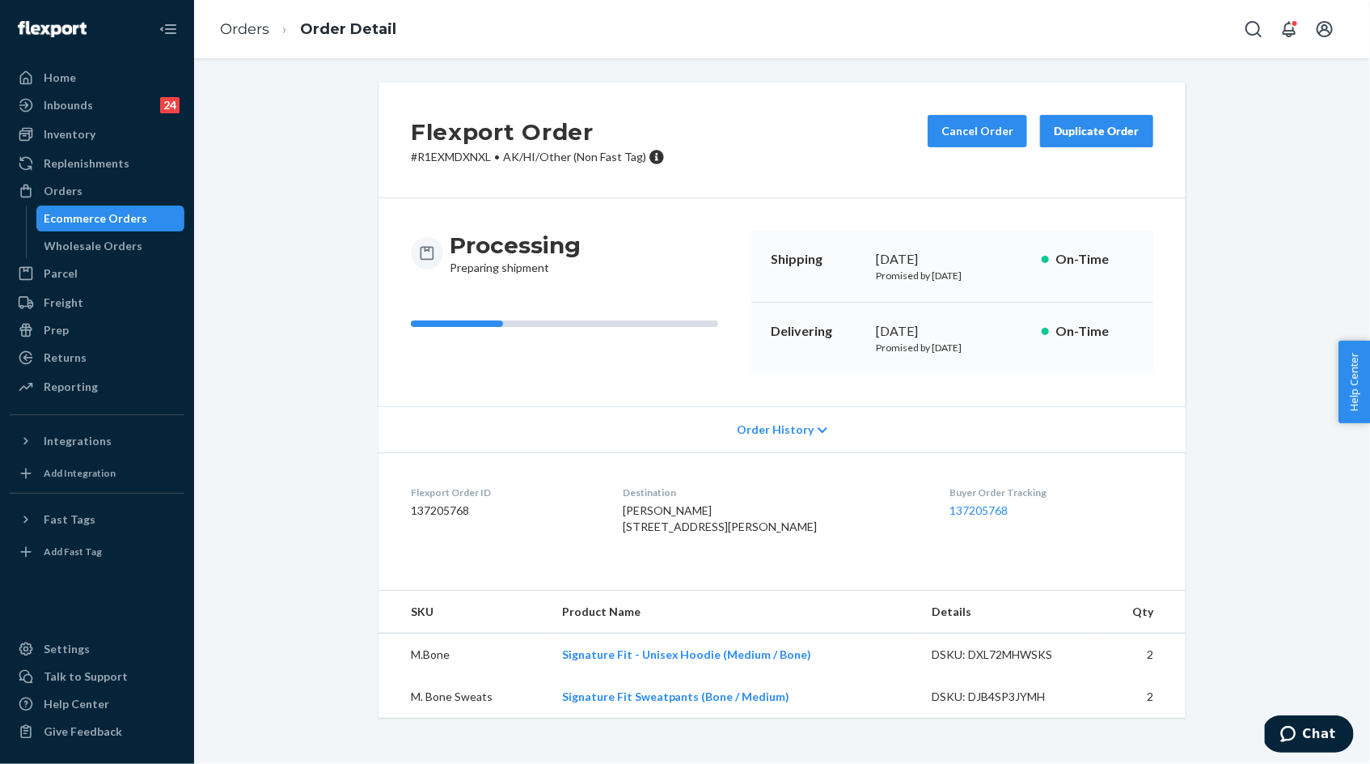
click at [654, 515] on span "[PERSON_NAME] [STREET_ADDRESS][PERSON_NAME]" at bounding box center [721, 518] width 194 height 30
drag, startPoint x: 654, startPoint y: 515, endPoint x: 761, endPoint y: 529, distance: 107.6
click at [761, 529] on div "[PERSON_NAME] [STREET_ADDRESS][PERSON_NAME]" at bounding box center [774, 518] width 301 height 32
click at [761, 533] on span "[PERSON_NAME] [STREET_ADDRESS][PERSON_NAME]" at bounding box center [721, 518] width 194 height 30
copy span "[PERSON_NAME] [STREET_ADDRESS][PERSON_NAME]"
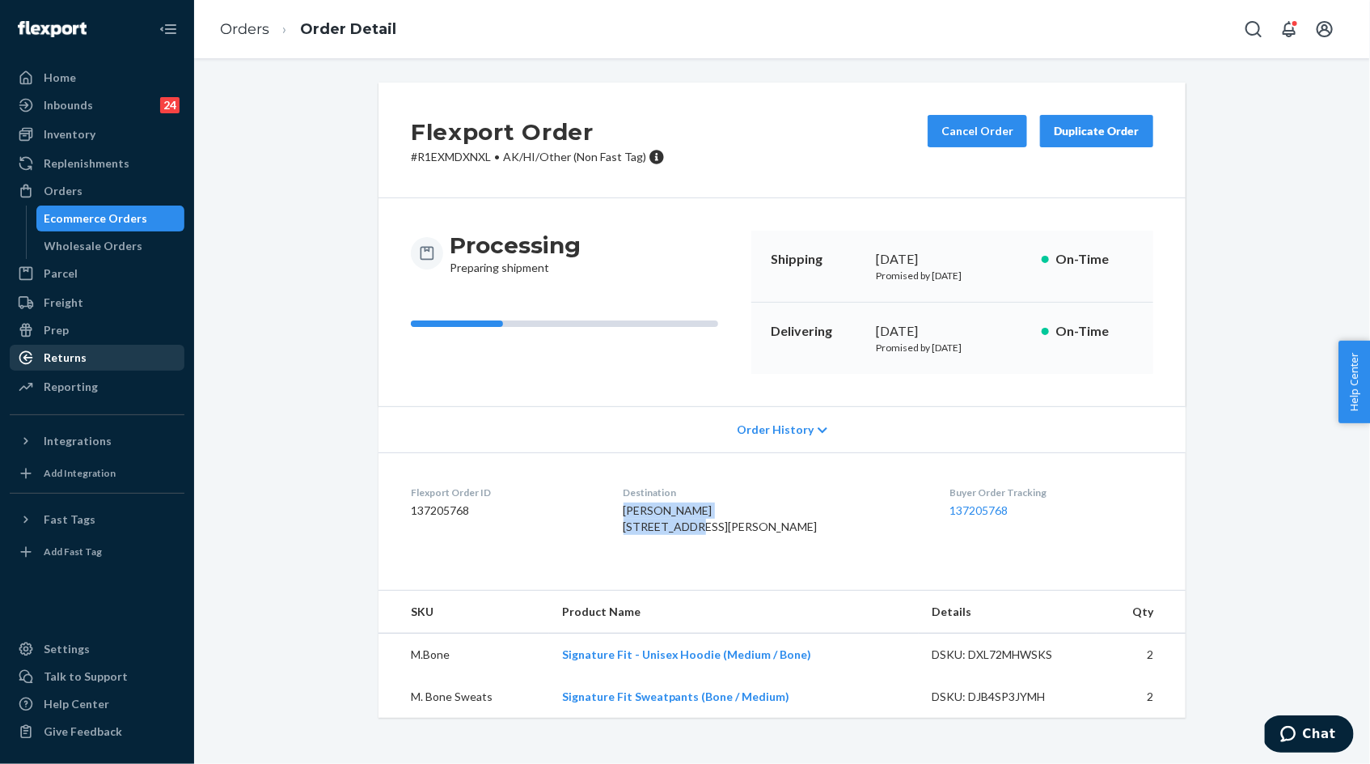
click at [100, 359] on div "Returns" at bounding box center [96, 357] width 171 height 23
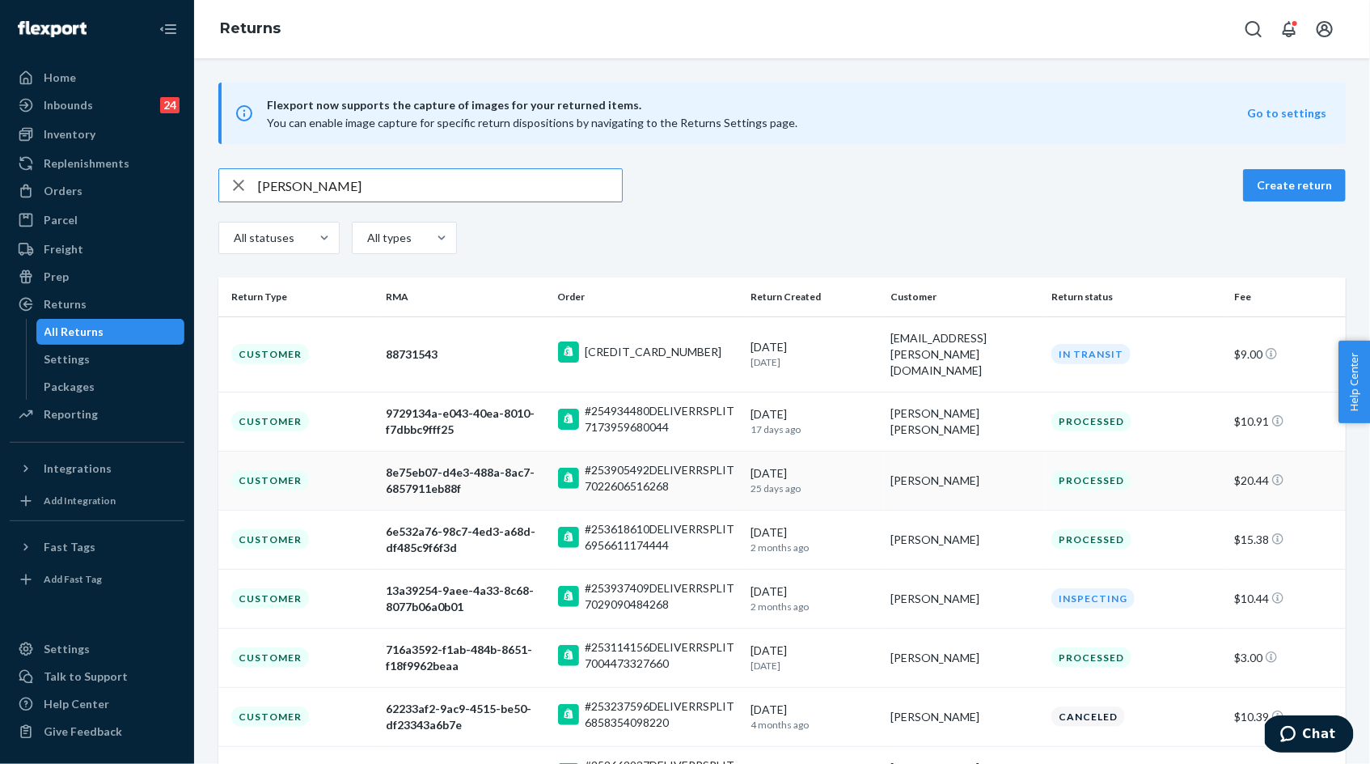
type input "[PERSON_NAME]"
click at [434, 464] on div "8e75eb07-d4e3-488a-8ac7-6857911eb88f" at bounding box center [465, 480] width 159 height 32
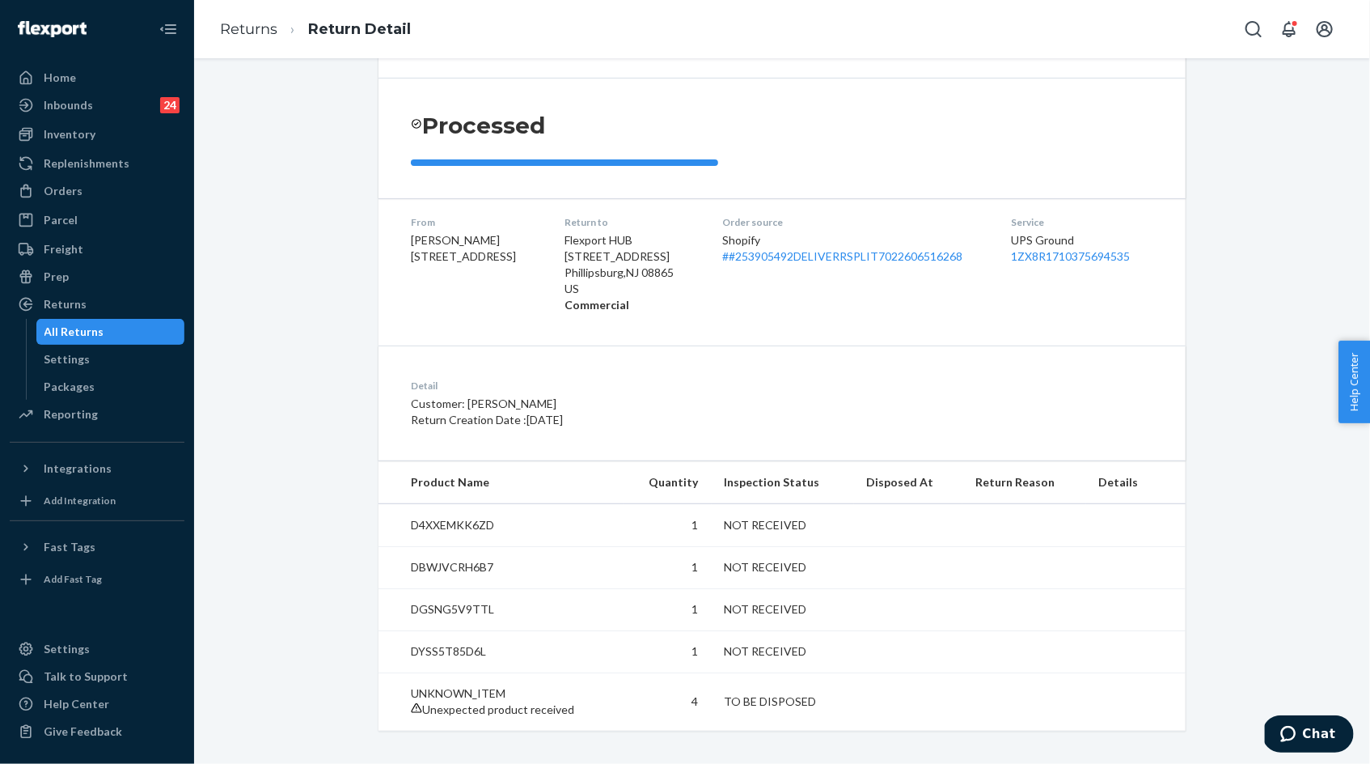
scroll to position [164, 0]
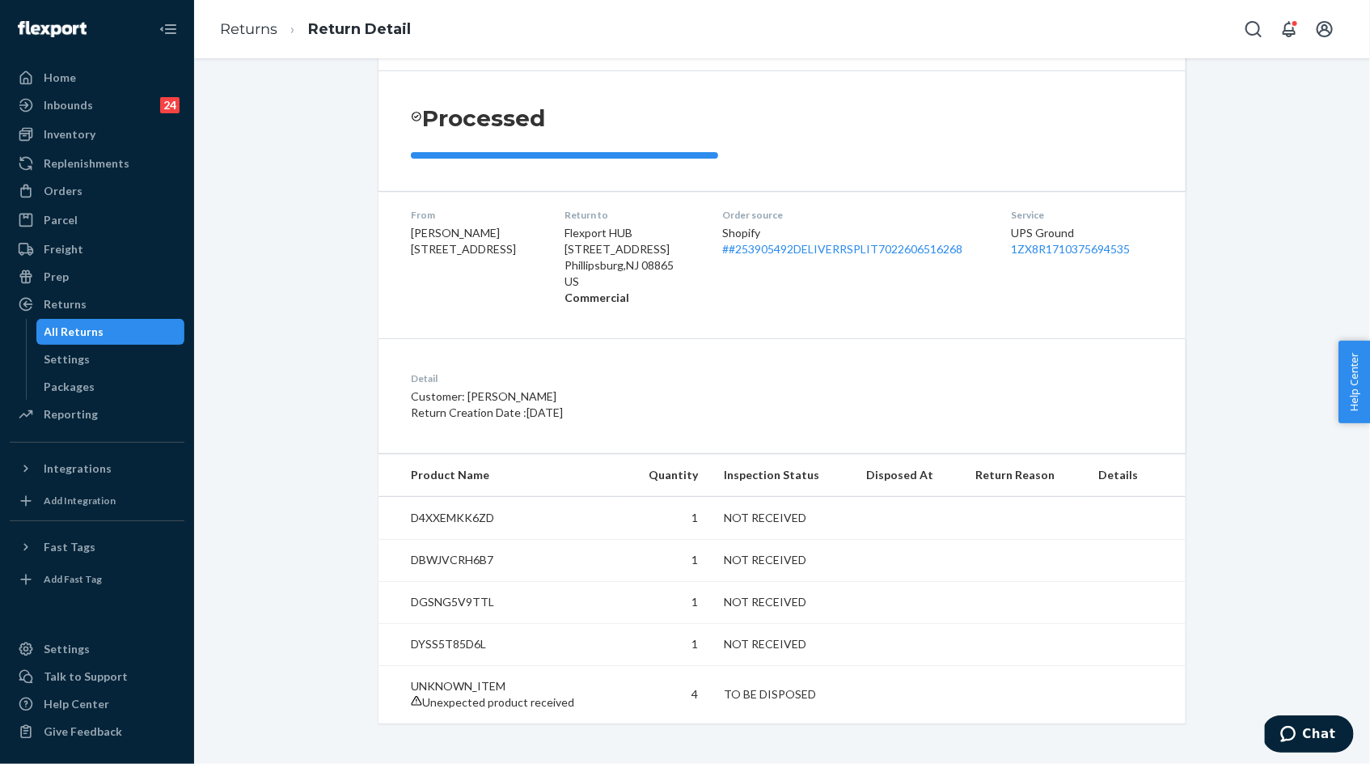
click at [514, 701] on span "Unexpected product received" at bounding box center [498, 702] width 152 height 14
click at [475, 678] on p "UNKNOWN_ITEM" at bounding box center [511, 686] width 200 height 16
click at [120, 193] on div "Orders" at bounding box center [96, 191] width 171 height 23
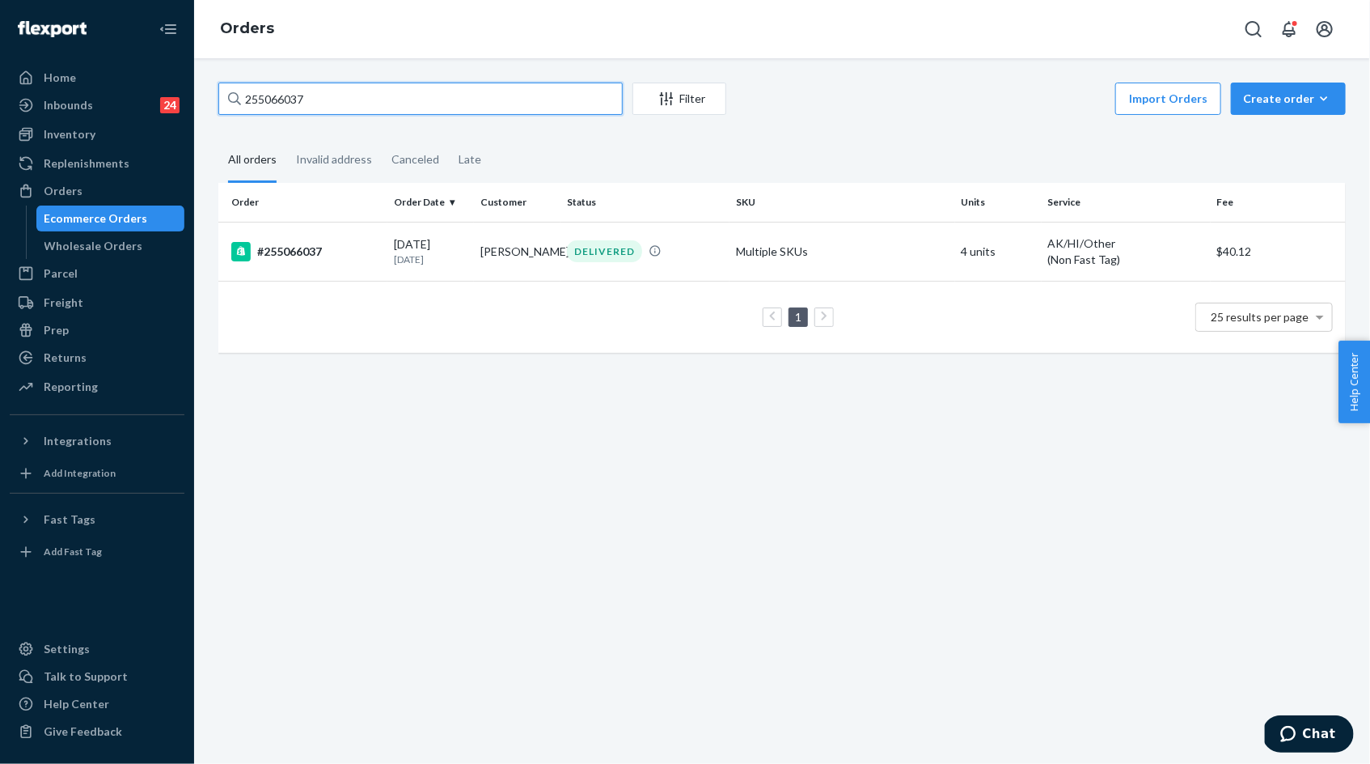
click at [269, 95] on input "255066037" at bounding box center [420, 99] width 404 height 32
paste input "254699512"
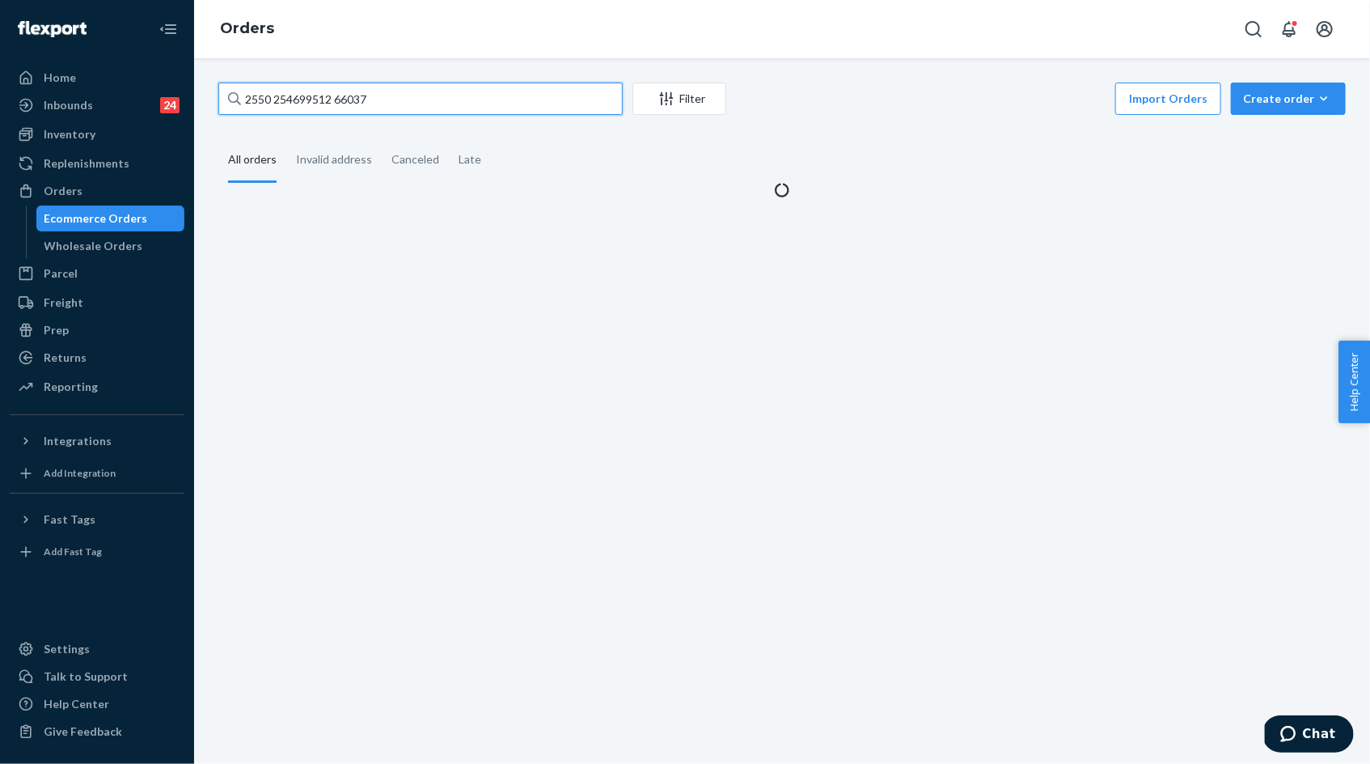
click at [269, 99] on input "2550 254699512 66037" at bounding box center [420, 99] width 404 height 32
paste input "4699512"
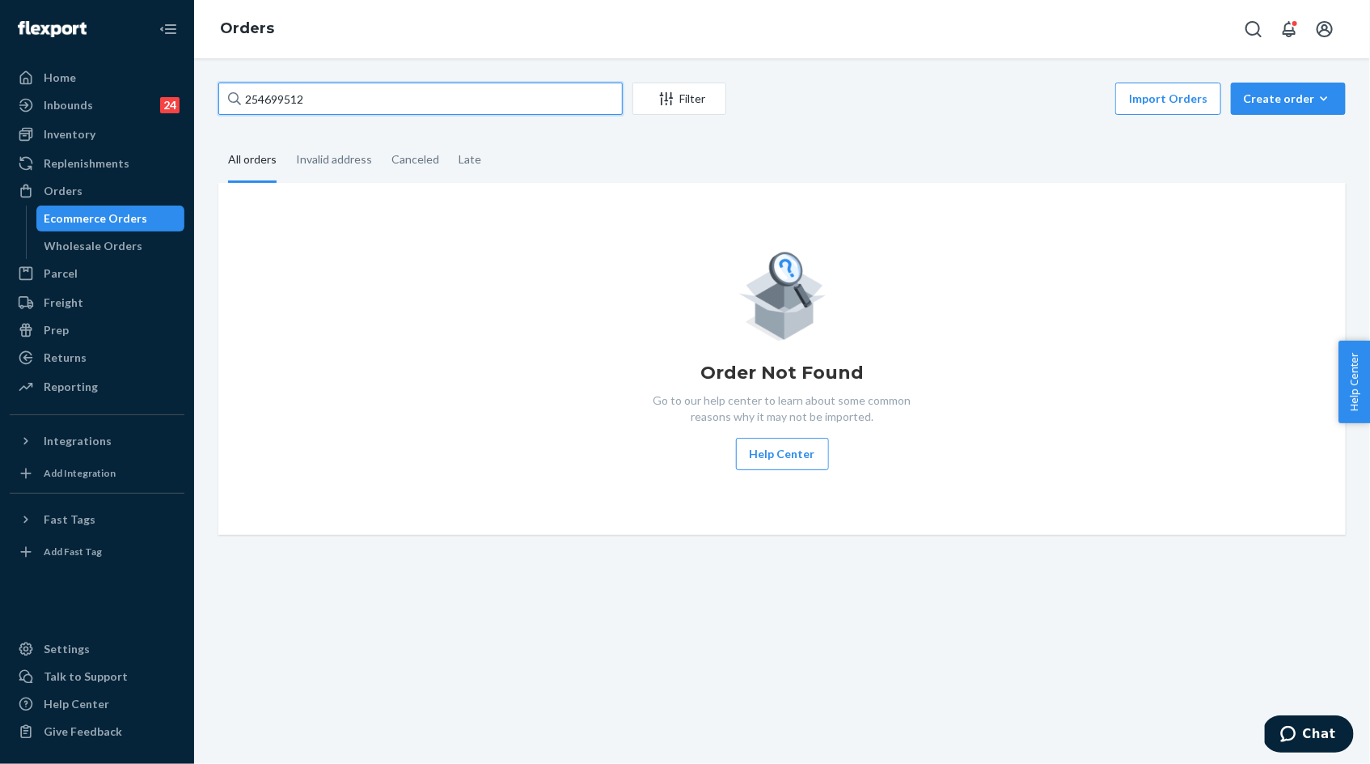
click at [294, 101] on input "254699512" at bounding box center [420, 99] width 404 height 32
type input "254699512"
click at [94, 138] on div "Inventory" at bounding box center [96, 134] width 171 height 23
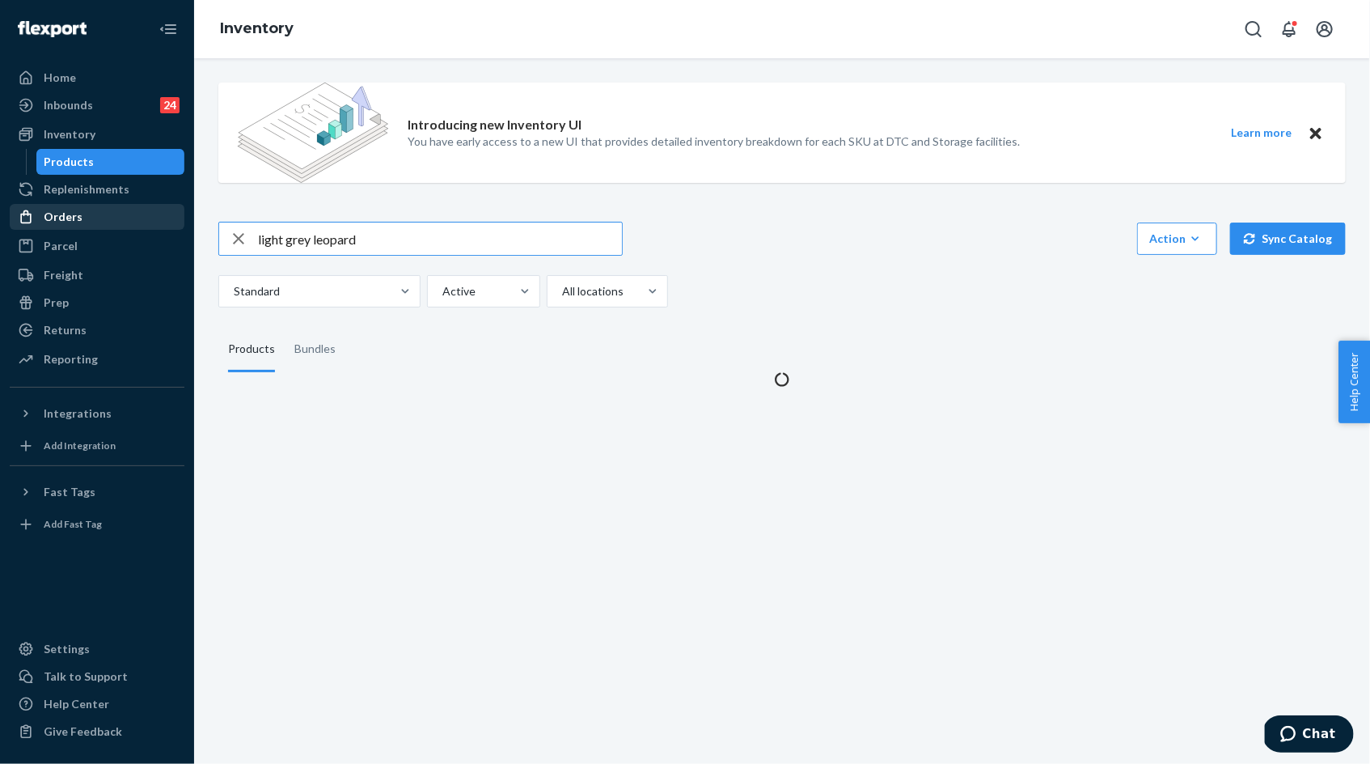
click at [88, 220] on div "Orders" at bounding box center [96, 216] width 171 height 23
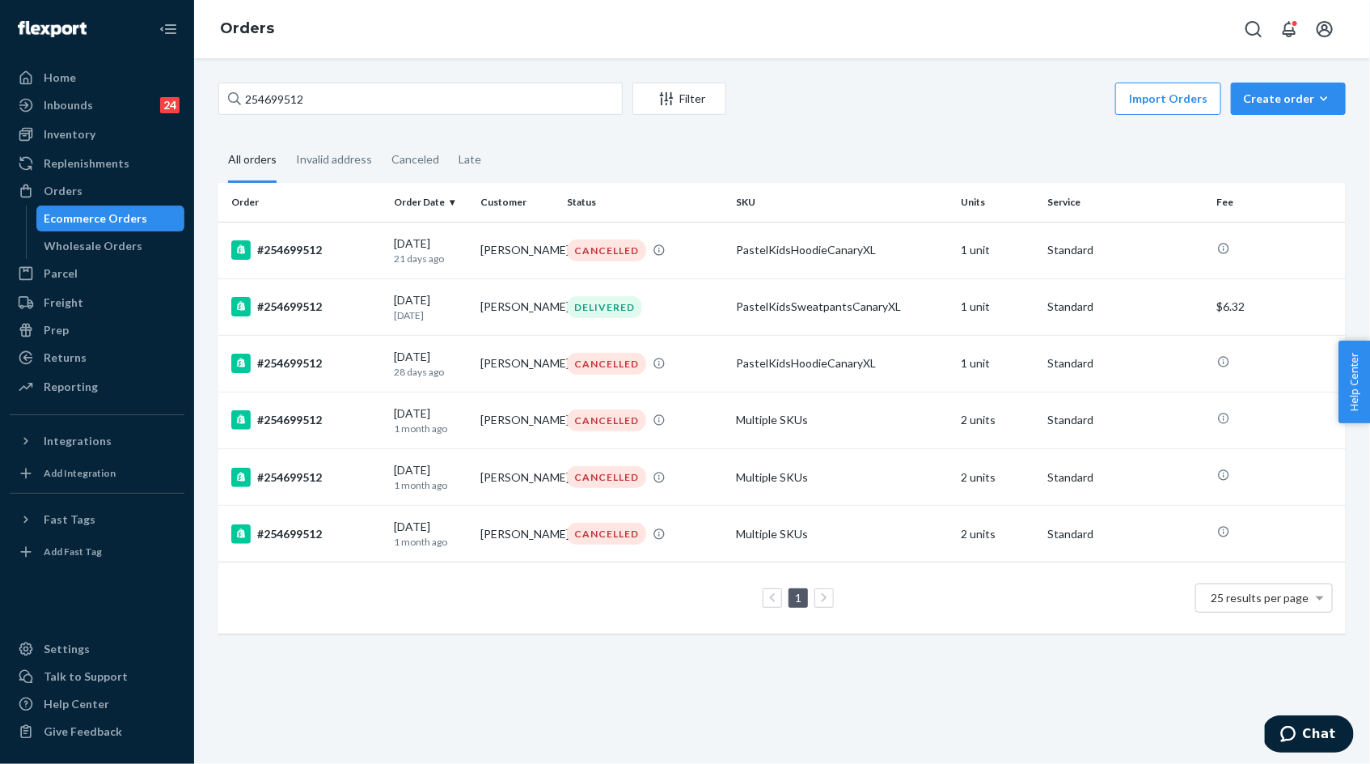
drag, startPoint x: 91, startPoint y: 359, endPoint x: 297, endPoint y: 341, distance: 206.3
click at [91, 359] on div "Returns" at bounding box center [96, 357] width 171 height 23
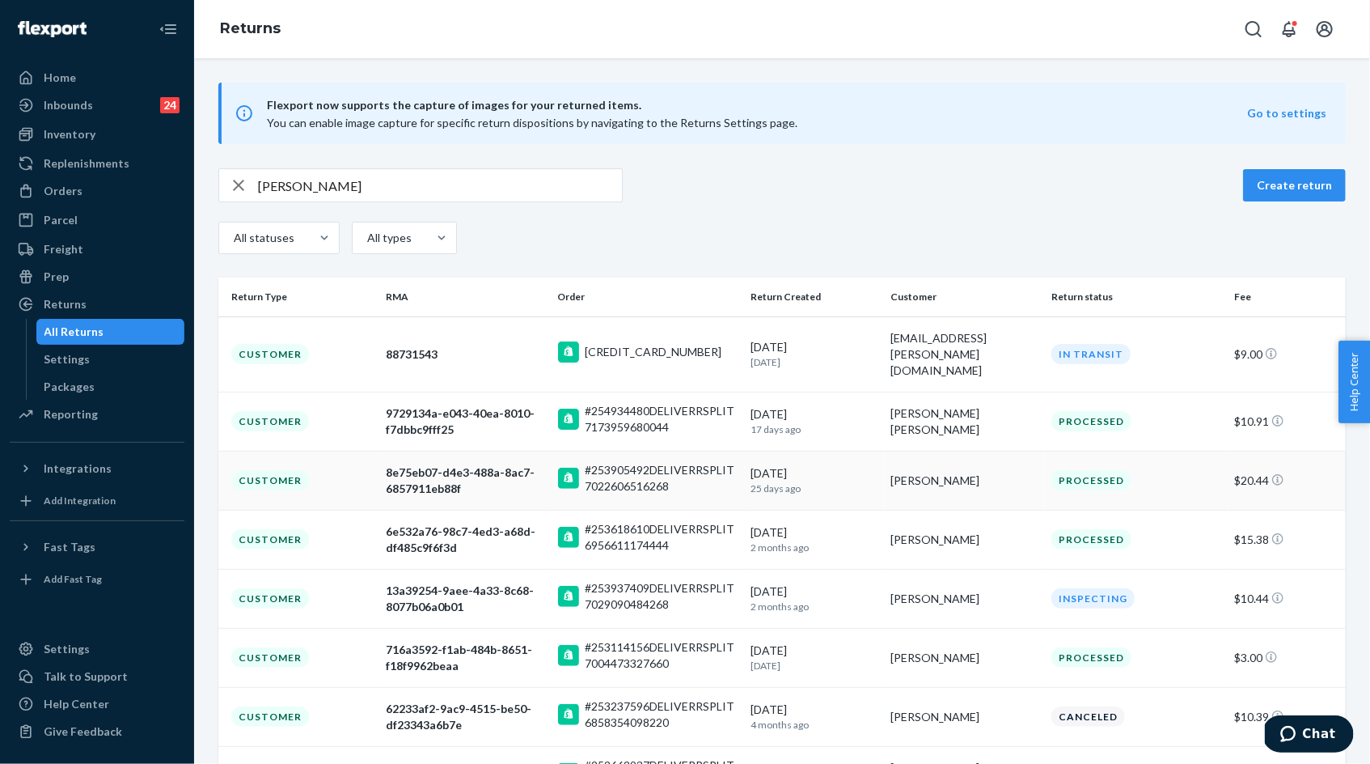
click at [457, 475] on div "8e75eb07-d4e3-488a-8ac7-6857911eb88f" at bounding box center [465, 480] width 159 height 32
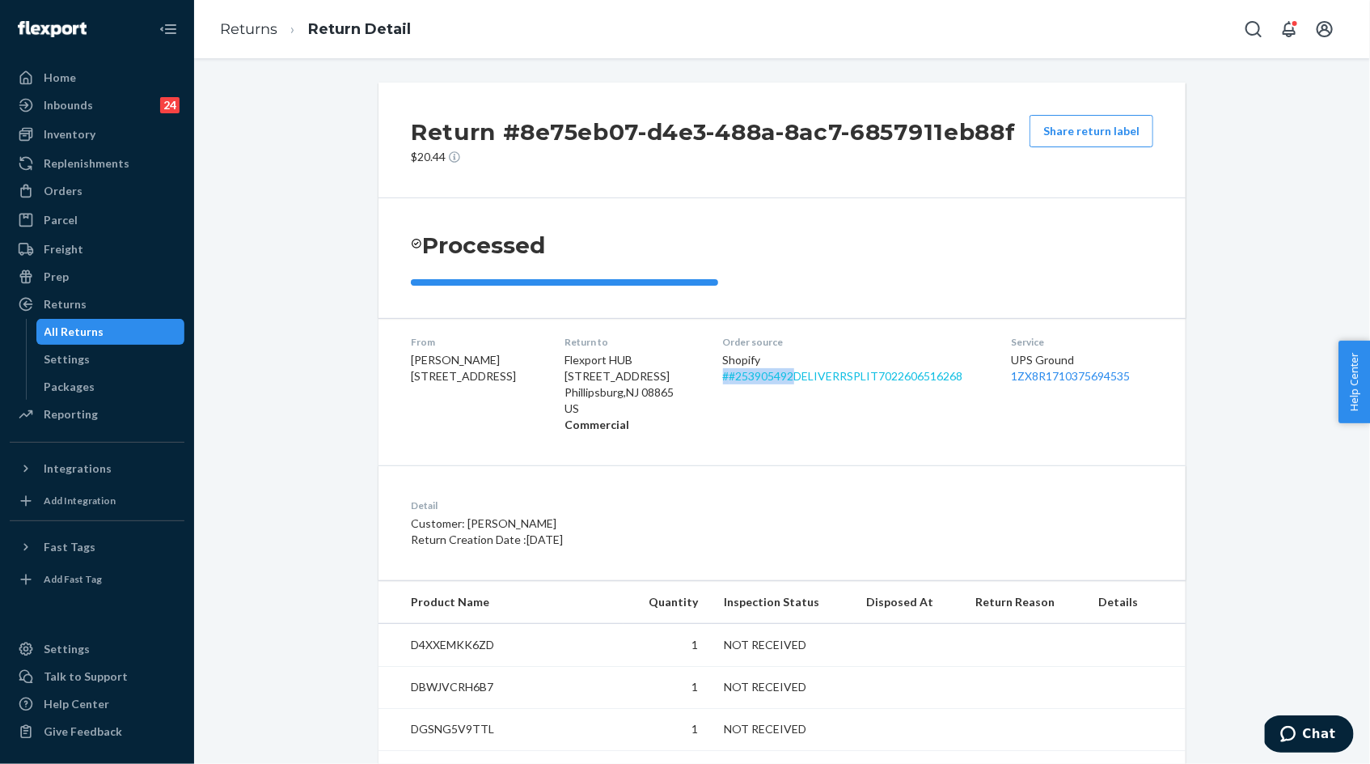
drag, startPoint x: 743, startPoint y: 387, endPoint x: 815, endPoint y: 386, distance: 72.0
click at [815, 386] on dl "From [PERSON_NAME] [STREET_ADDRESS] Return to Flexport HUB [STREET_ADDRESS] Com…" at bounding box center [782, 383] width 807 height 131
click at [72, 194] on div "Orders" at bounding box center [63, 191] width 39 height 16
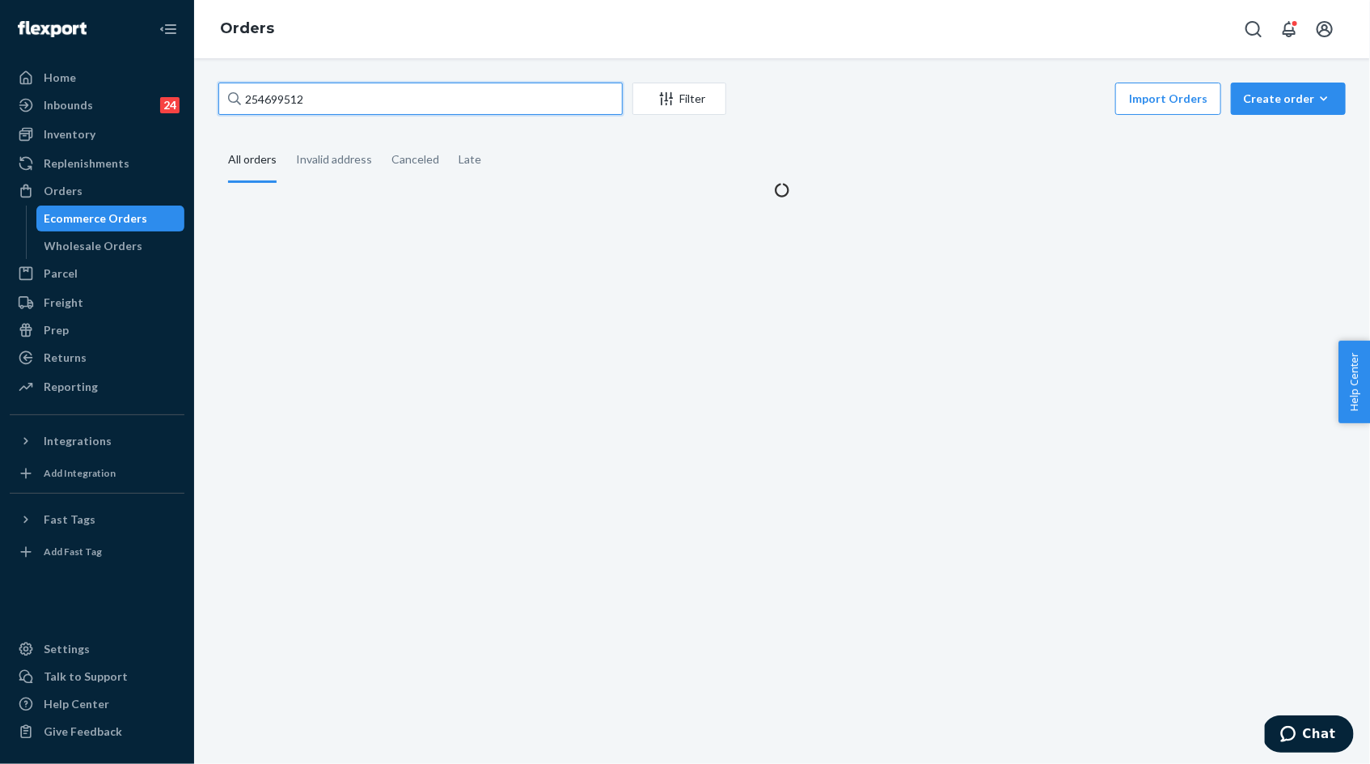
click at [267, 98] on input "254699512" at bounding box center [420, 99] width 404 height 32
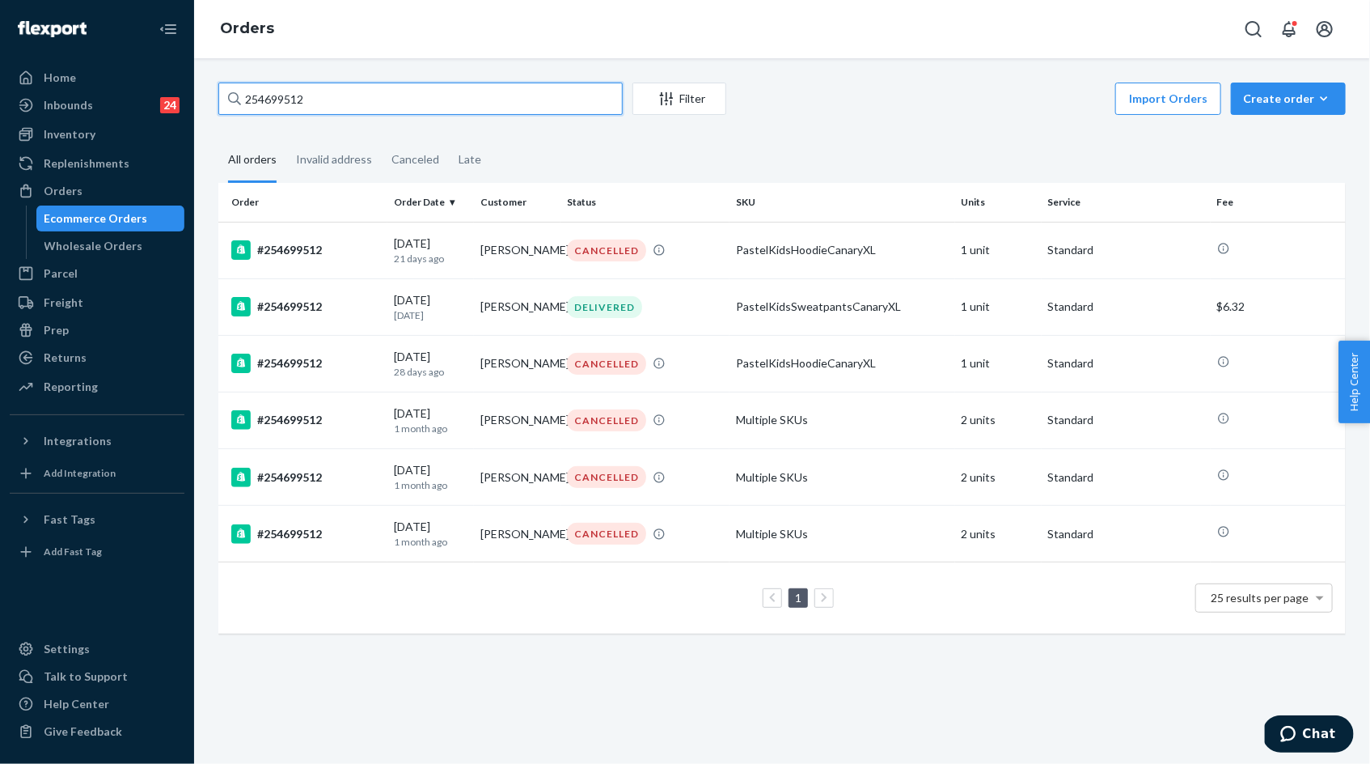
paste input "5208320"
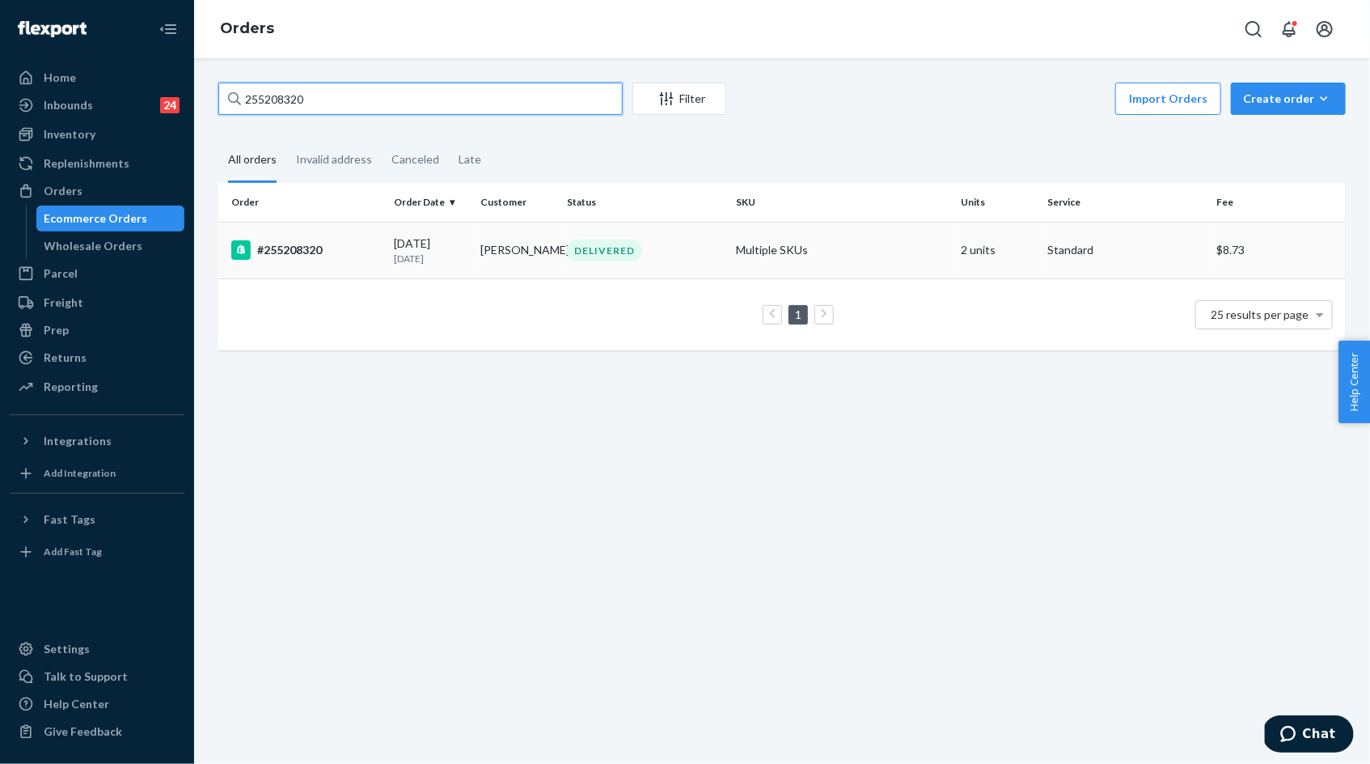
type input "255208320"
click at [404, 248] on div "[DATE] [DATE]" at bounding box center [431, 250] width 74 height 30
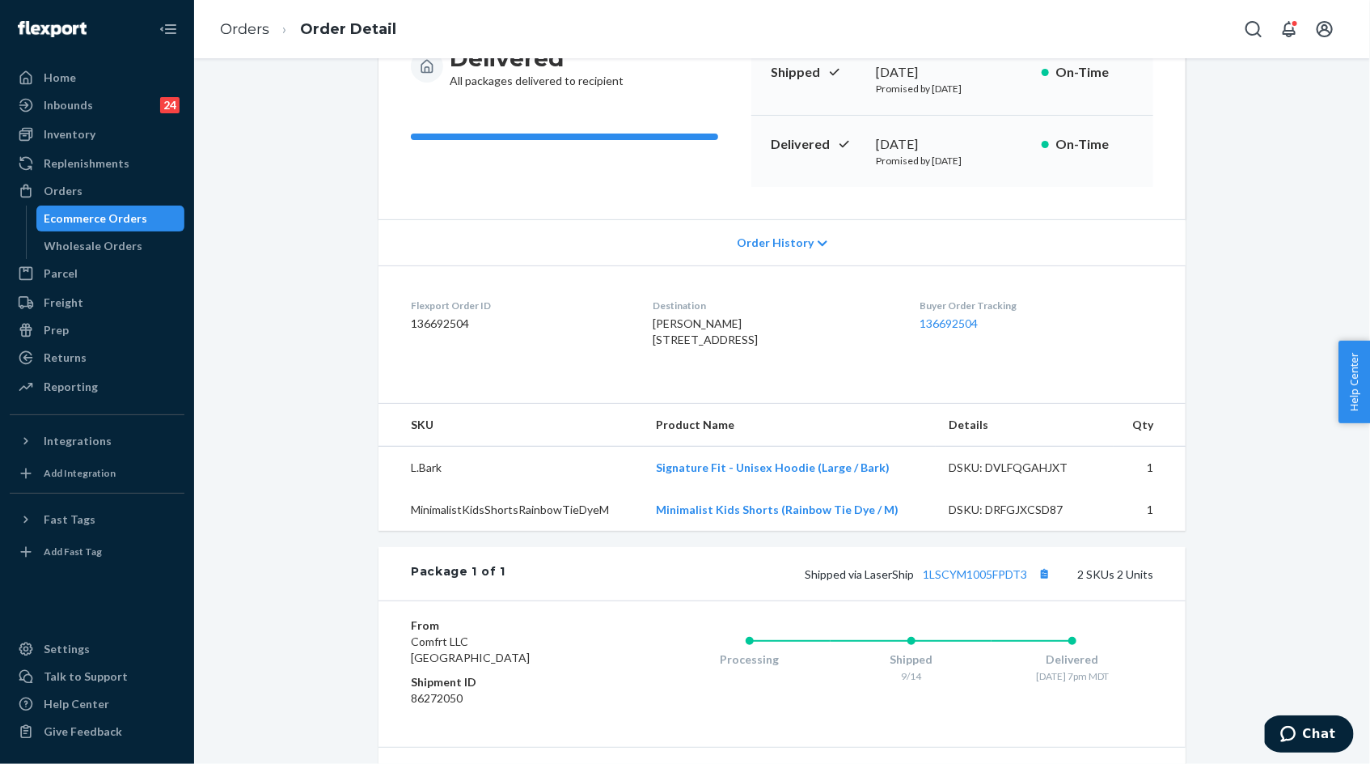
scroll to position [206, 0]
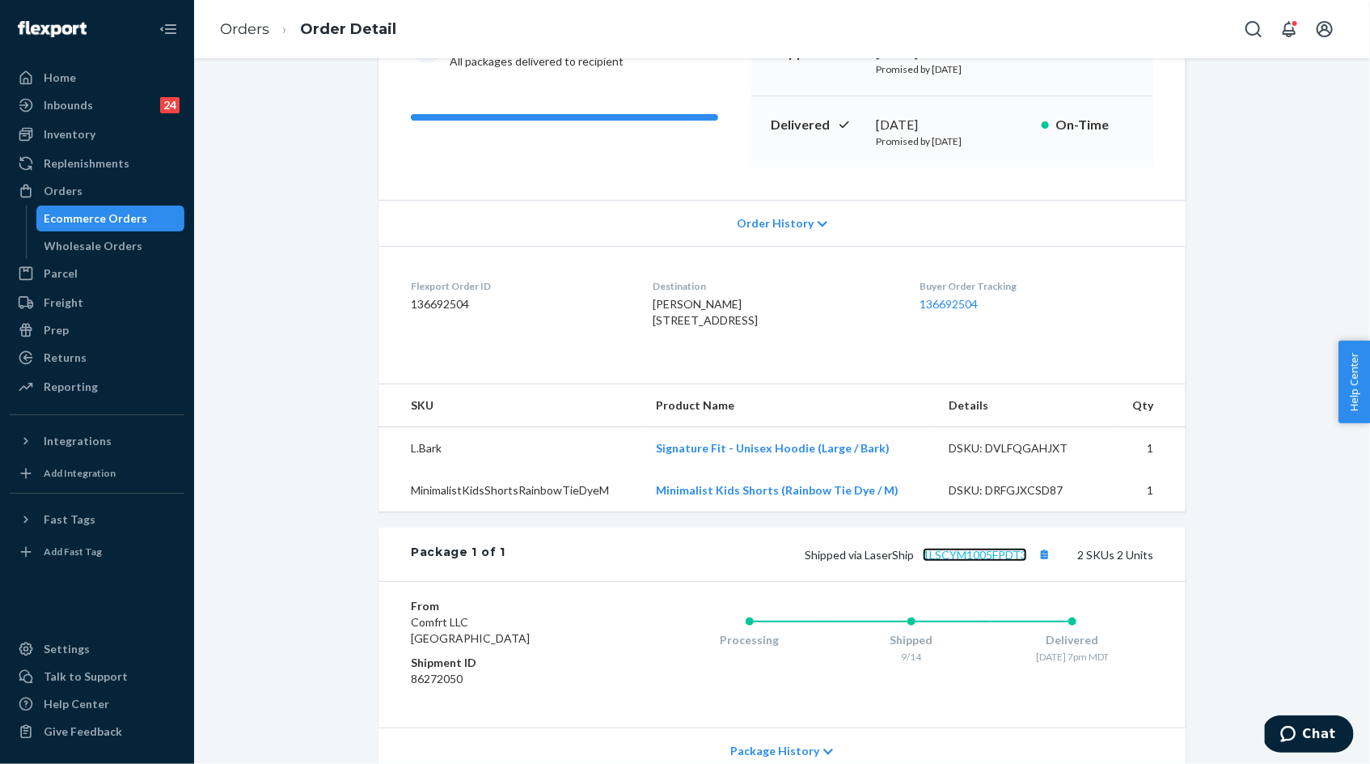
click at [971, 561] on link "1LSCYM1005FPDT3" at bounding box center [975, 555] width 104 height 14
click at [248, 28] on link "Orders" at bounding box center [244, 29] width 49 height 18
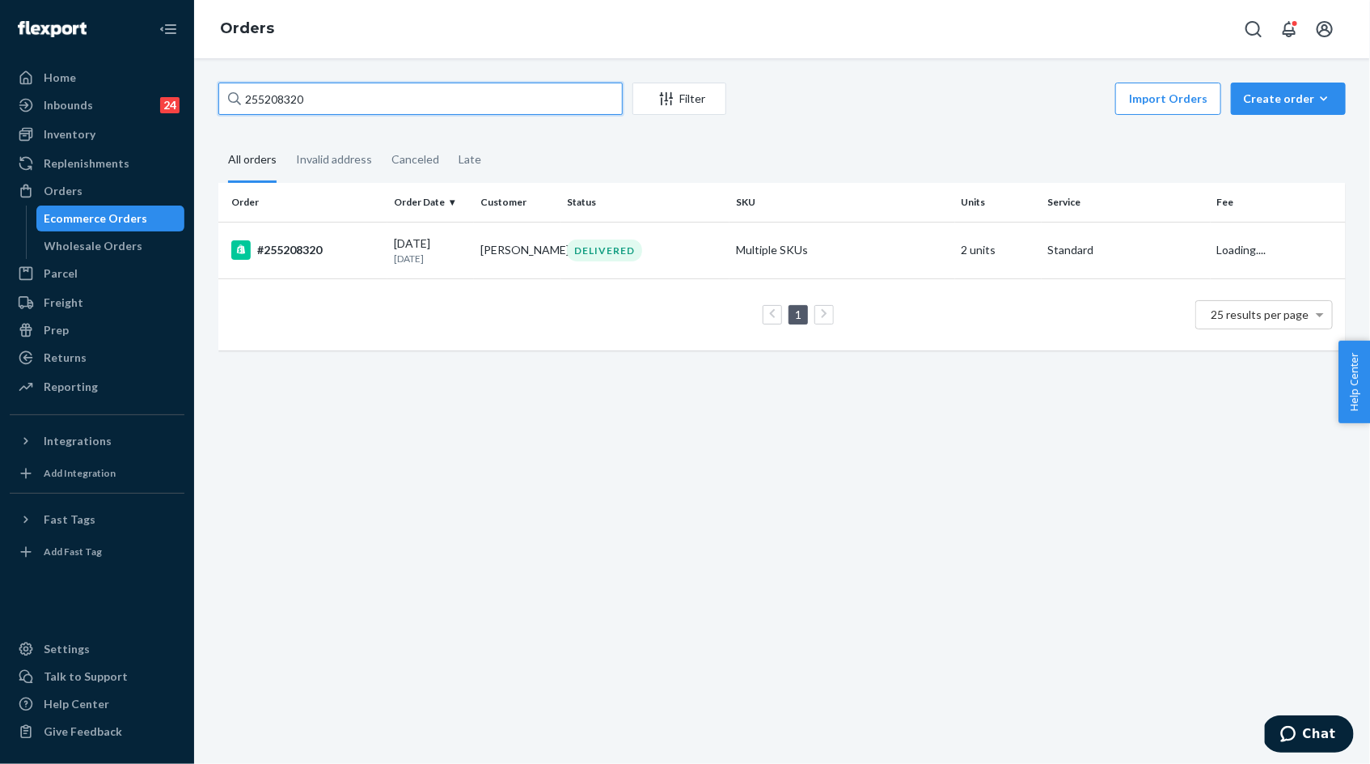
click at [357, 94] on input "255208320" at bounding box center [420, 99] width 404 height 32
paste input "4943589"
type input "254943589"
click at [443, 256] on p "[DATE]" at bounding box center [431, 259] width 74 height 14
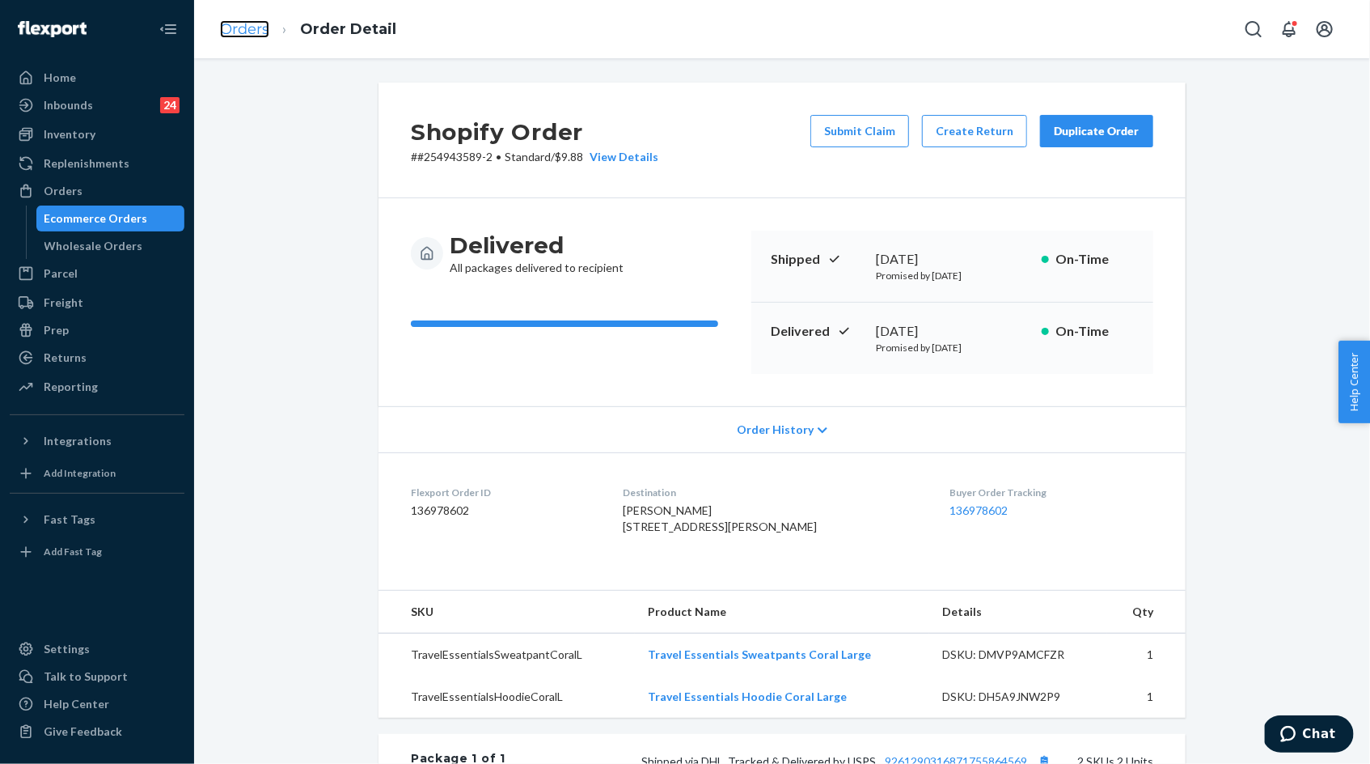
click at [249, 28] on link "Orders" at bounding box center [244, 29] width 49 height 18
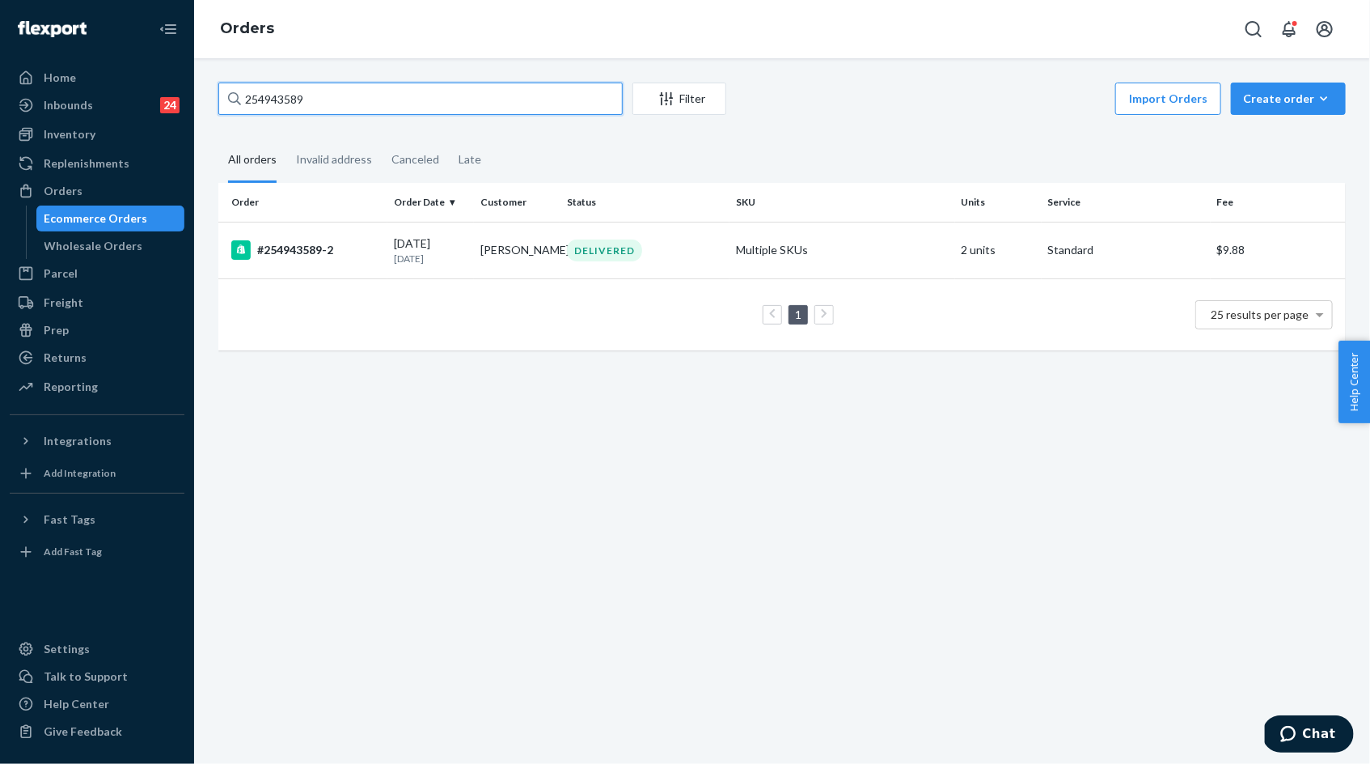
click at [273, 107] on input "254943589" at bounding box center [420, 99] width 404 height 32
click at [445, 244] on div "[DATE] [DATE]" at bounding box center [431, 250] width 74 height 30
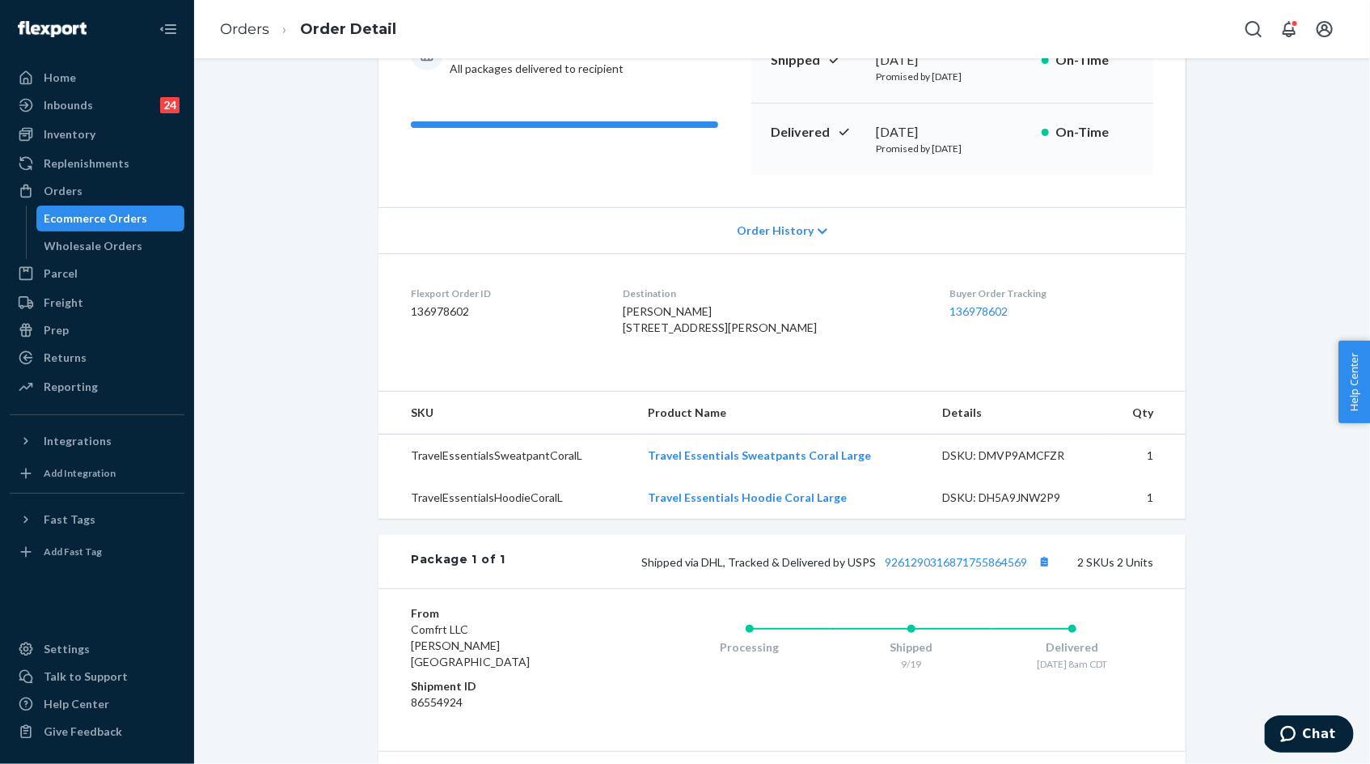
scroll to position [349, 0]
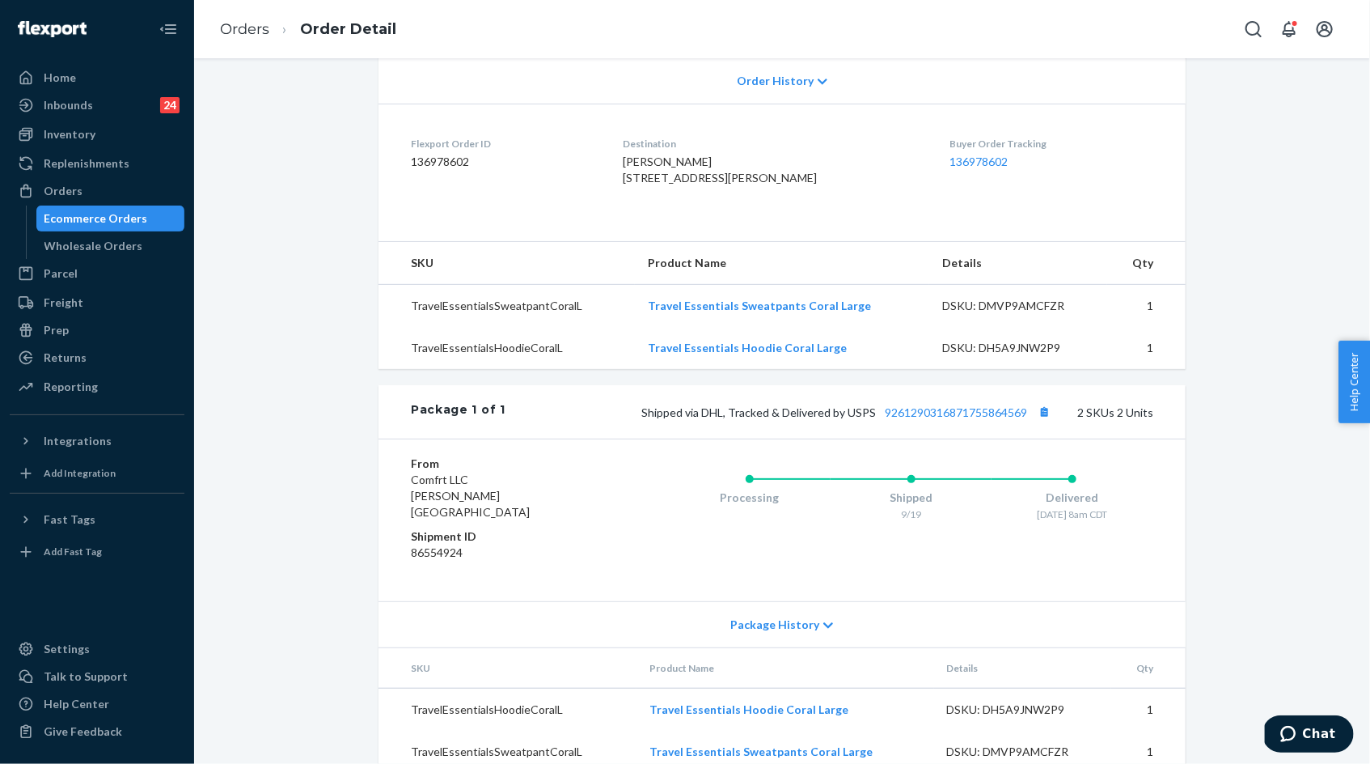
click at [679, 419] on span "Shipped via DHL, Tracked & Delivered by USPS 9261290316871755864569" at bounding box center [847, 412] width 413 height 14
drag, startPoint x: 679, startPoint y: 444, endPoint x: 988, endPoint y: 446, distance: 309.0
click at [988, 419] on span "Shipped via DHL, Tracked & Delivered by USPS 9261290316871755864569" at bounding box center [847, 412] width 413 height 14
click at [679, 438] on div "Package 1 of 1 Shipped via DHL, Tracked & Delivered by USPS 9261290316871755864…" at bounding box center [782, 411] width 807 height 53
click at [660, 419] on span "Shipped via DHL, Tracked & Delivered by USPS 9261290316871755864569" at bounding box center [847, 412] width 413 height 14
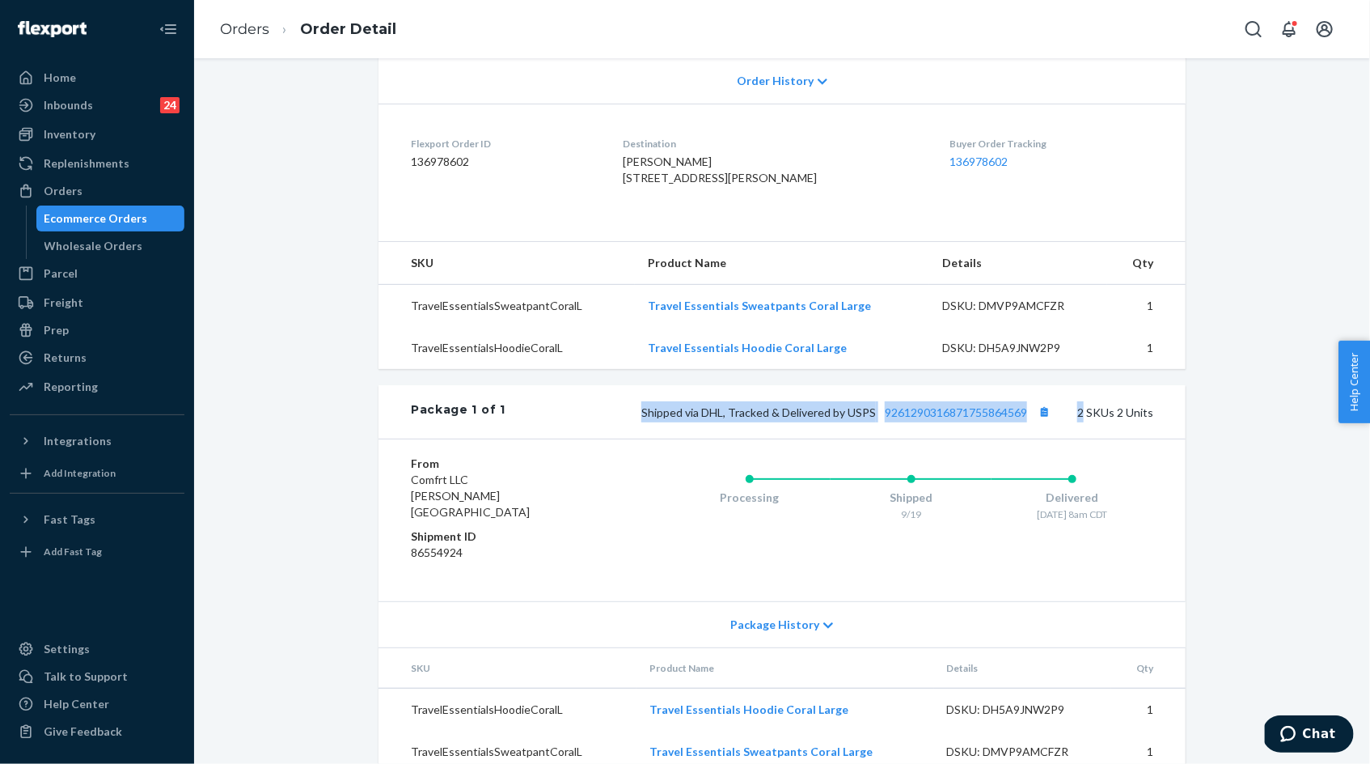
drag, startPoint x: 660, startPoint y: 444, endPoint x: 852, endPoint y: 436, distance: 191.9
click at [859, 419] on span "Shipped via DHL, Tracked & Delivered by USPS 9261290316871755864569" at bounding box center [847, 412] width 413 height 14
click at [1033, 419] on span "Shipped via DHL, Tracked & Delivered by USPS 9261290316871755864569" at bounding box center [847, 412] width 413 height 14
click at [1035, 419] on span "Shipped via DHL, Tracked & Delivered by USPS 9261290316871755864569" at bounding box center [847, 412] width 413 height 14
drag, startPoint x: 1035, startPoint y: 442, endPoint x: 623, endPoint y: 438, distance: 411.7
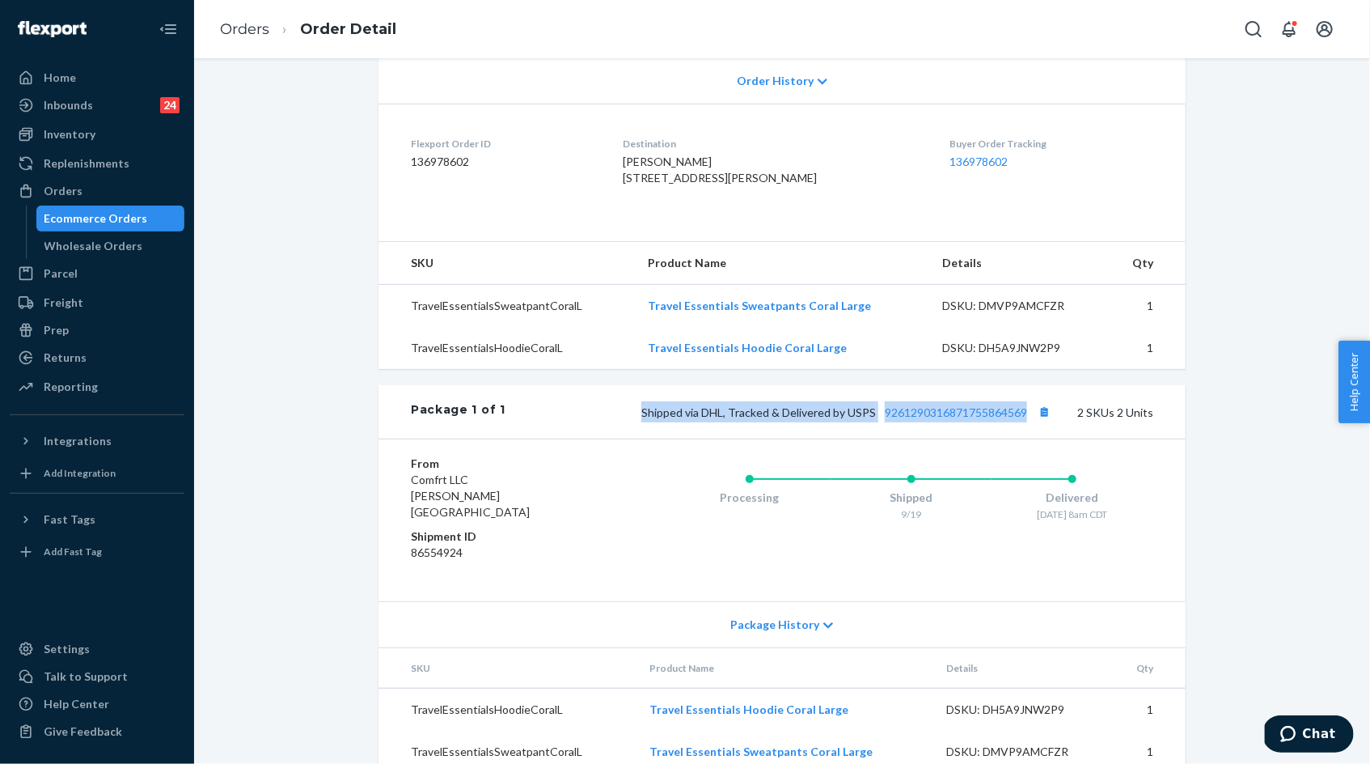
click at [623, 422] on div "Shipped via DHL, Tracked & Delivered by USPS 9261290316871755864569 2 SKUs 2 Un…" at bounding box center [830, 411] width 648 height 21
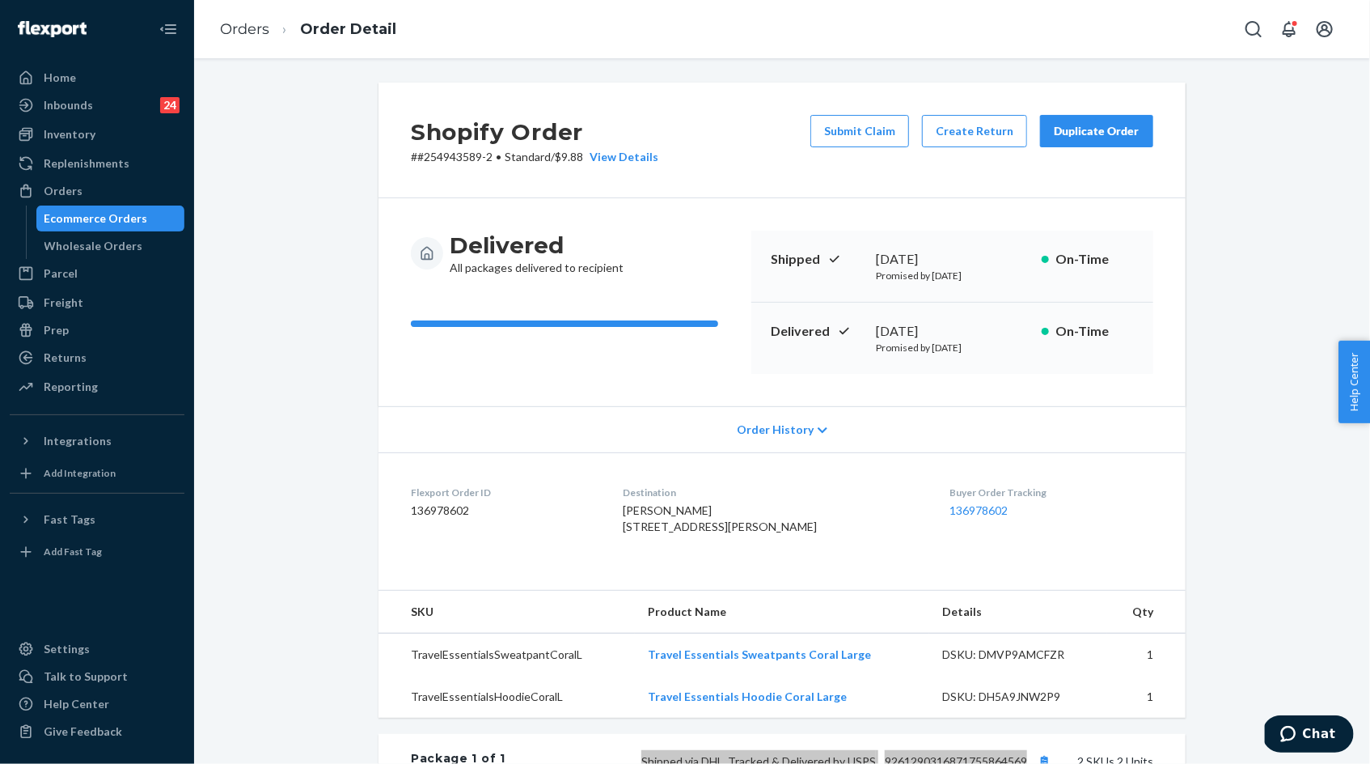
scroll to position [1, 0]
